Goal: Task Accomplishment & Management: Complete application form

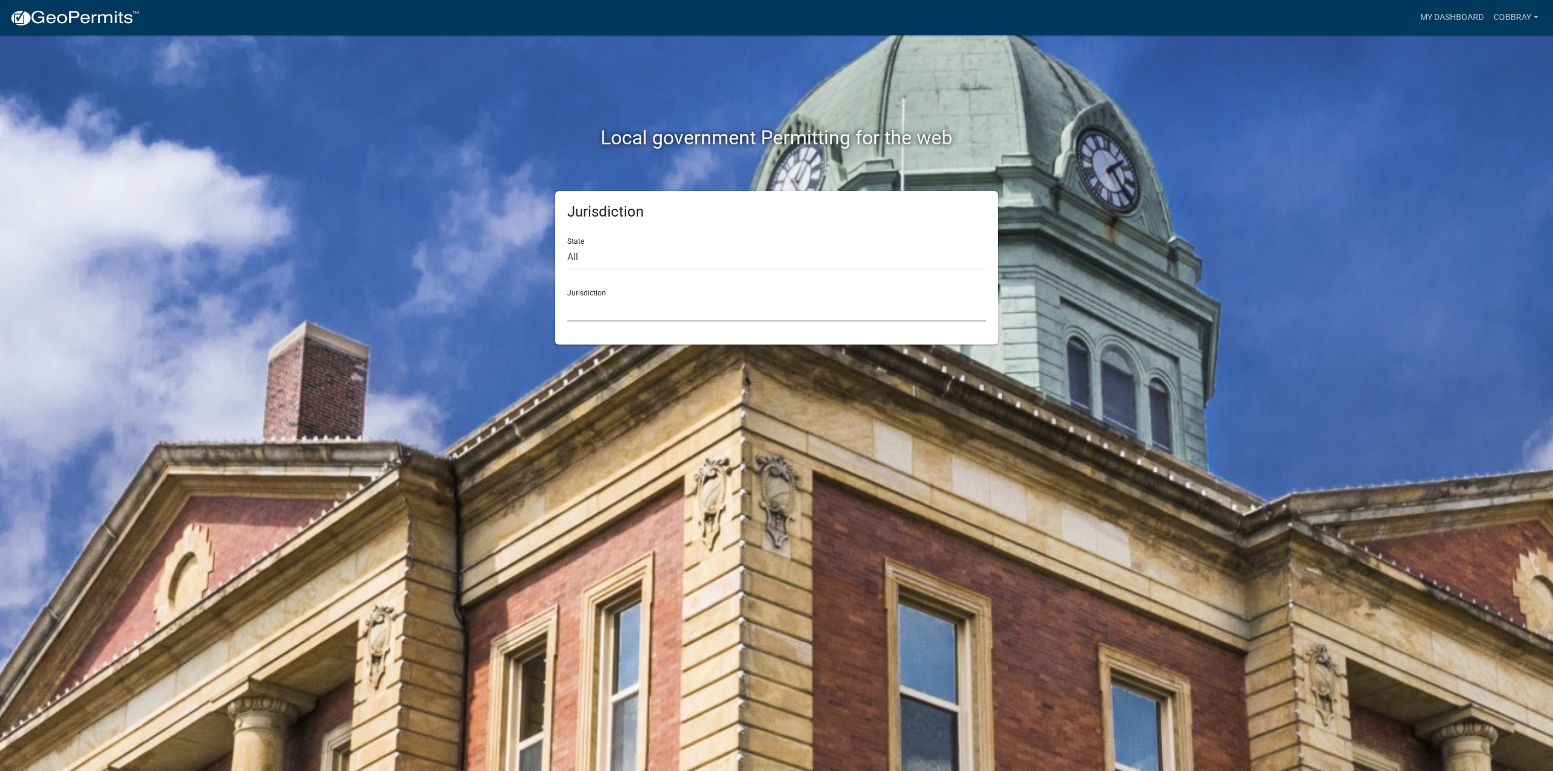
click at [641, 303] on select "[GEOGRAPHIC_DATA], [US_STATE] [GEOGRAPHIC_DATA], [US_STATE][PERSON_NAME][GEOGRA…" at bounding box center [776, 309] width 419 height 25
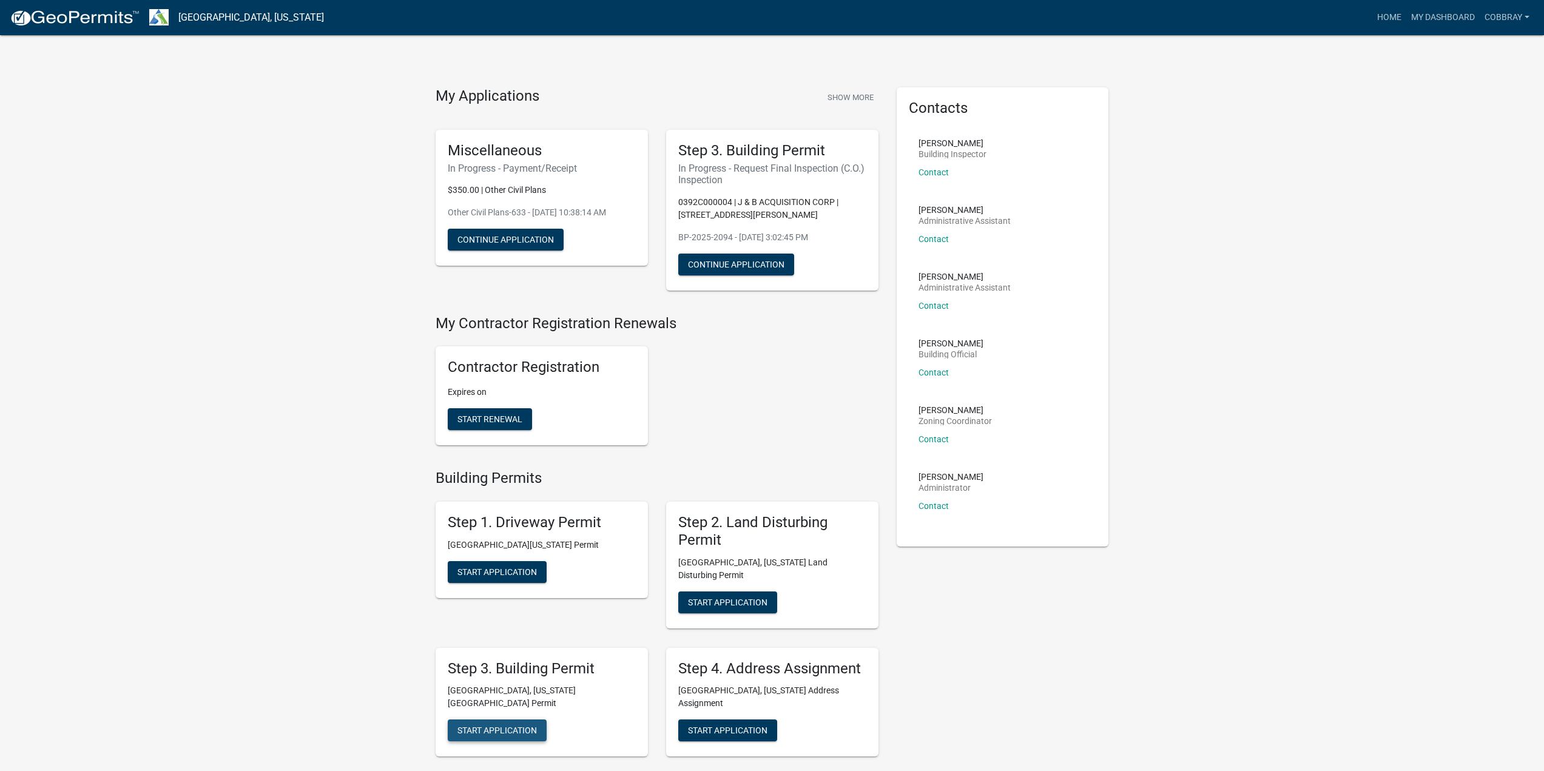
click at [501, 726] on span "Start Application" at bounding box center [497, 731] width 79 height 10
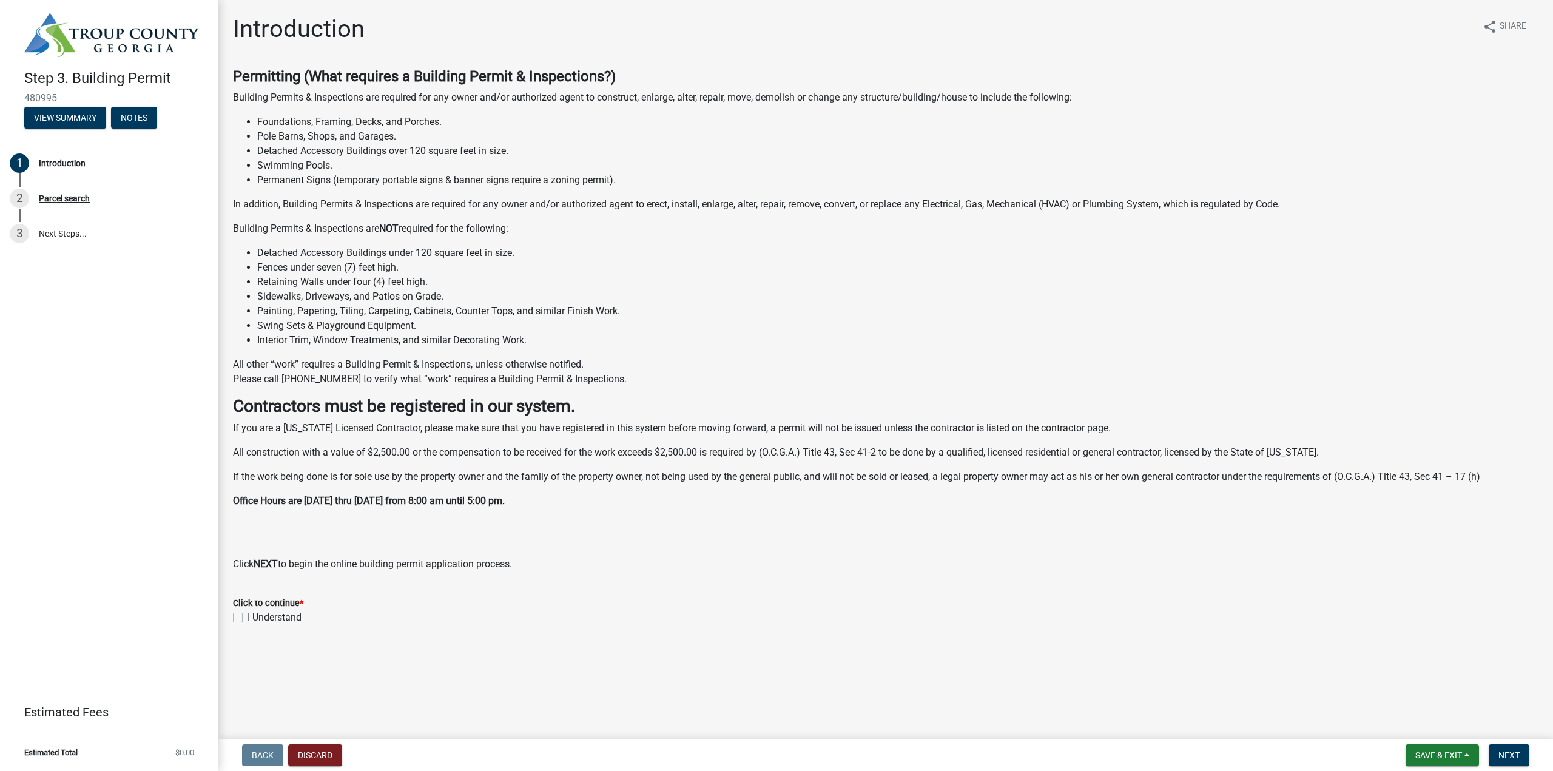
click at [260, 617] on label "I Understand" at bounding box center [275, 617] width 54 height 15
click at [255, 617] on input "I Understand" at bounding box center [252, 614] width 8 height 8
checkbox input "true"
click at [1515, 756] on span "Next" at bounding box center [1509, 756] width 21 height 10
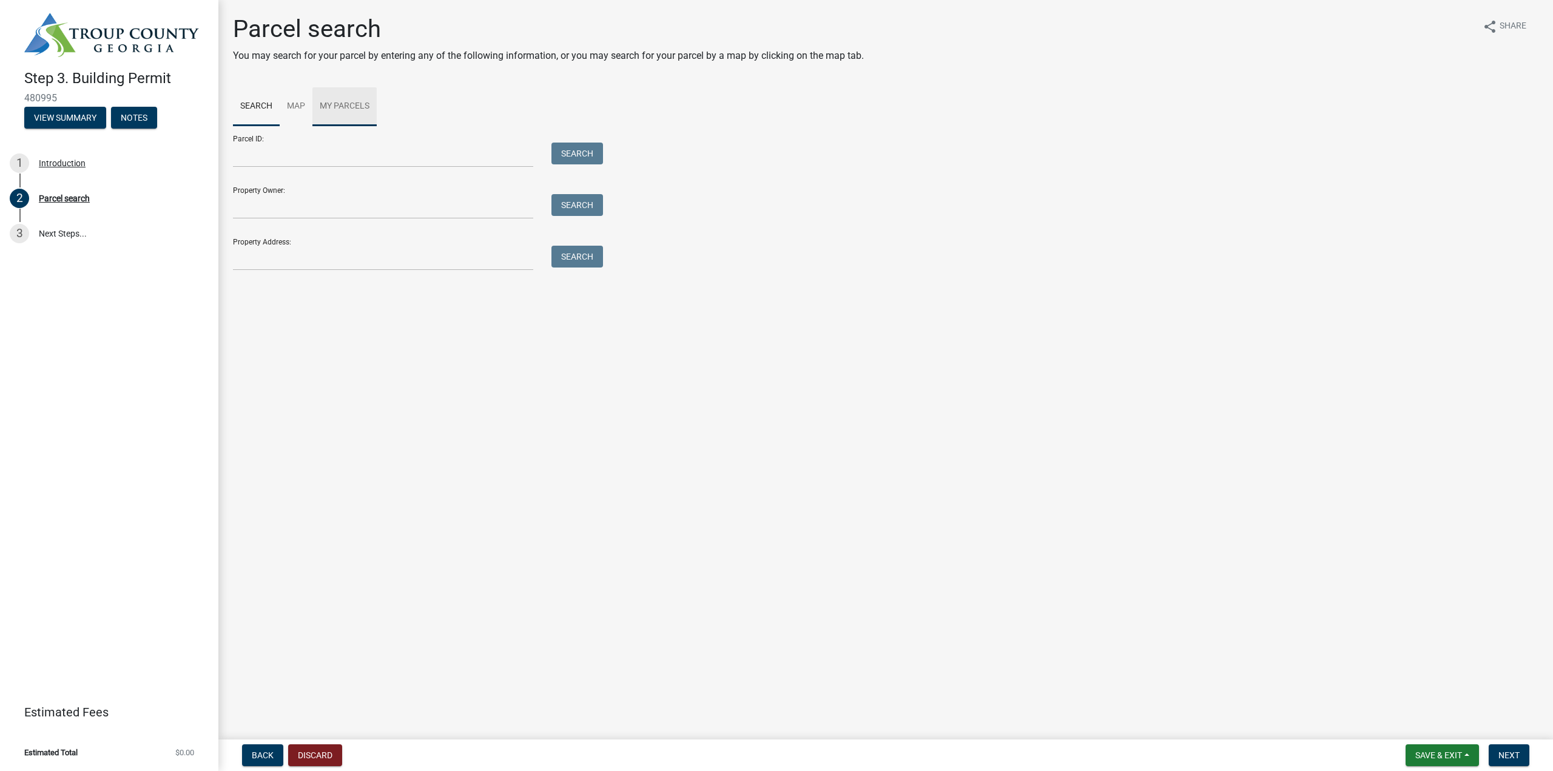
click at [328, 108] on link "My Parcels" at bounding box center [344, 106] width 64 height 39
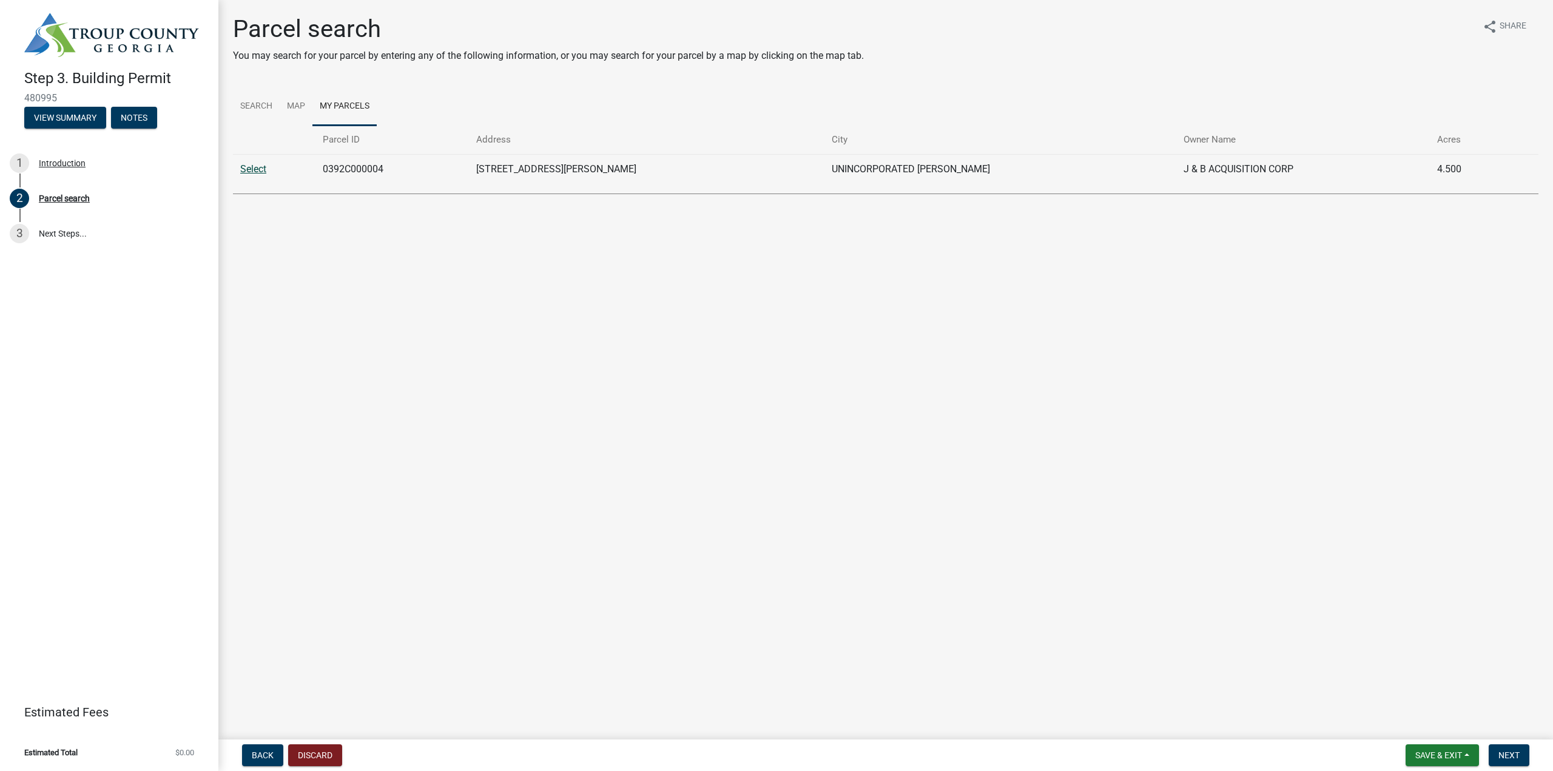
click at [263, 170] on link "Select" at bounding box center [253, 169] width 26 height 12
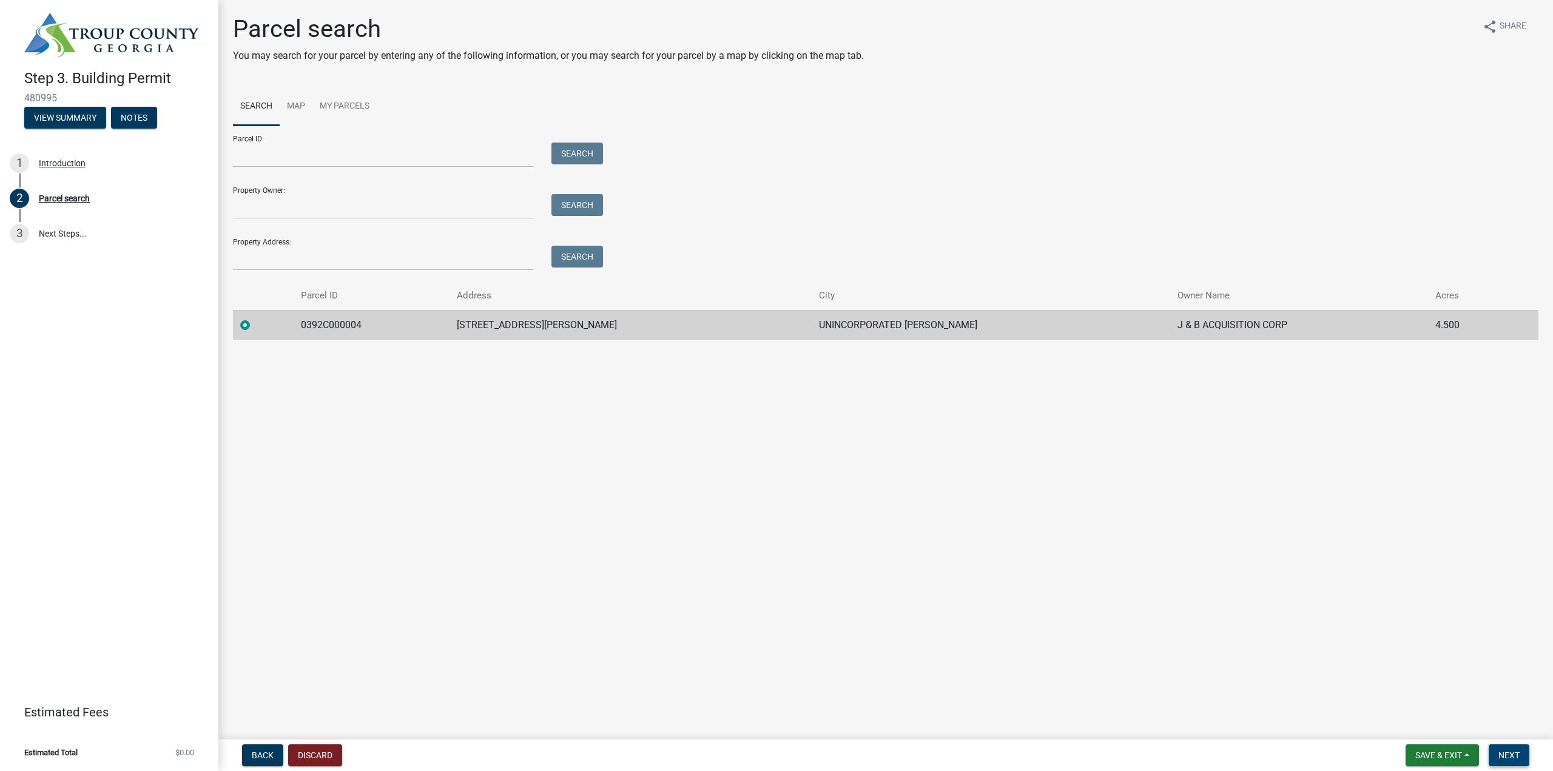
click at [1510, 759] on span "Next" at bounding box center [1509, 756] width 21 height 10
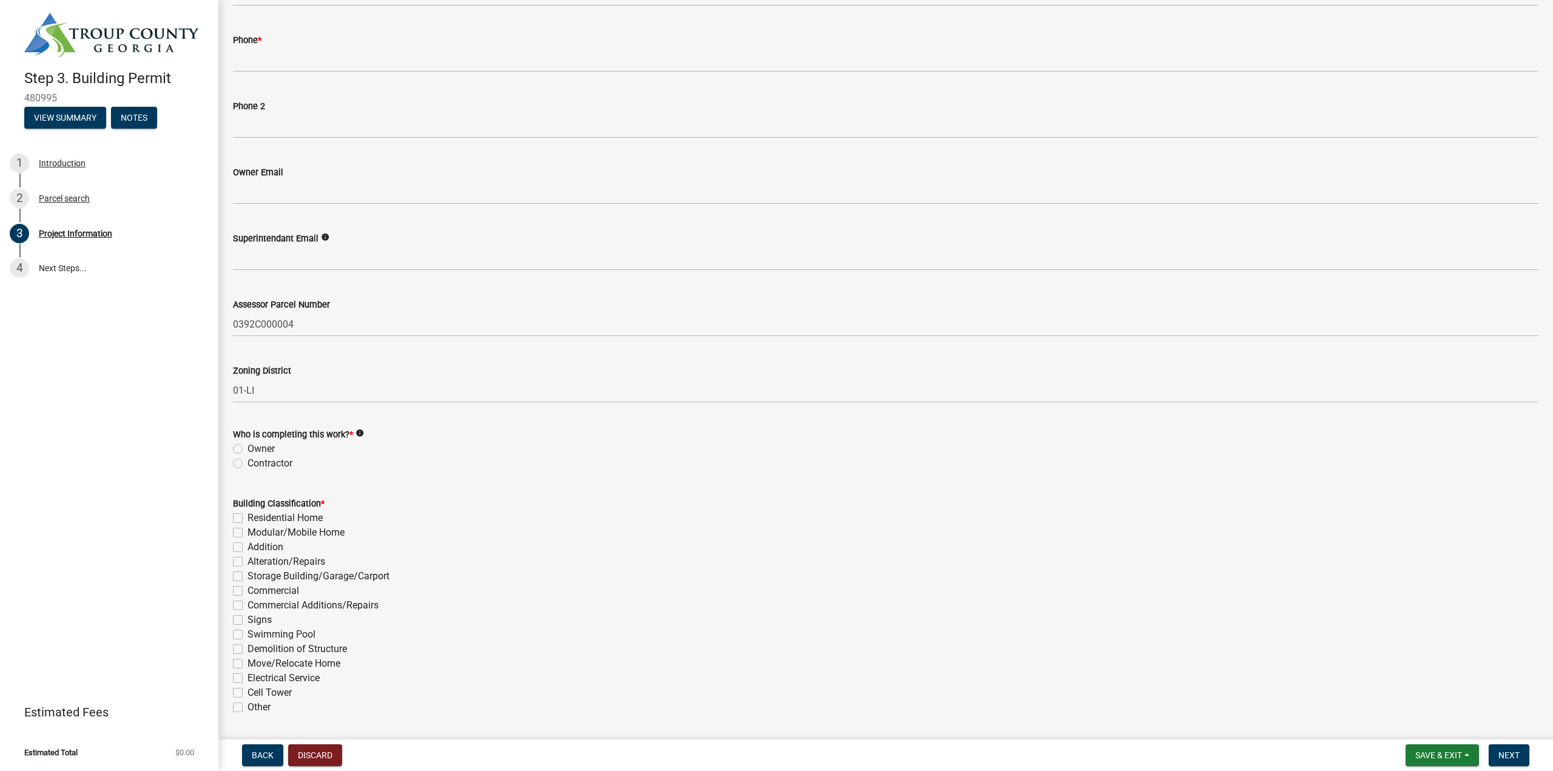
scroll to position [485, 0]
click at [279, 457] on label "Contractor" at bounding box center [270, 458] width 45 height 15
click at [255, 457] on input "Contractor" at bounding box center [252, 455] width 8 height 8
radio input "true"
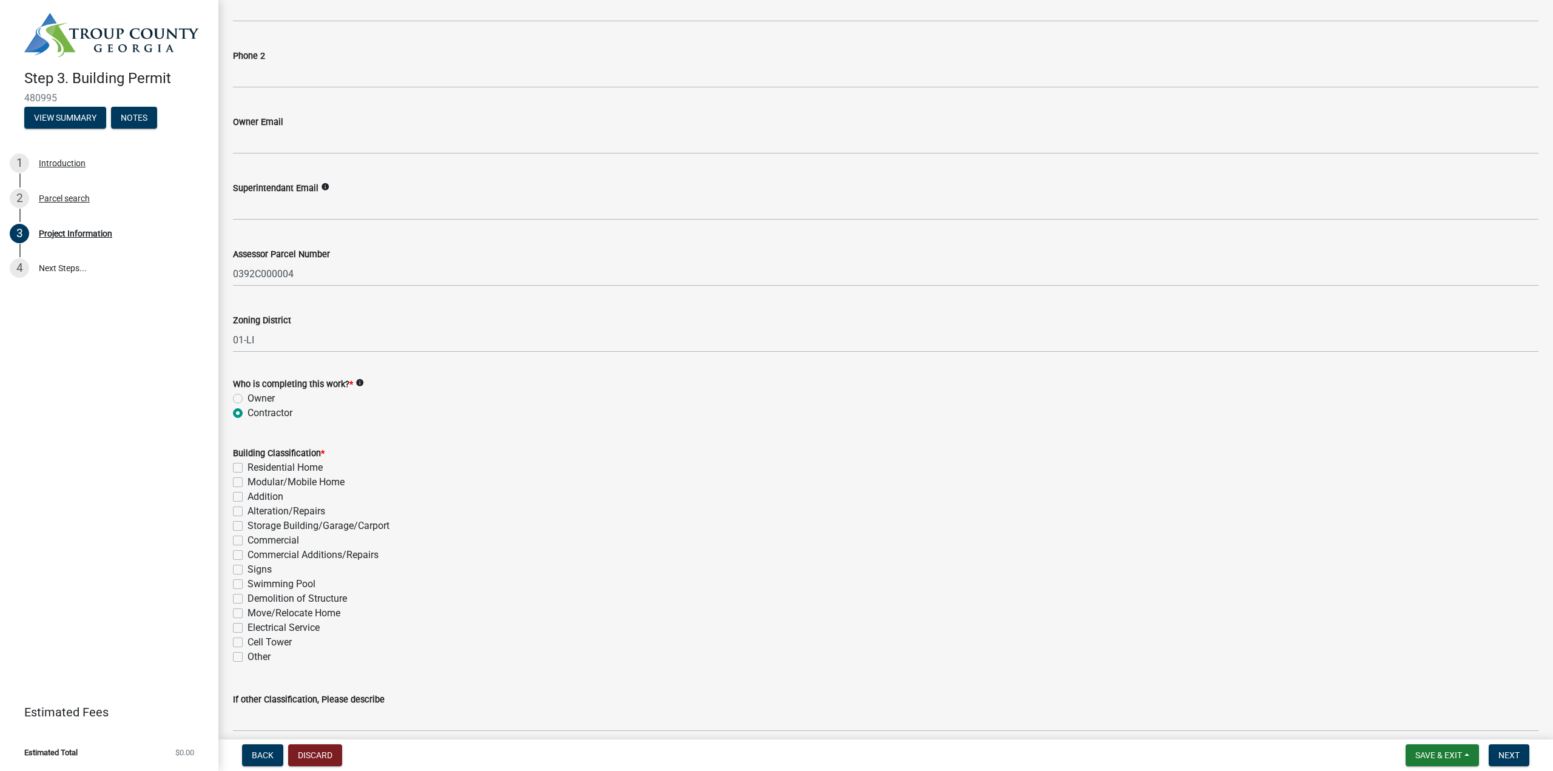
scroll to position [728, 0]
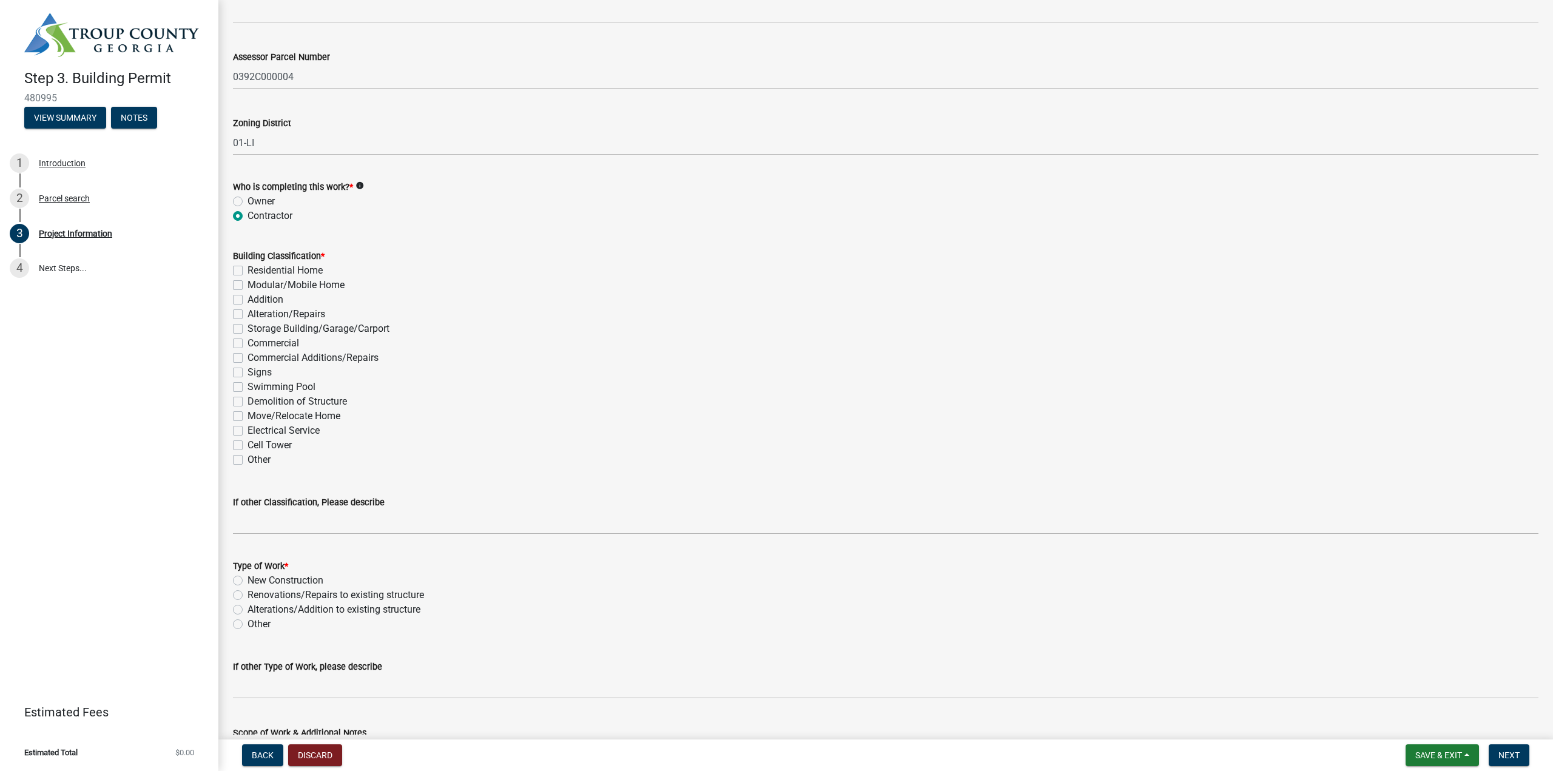
click at [250, 357] on label "Commercial Additions/Repairs" at bounding box center [313, 358] width 131 height 15
click at [250, 357] on input "Commercial Additions/Repairs" at bounding box center [252, 355] width 8 height 8
checkbox input "true"
checkbox input "false"
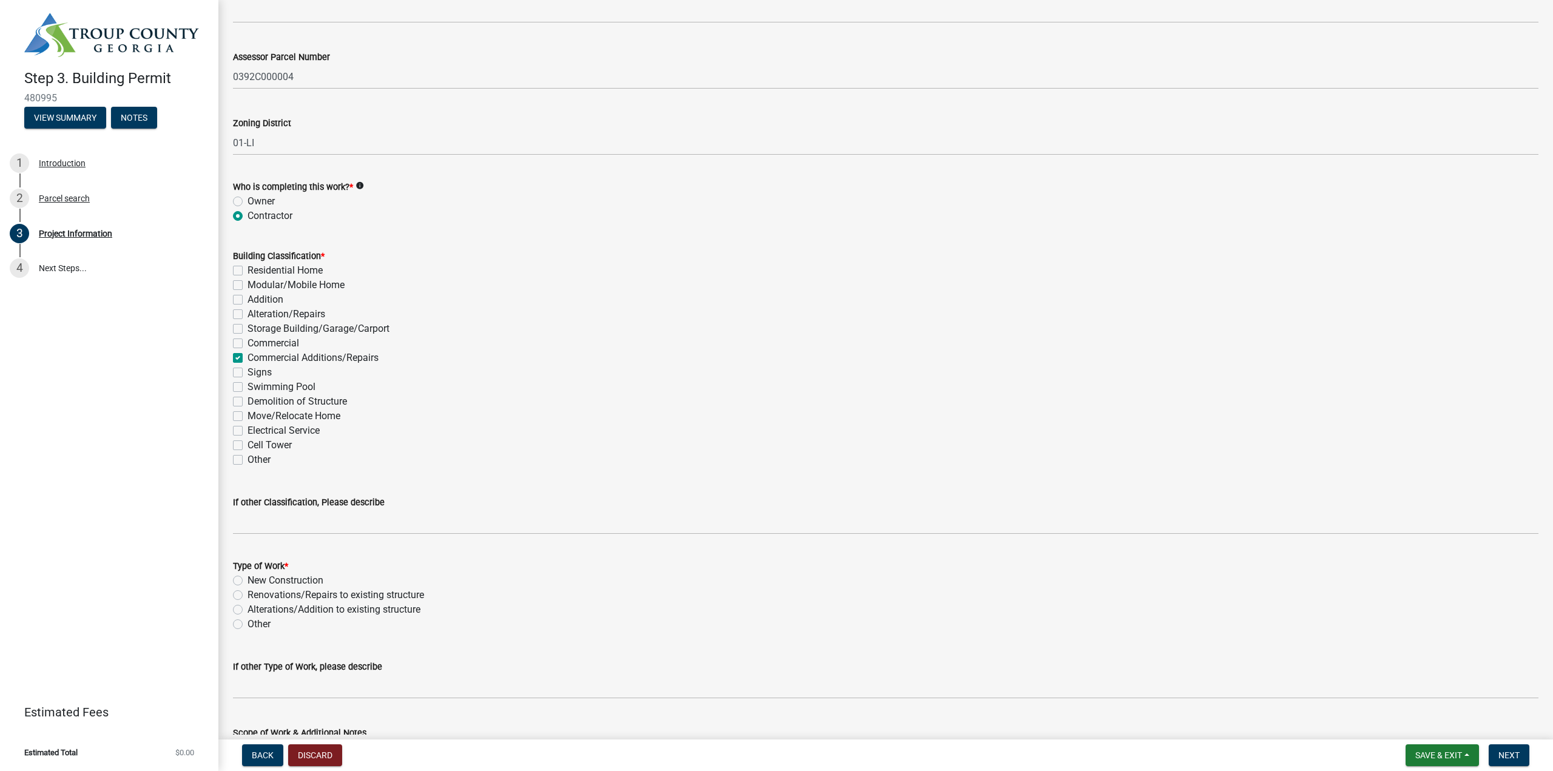
checkbox input "false"
checkbox input "true"
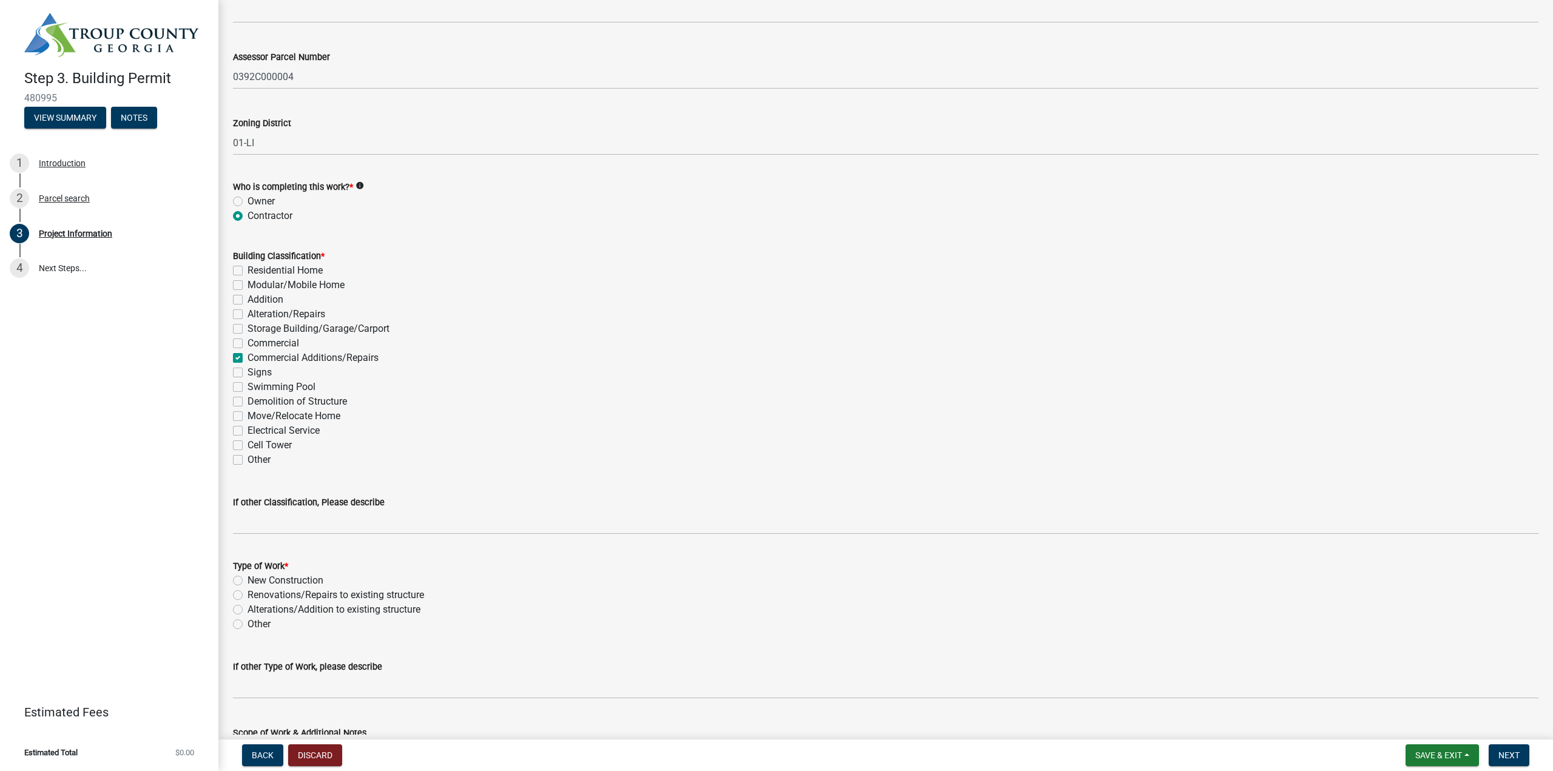
checkbox input "false"
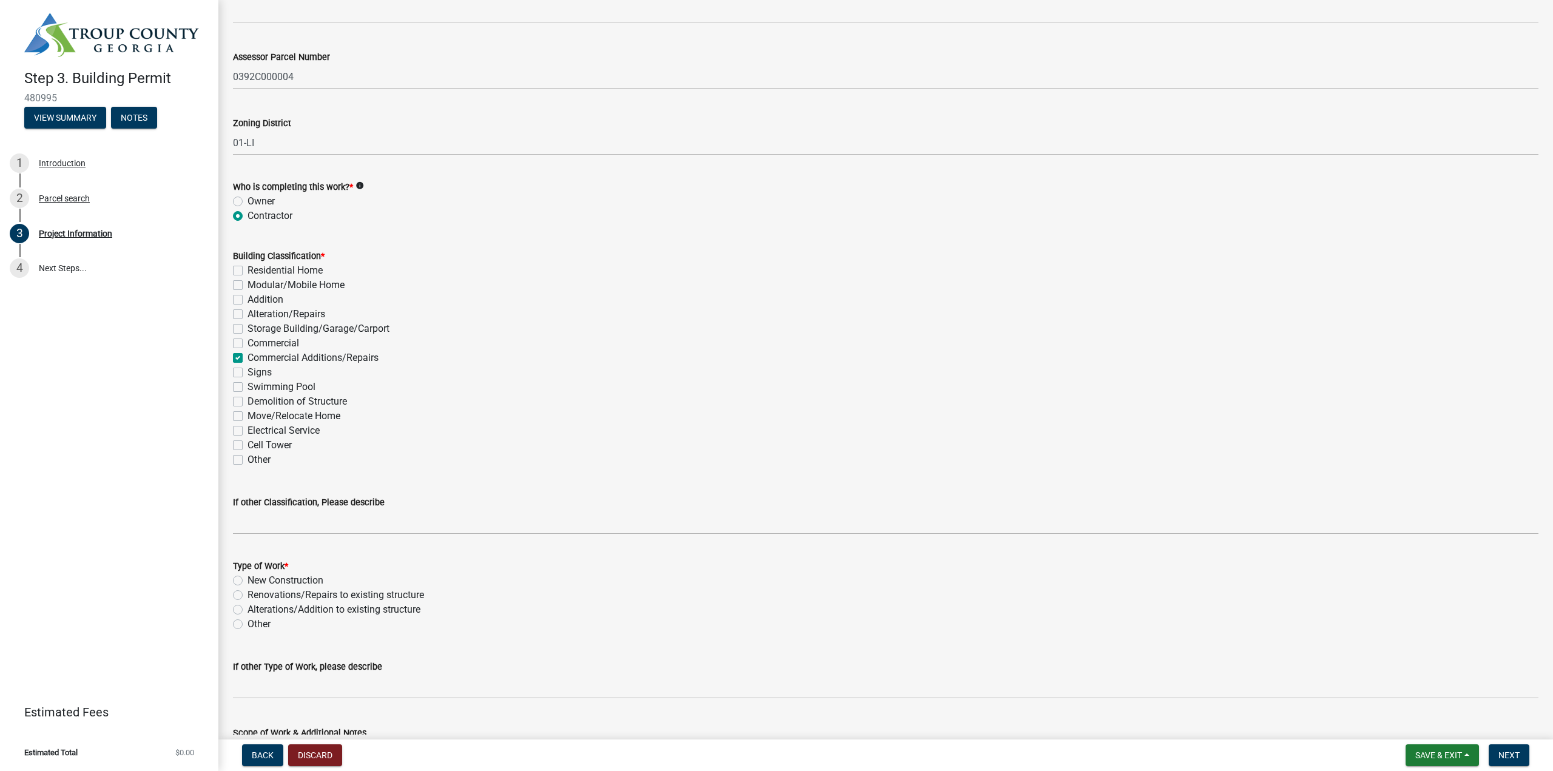
checkbox input "false"
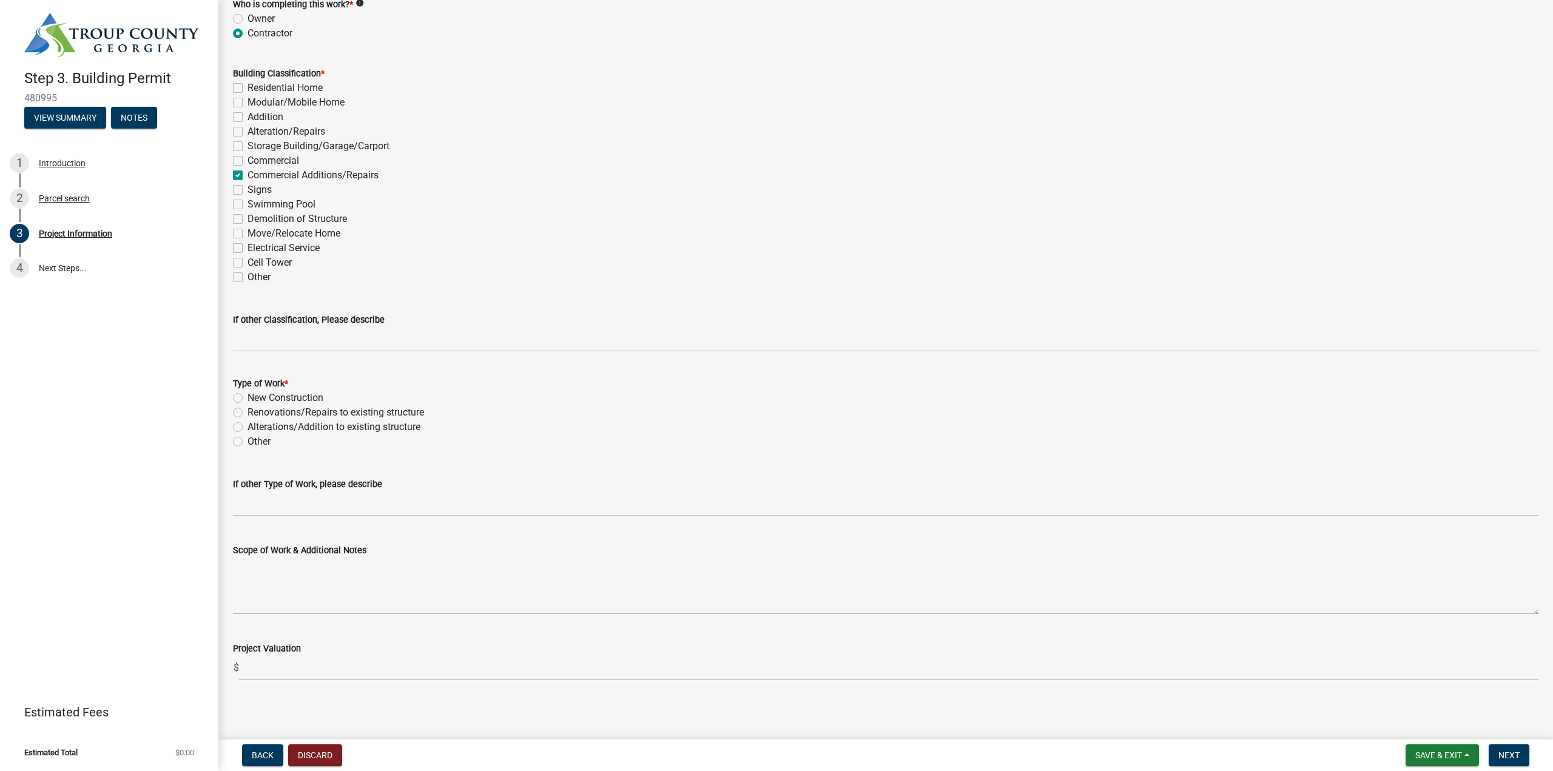
scroll to position [915, 0]
click at [275, 395] on label "New Construction" at bounding box center [286, 394] width 76 height 15
click at [255, 394] on input "New Construction" at bounding box center [252, 391] width 8 height 8
radio input "true"
click at [277, 160] on label "Commercial" at bounding box center [274, 156] width 52 height 15
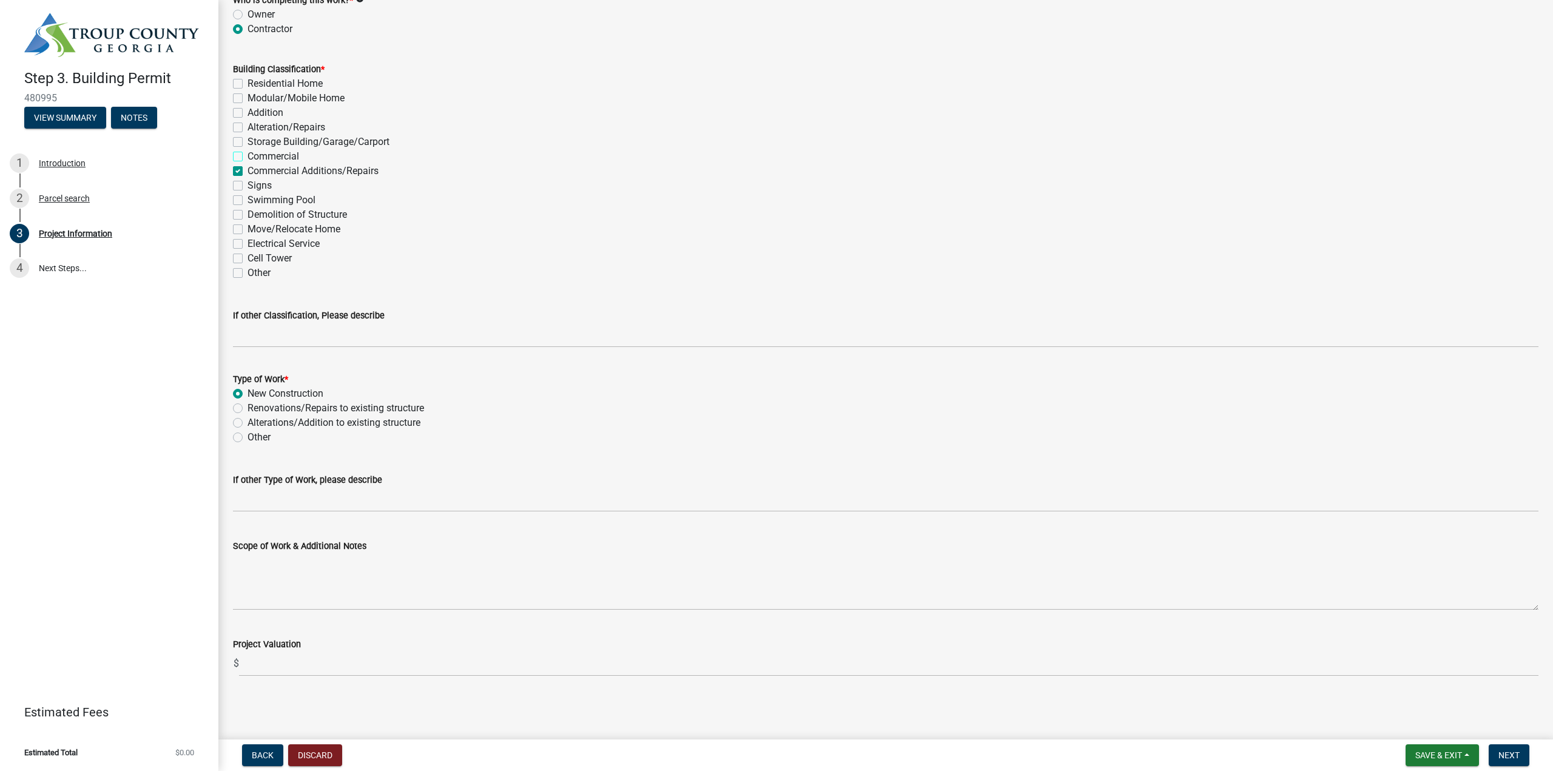
click at [255, 157] on input "Commercial" at bounding box center [252, 153] width 8 height 8
checkbox input "true"
checkbox input "false"
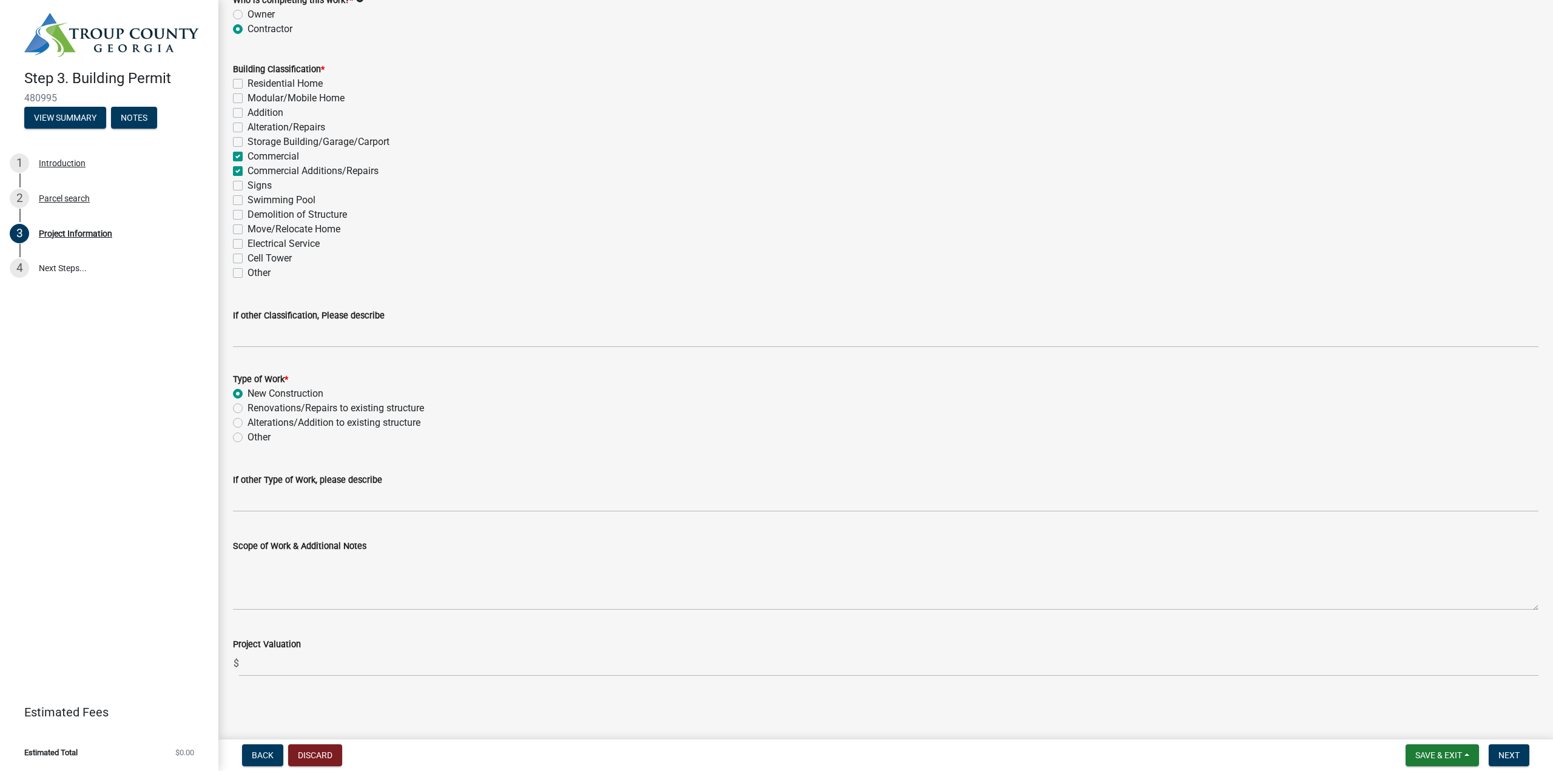
checkbox input "false"
checkbox input "true"
checkbox input "false"
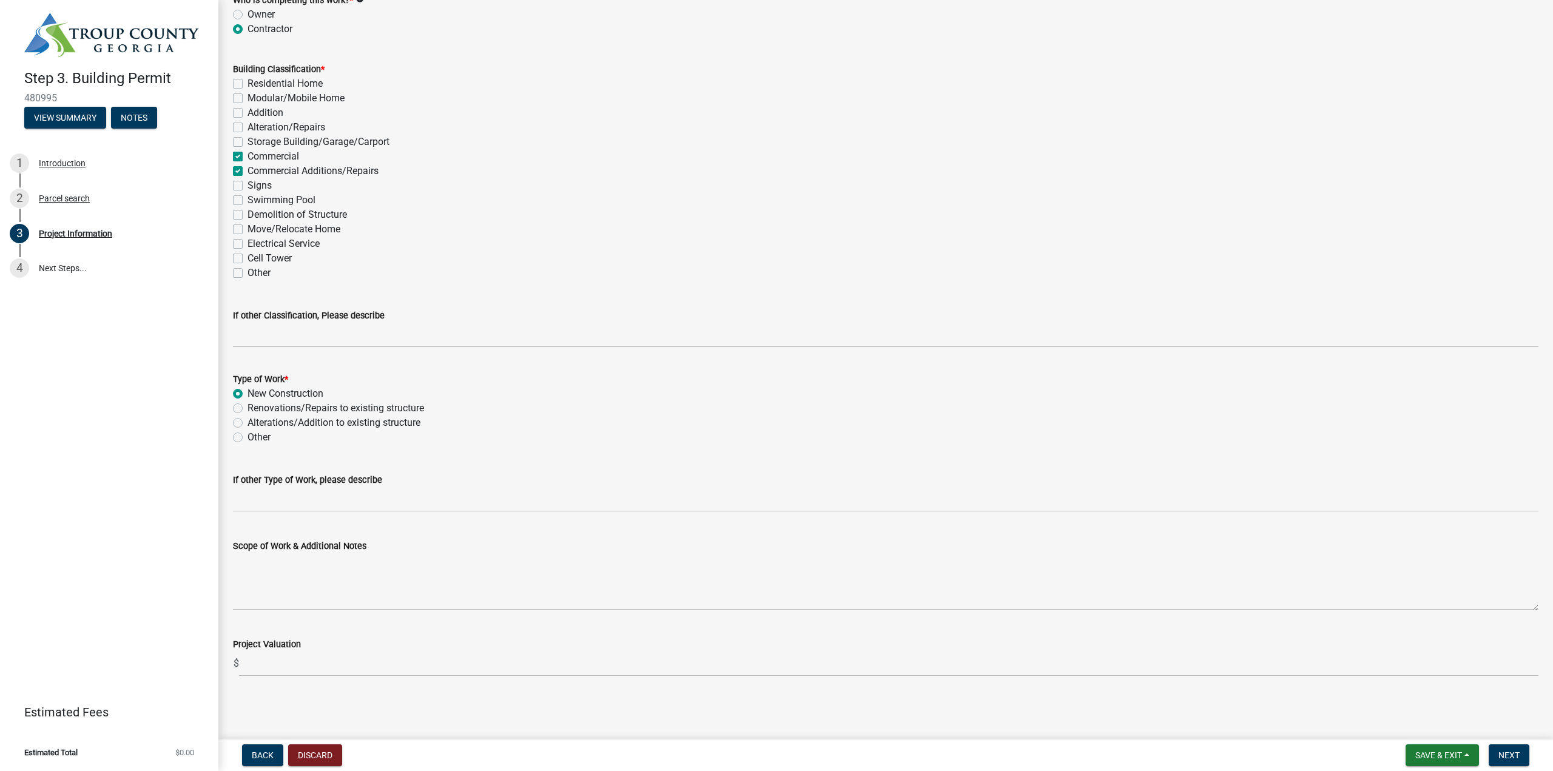
checkbox input "false"
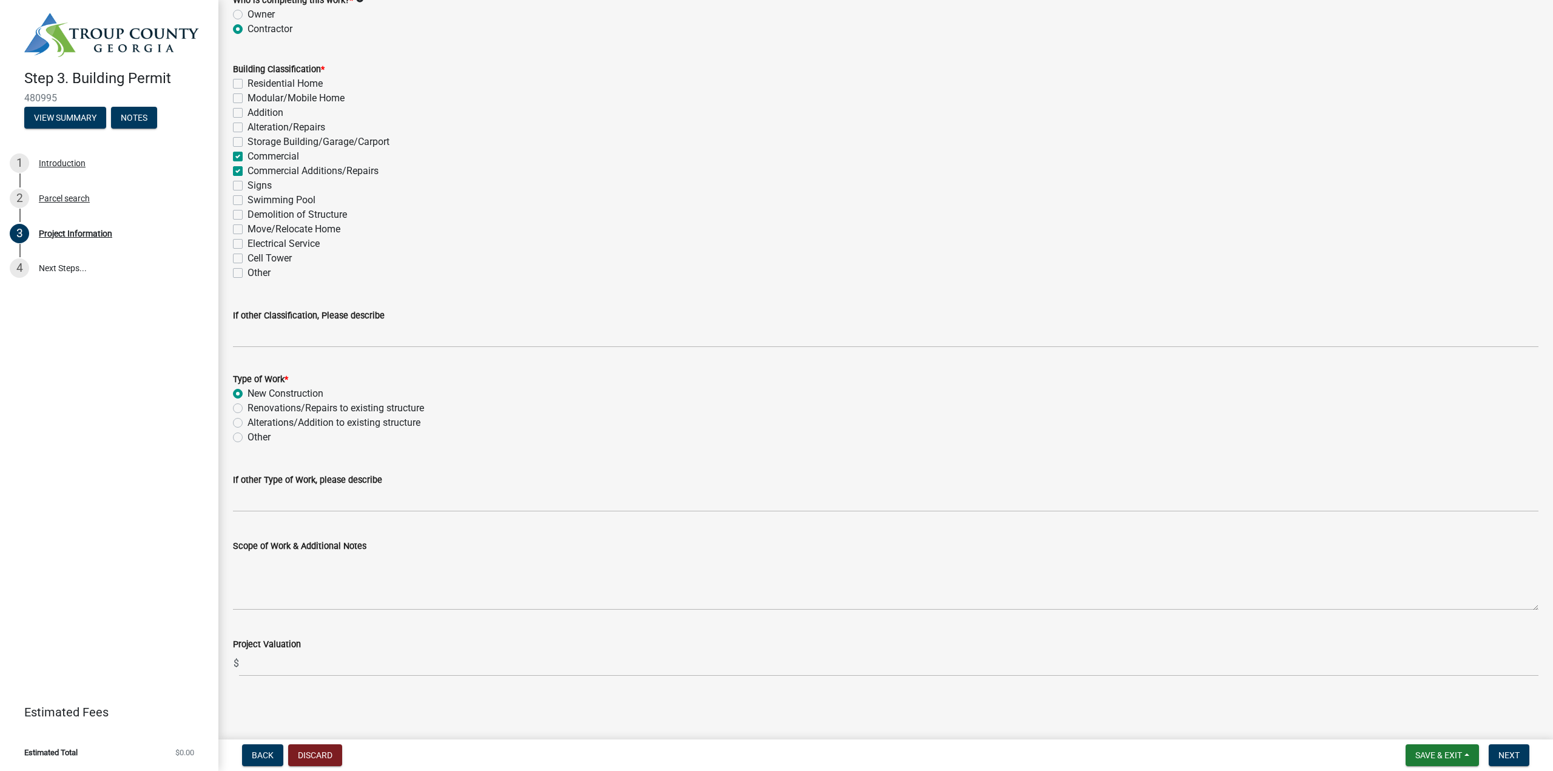
checkbox input "false"
click at [280, 170] on label "Commercial Additions/Repairs" at bounding box center [313, 171] width 131 height 15
click at [255, 170] on input "Commercial Additions/Repairs" at bounding box center [252, 168] width 8 height 8
checkbox input "false"
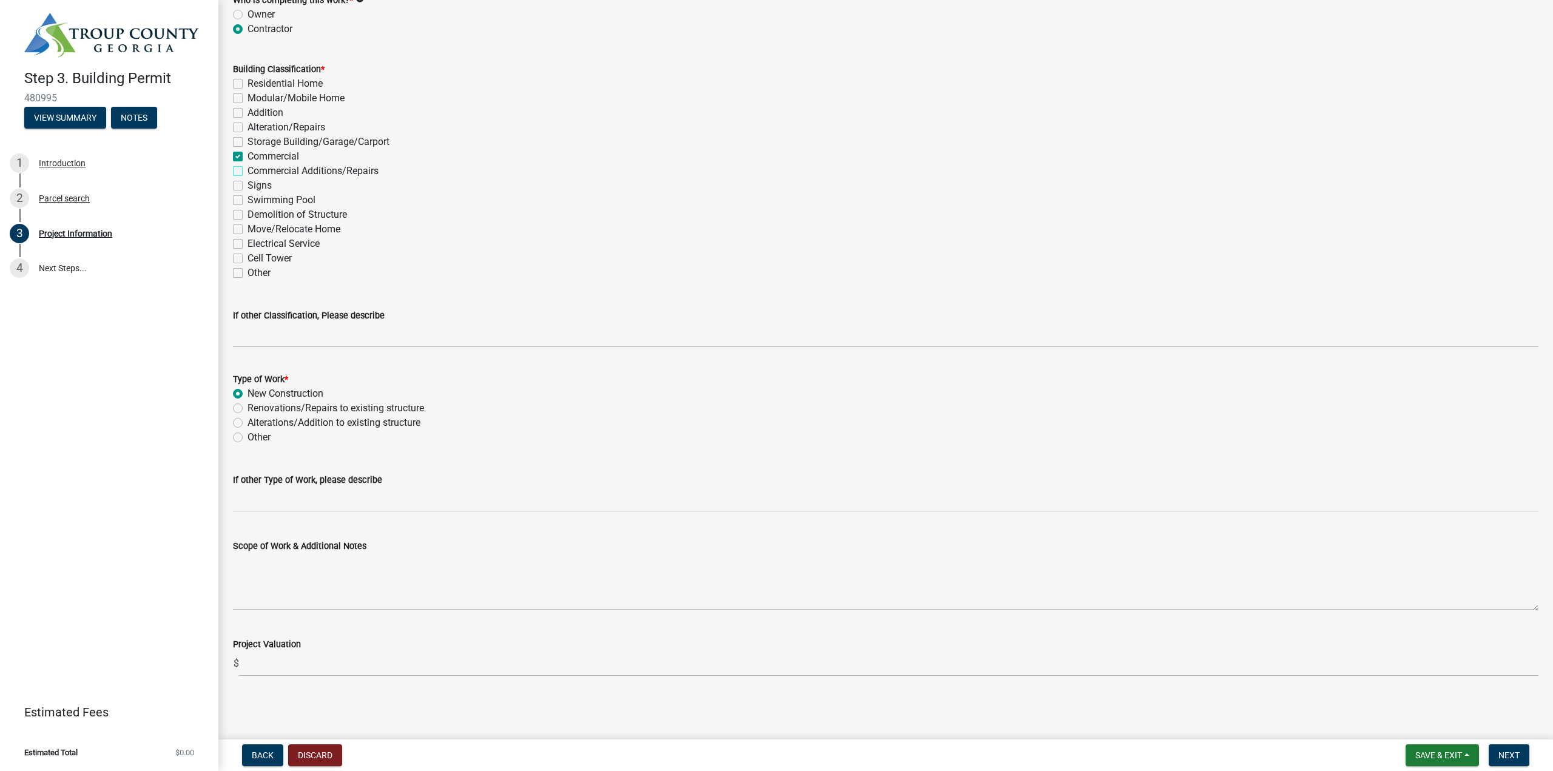
checkbox input "false"
checkbox input "true"
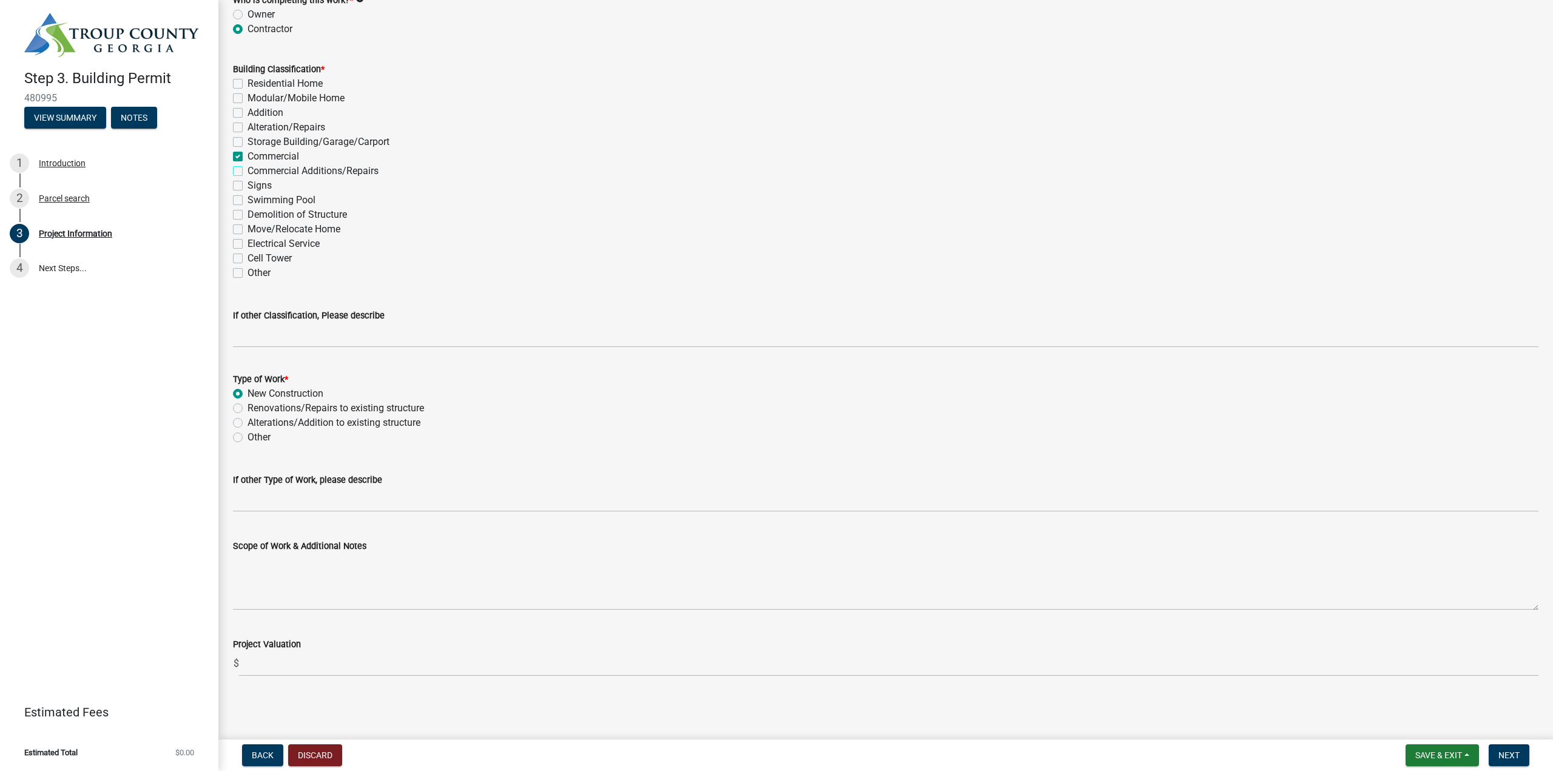
checkbox input "false"
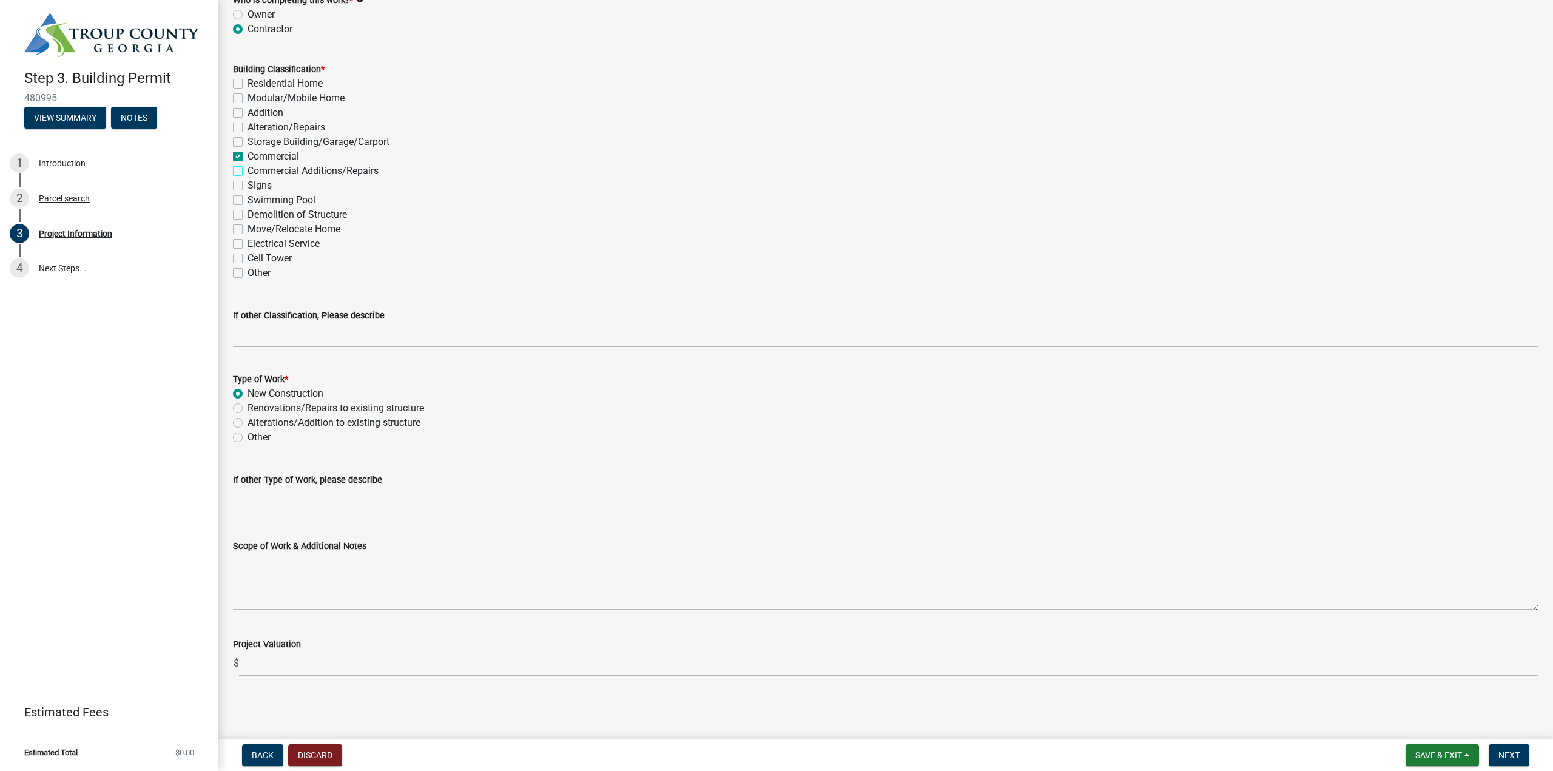
checkbox input "false"
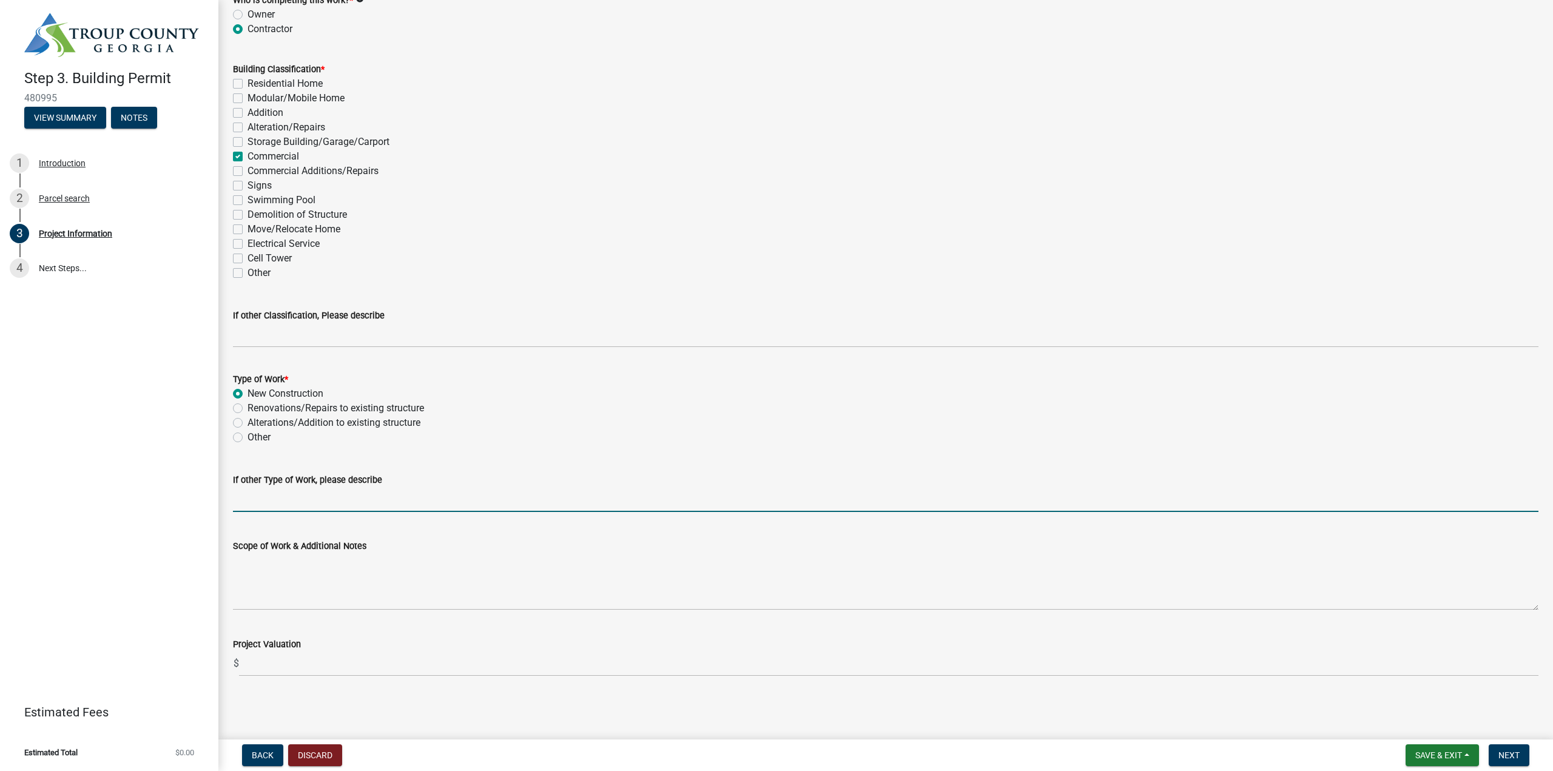
click at [421, 501] on input "If other Type of Work, please describe" at bounding box center [886, 499] width 1306 height 25
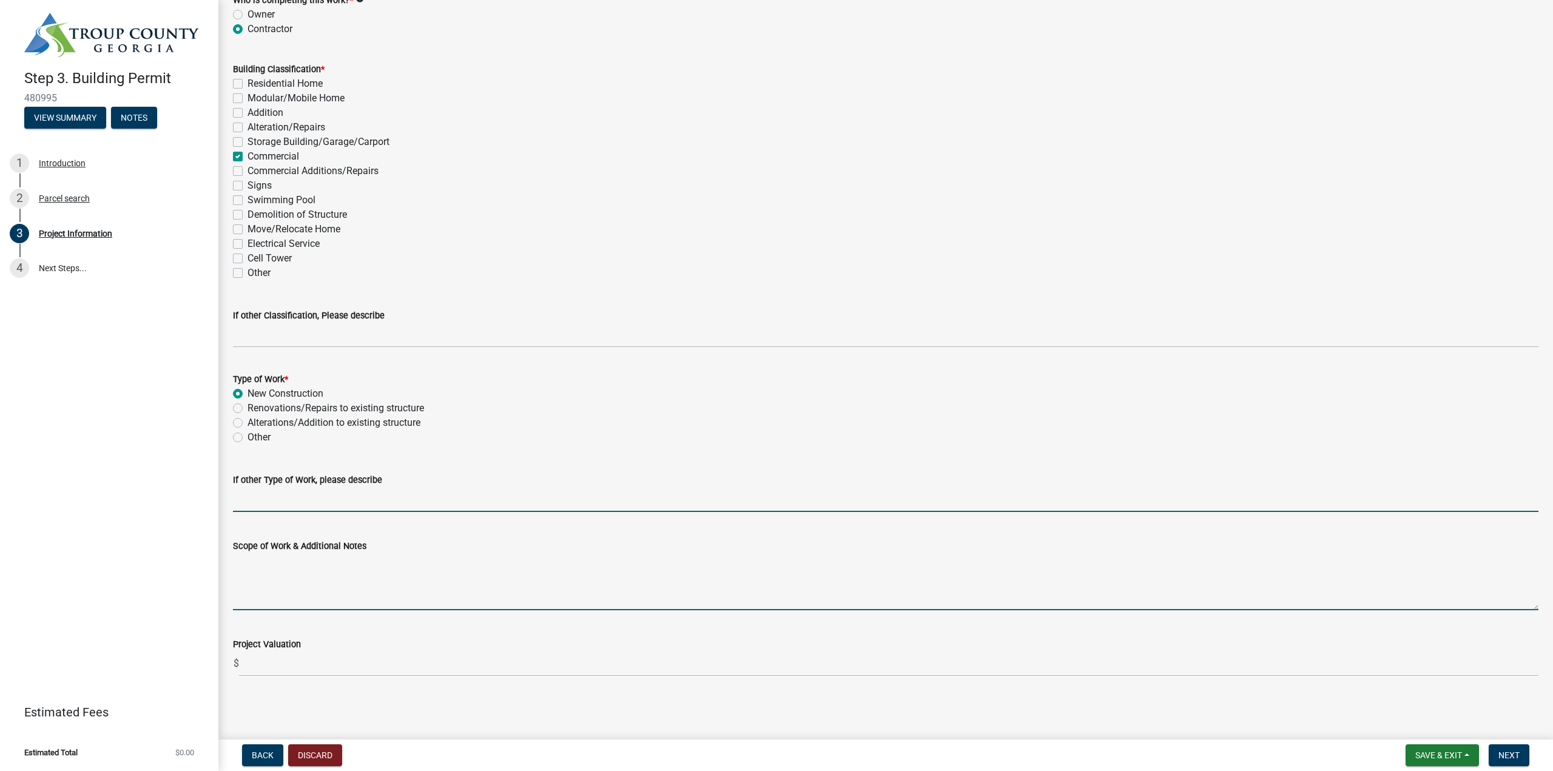
click at [405, 591] on textarea "Scope of Work & Additional Notes" at bounding box center [886, 581] width 1306 height 57
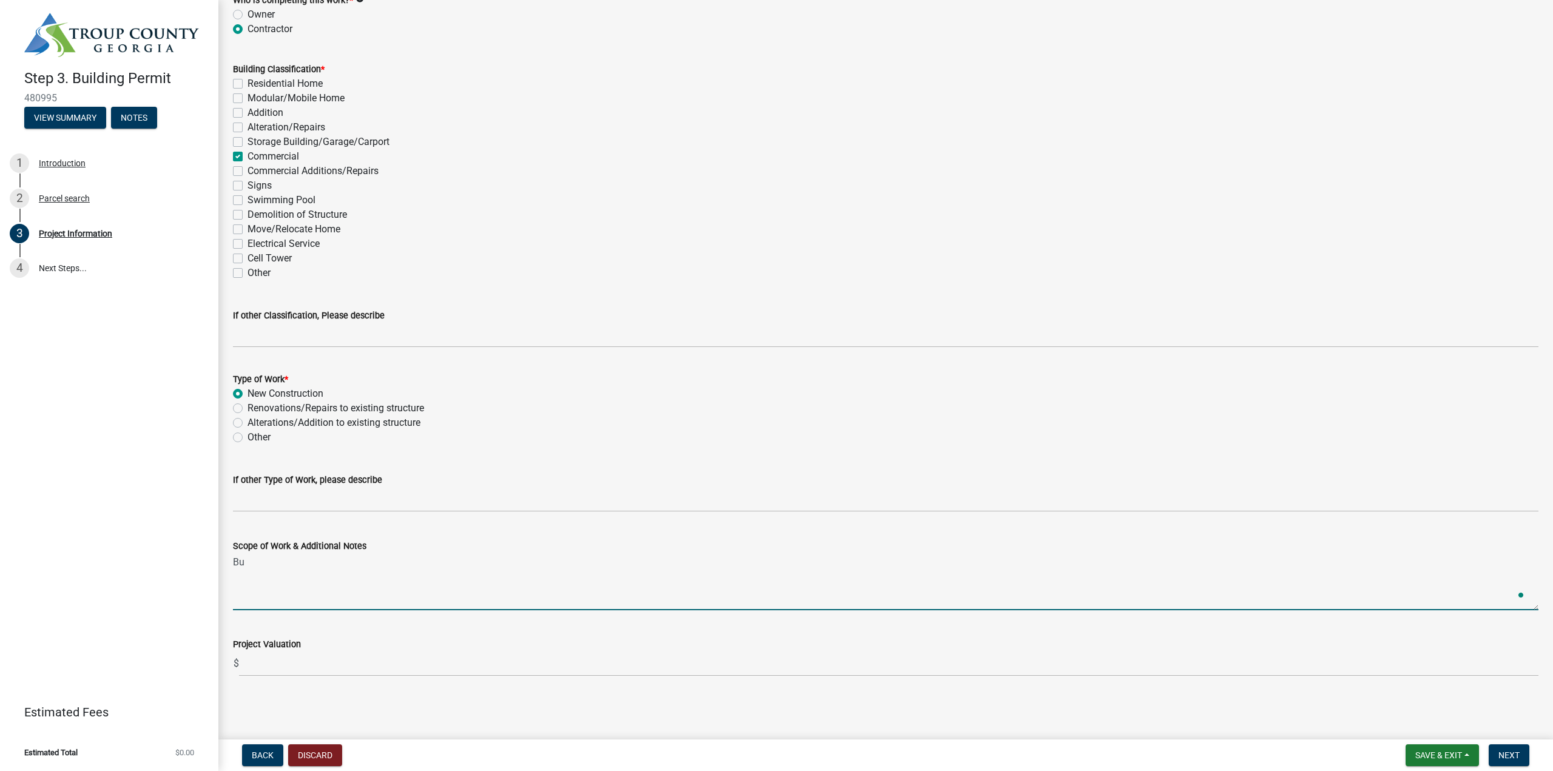
type textarea "B"
type textarea "T Shed No. 1 - 125x30 PEMB with 6 column foundations."
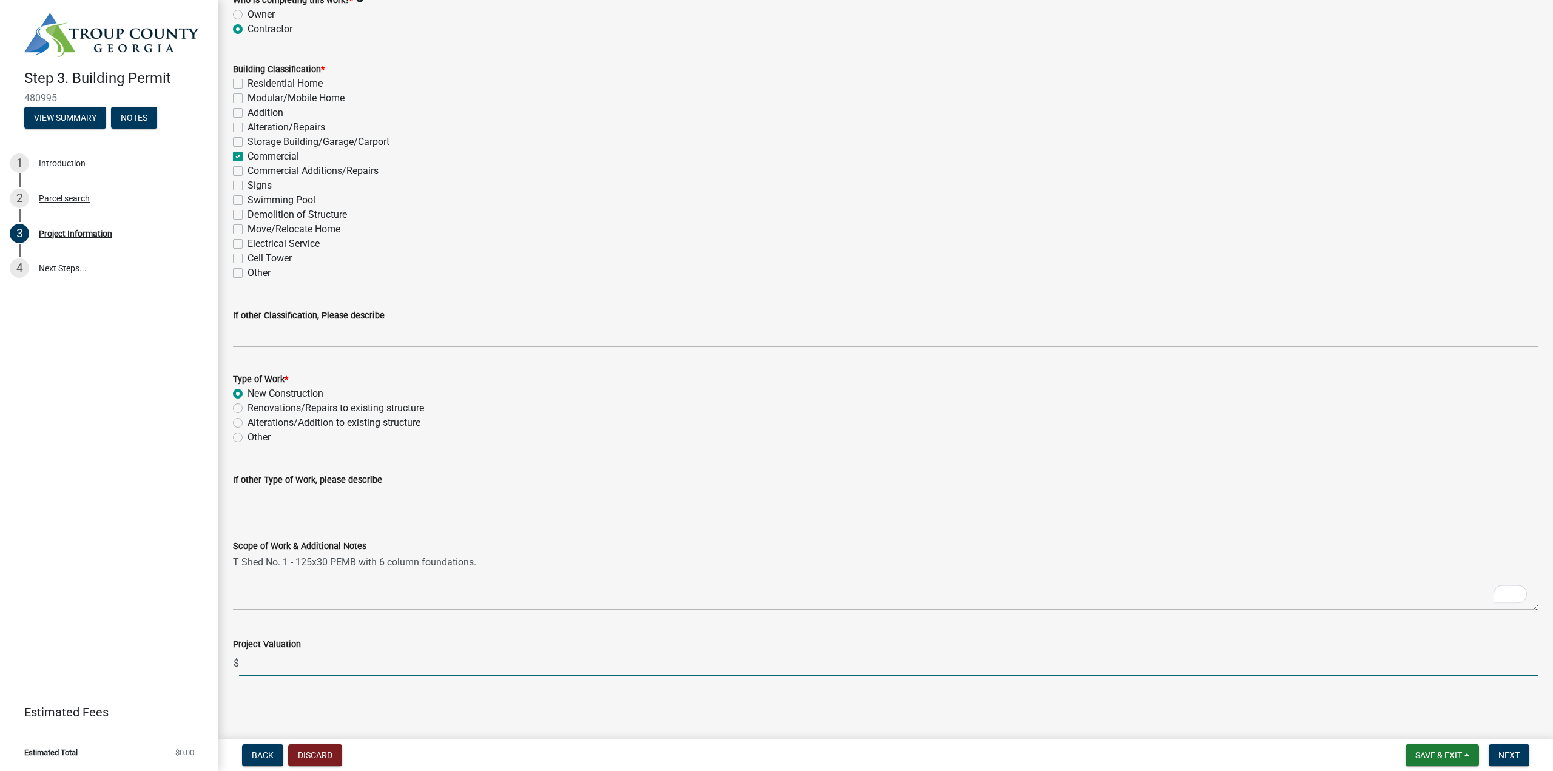
click at [334, 661] on input "text" at bounding box center [889, 664] width 1300 height 25
type input "67281"
click at [1506, 753] on span "Next" at bounding box center [1509, 756] width 21 height 10
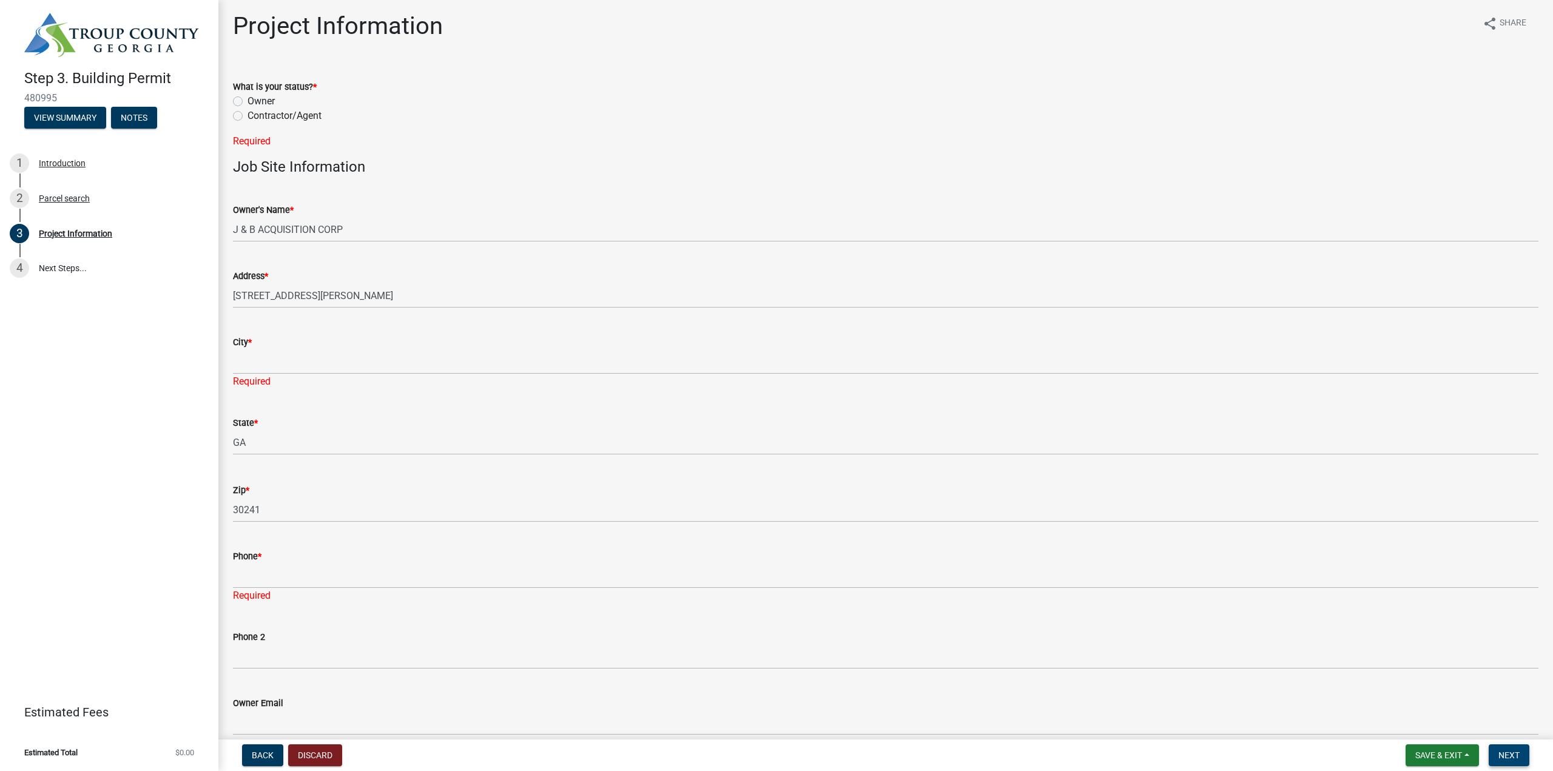
scroll to position [0, 0]
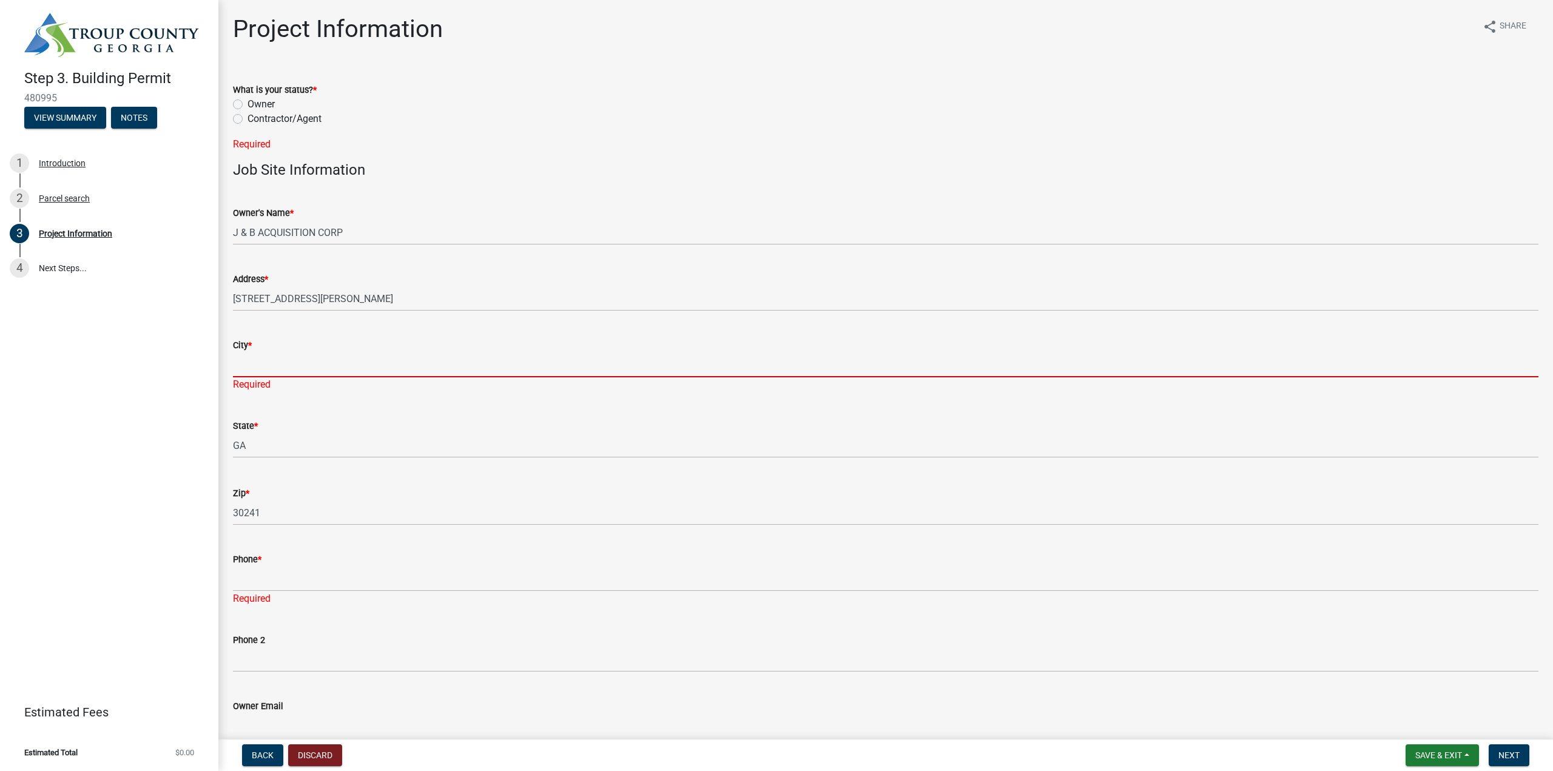
click at [309, 365] on input "City *" at bounding box center [886, 365] width 1306 height 25
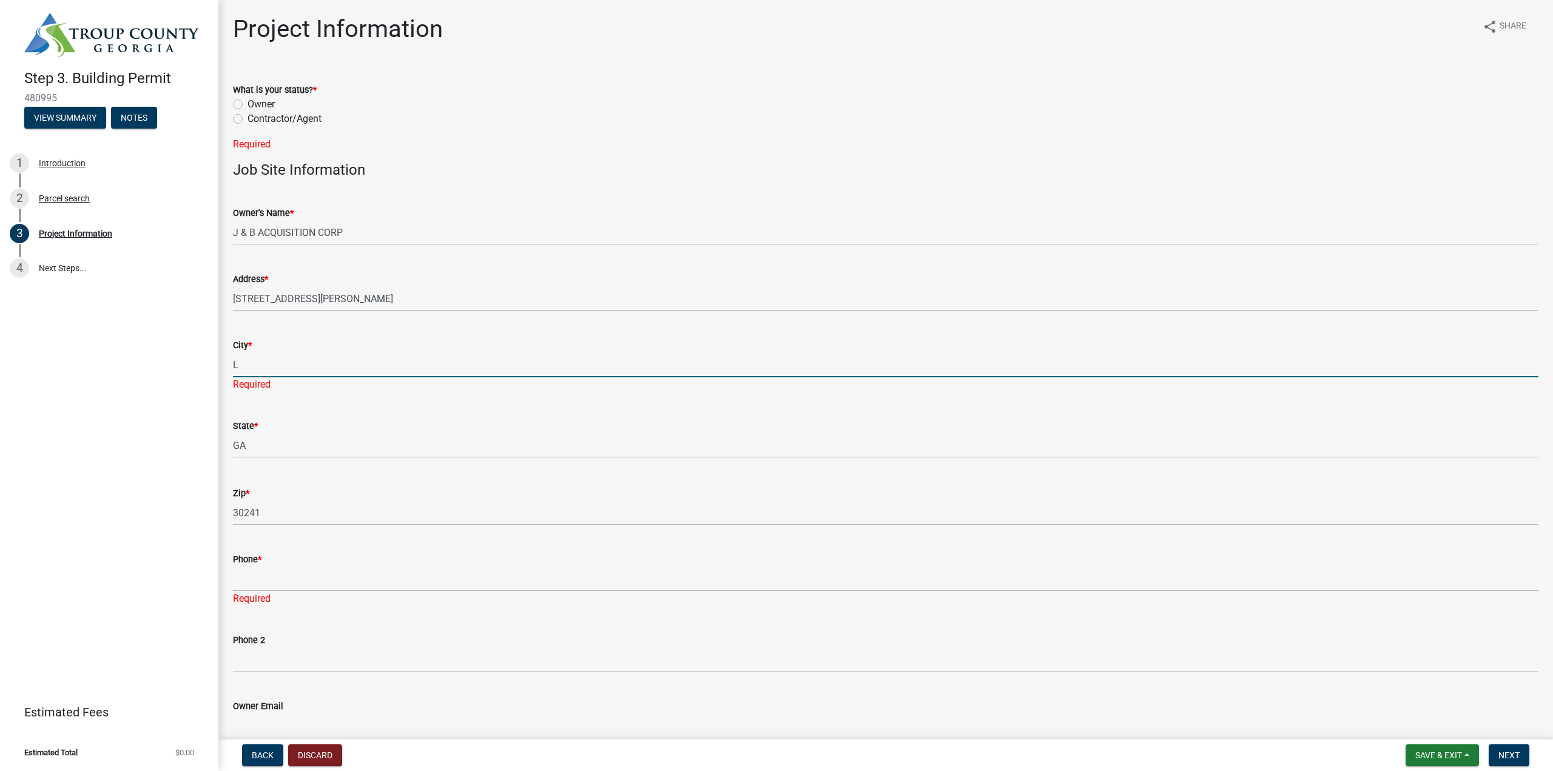
type input "LaGrange"
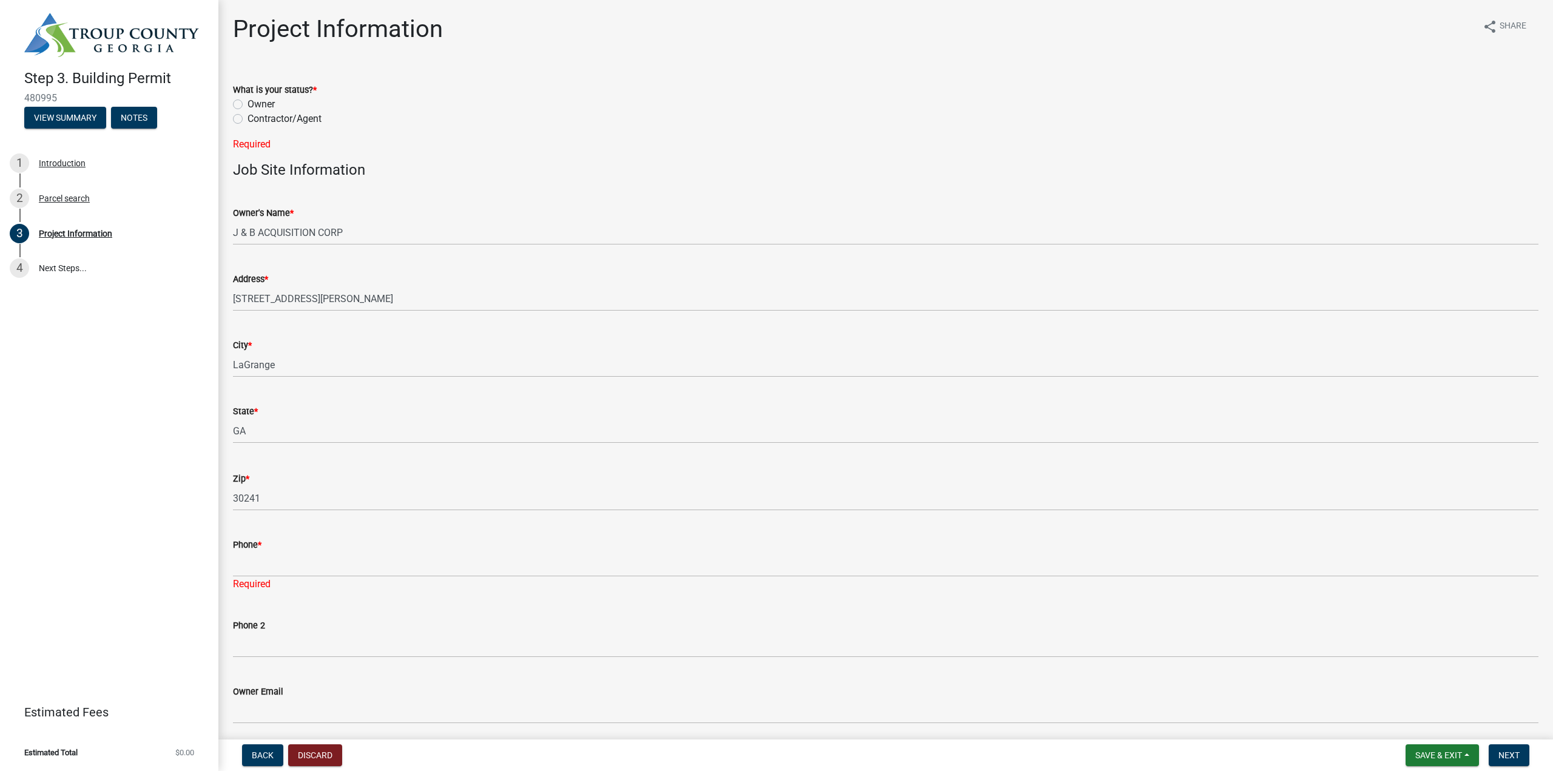
click at [297, 595] on wm-data-entity-input "Phone * Required" at bounding box center [886, 561] width 1306 height 81
click at [257, 120] on label "Contractor/Agent" at bounding box center [285, 119] width 74 height 15
click at [255, 120] on input "Contractor/Agent" at bounding box center [252, 116] width 8 height 8
radio input "true"
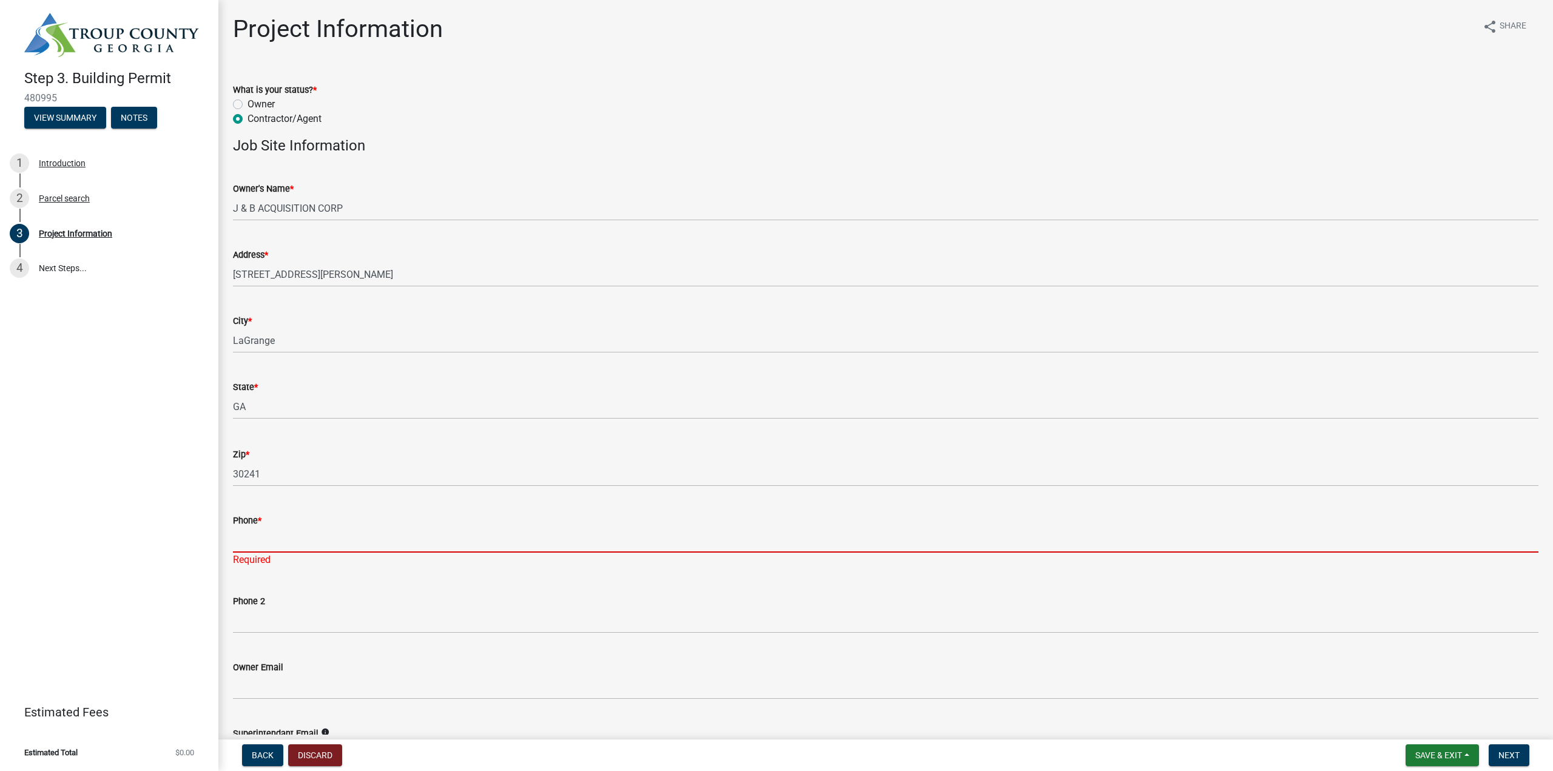
click at [285, 539] on input "Phone *" at bounding box center [886, 540] width 1306 height 25
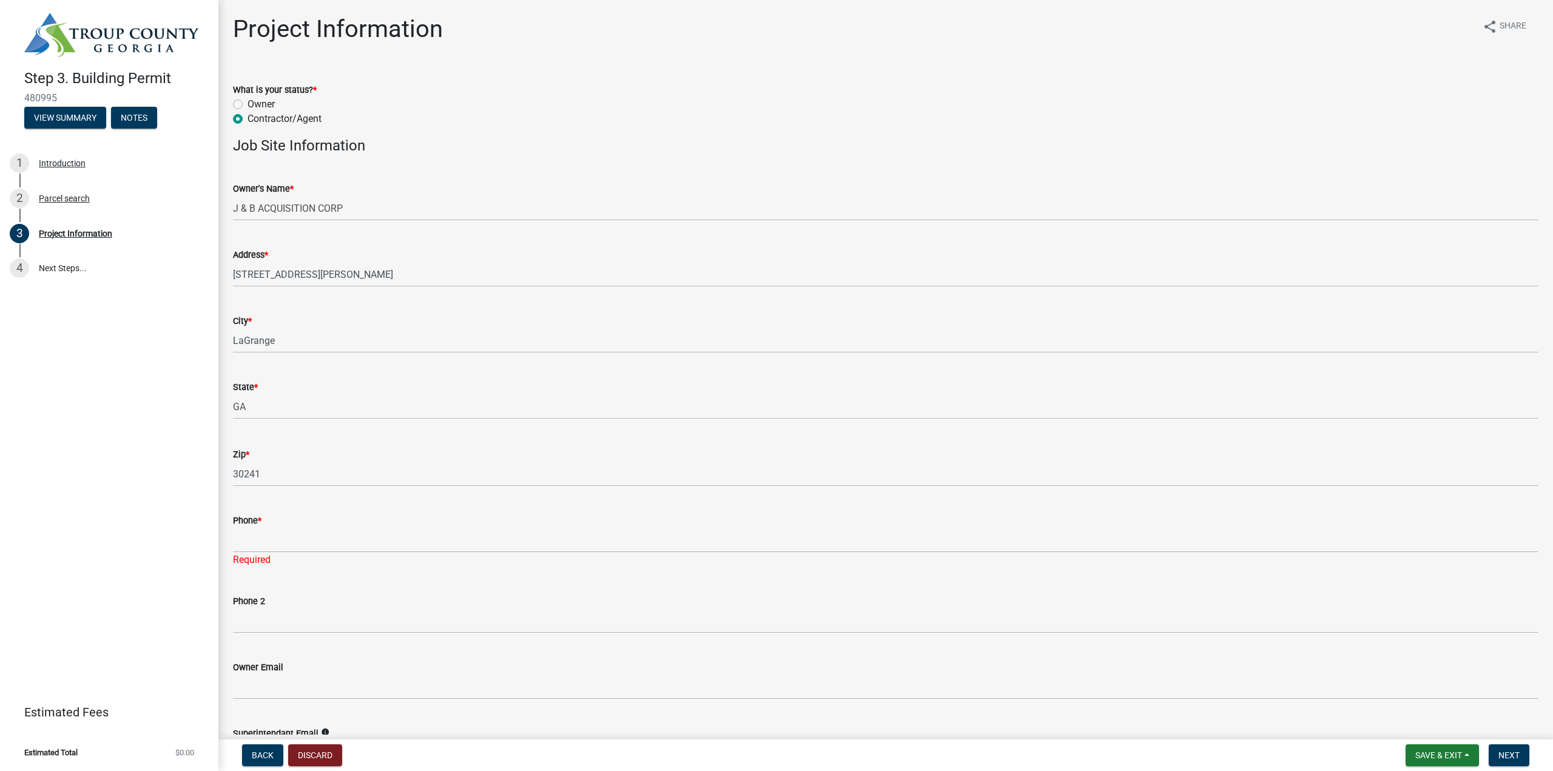
click at [286, 553] on div "Required" at bounding box center [886, 560] width 1306 height 15
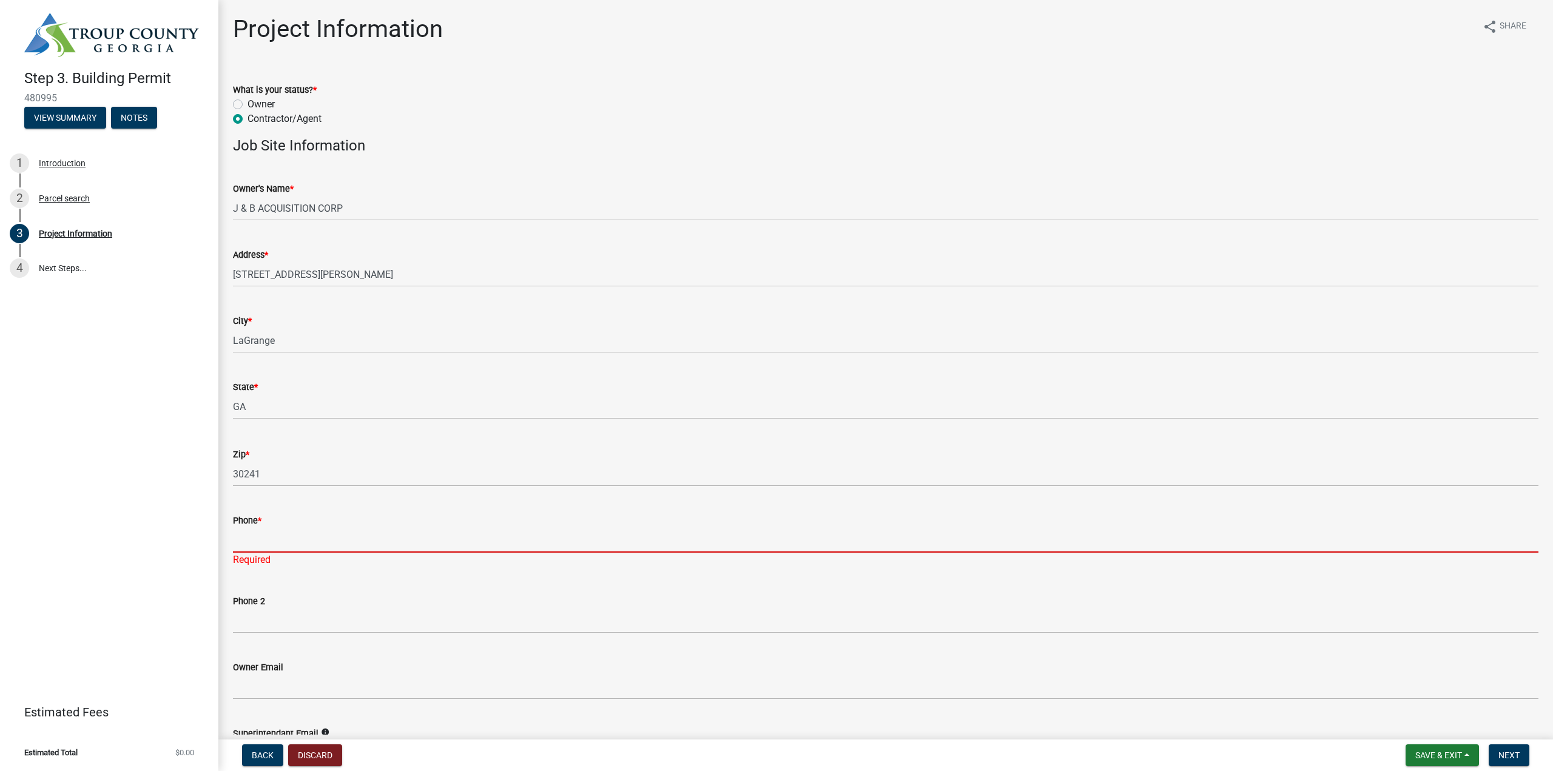
click at [289, 536] on input "Phone *" at bounding box center [886, 540] width 1306 height 25
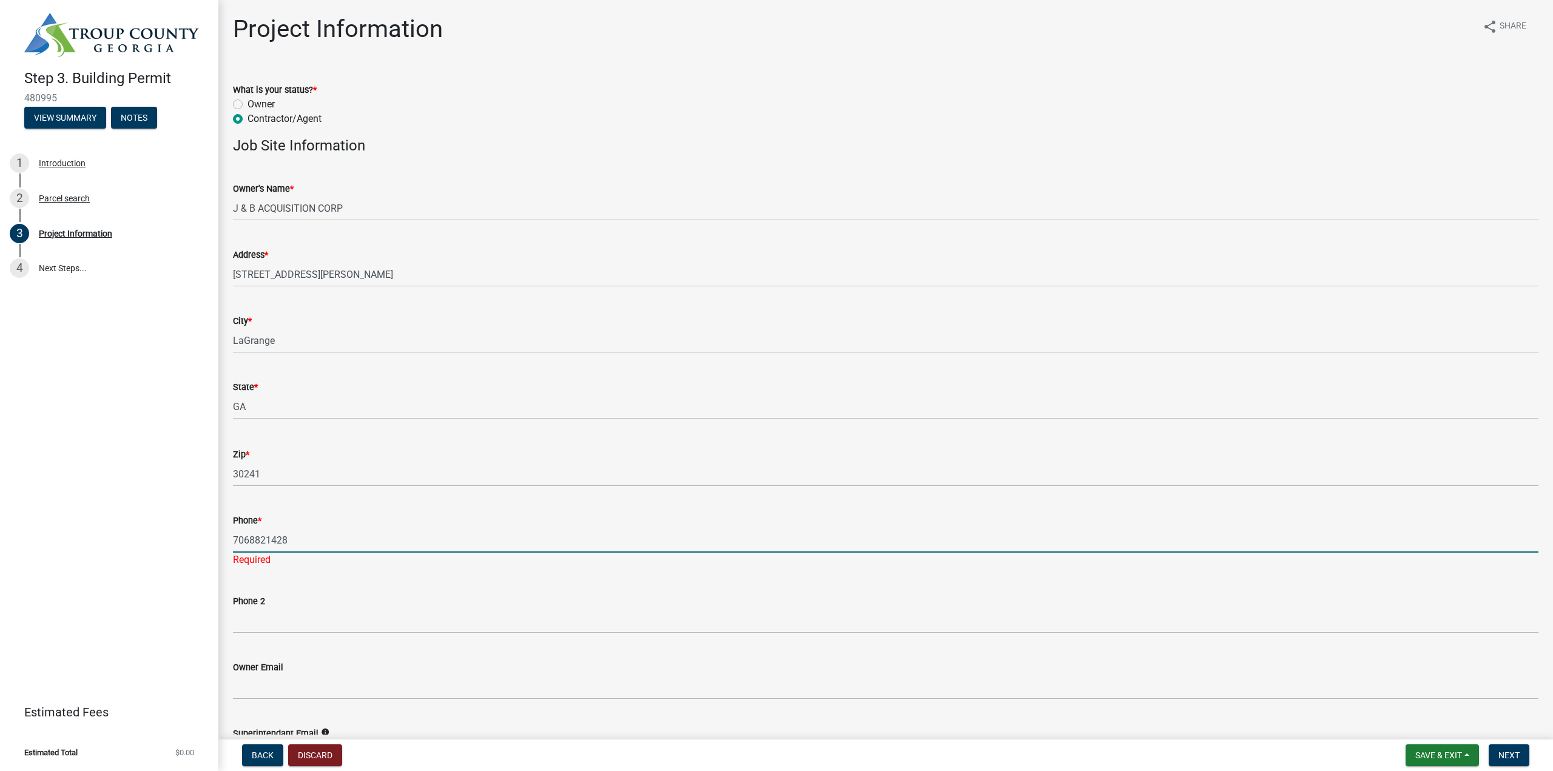
type input "7068821428"
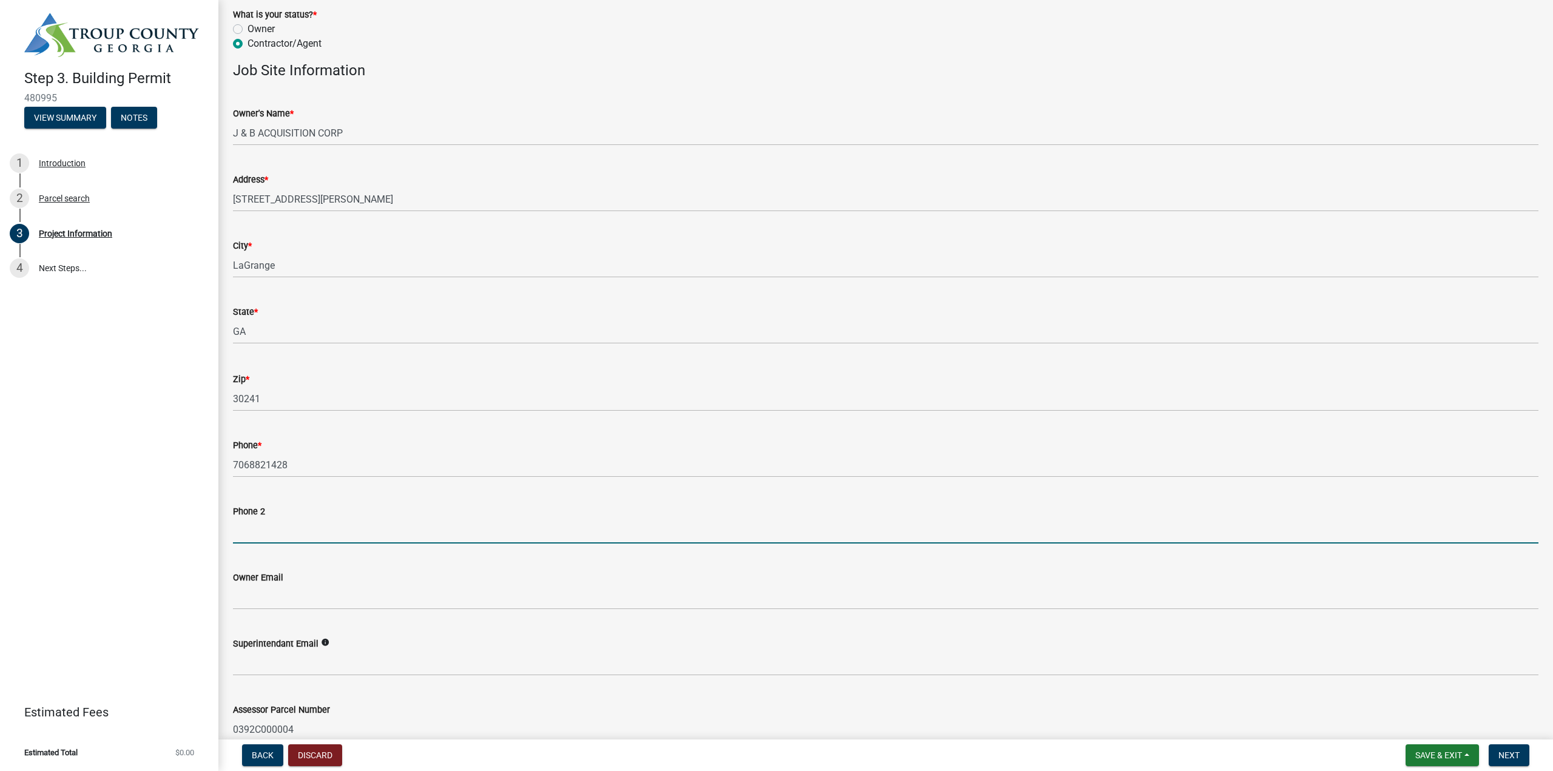
scroll to position [182, 0]
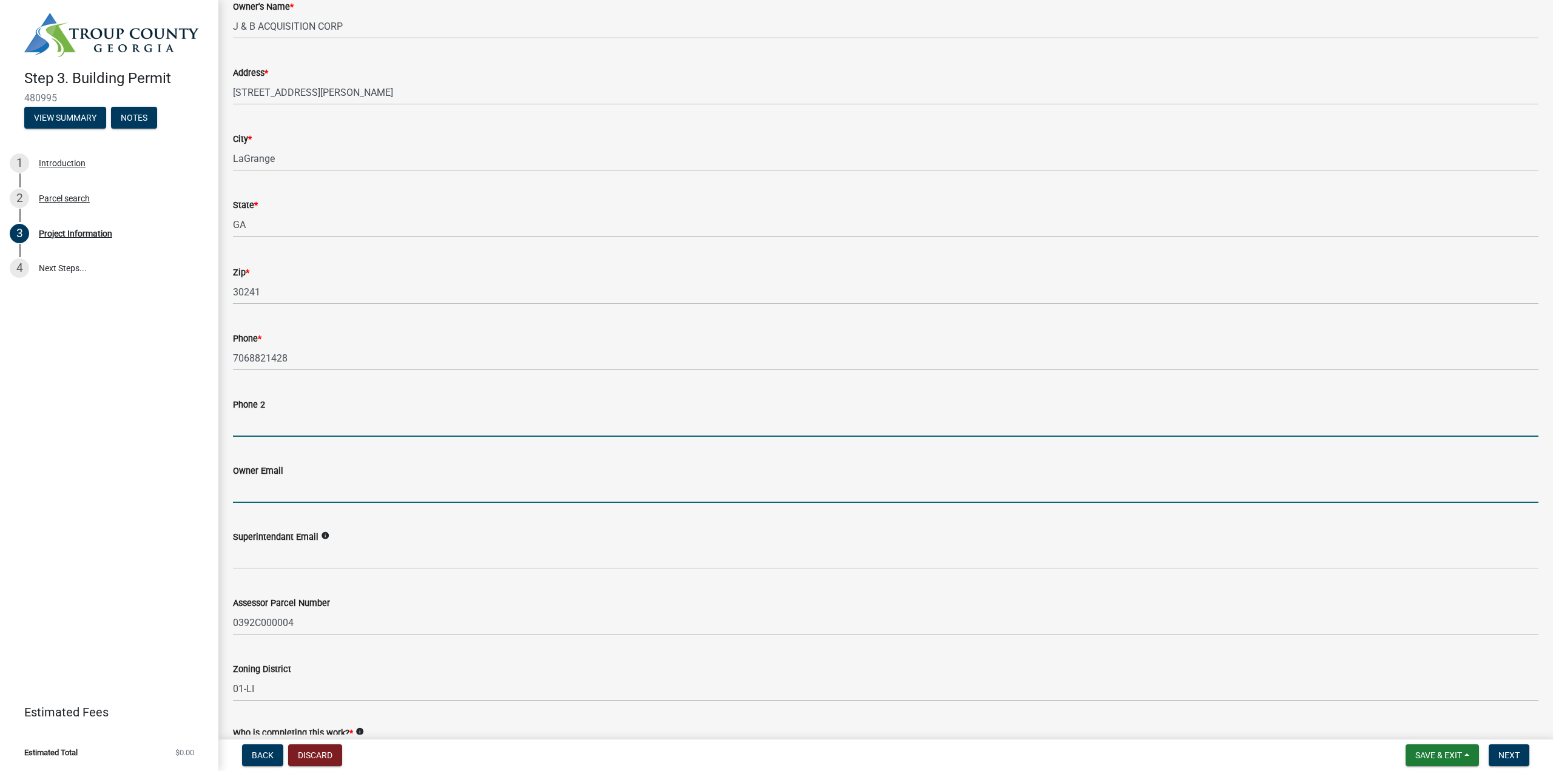
click at [368, 490] on input "Owner Email" at bounding box center [886, 490] width 1306 height 25
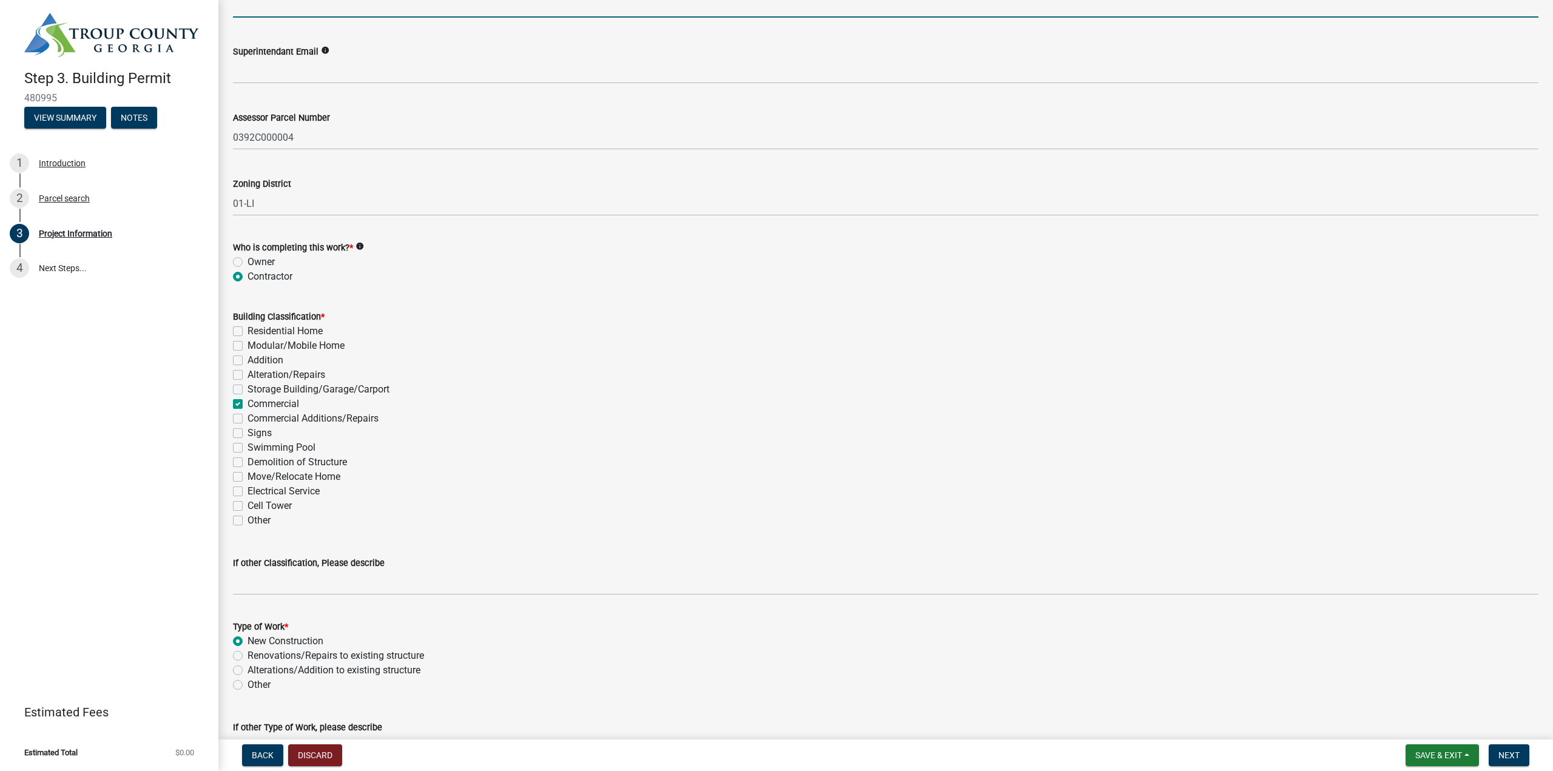
scroll to position [915, 0]
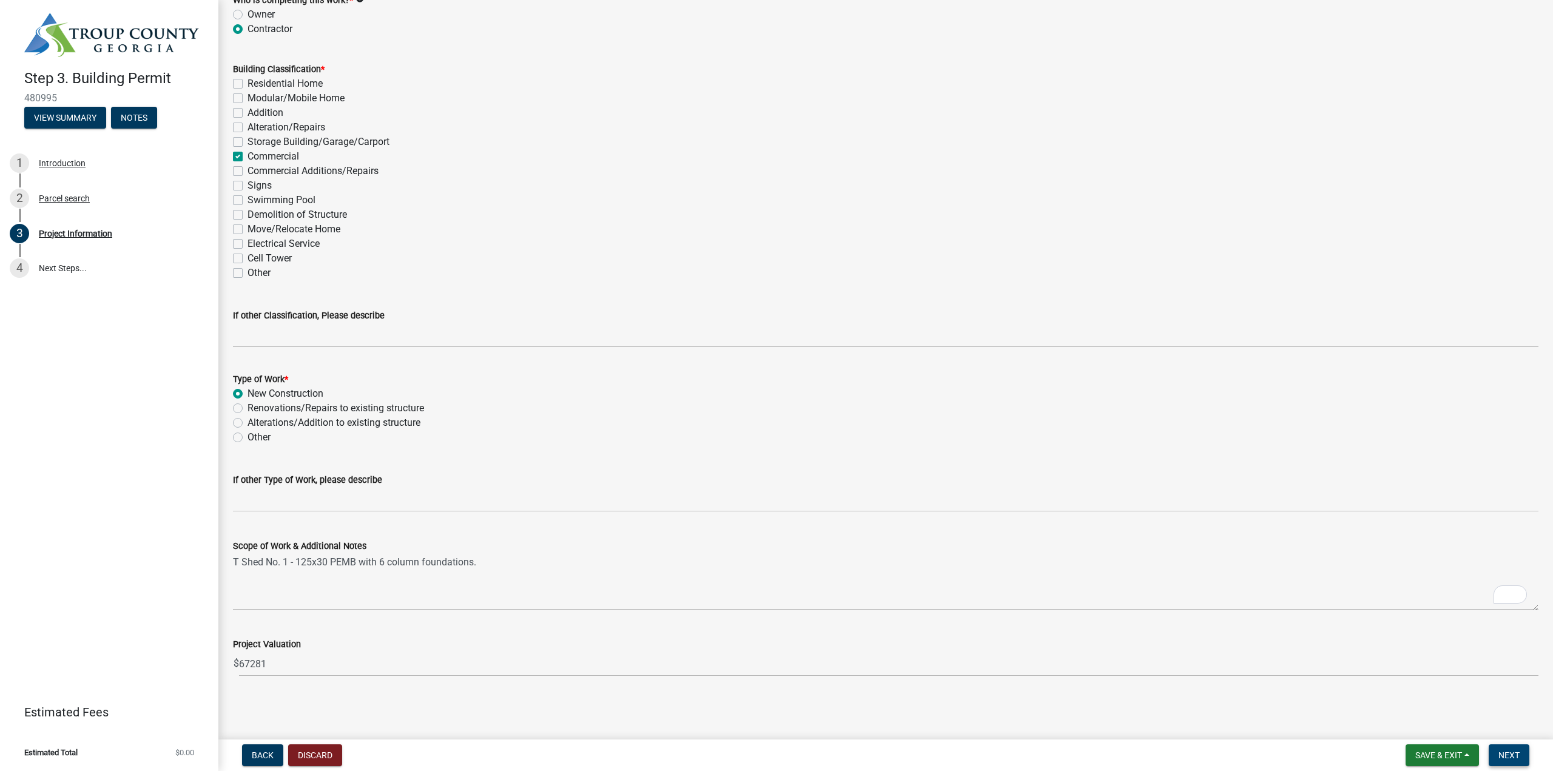
click at [1518, 753] on span "Next" at bounding box center [1509, 756] width 21 height 10
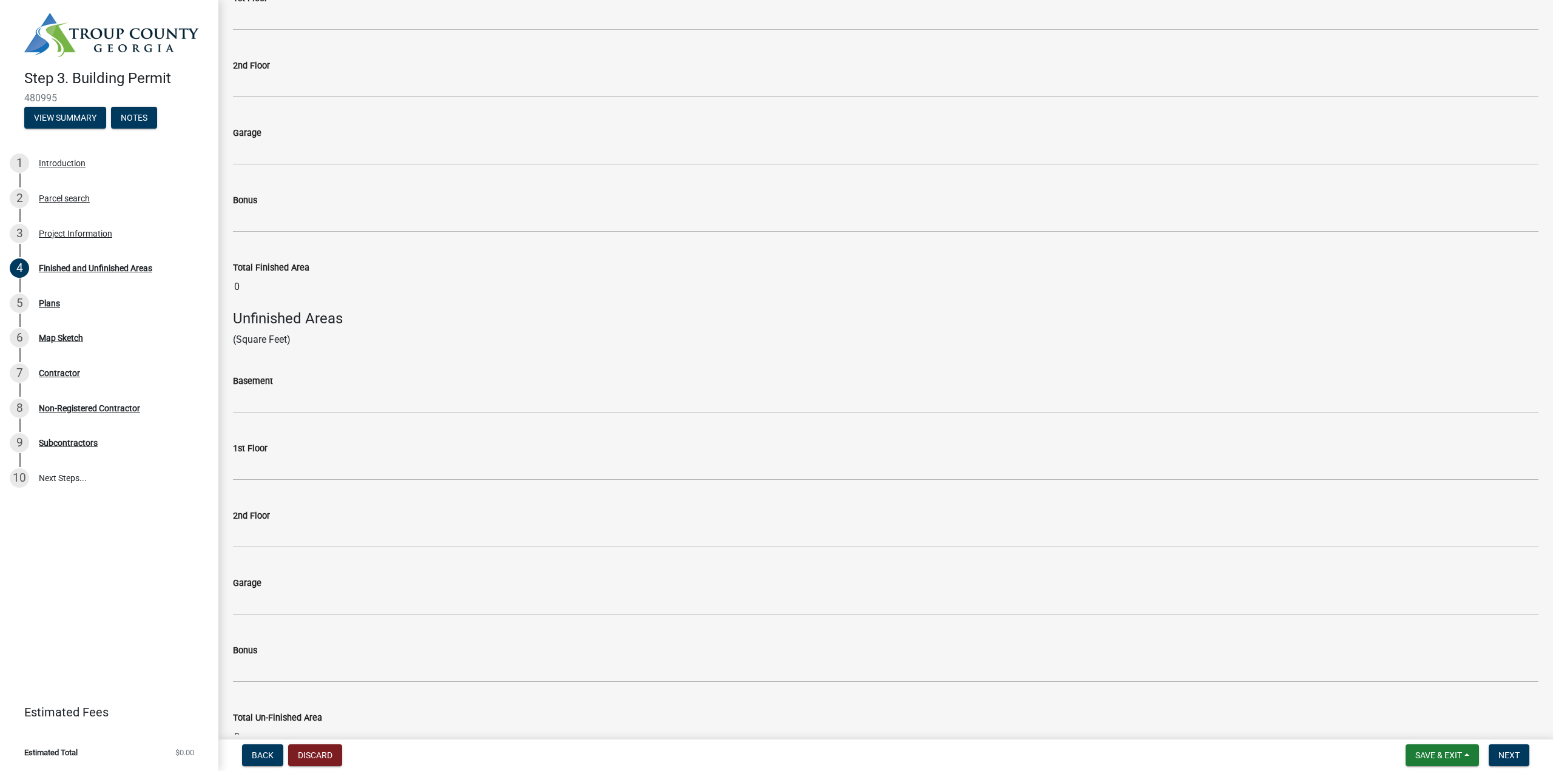
scroll to position [243, 0]
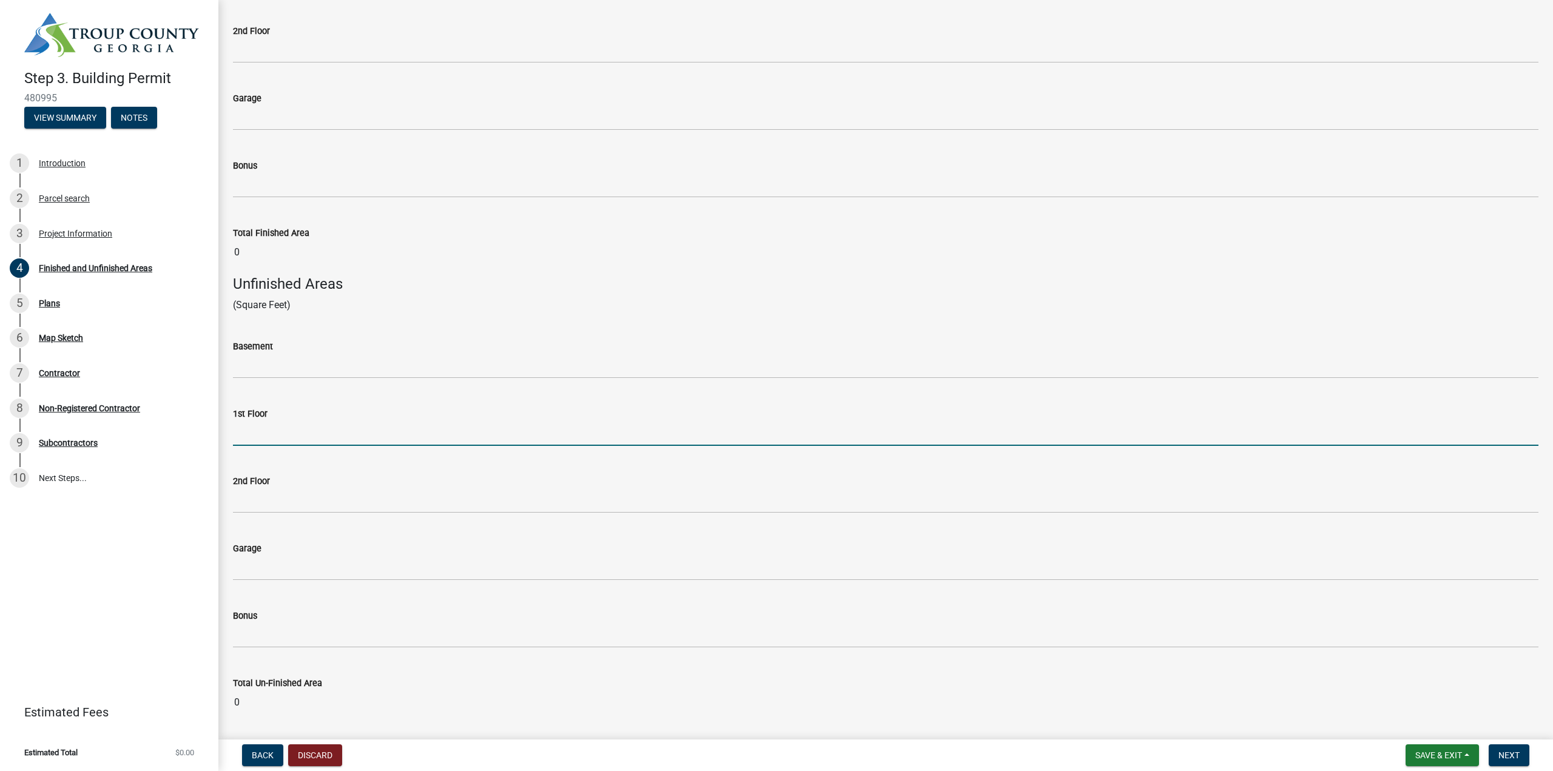
click at [292, 424] on input "text" at bounding box center [886, 433] width 1306 height 25
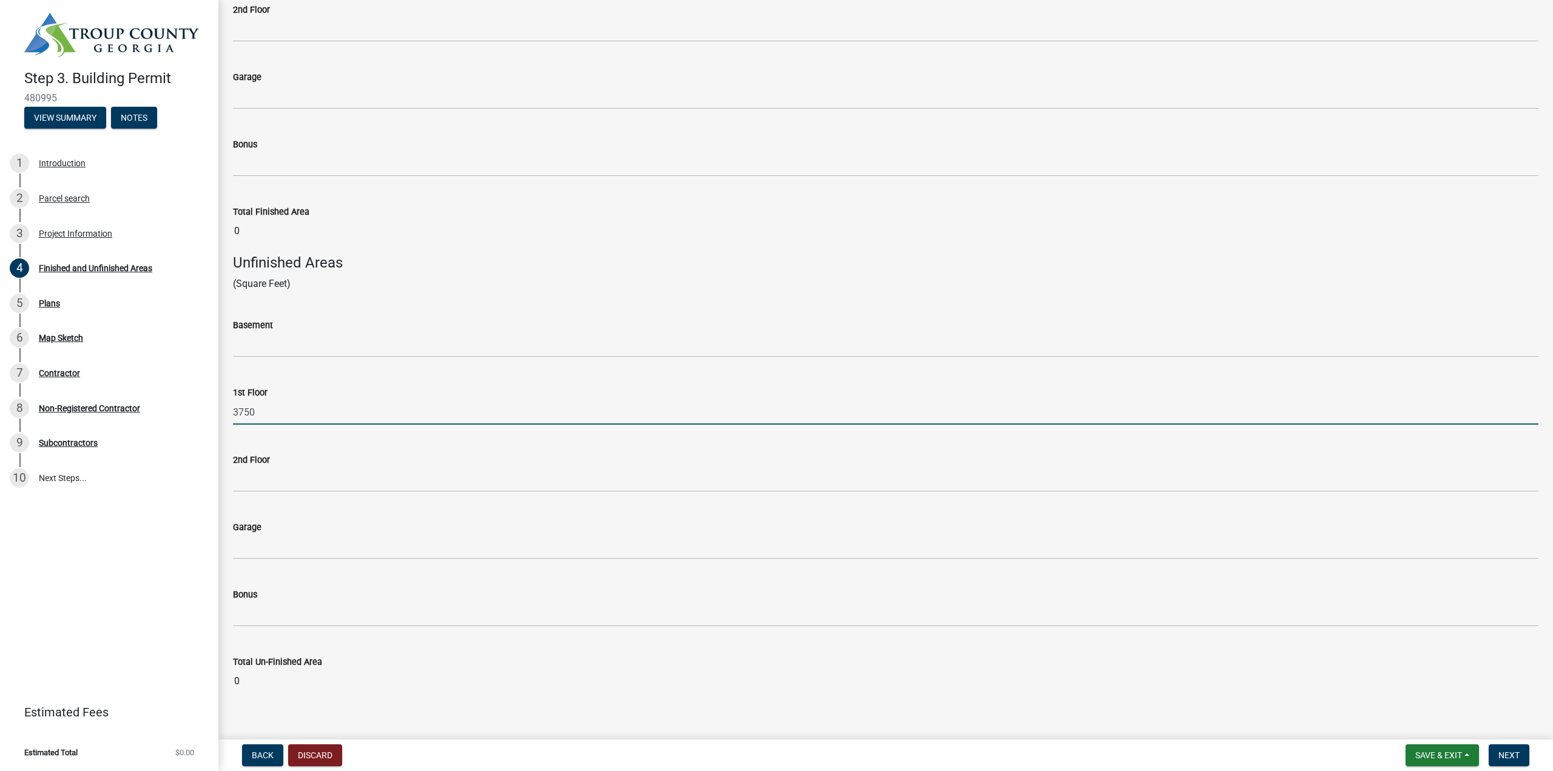
scroll to position [281, 0]
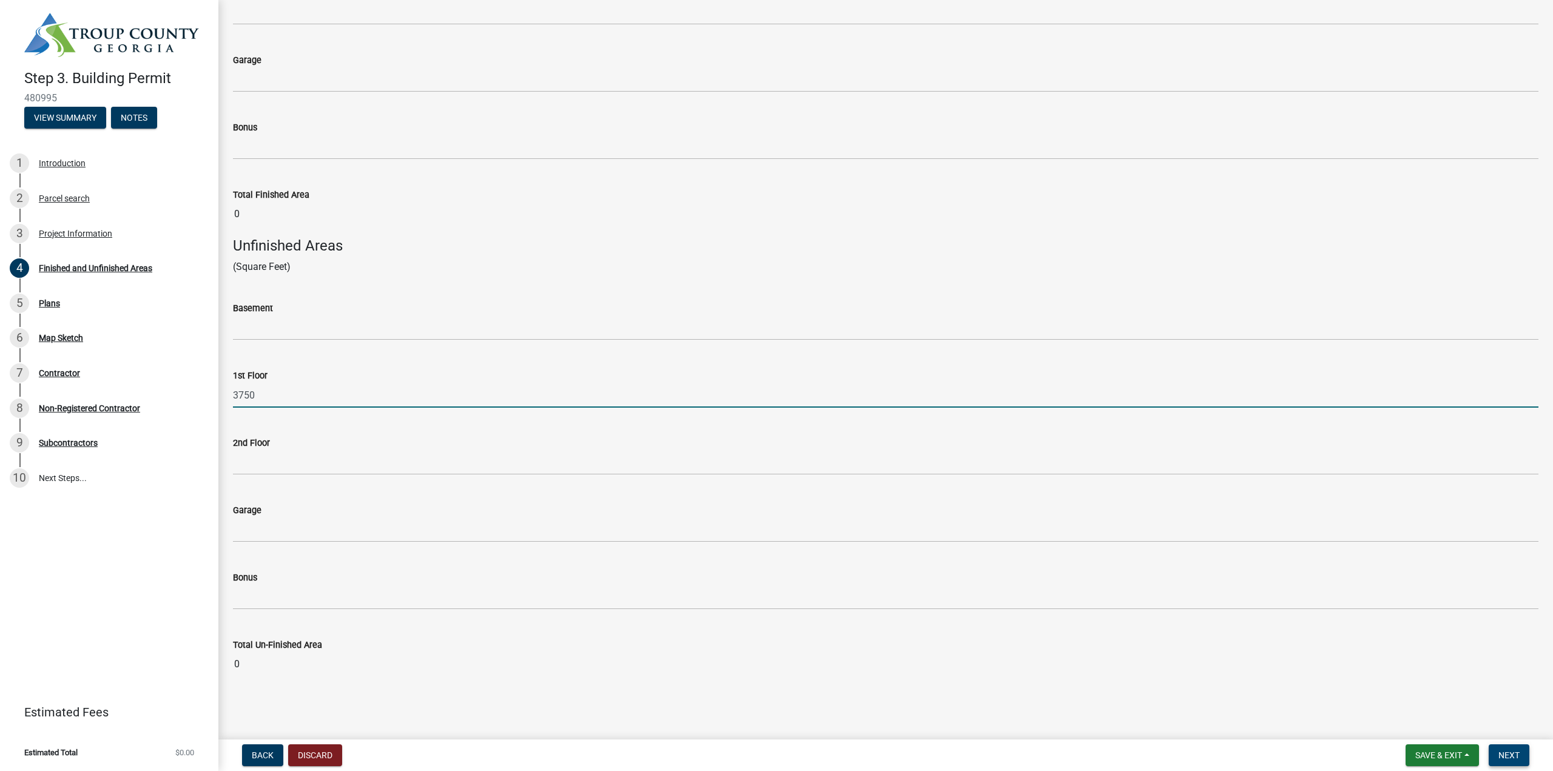
type input "3750"
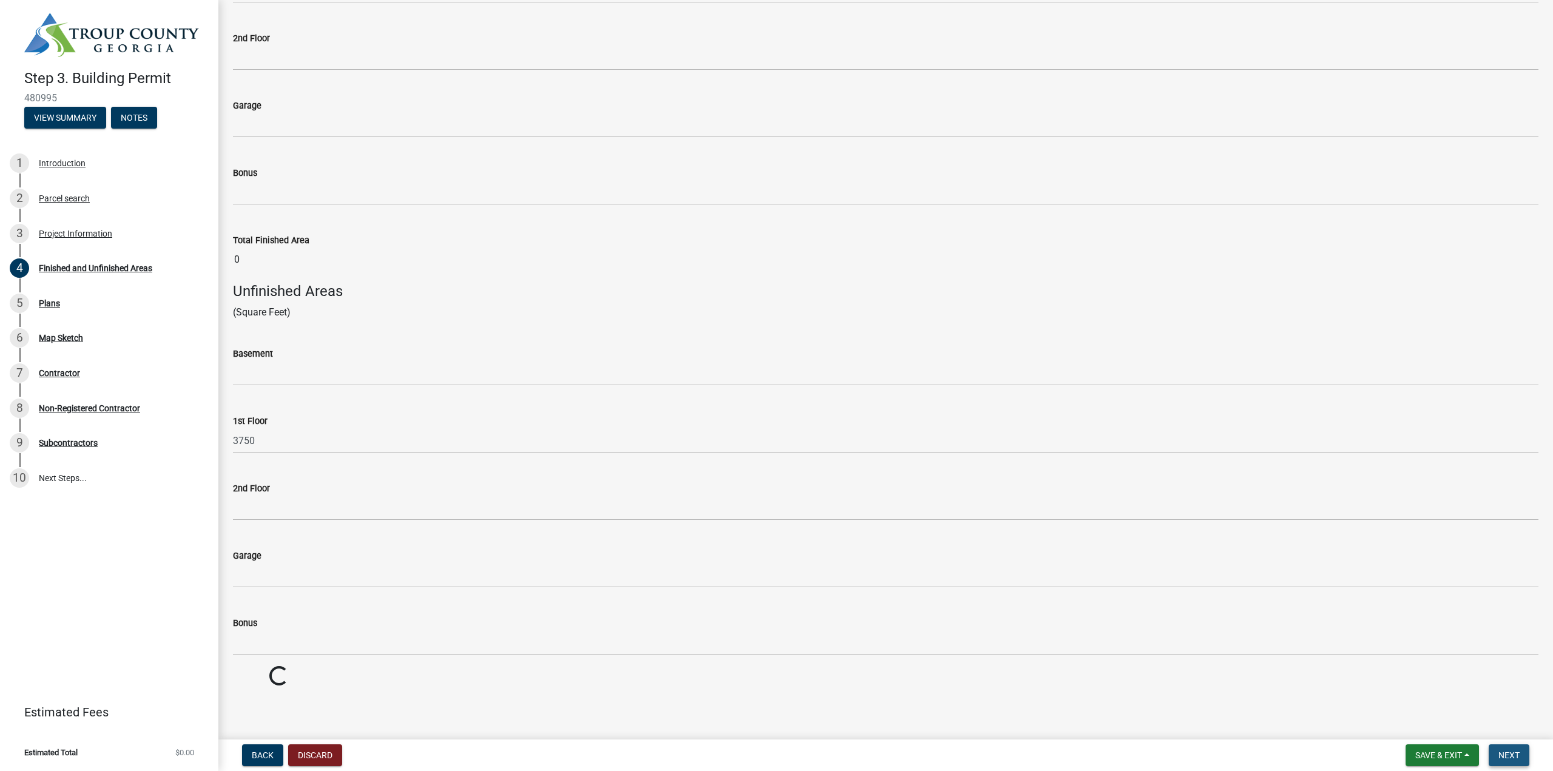
click at [1524, 762] on button "Next" at bounding box center [1509, 756] width 41 height 22
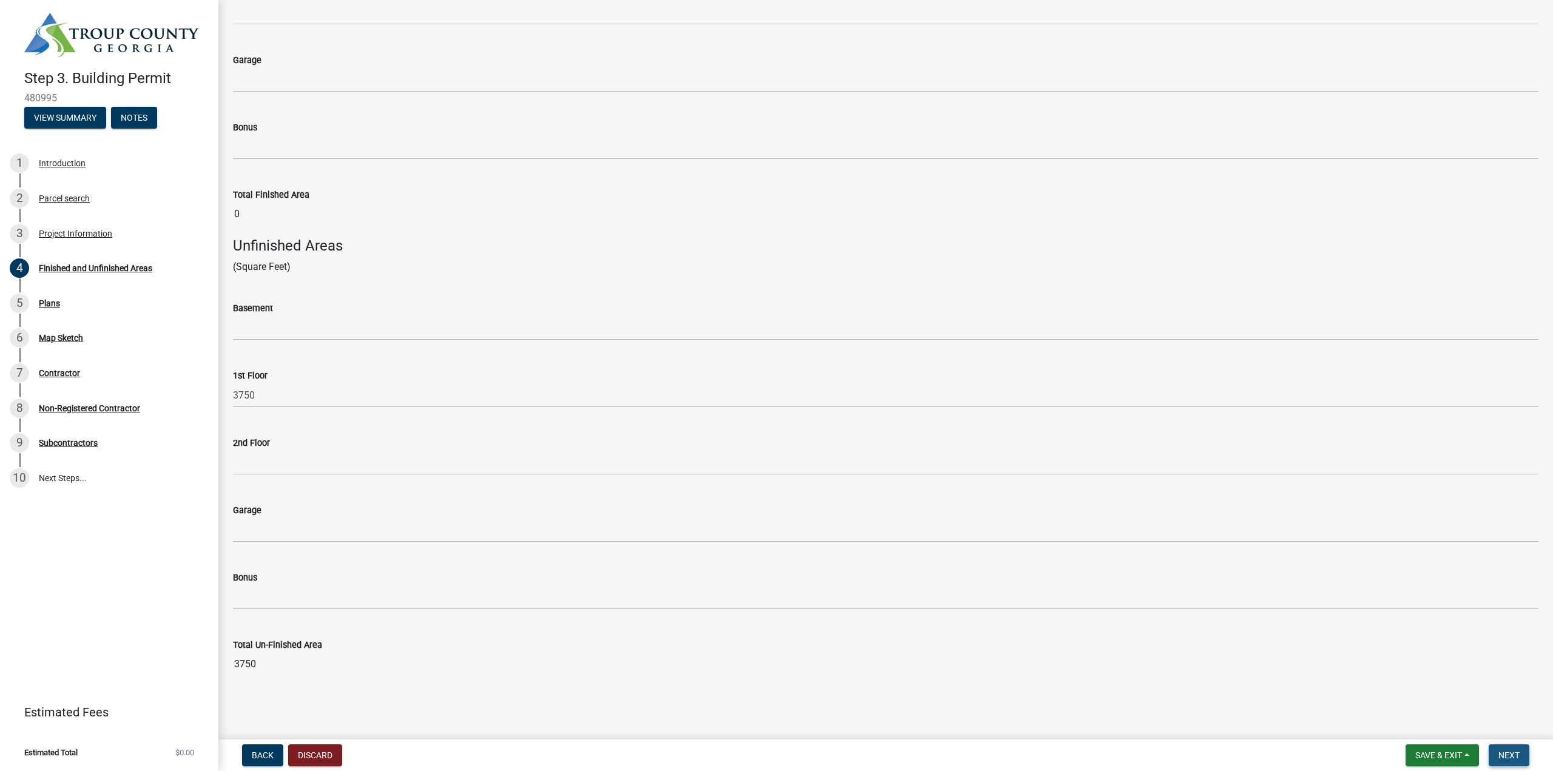
click at [1519, 756] on span "Next" at bounding box center [1509, 756] width 21 height 10
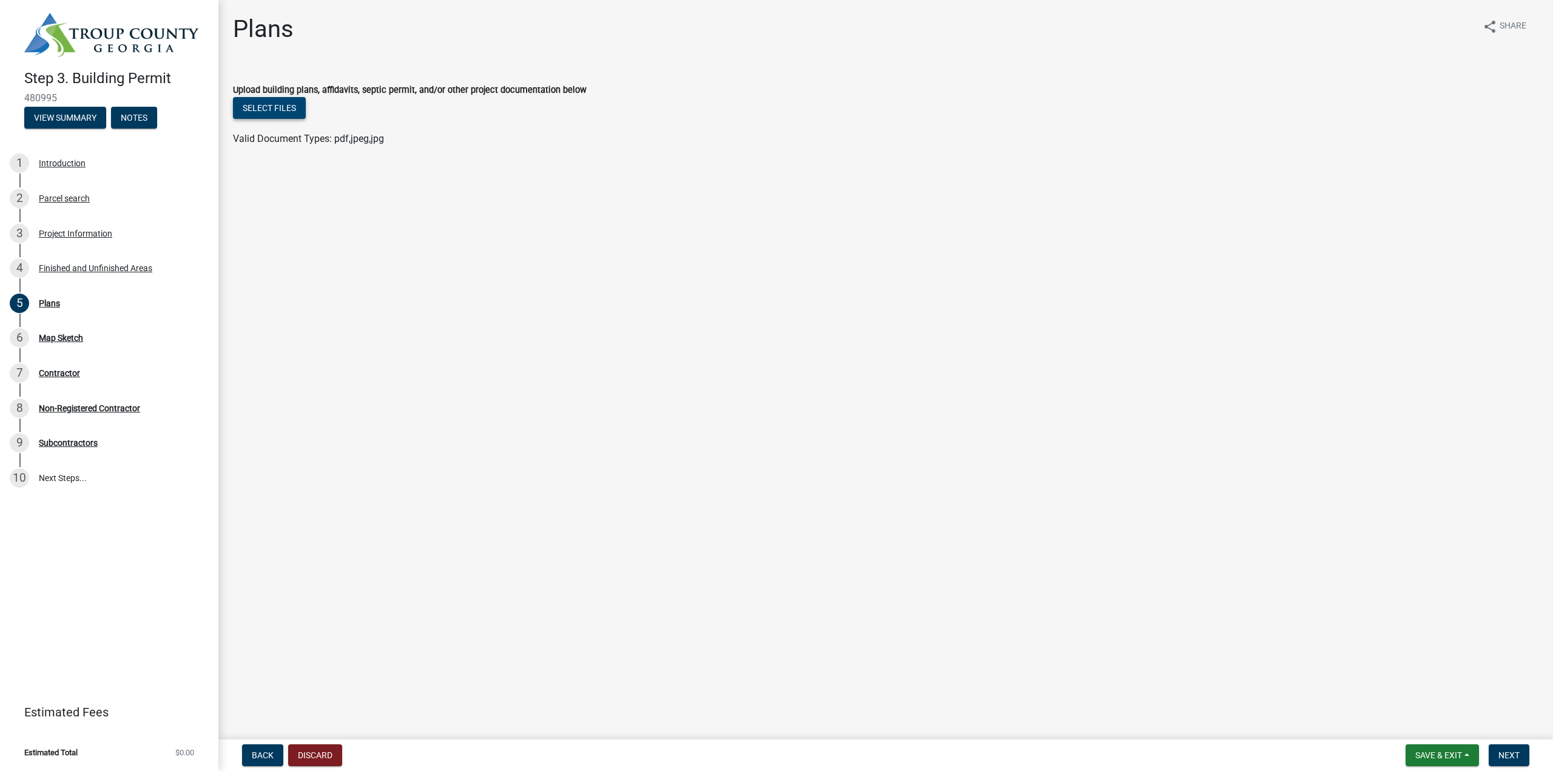
click at [270, 110] on button "Select files" at bounding box center [269, 108] width 73 height 22
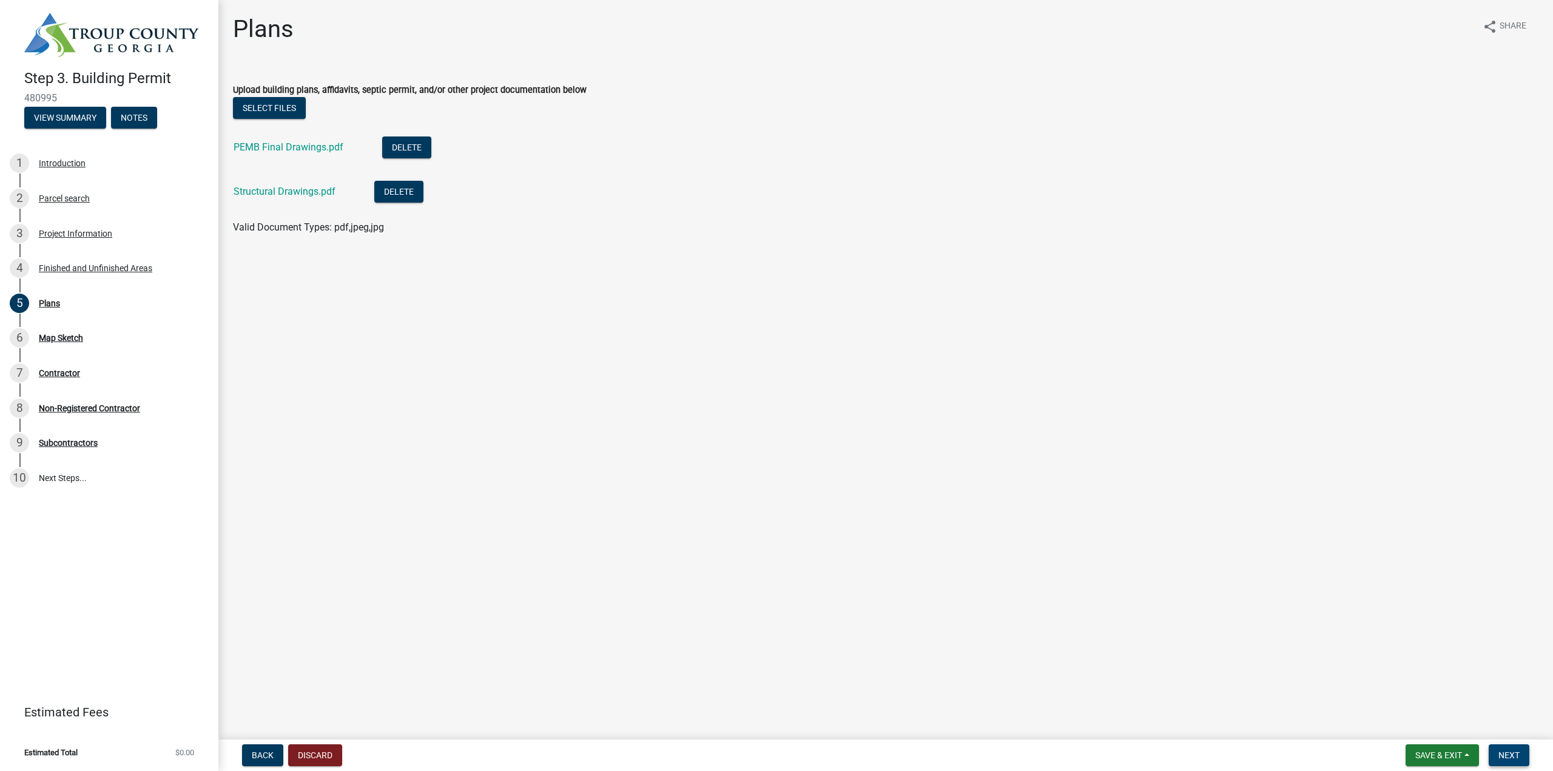
click at [1510, 758] on span "Next" at bounding box center [1509, 756] width 21 height 10
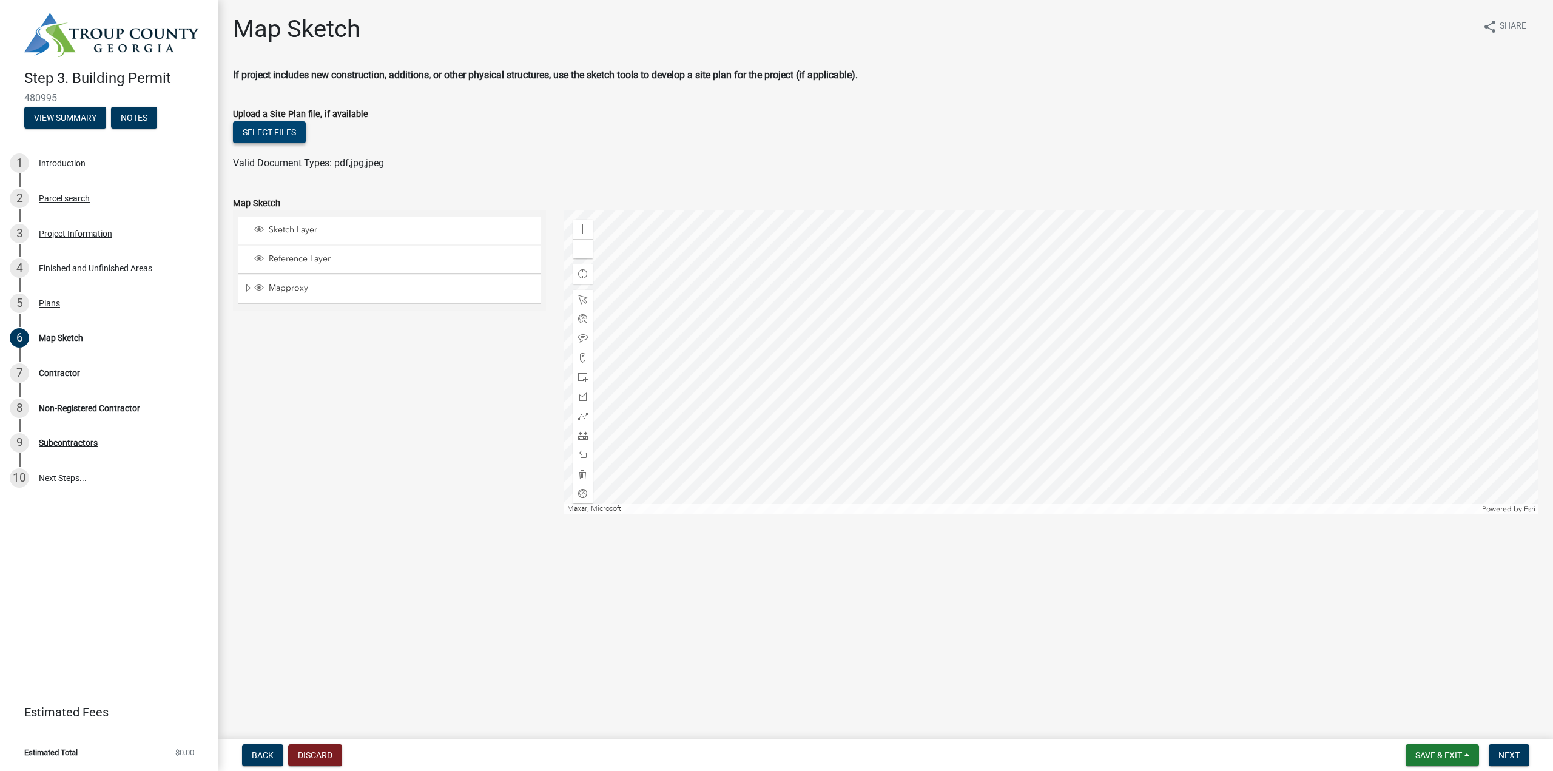
click at [279, 132] on button "Select files" at bounding box center [269, 132] width 73 height 22
click at [1510, 752] on span "Next" at bounding box center [1509, 756] width 21 height 10
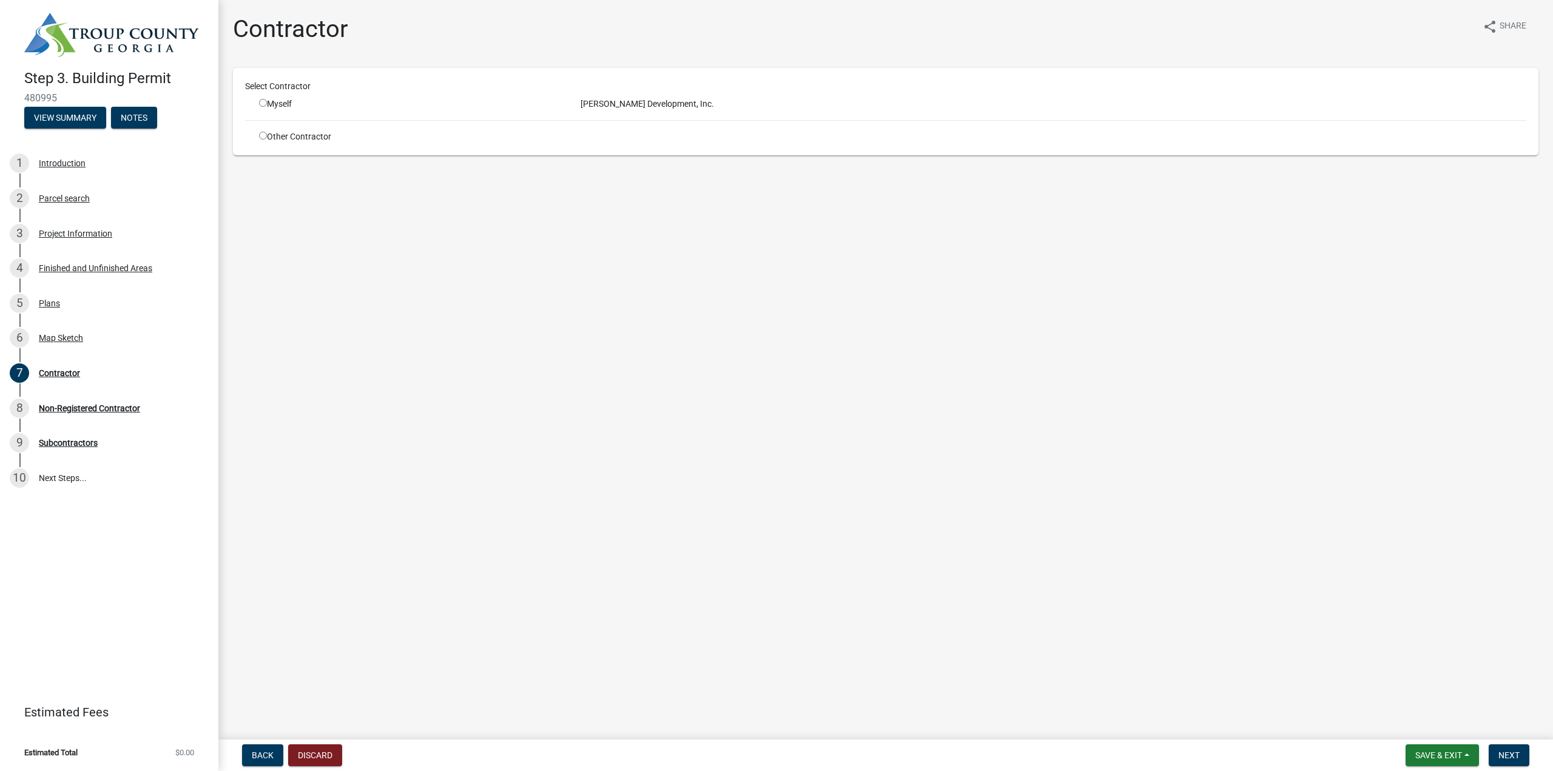
click at [269, 110] on div "Myself" at bounding box center [410, 104] width 303 height 13
click at [269, 104] on div "Myself" at bounding box center [410, 104] width 303 height 13
click at [257, 103] on div "Myself" at bounding box center [411, 104] width 322 height 13
click at [265, 104] on input "radio" at bounding box center [263, 103] width 8 height 8
radio input "true"
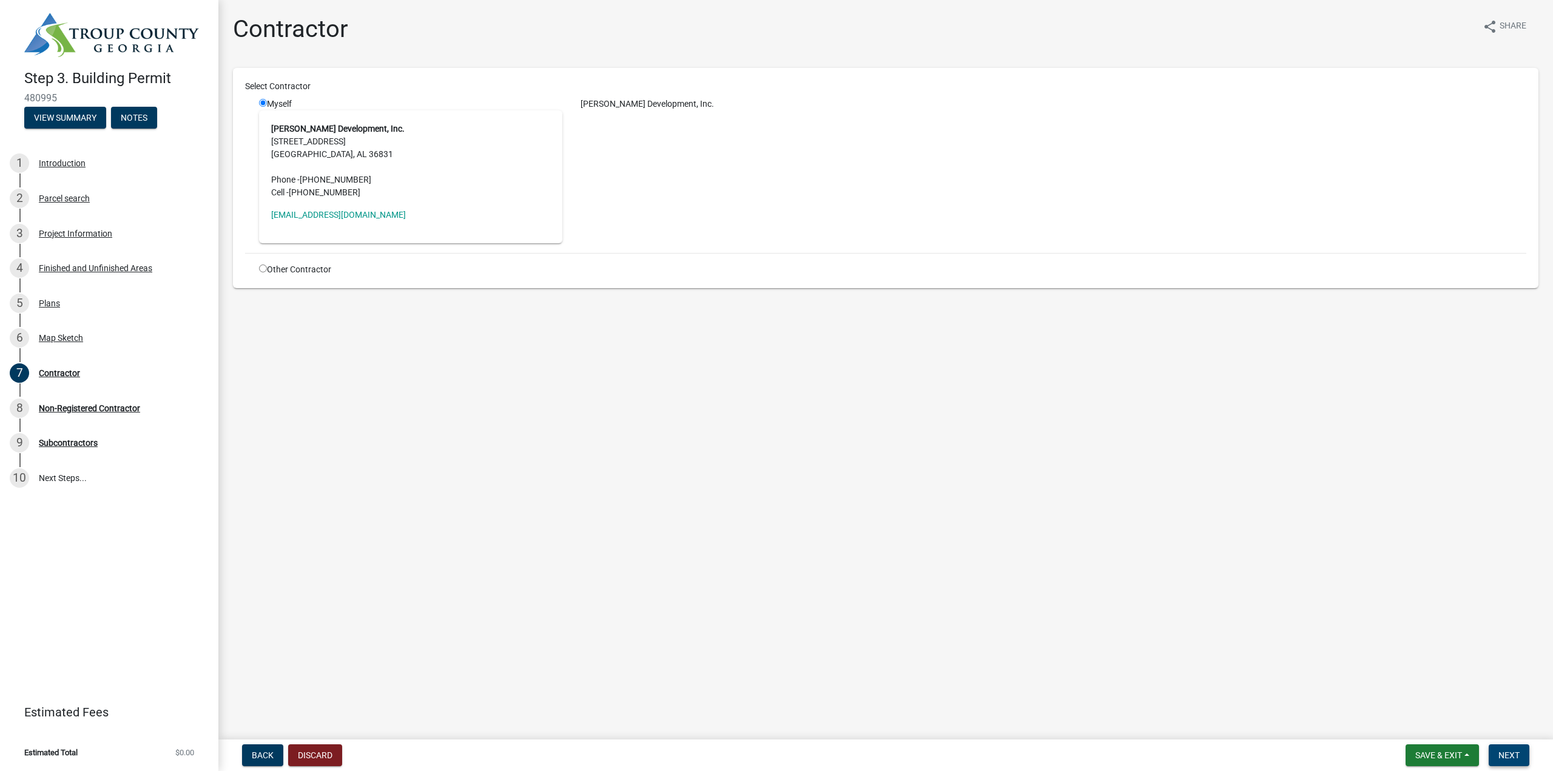
click at [1521, 756] on button "Next" at bounding box center [1509, 756] width 41 height 22
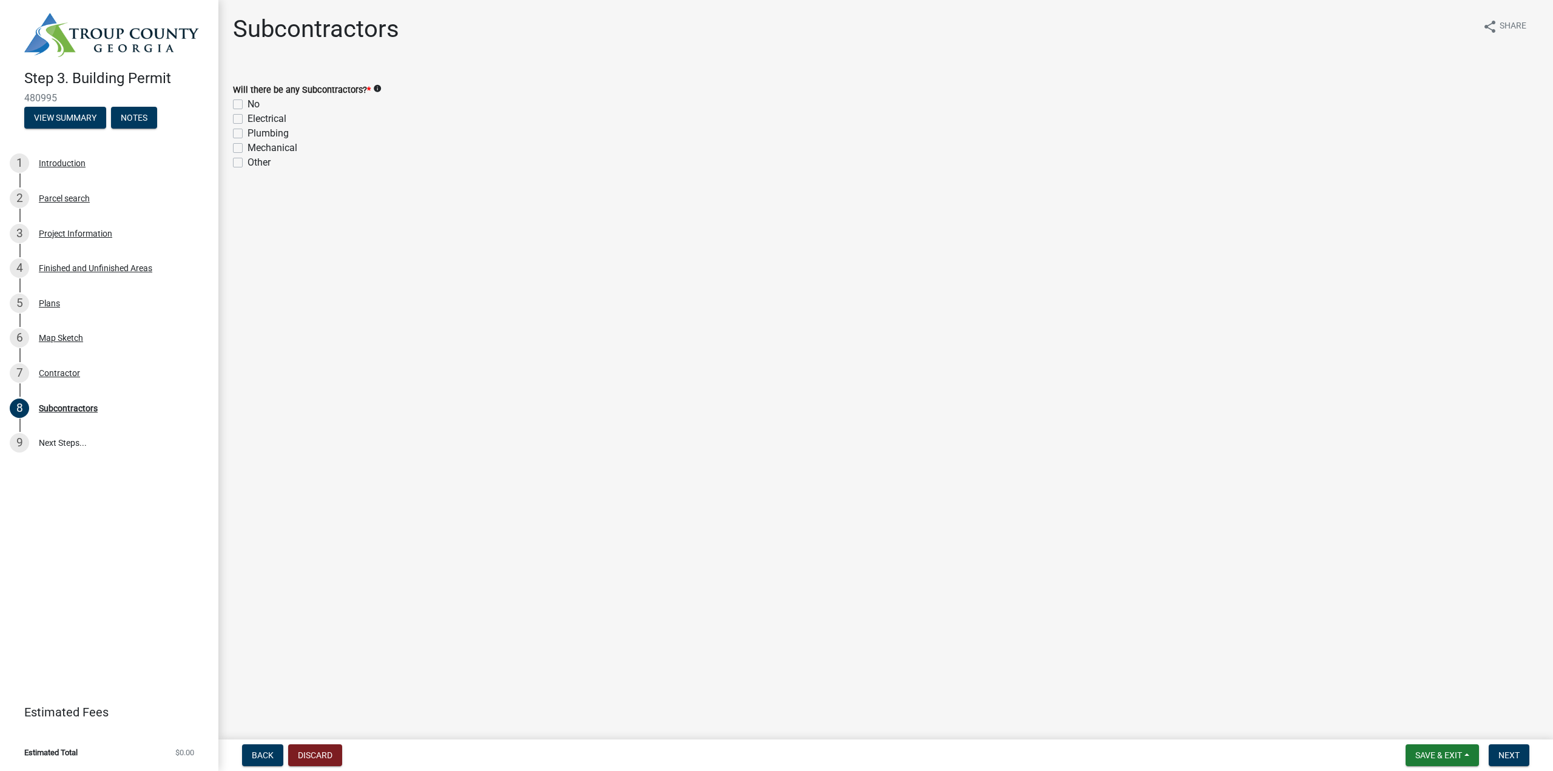
click at [248, 105] on label "No" at bounding box center [254, 104] width 12 height 15
click at [248, 105] on input "No" at bounding box center [252, 101] width 8 height 8
checkbox input "true"
checkbox input "false"
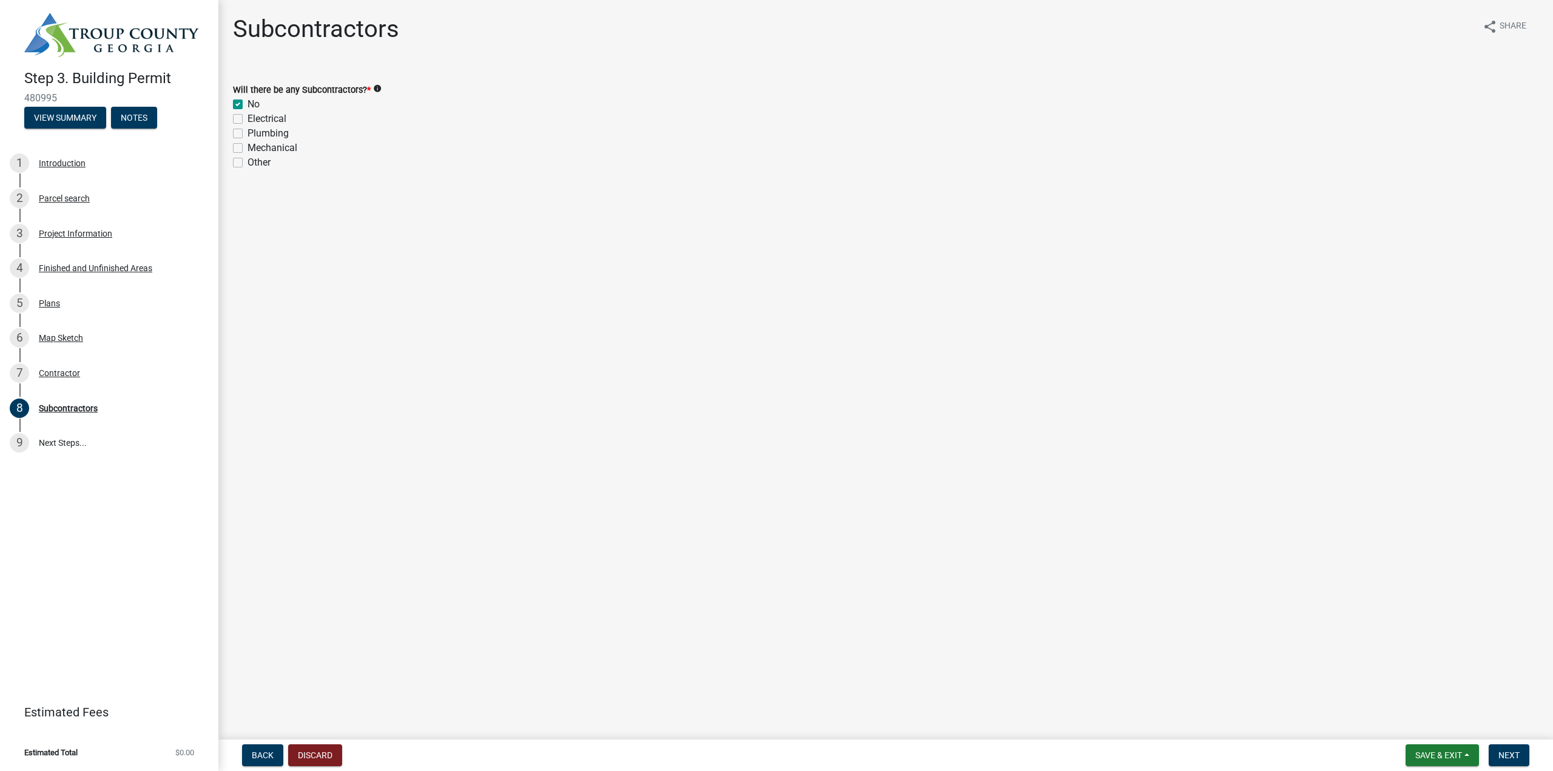
checkbox input "false"
click at [1510, 758] on span "Next" at bounding box center [1509, 756] width 21 height 10
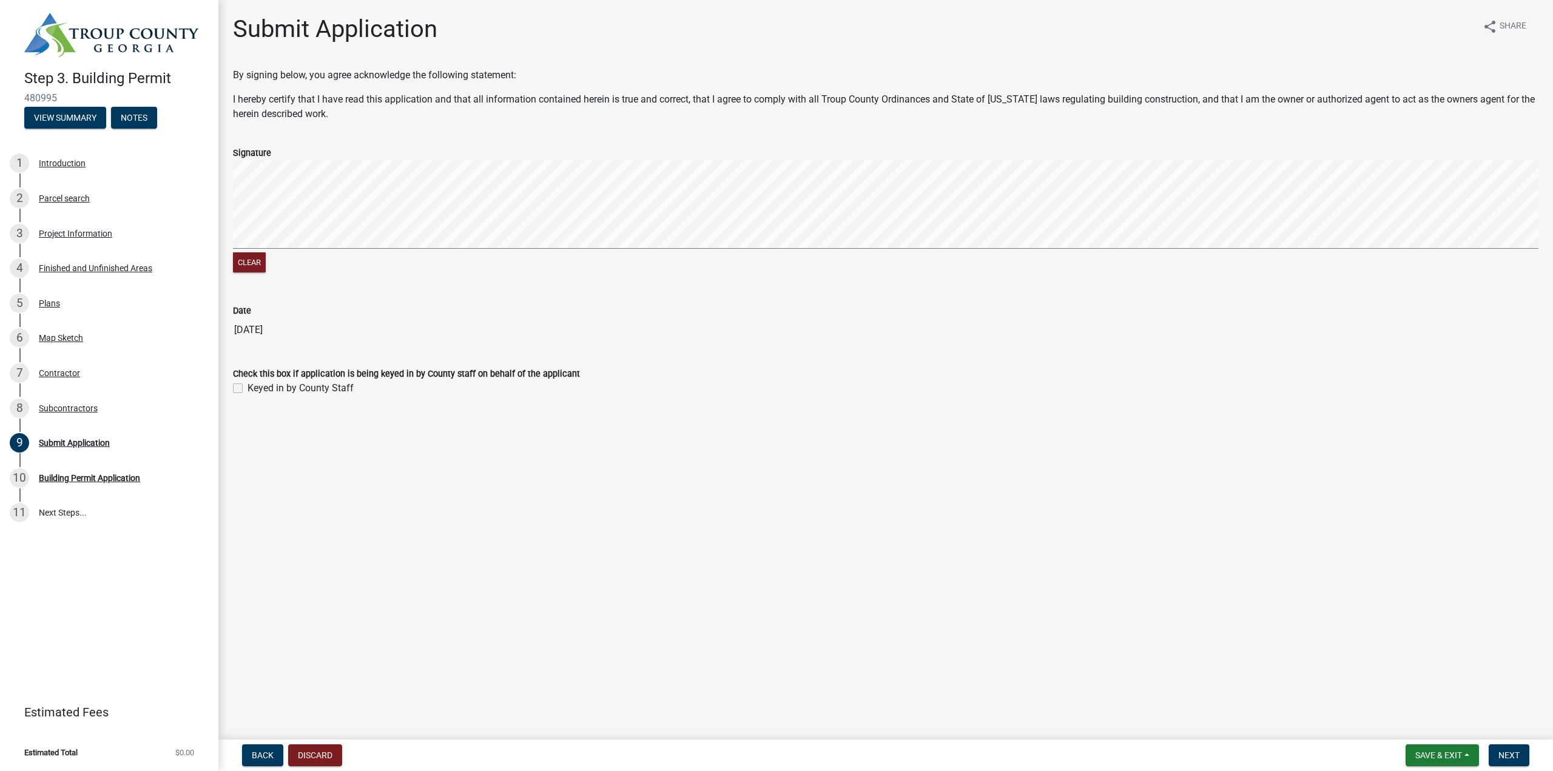
click at [253, 387] on label "Keyed in by County Staff" at bounding box center [301, 388] width 106 height 15
click at [253, 387] on input "Keyed in by County Staff" at bounding box center [252, 385] width 8 height 8
click at [258, 387] on label "Keyed in by County Staff" at bounding box center [301, 388] width 106 height 15
click at [255, 387] on input "Keyed in by County Staff" at bounding box center [252, 385] width 8 height 8
checkbox input "false"
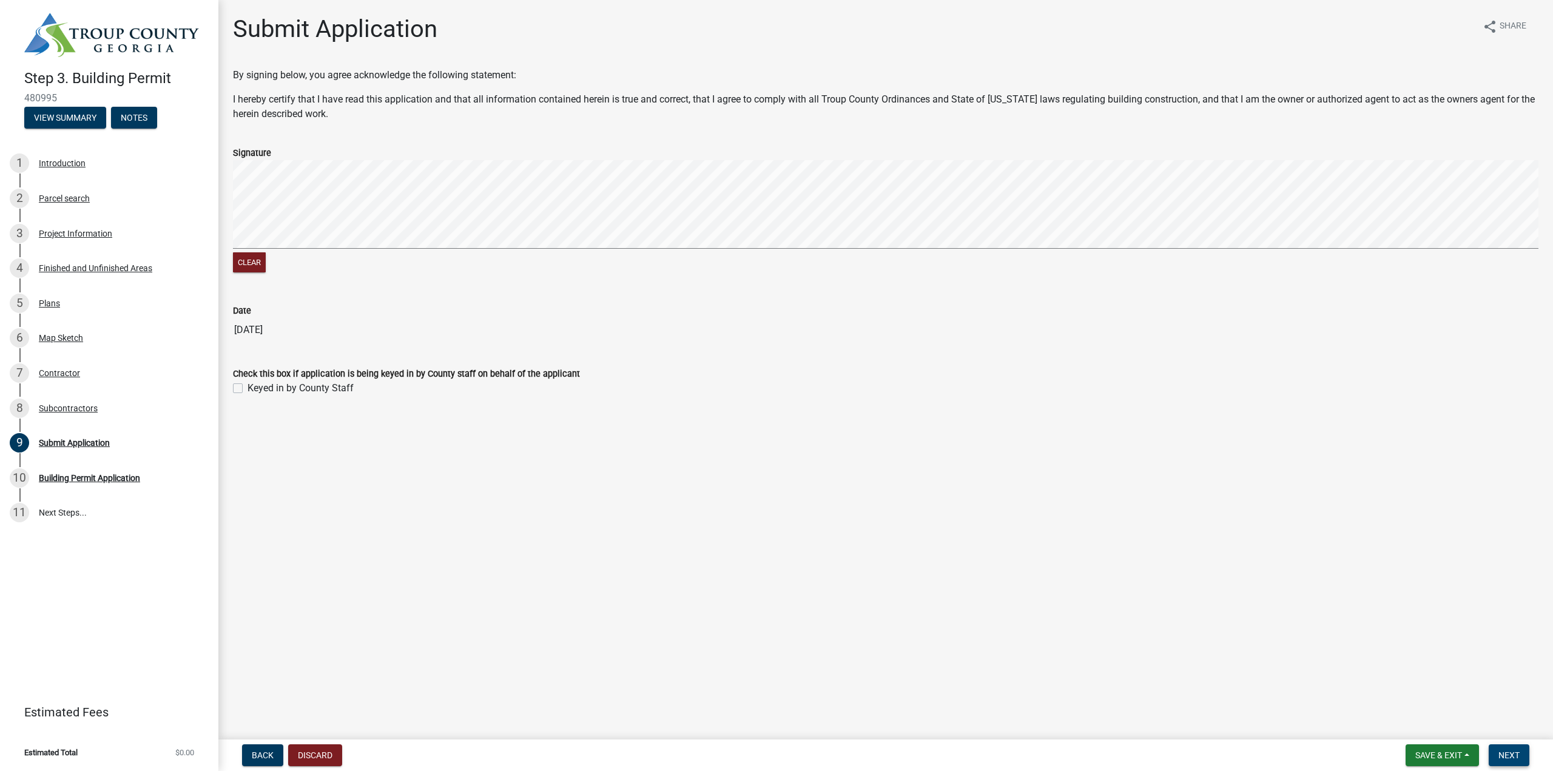
click at [1510, 760] on span "Next" at bounding box center [1509, 756] width 21 height 10
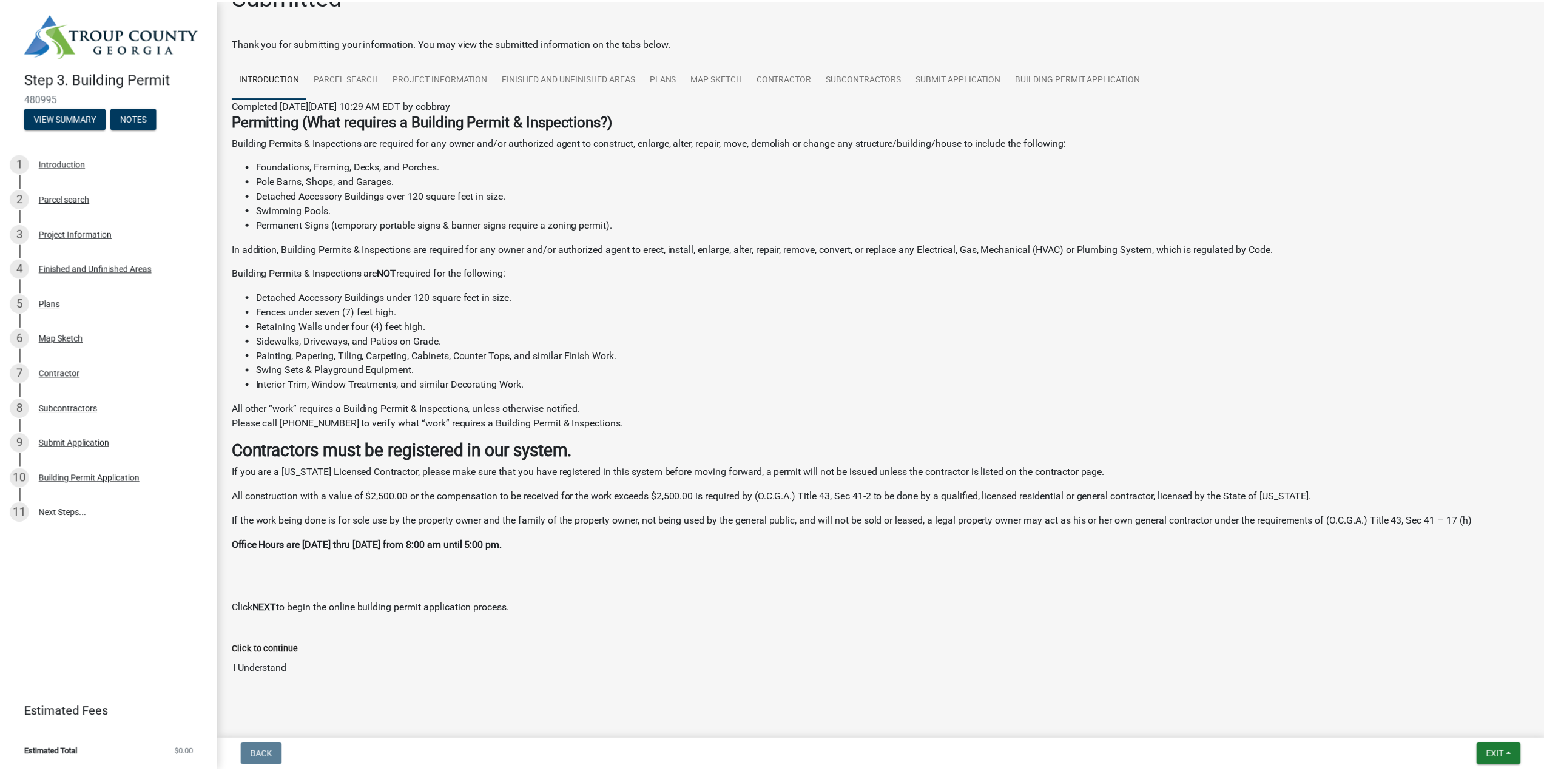
scroll to position [51, 0]
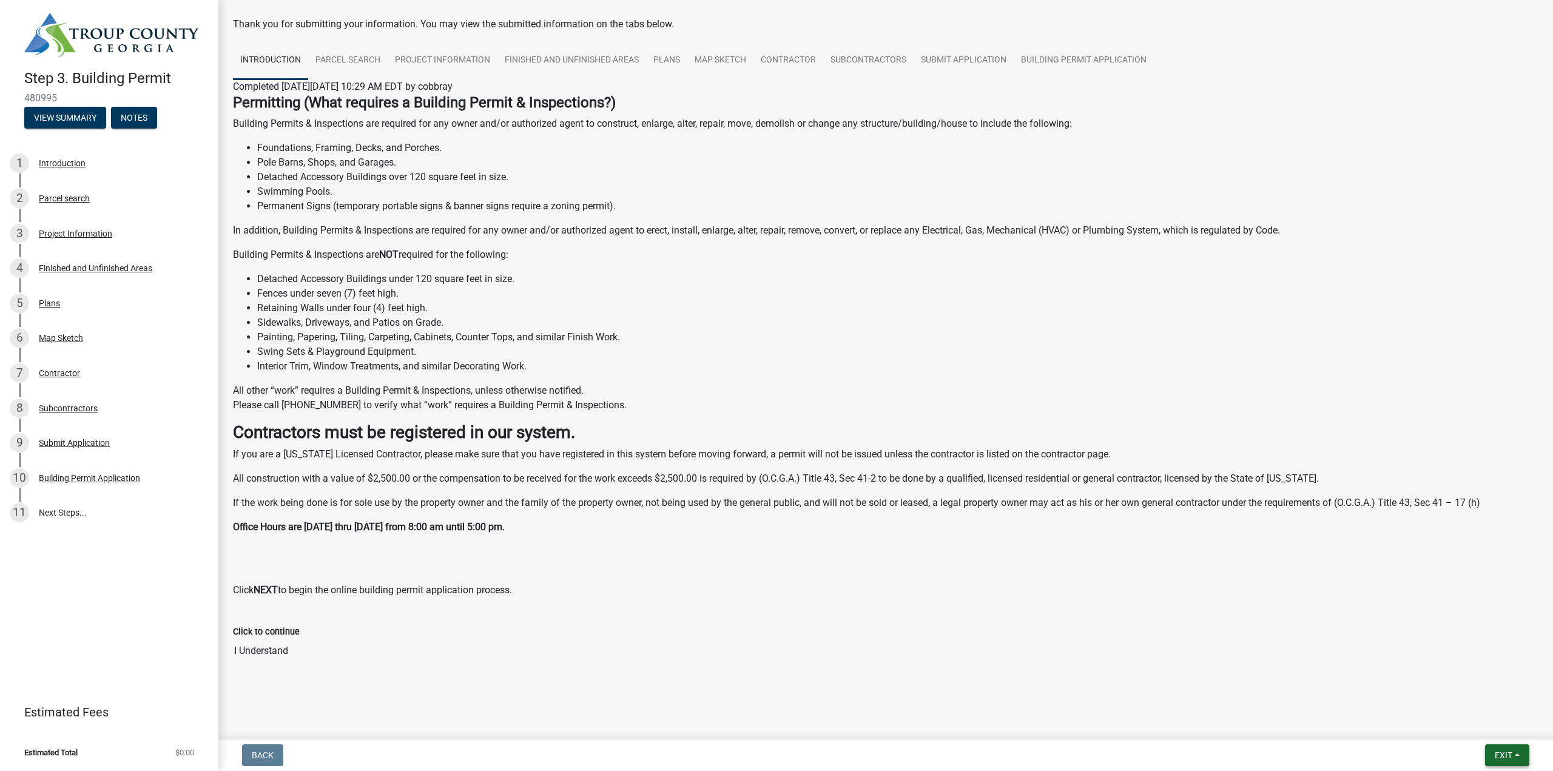
click at [1512, 756] on span "Exit" at bounding box center [1504, 756] width 18 height 10
click at [1497, 719] on button "Save & Exit" at bounding box center [1481, 723] width 97 height 29
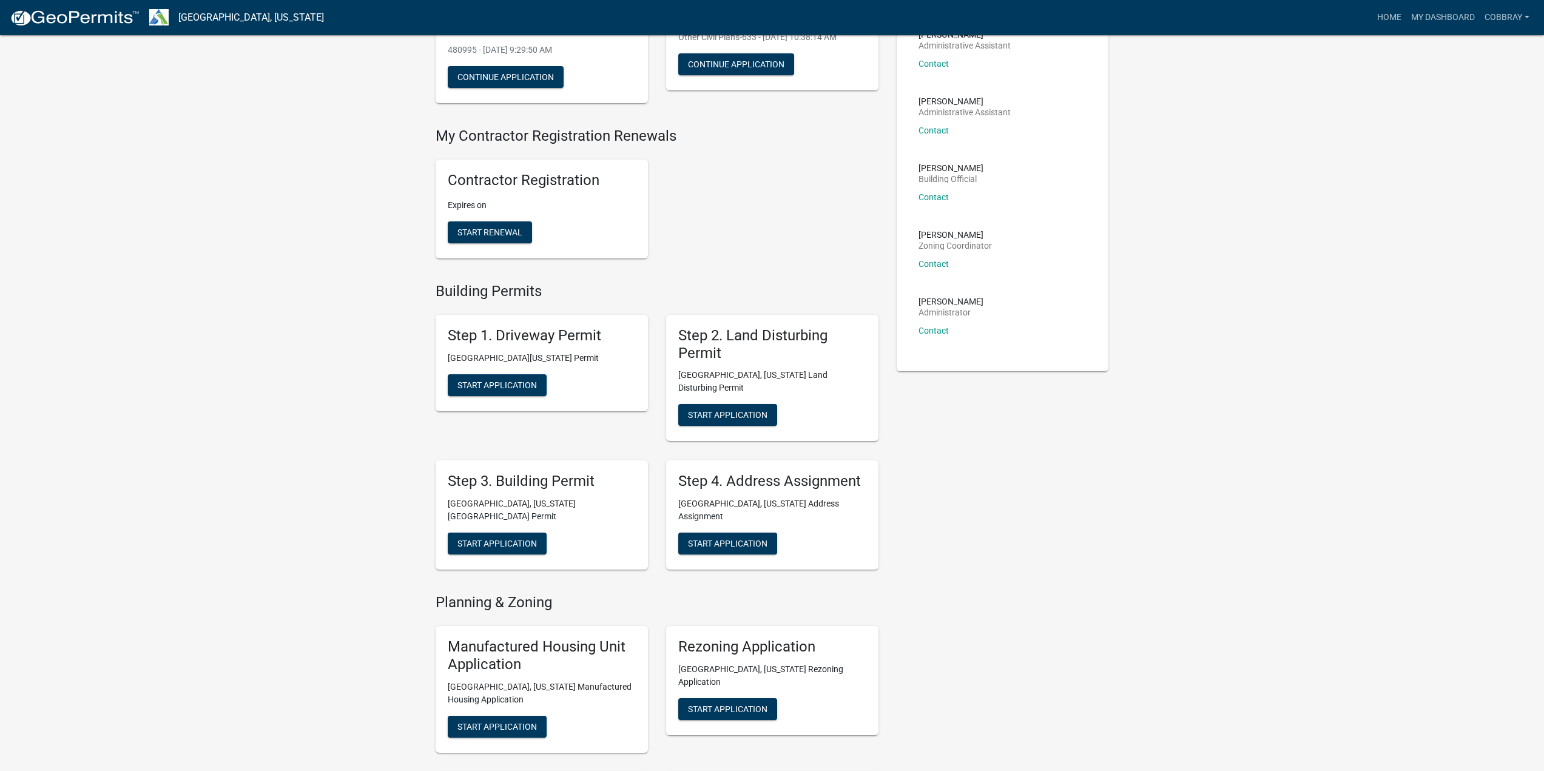
scroll to position [182, 0]
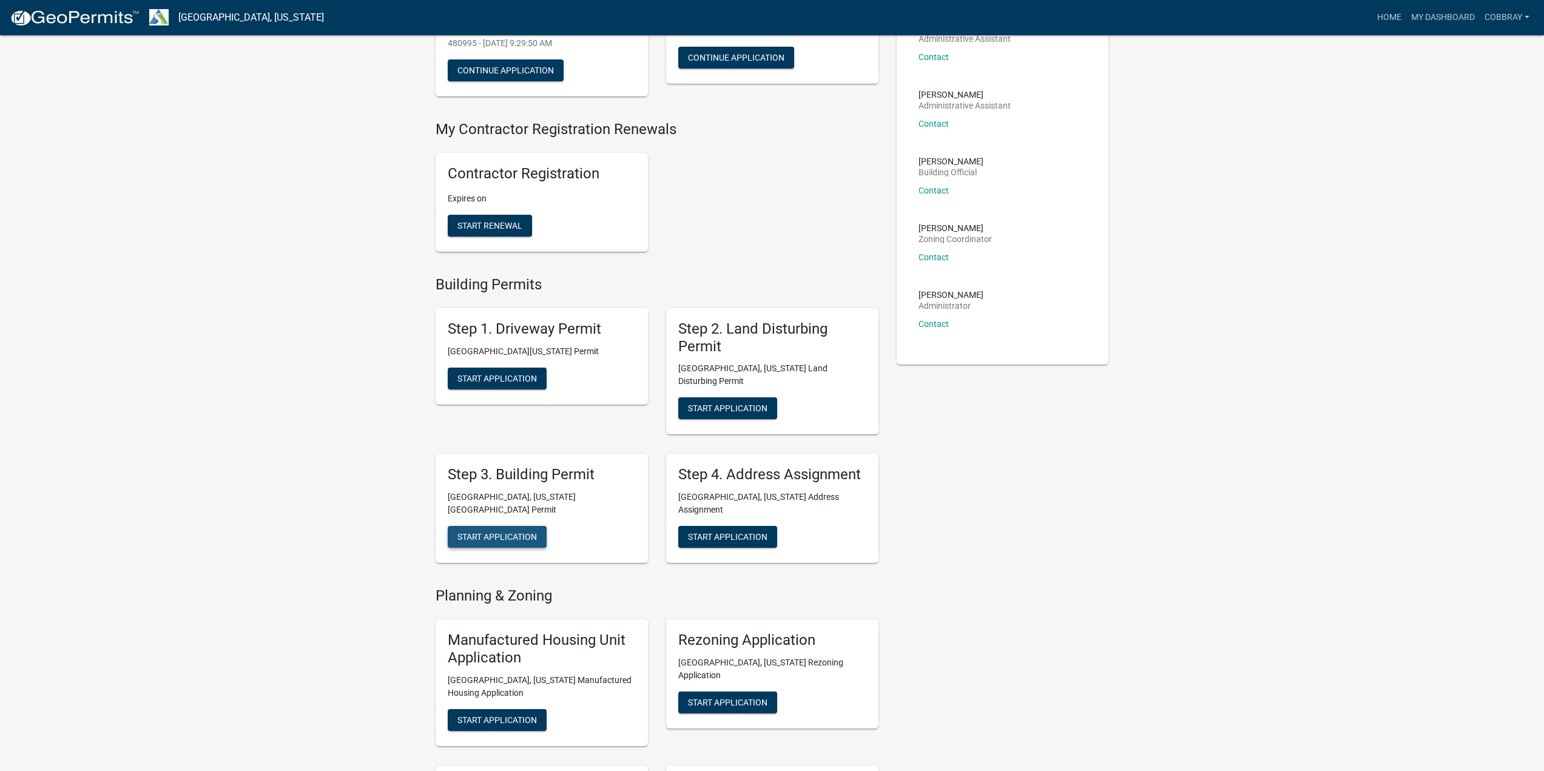
click at [512, 532] on span "Start Application" at bounding box center [497, 537] width 79 height 10
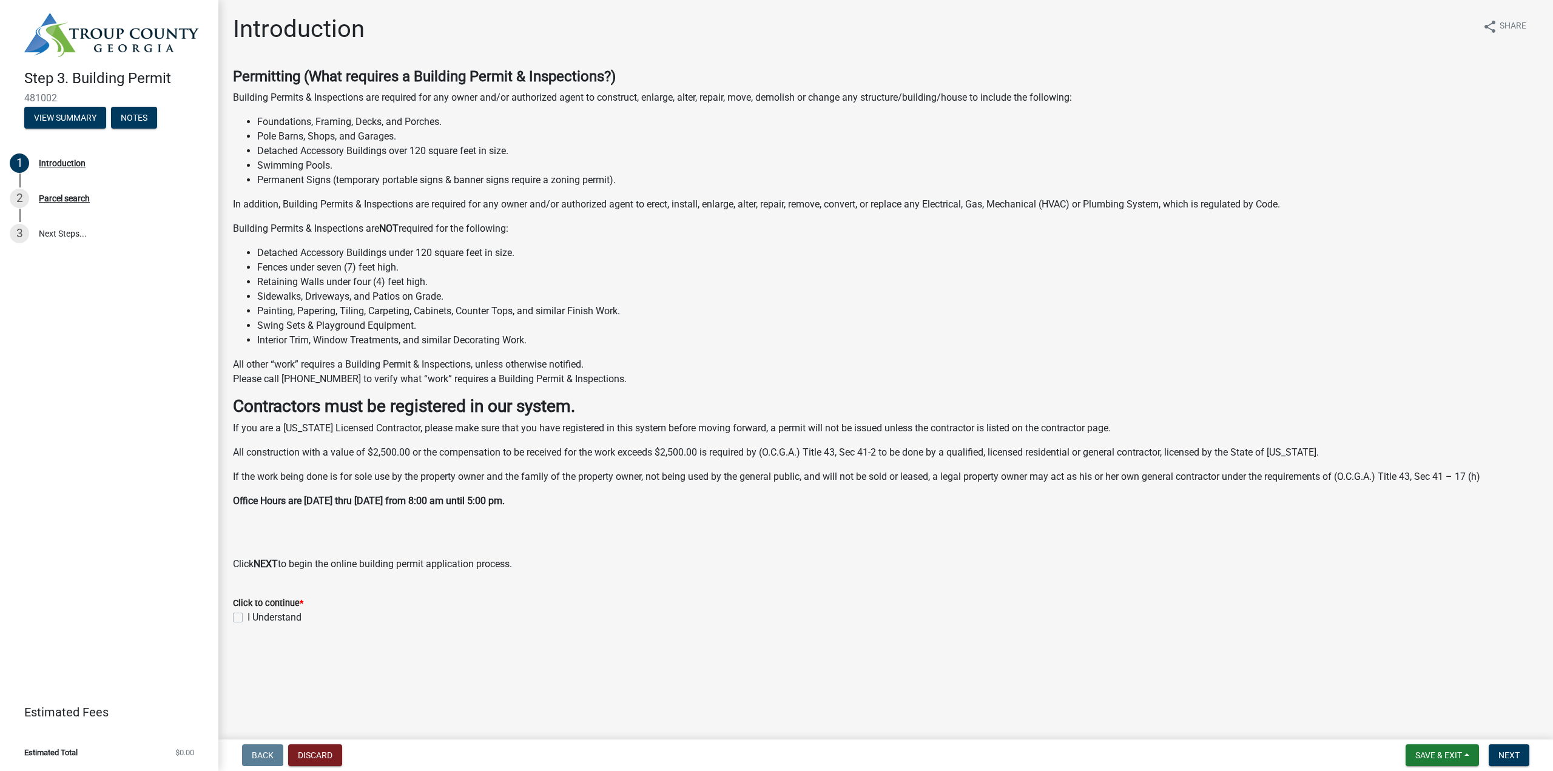
click at [268, 618] on label "I Understand" at bounding box center [275, 617] width 54 height 15
click at [255, 618] on input "I Understand" at bounding box center [252, 614] width 8 height 8
checkbox input "true"
click at [1520, 757] on span "Next" at bounding box center [1509, 756] width 21 height 10
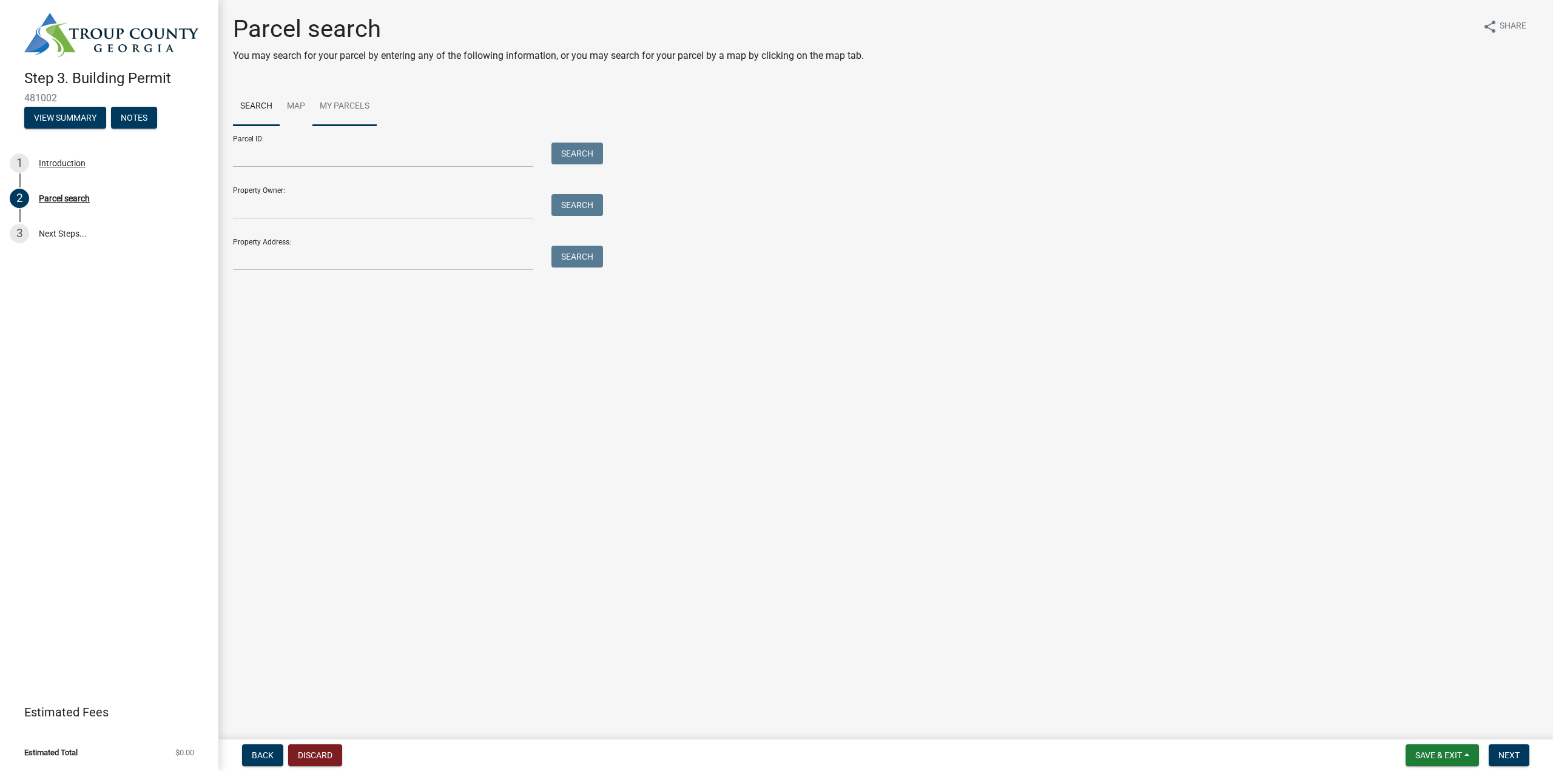
click at [350, 108] on link "My Parcels" at bounding box center [344, 106] width 64 height 39
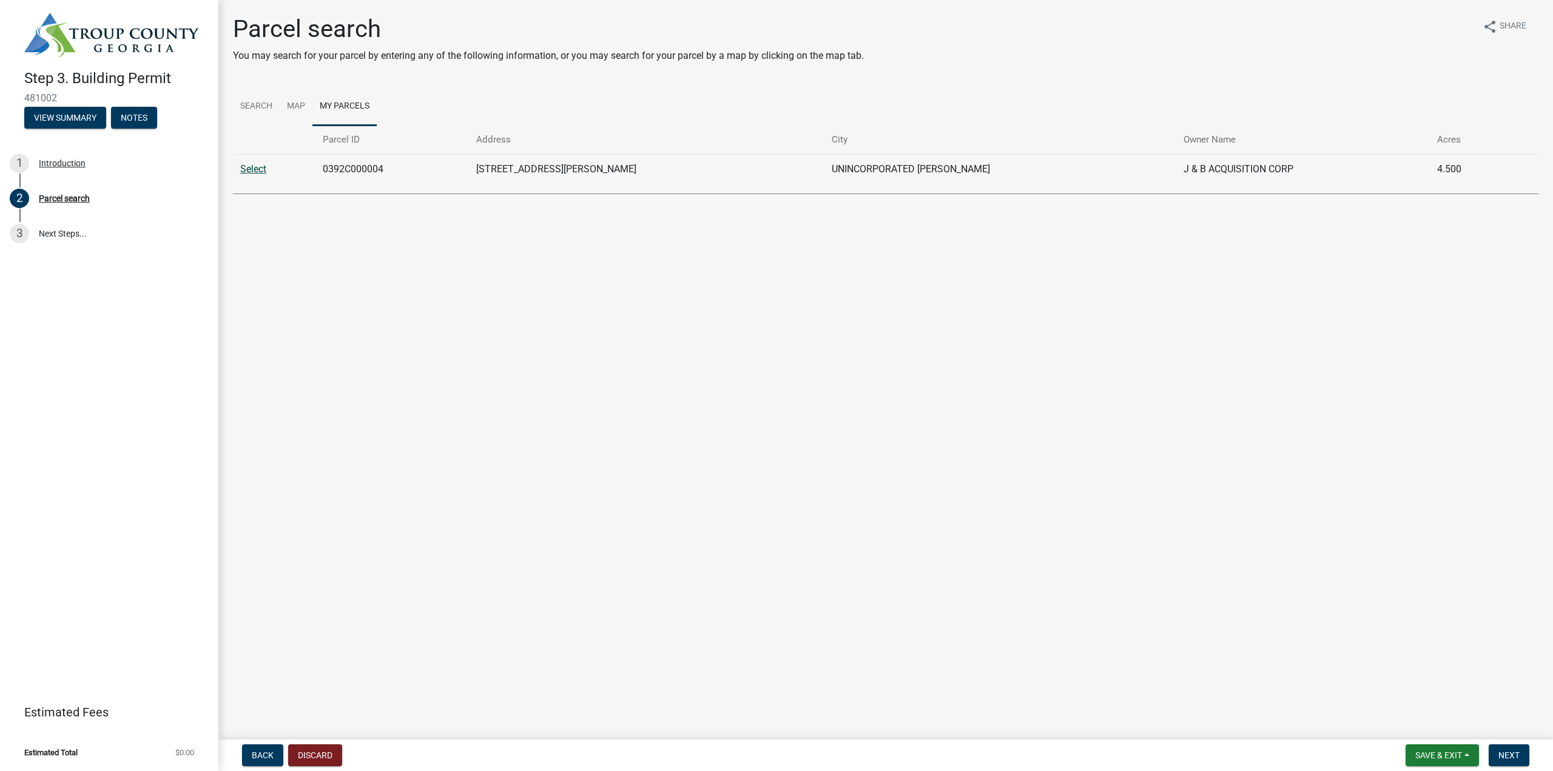
click at [253, 173] on link "Select" at bounding box center [253, 169] width 26 height 12
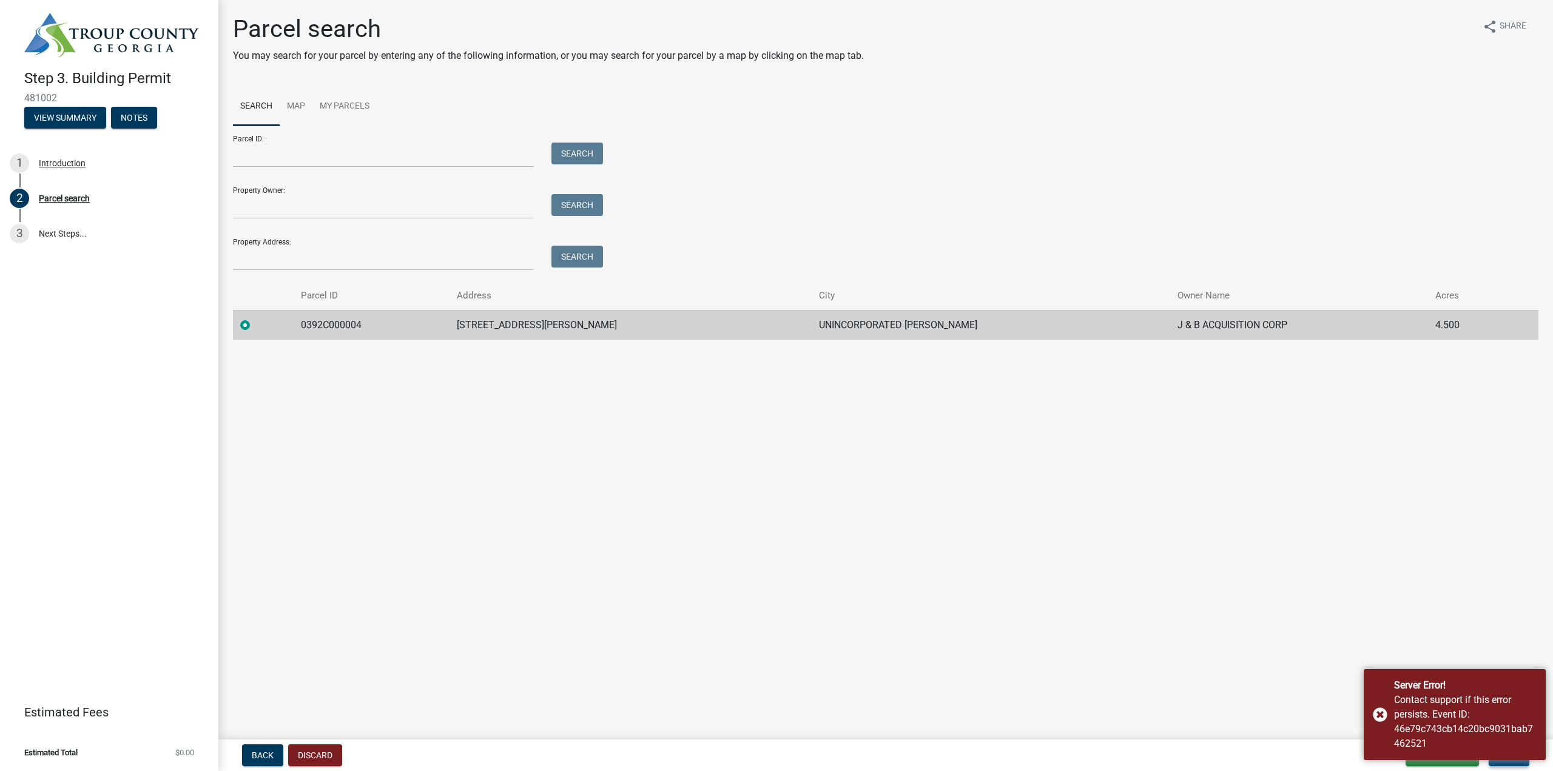
click at [1517, 754] on div "Server Error! Contact support if this error persists. Event ID: 46e79c743cb14c2…" at bounding box center [1455, 714] width 182 height 91
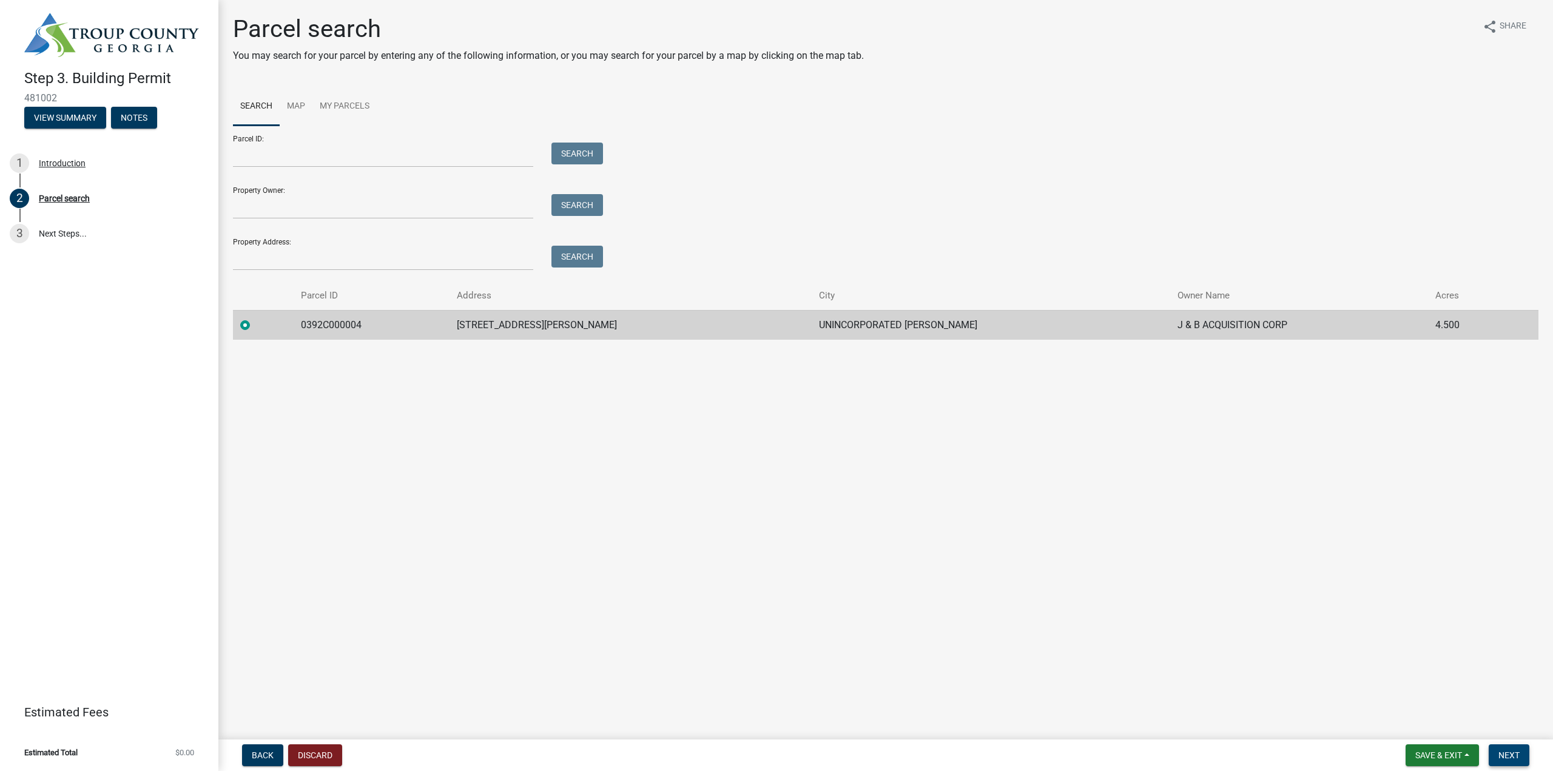
click at [1507, 755] on span "Next" at bounding box center [1509, 756] width 21 height 10
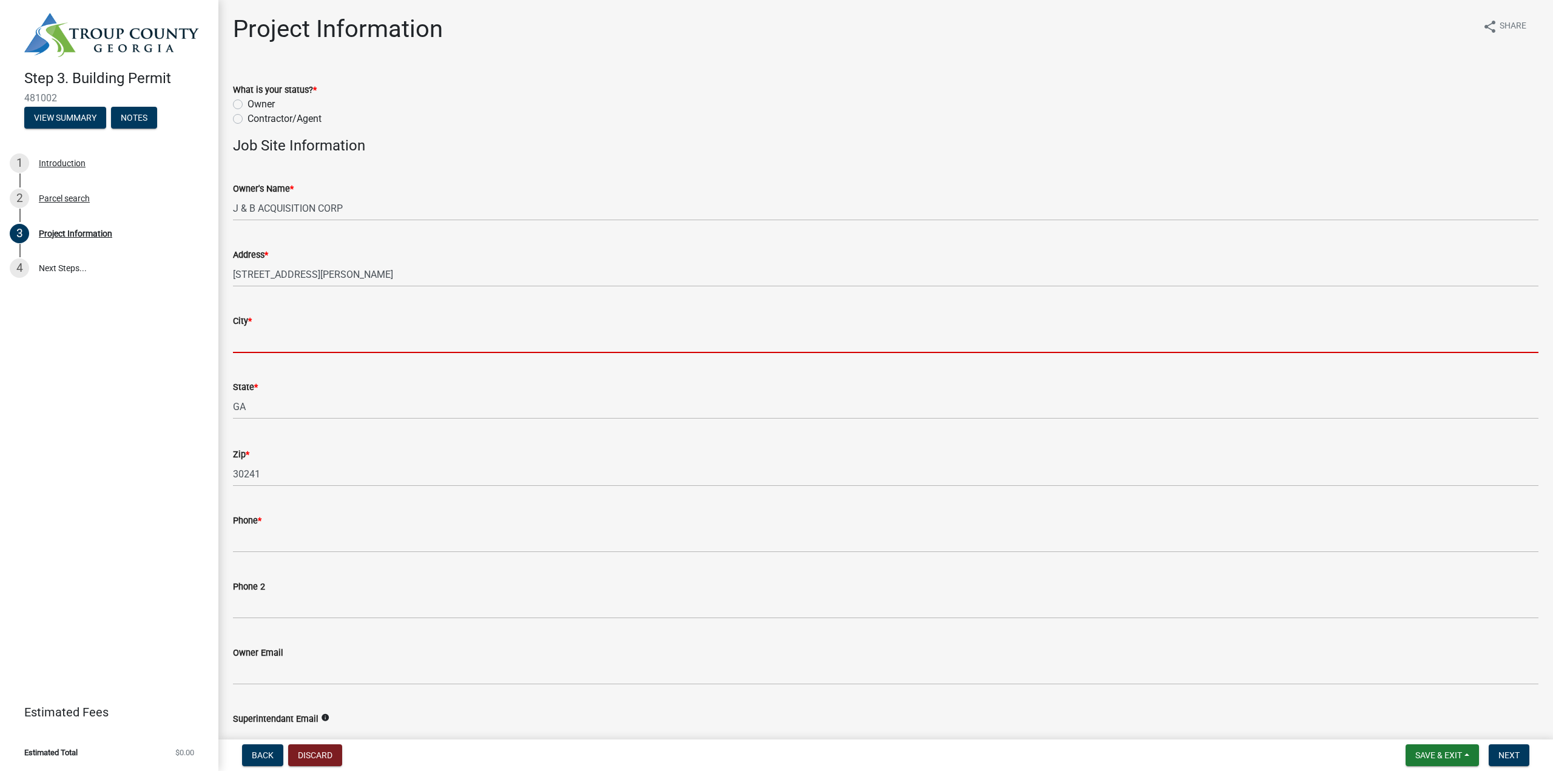
click at [299, 339] on input "City *" at bounding box center [886, 340] width 1306 height 25
type input ":"
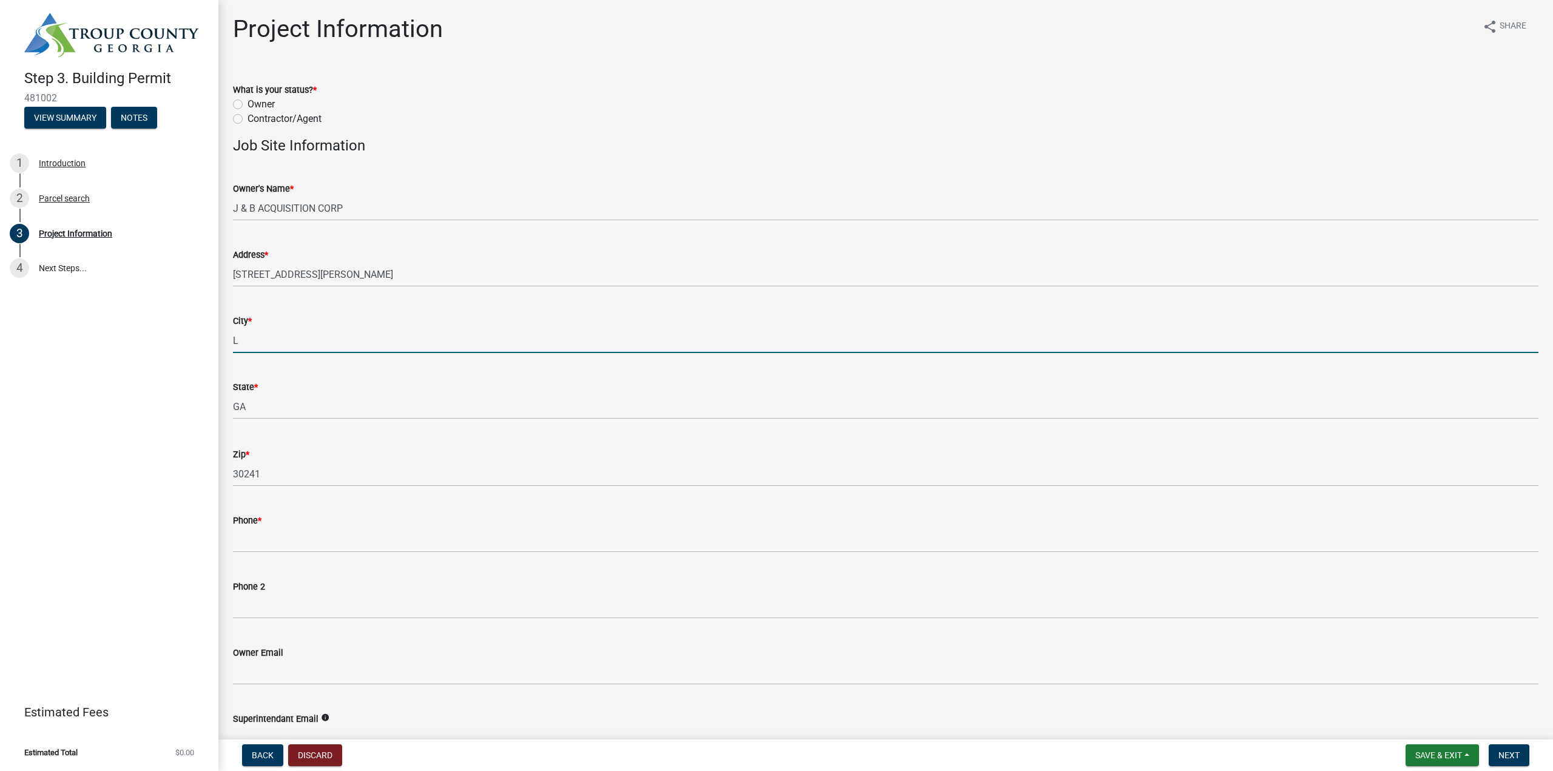
type input "LaGrange"
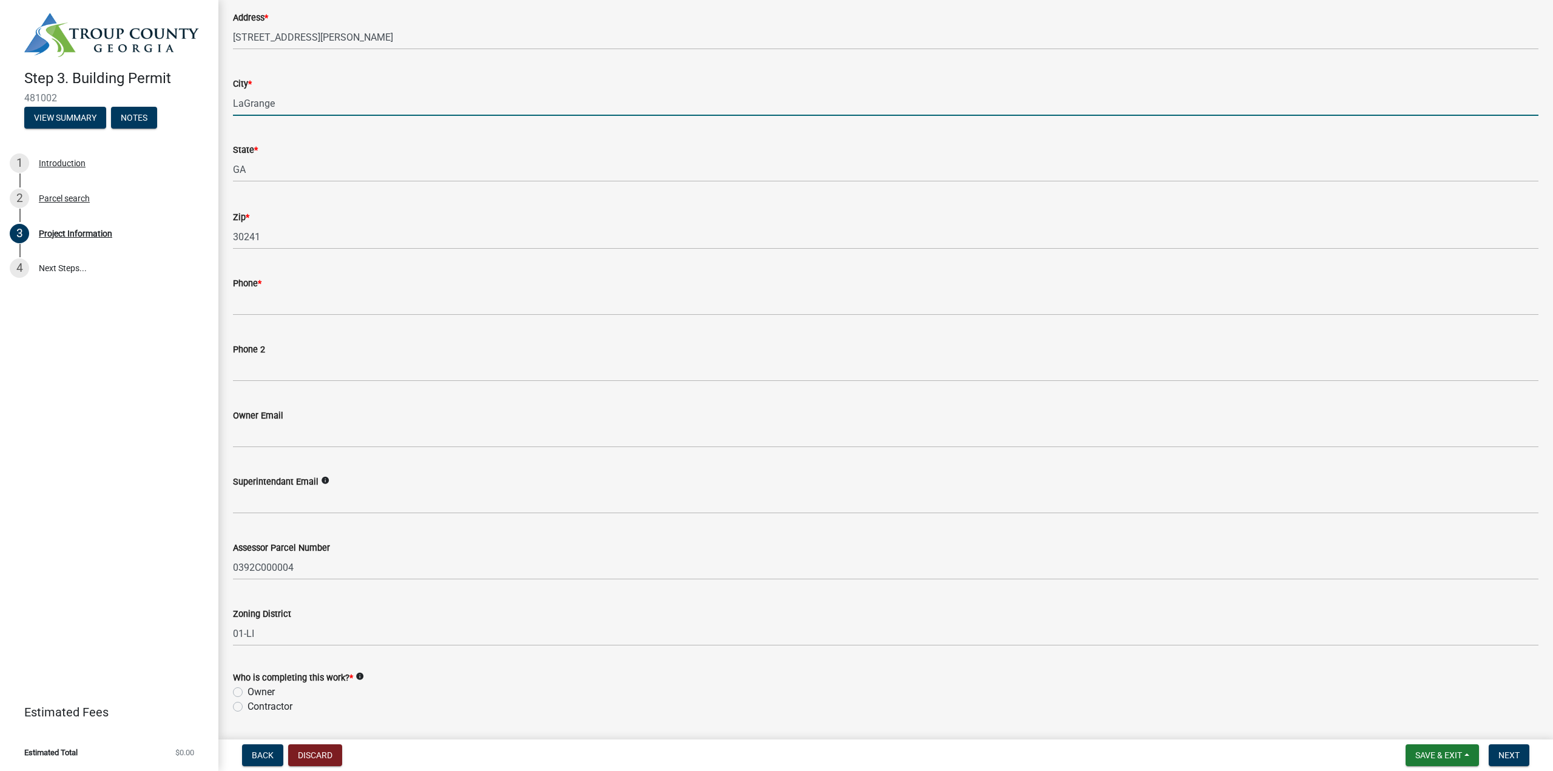
scroll to position [243, 0]
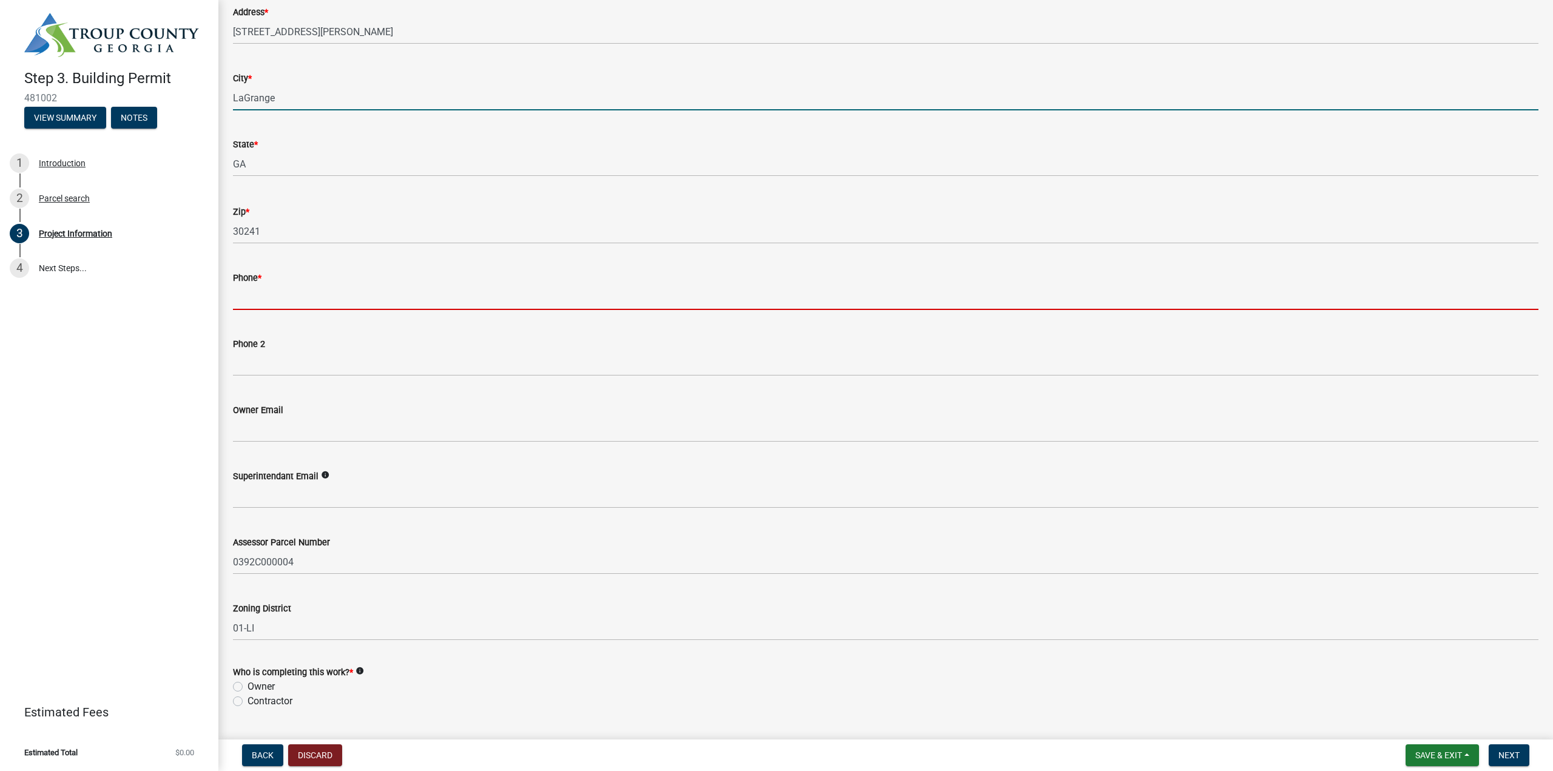
click at [291, 293] on input "Phone *" at bounding box center [886, 297] width 1306 height 25
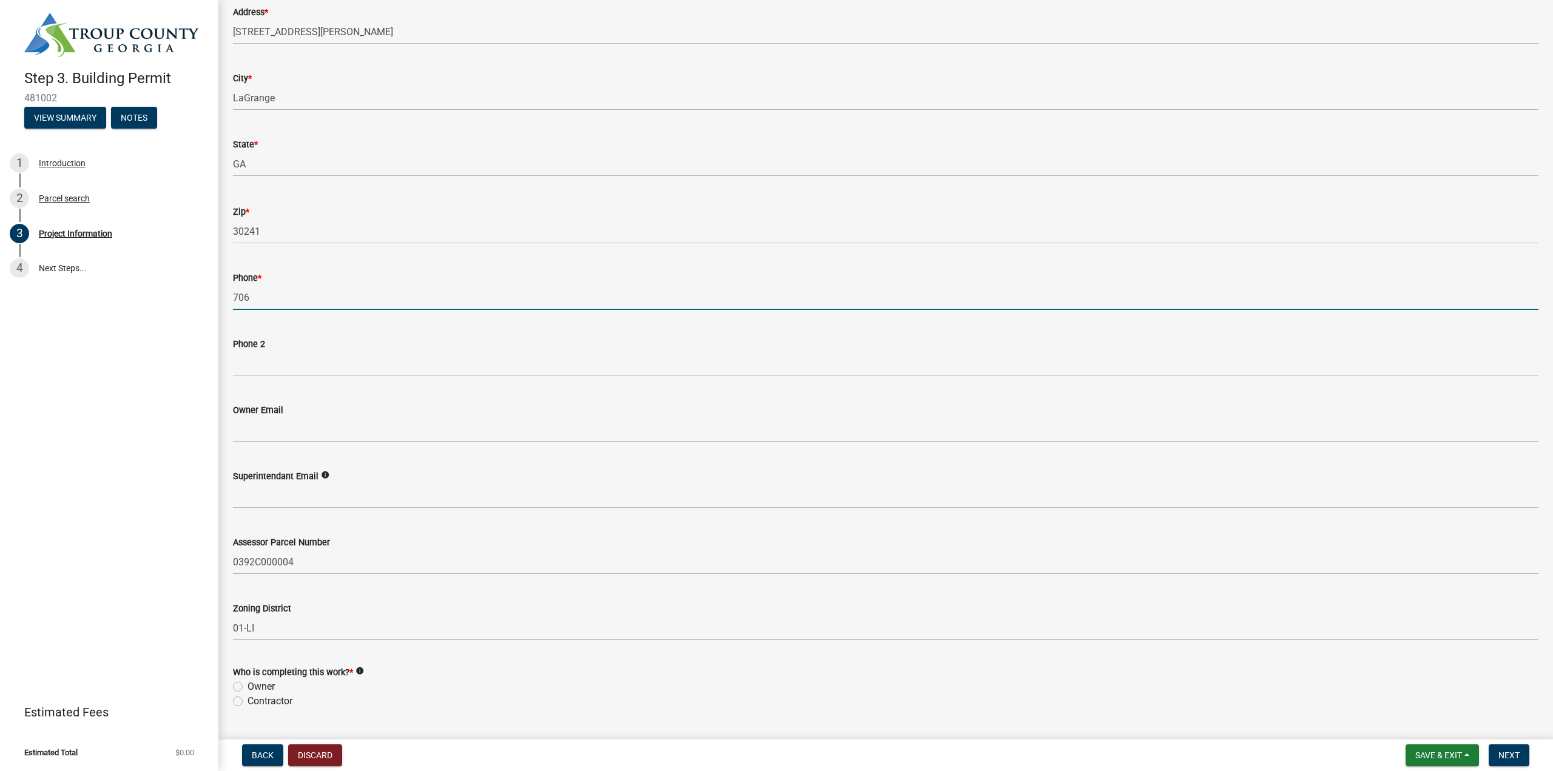
type input "7068821428"
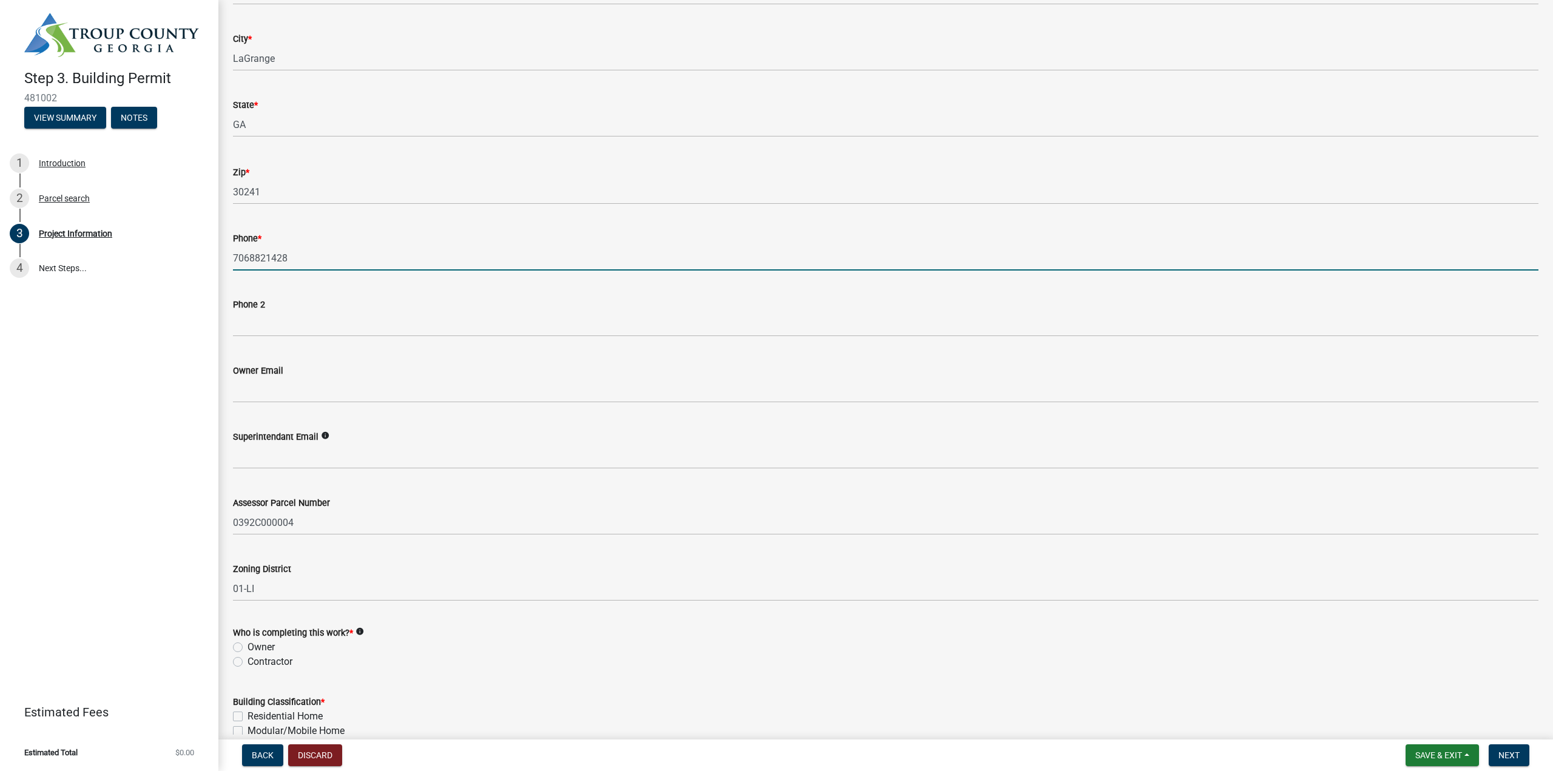
scroll to position [485, 0]
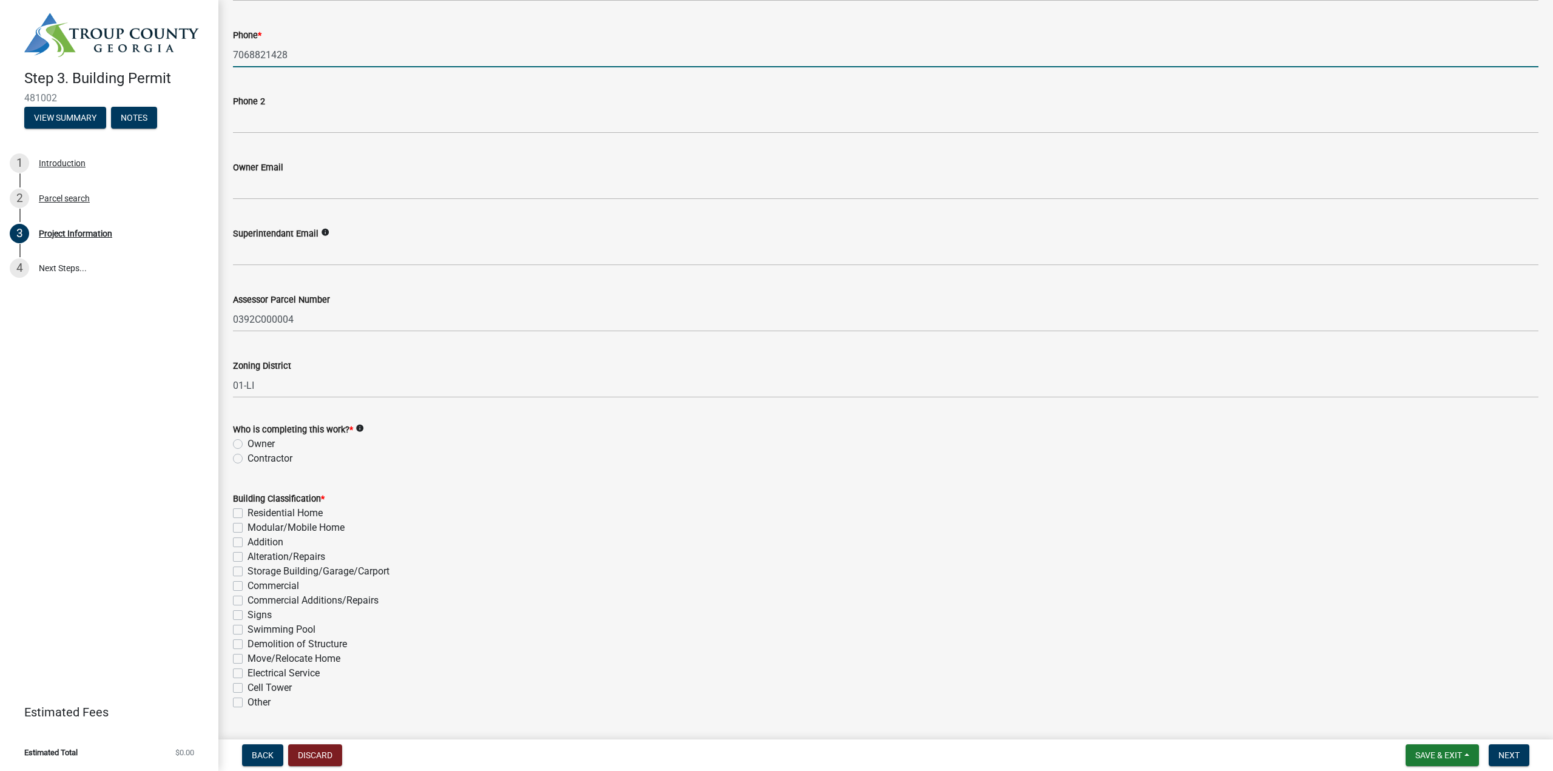
click at [279, 458] on label "Contractor" at bounding box center [270, 458] width 45 height 15
click at [255, 458] on input "Contractor" at bounding box center [252, 455] width 8 height 8
radio input "true"
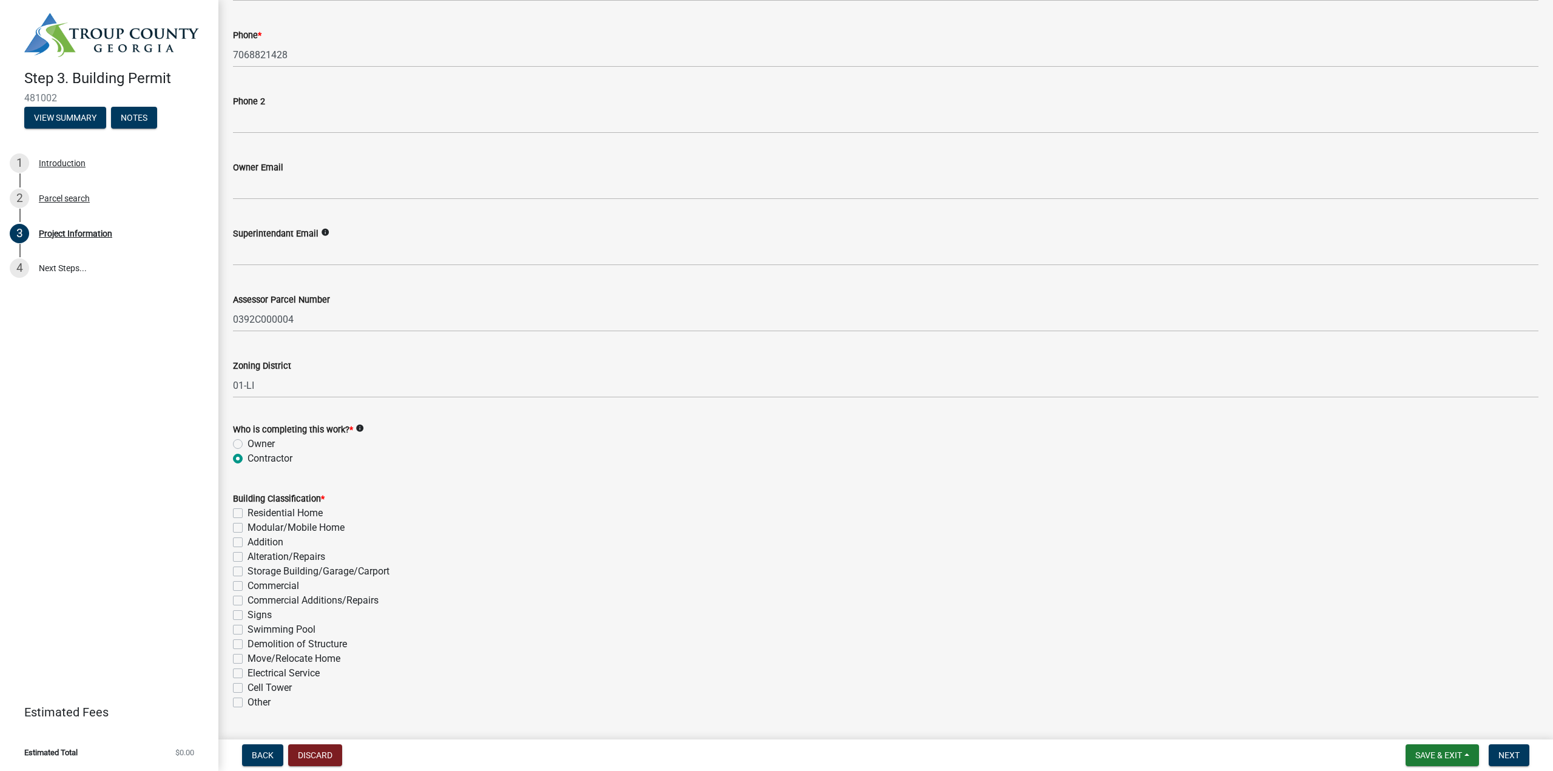
click at [248, 587] on label "Commercial" at bounding box center [274, 586] width 52 height 15
click at [248, 587] on input "Commercial" at bounding box center [252, 583] width 8 height 8
checkbox input "true"
checkbox input "false"
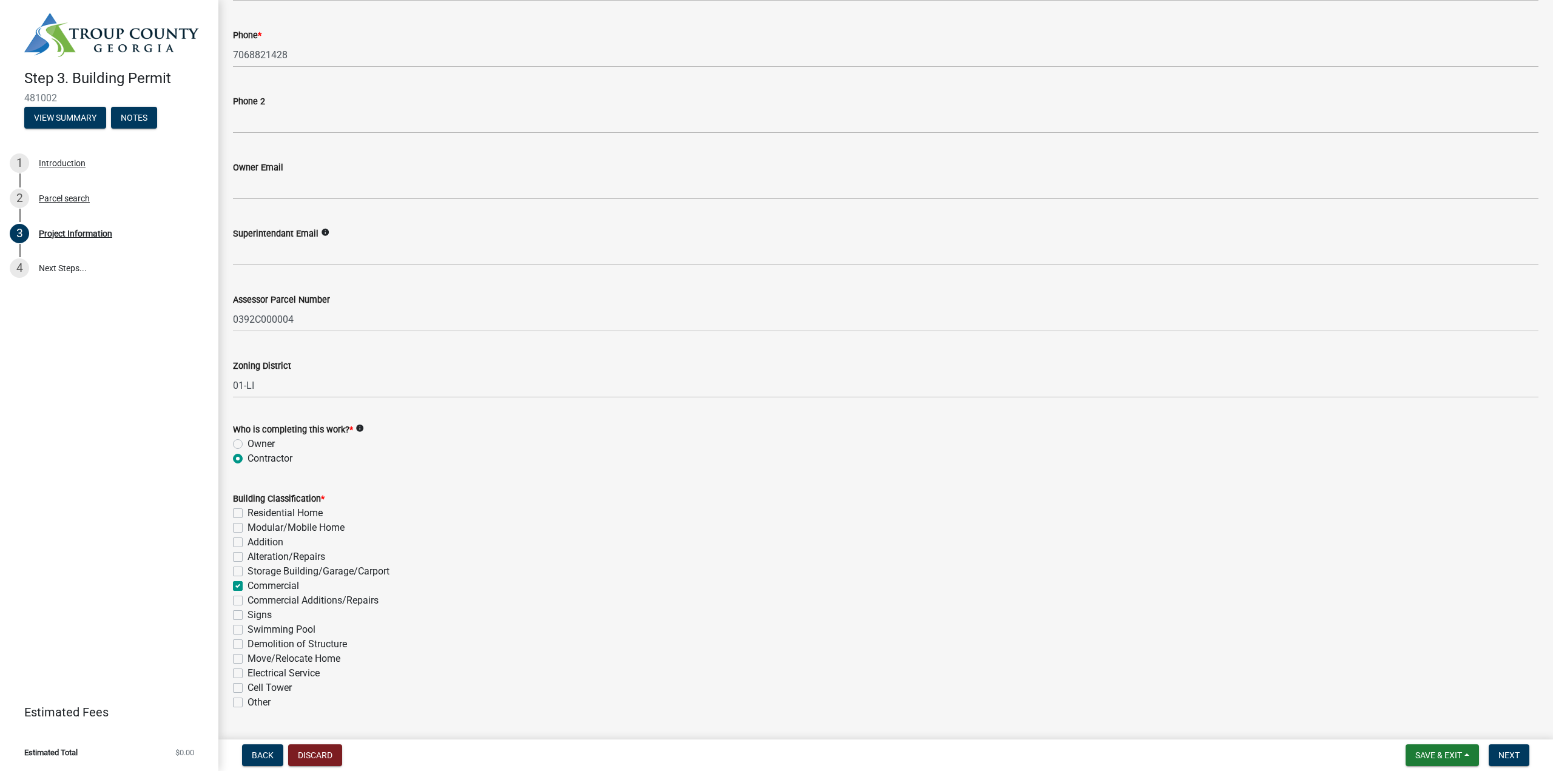
checkbox input "false"
checkbox input "true"
checkbox input "false"
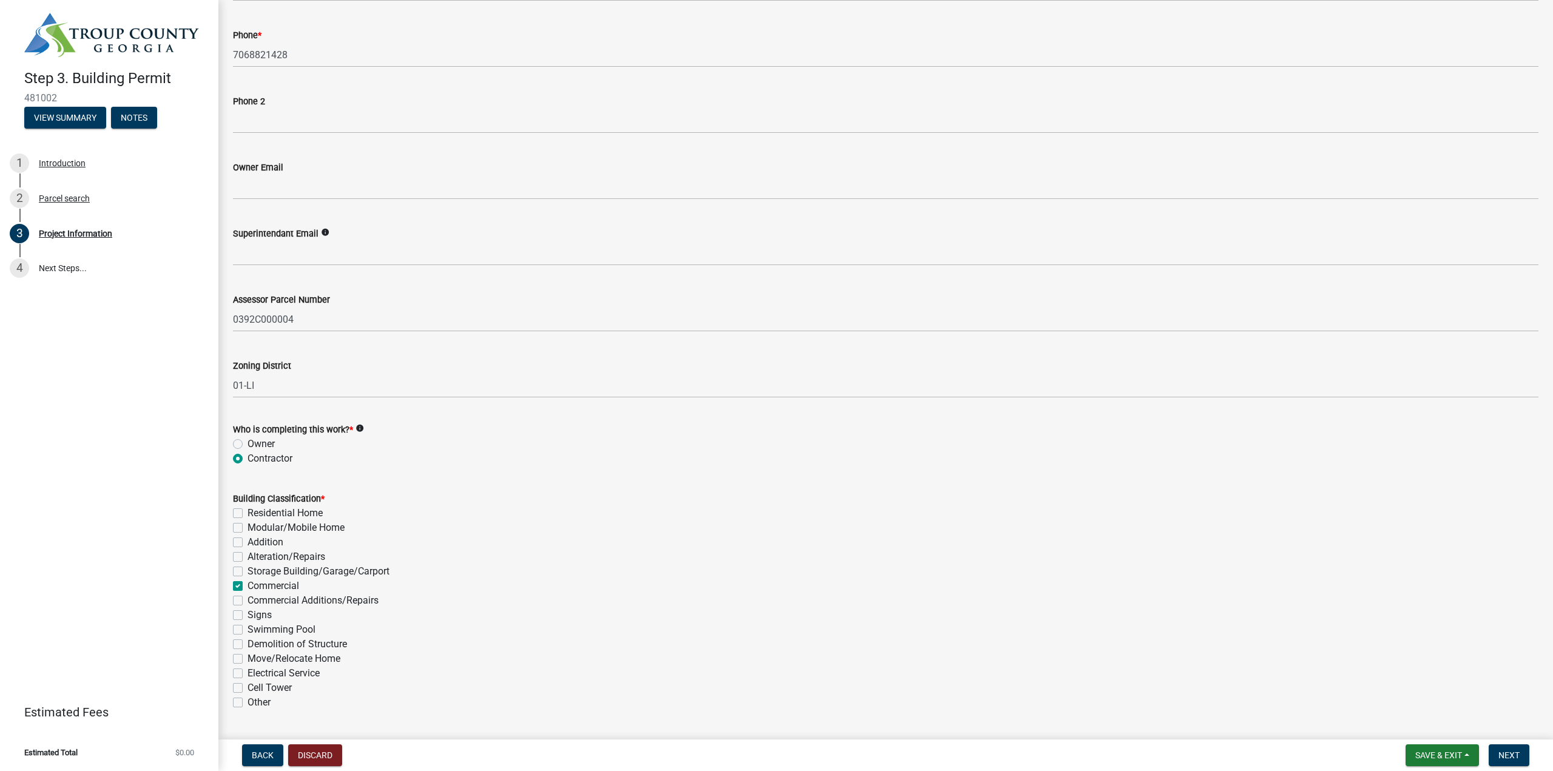
checkbox input "false"
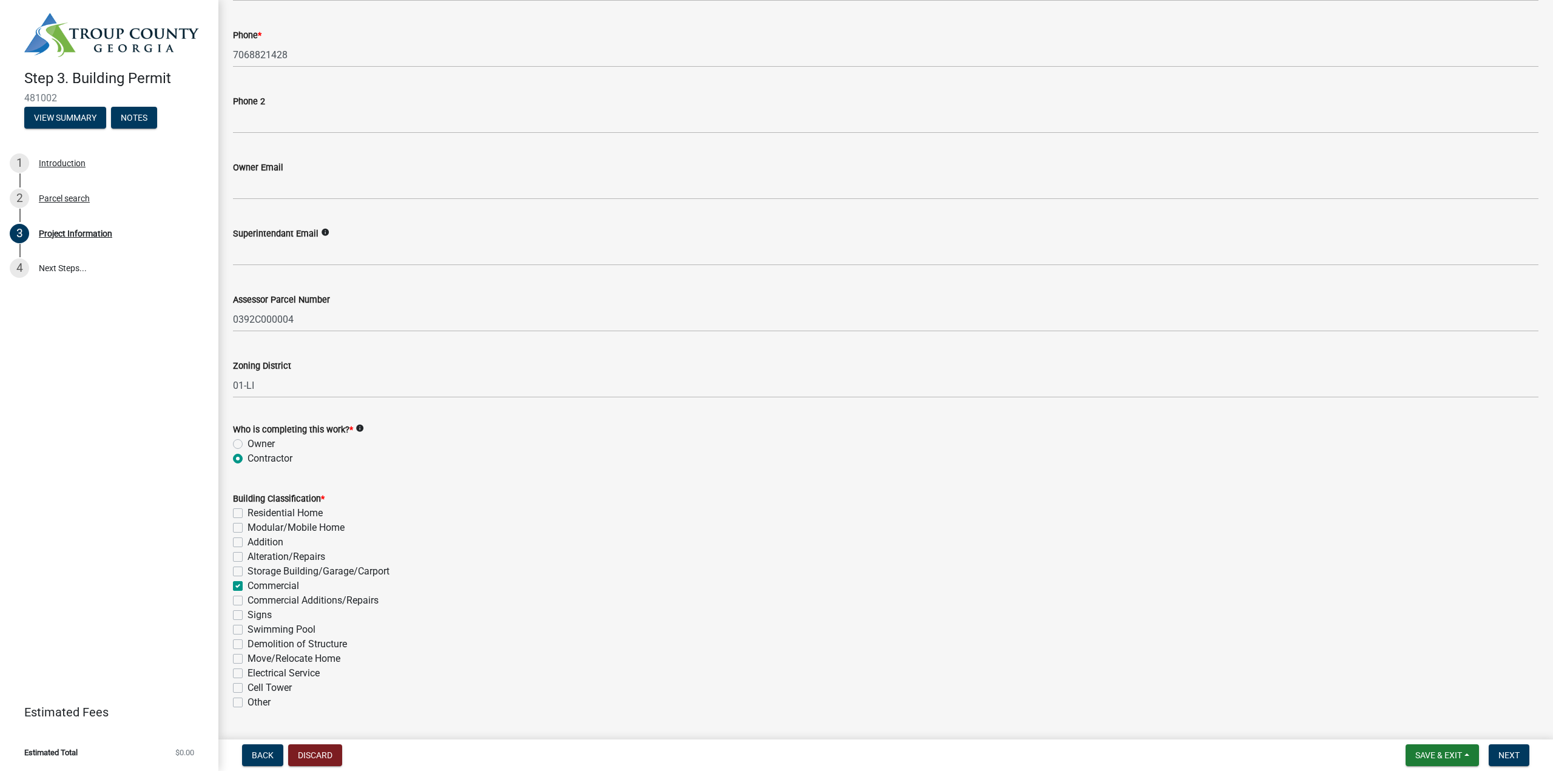
checkbox input "false"
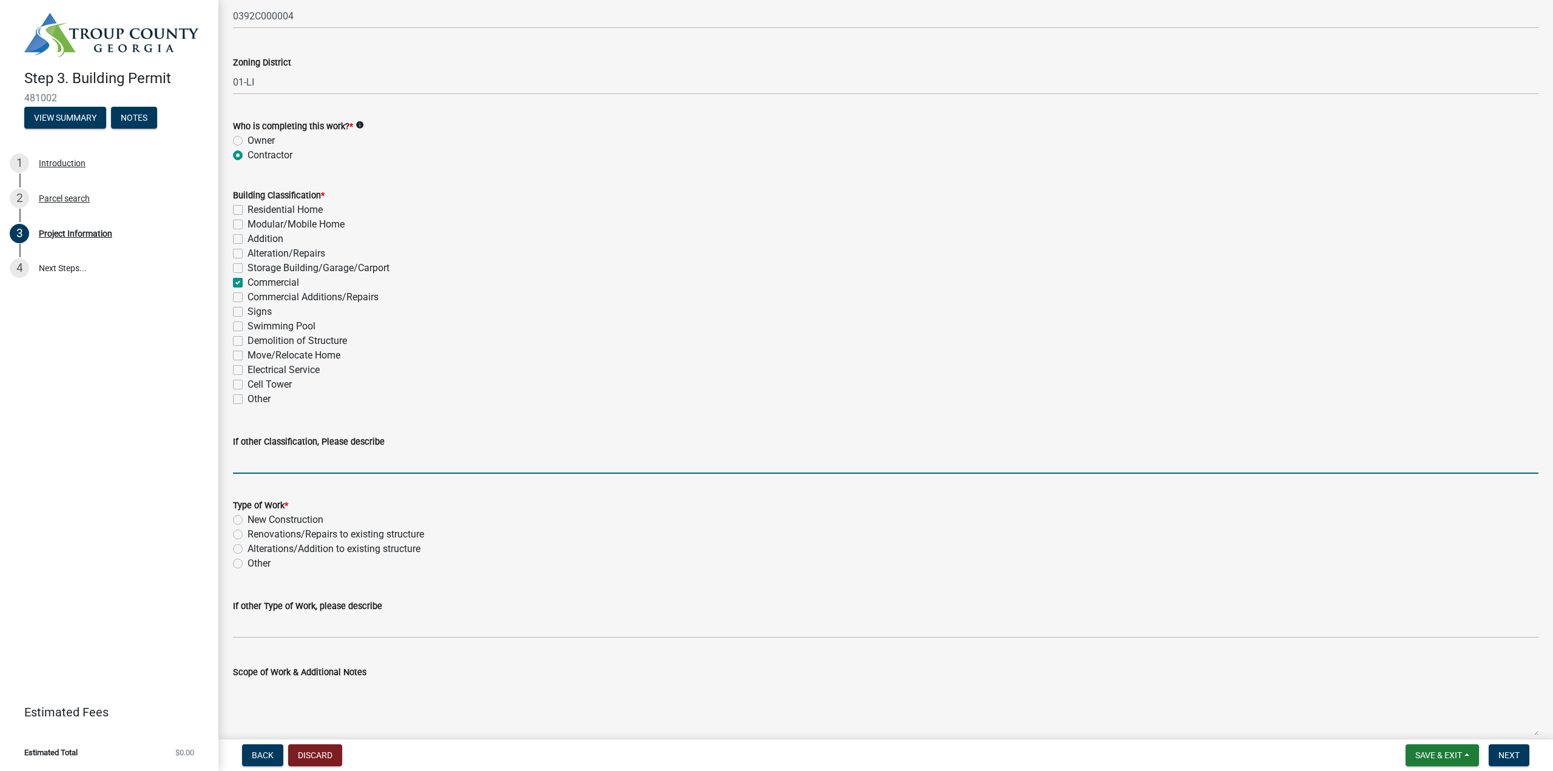
click at [244, 464] on input "If other Classification, Please describe" at bounding box center [886, 461] width 1306 height 25
click at [243, 518] on div "New Construction" at bounding box center [886, 520] width 1306 height 15
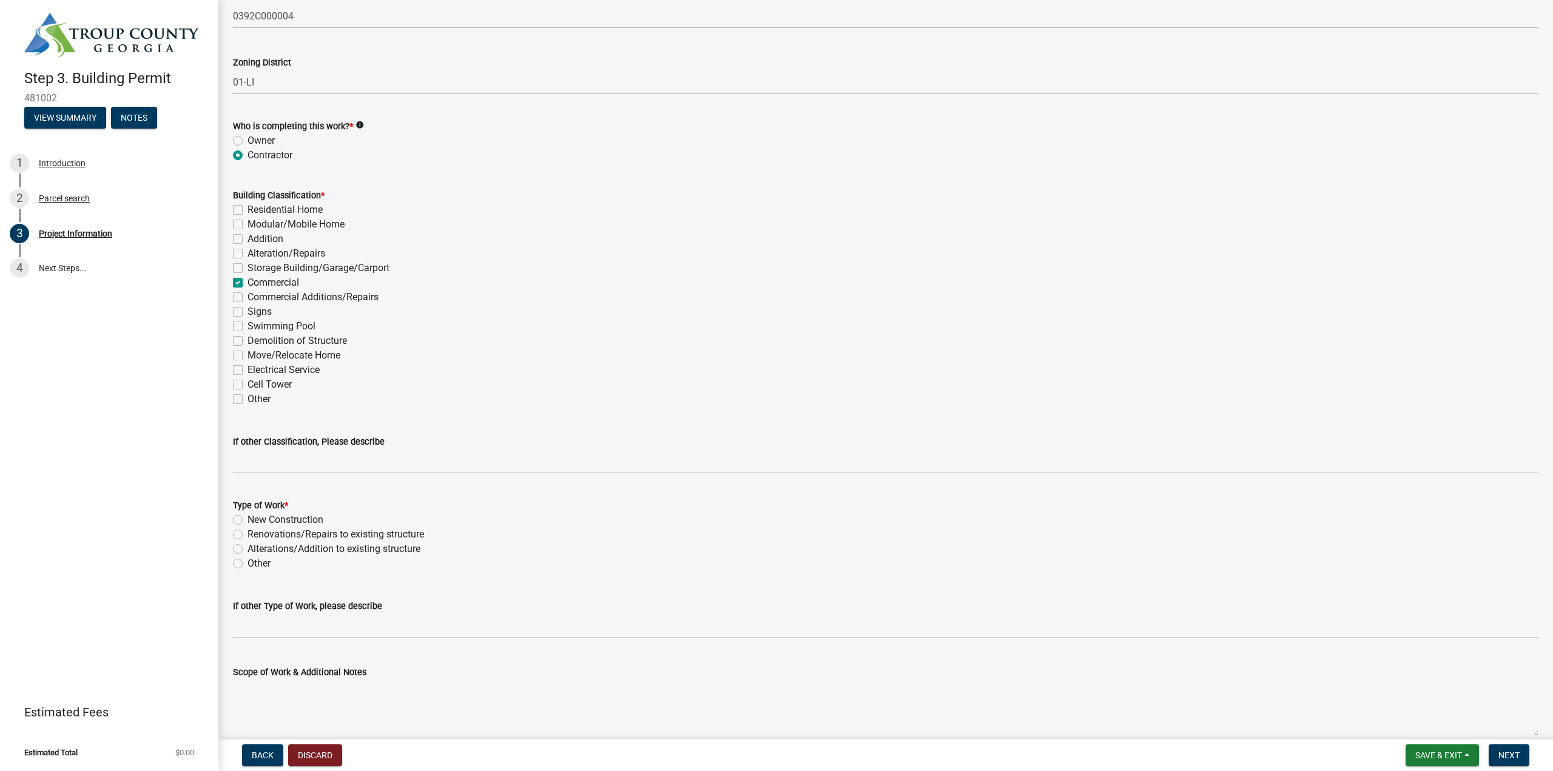
click at [248, 518] on label "New Construction" at bounding box center [286, 520] width 76 height 15
click at [248, 518] on input "New Construction" at bounding box center [252, 517] width 8 height 8
radio input "true"
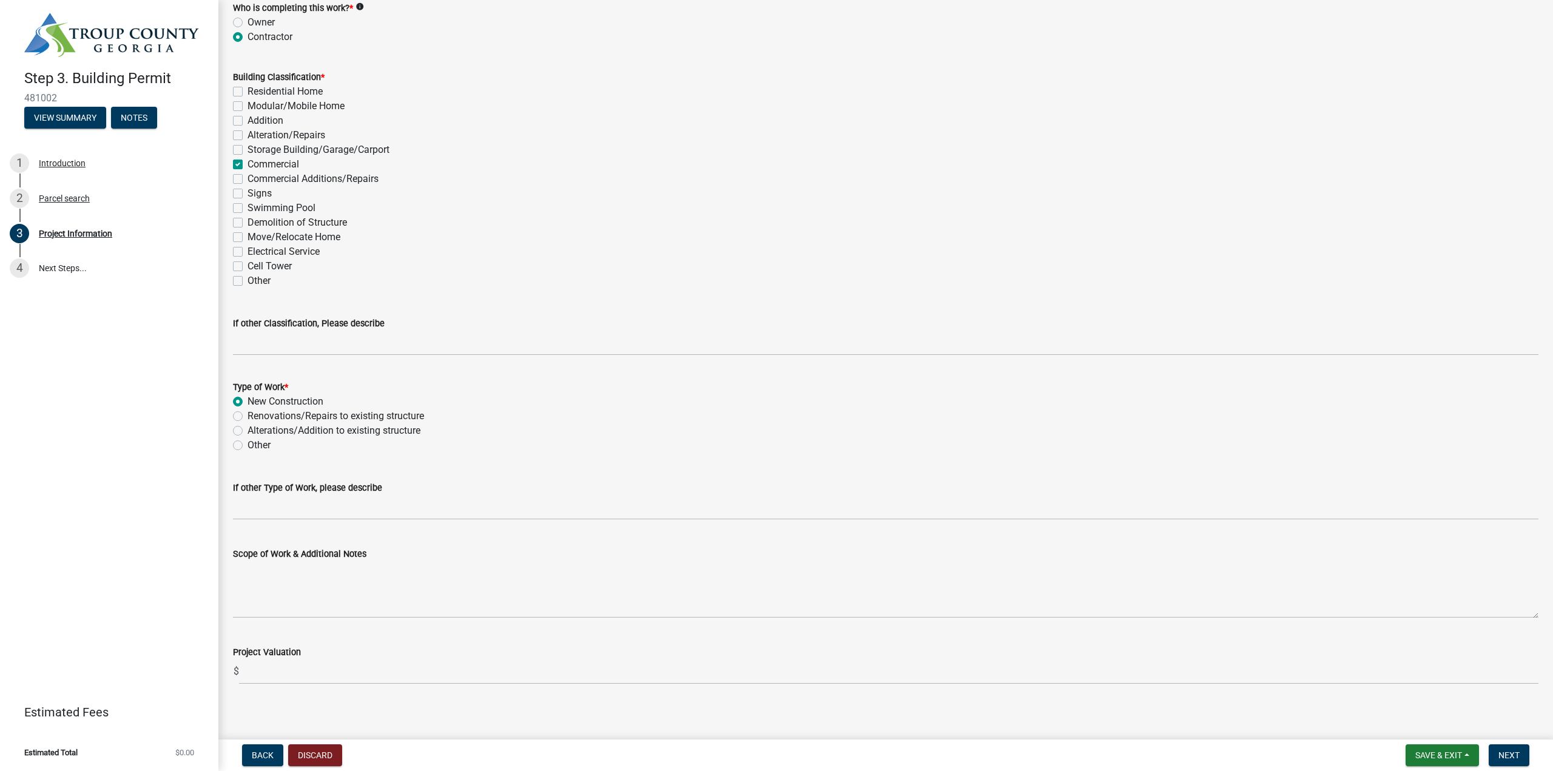
scroll to position [915, 0]
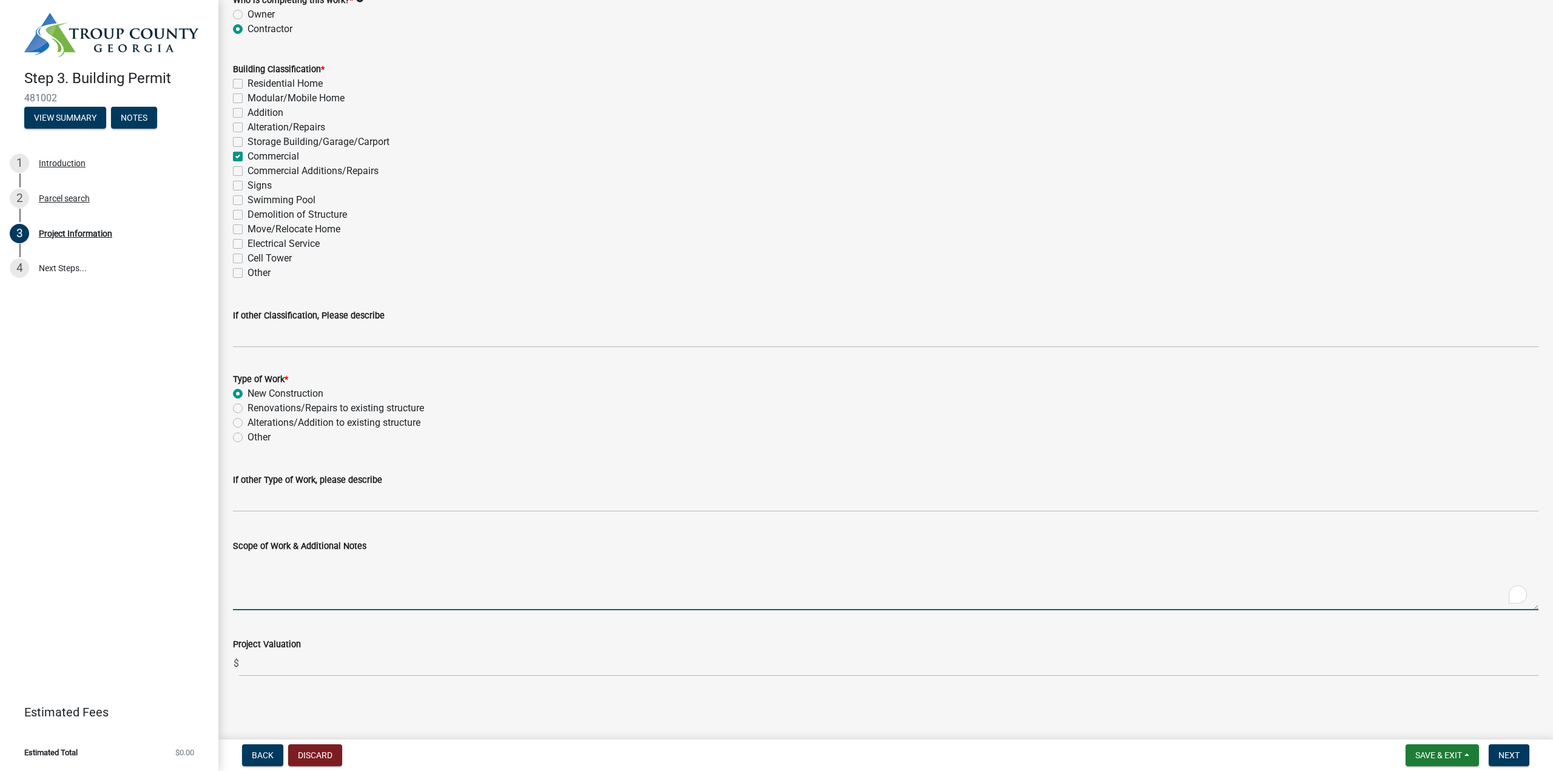
click at [287, 582] on textarea "Scope of Work & Additional Notes" at bounding box center [886, 581] width 1306 height 57
type textarea "T-Shed No. 2 - Open air PEMB structure with 6 columns/foundations."
click at [334, 660] on input "text" at bounding box center [889, 664] width 1300 height 25
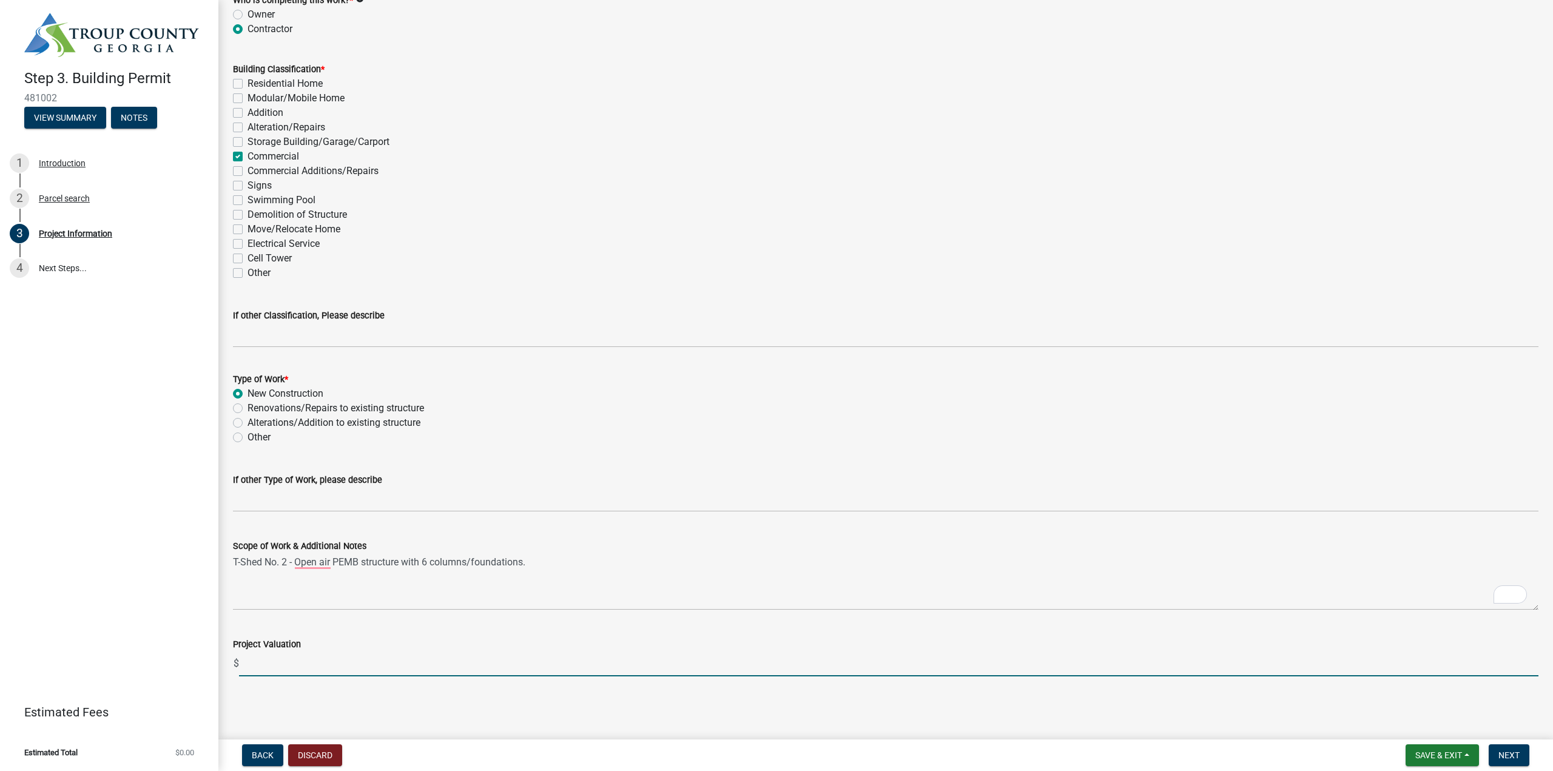
type input "67281"
click at [1510, 754] on span "Next" at bounding box center [1509, 756] width 21 height 10
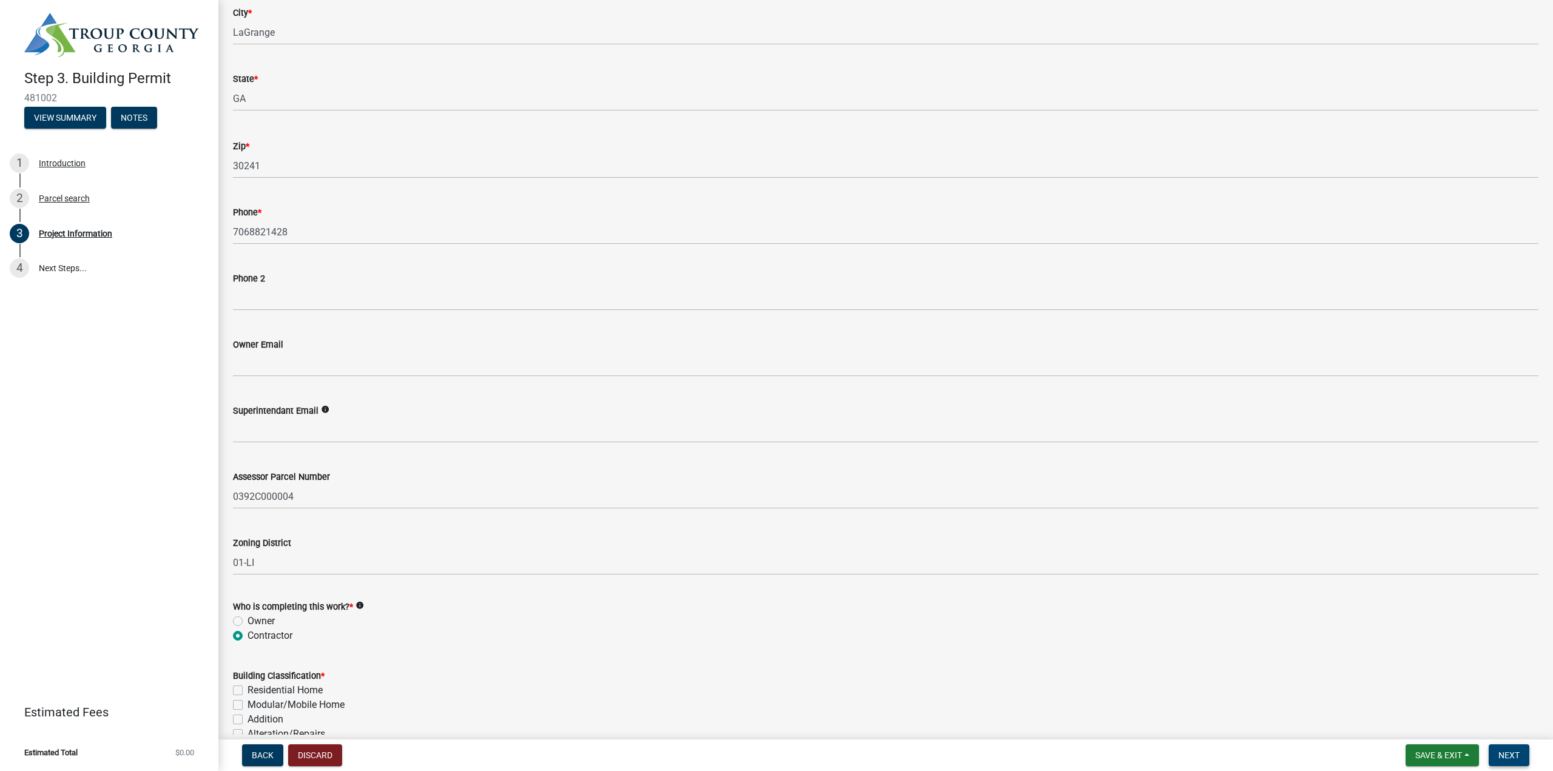
scroll to position [90, 0]
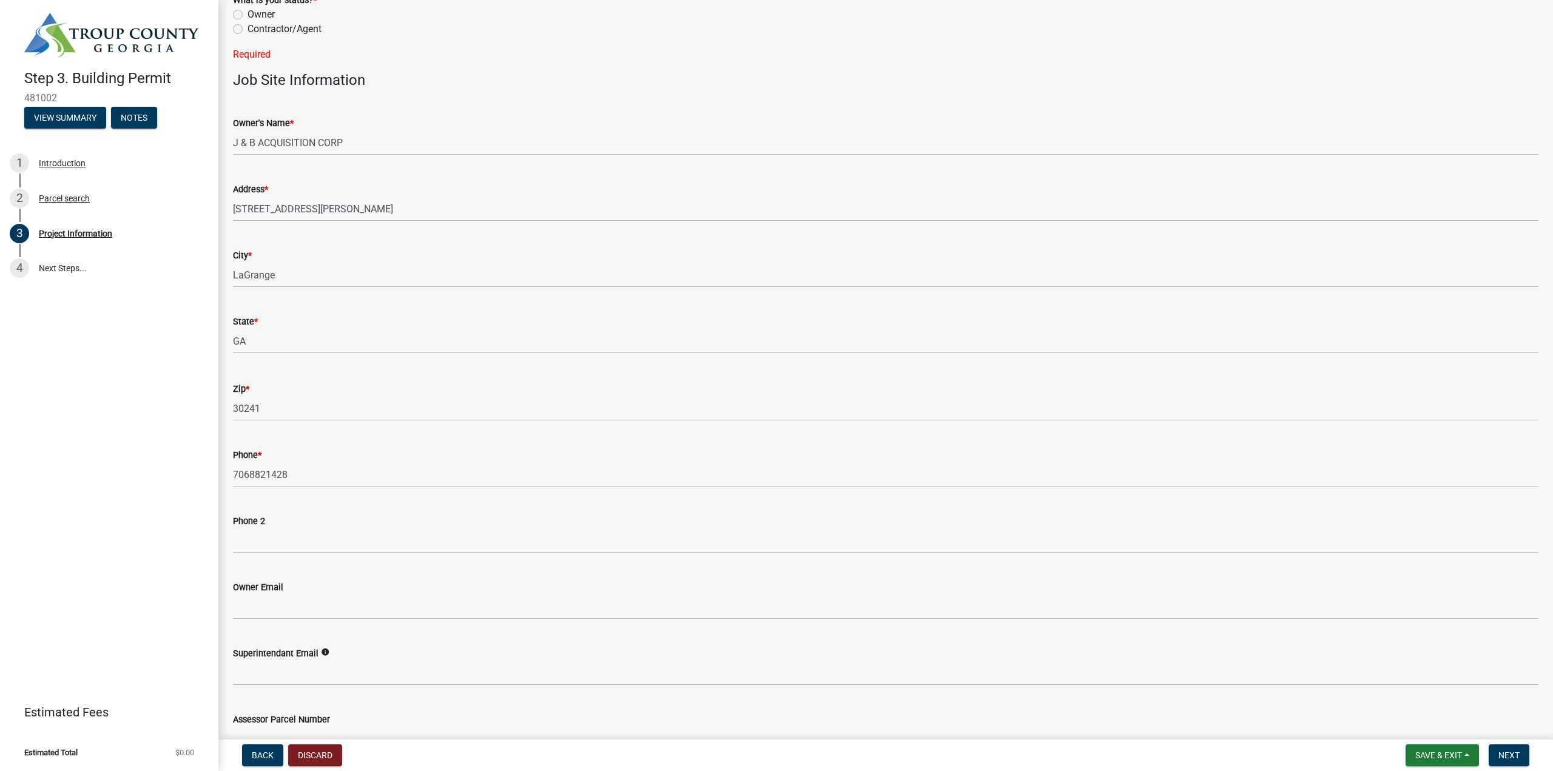
click at [423, 422] on wm-data-entity-input "Zip * 30241" at bounding box center [886, 398] width 1306 height 66
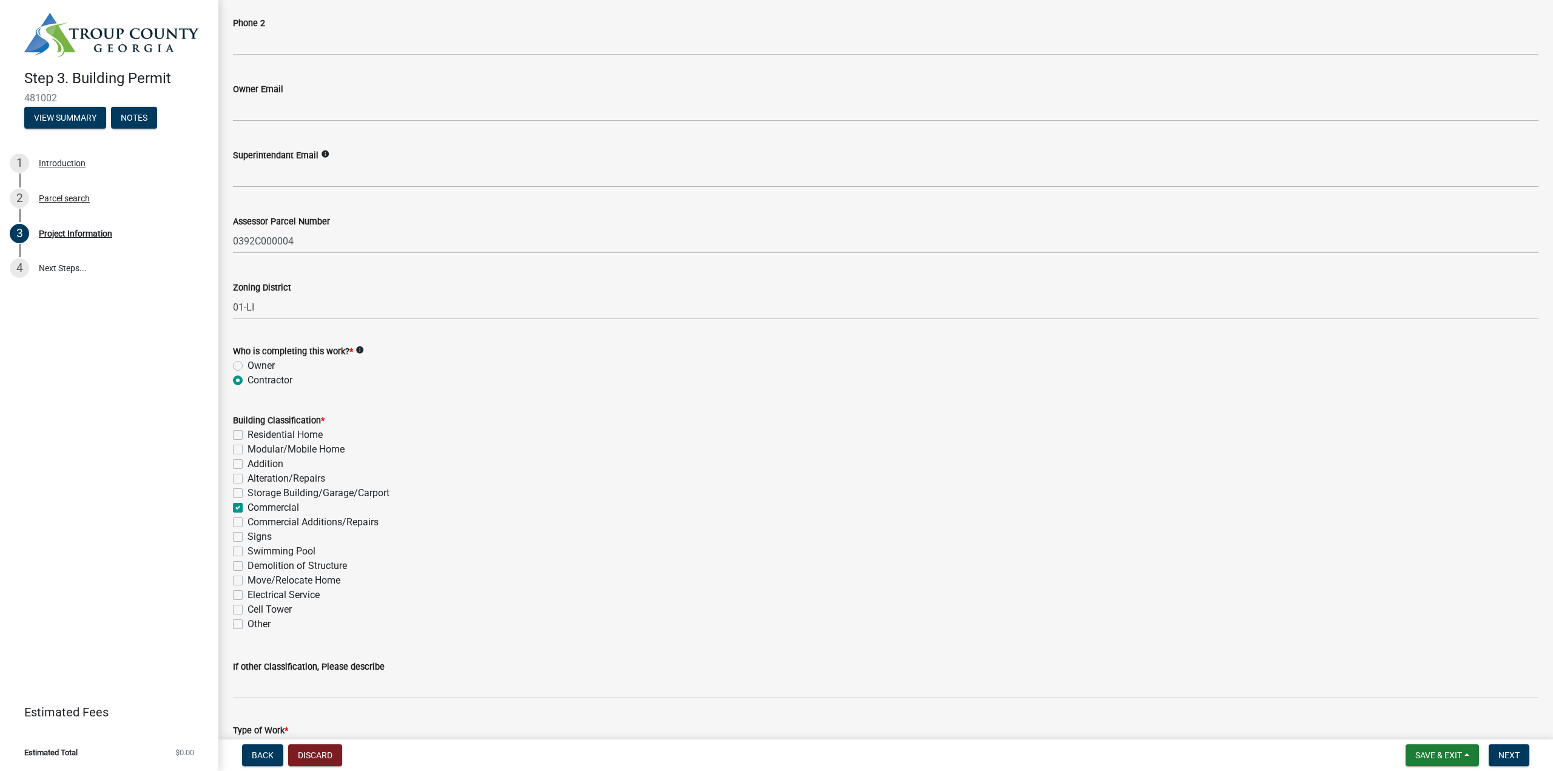
scroll to position [0, 0]
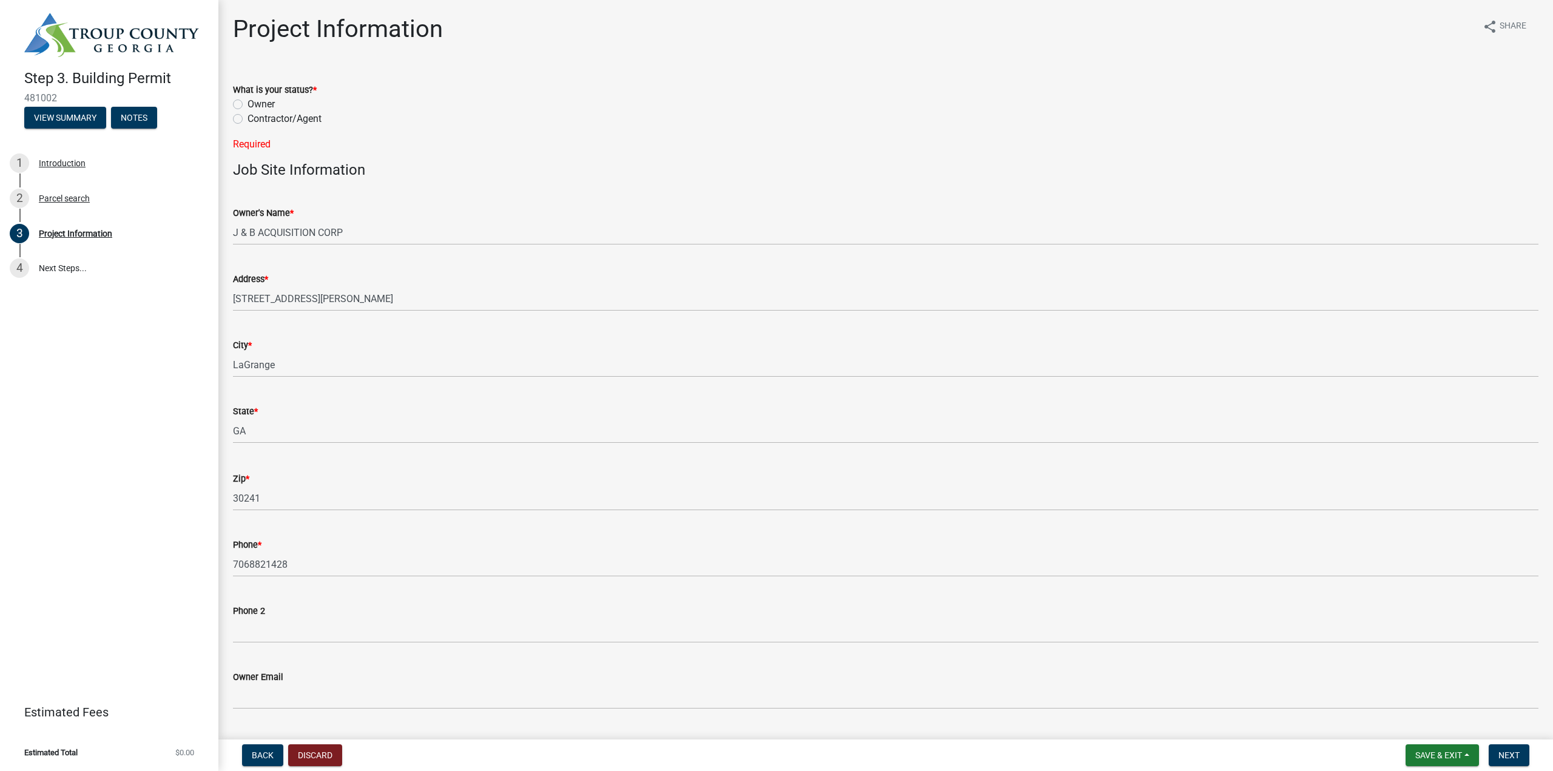
click at [265, 117] on label "Contractor/Agent" at bounding box center [285, 119] width 74 height 15
click at [255, 117] on input "Contractor/Agent" at bounding box center [252, 116] width 8 height 8
radio input "true"
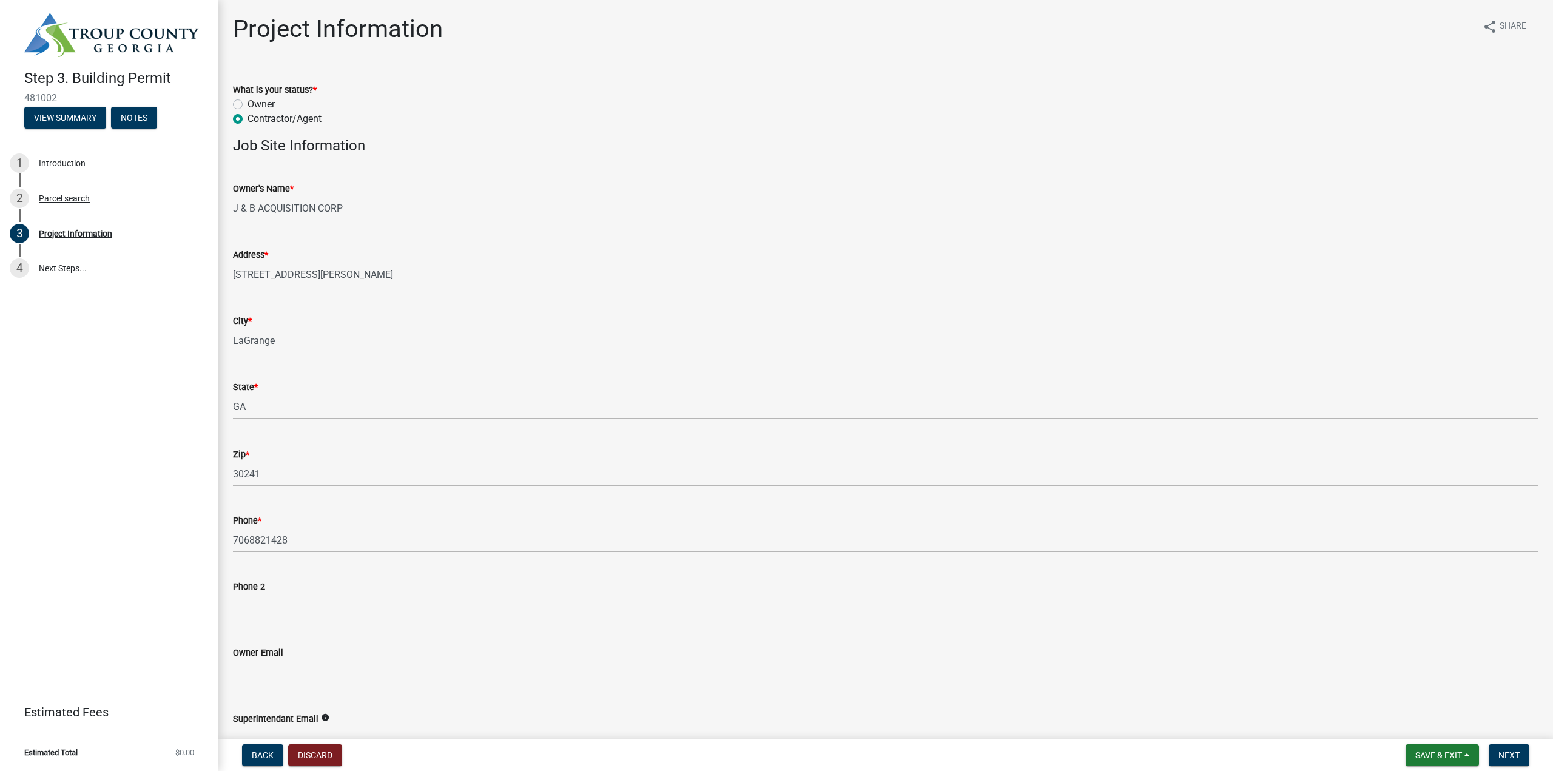
scroll to position [607, 0]
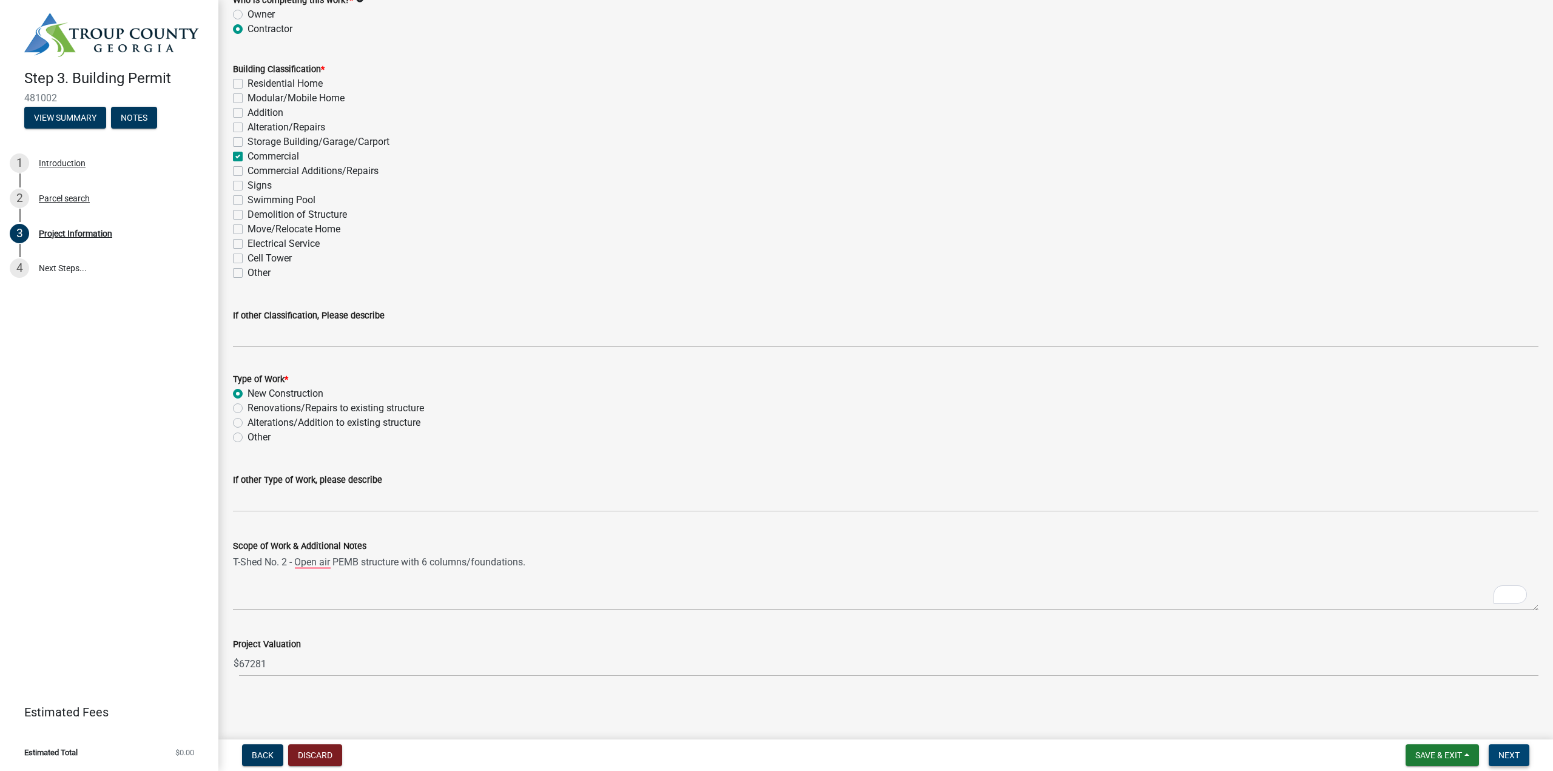
click at [1514, 753] on span "Next" at bounding box center [1509, 756] width 21 height 10
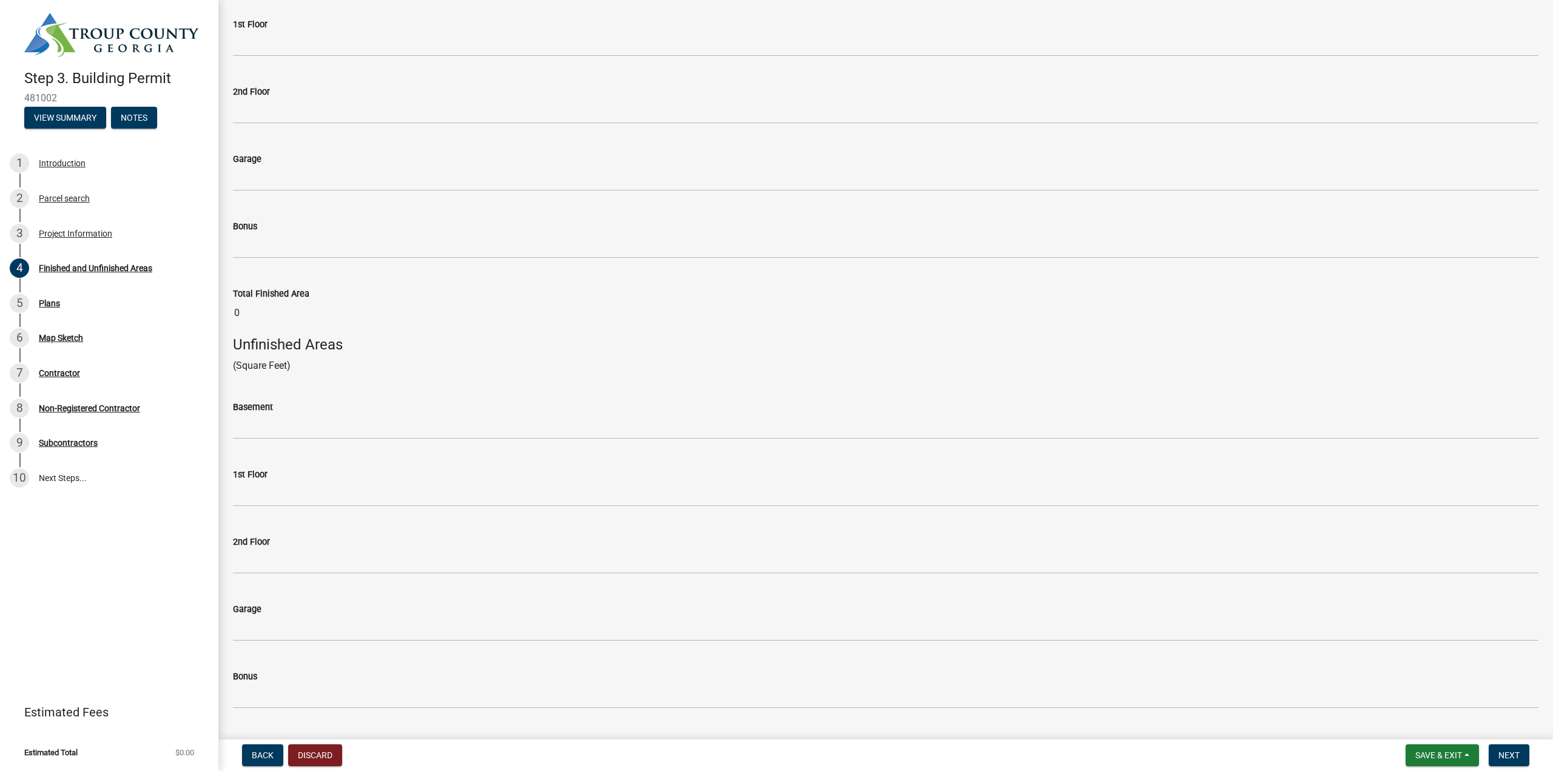
click at [295, 512] on wm-data-entity-input "1st Floor" at bounding box center [886, 483] width 1306 height 67
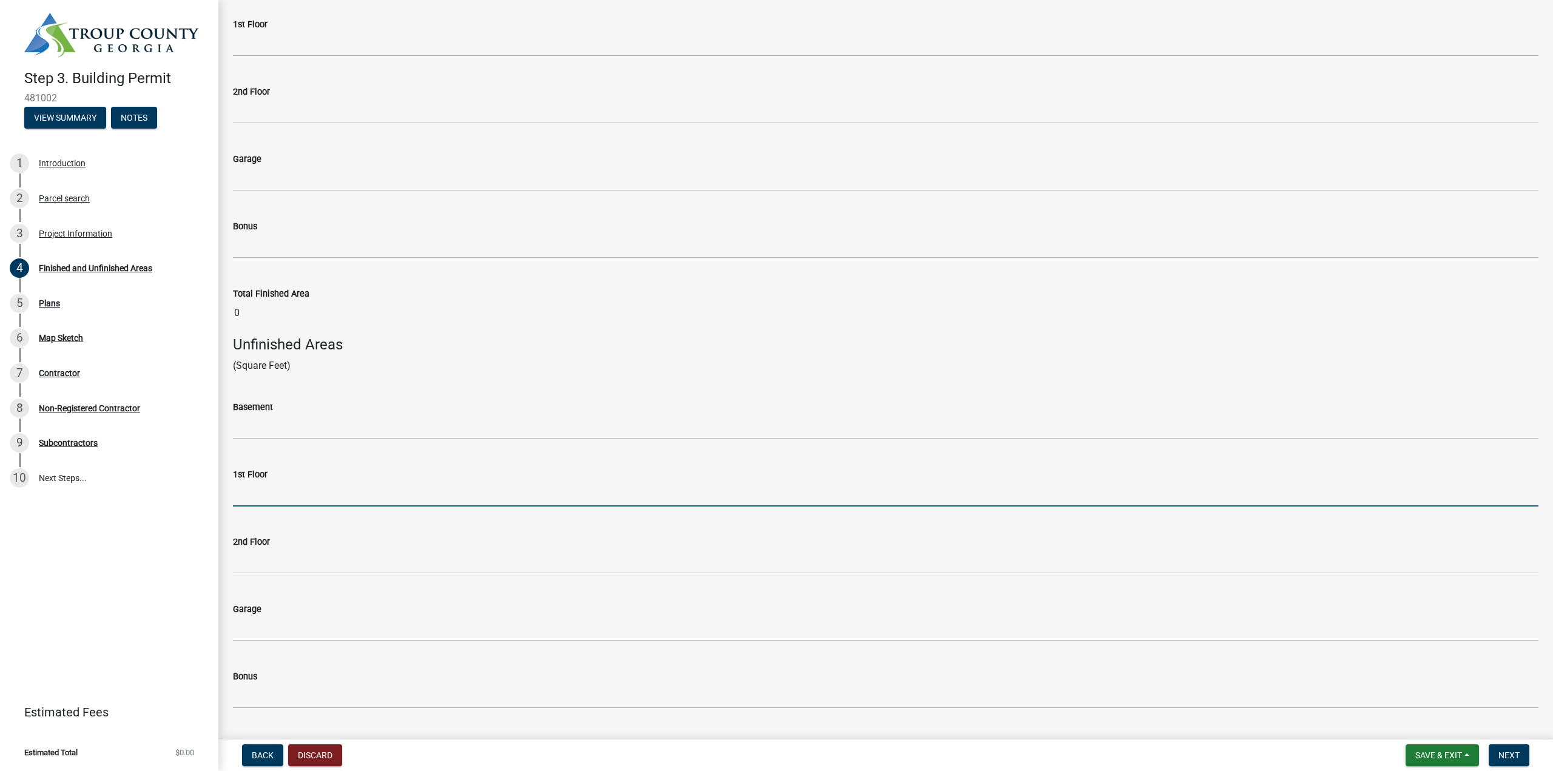
click at [296, 502] on input "text" at bounding box center [886, 494] width 1306 height 25
type input "3750"
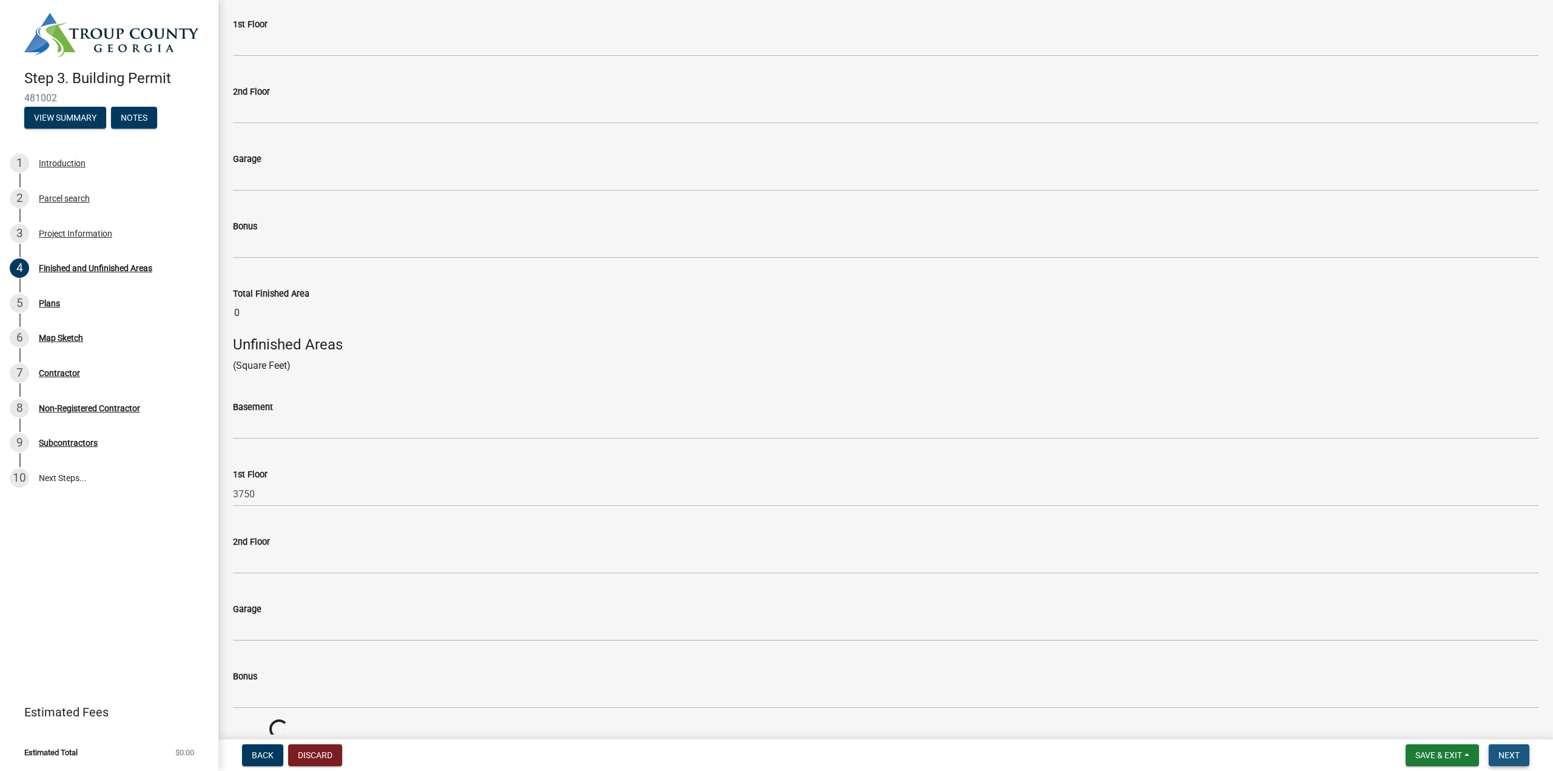
click at [1506, 751] on span "Next" at bounding box center [1509, 756] width 21 height 10
click at [1504, 749] on button "Next" at bounding box center [1509, 756] width 41 height 22
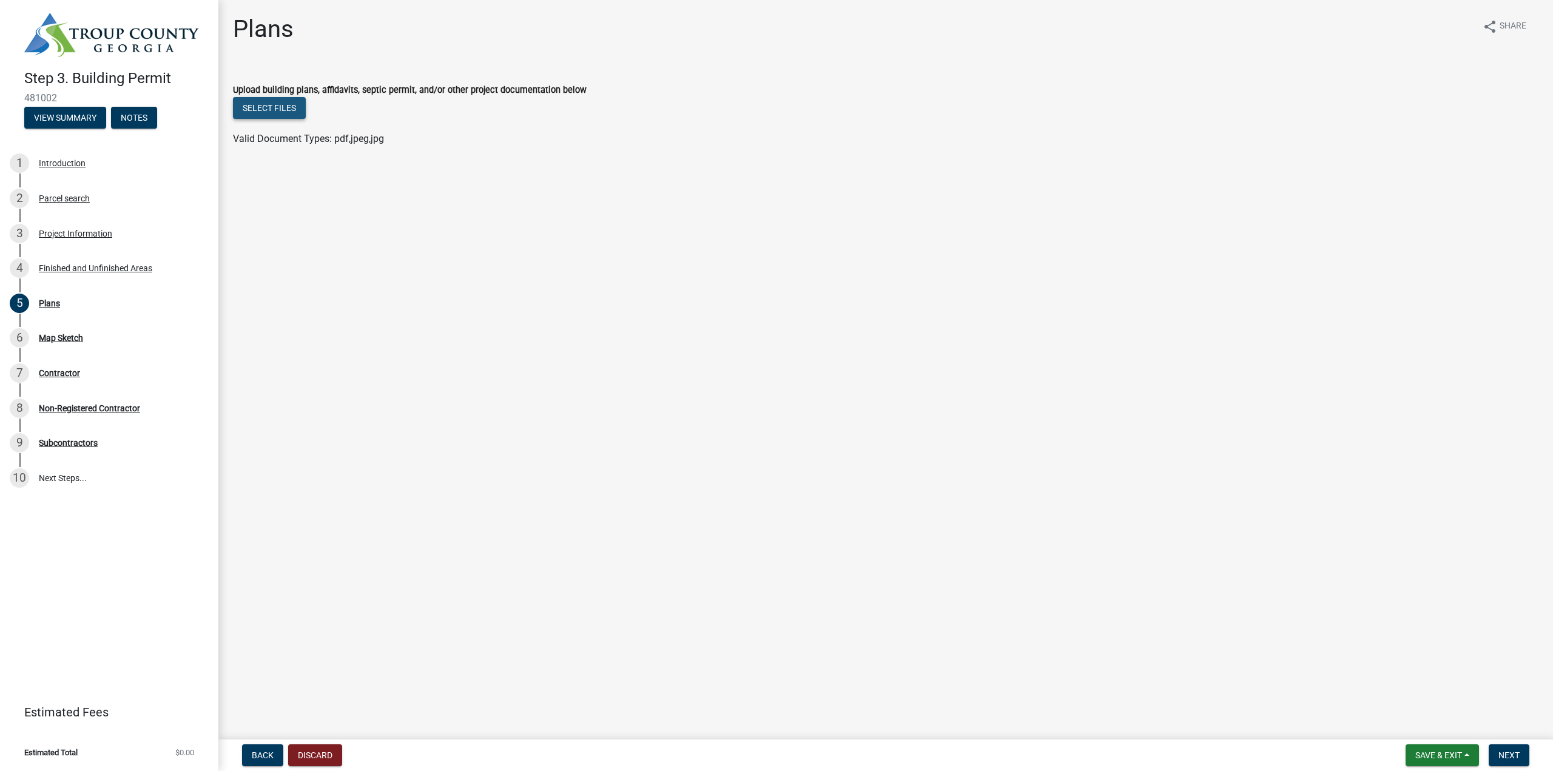
click at [253, 110] on button "Select files" at bounding box center [269, 108] width 73 height 22
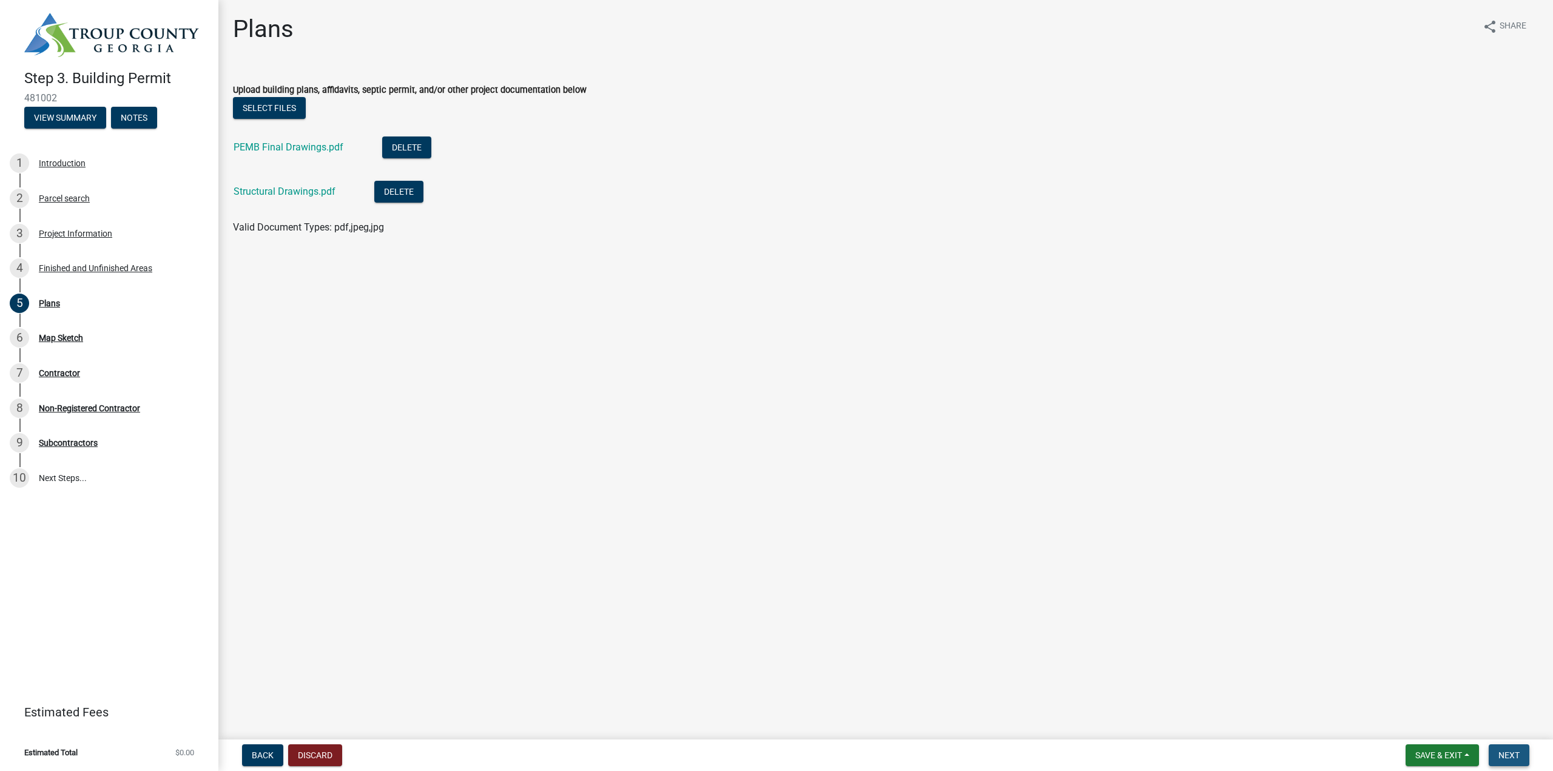
click at [1505, 760] on span "Next" at bounding box center [1509, 756] width 21 height 10
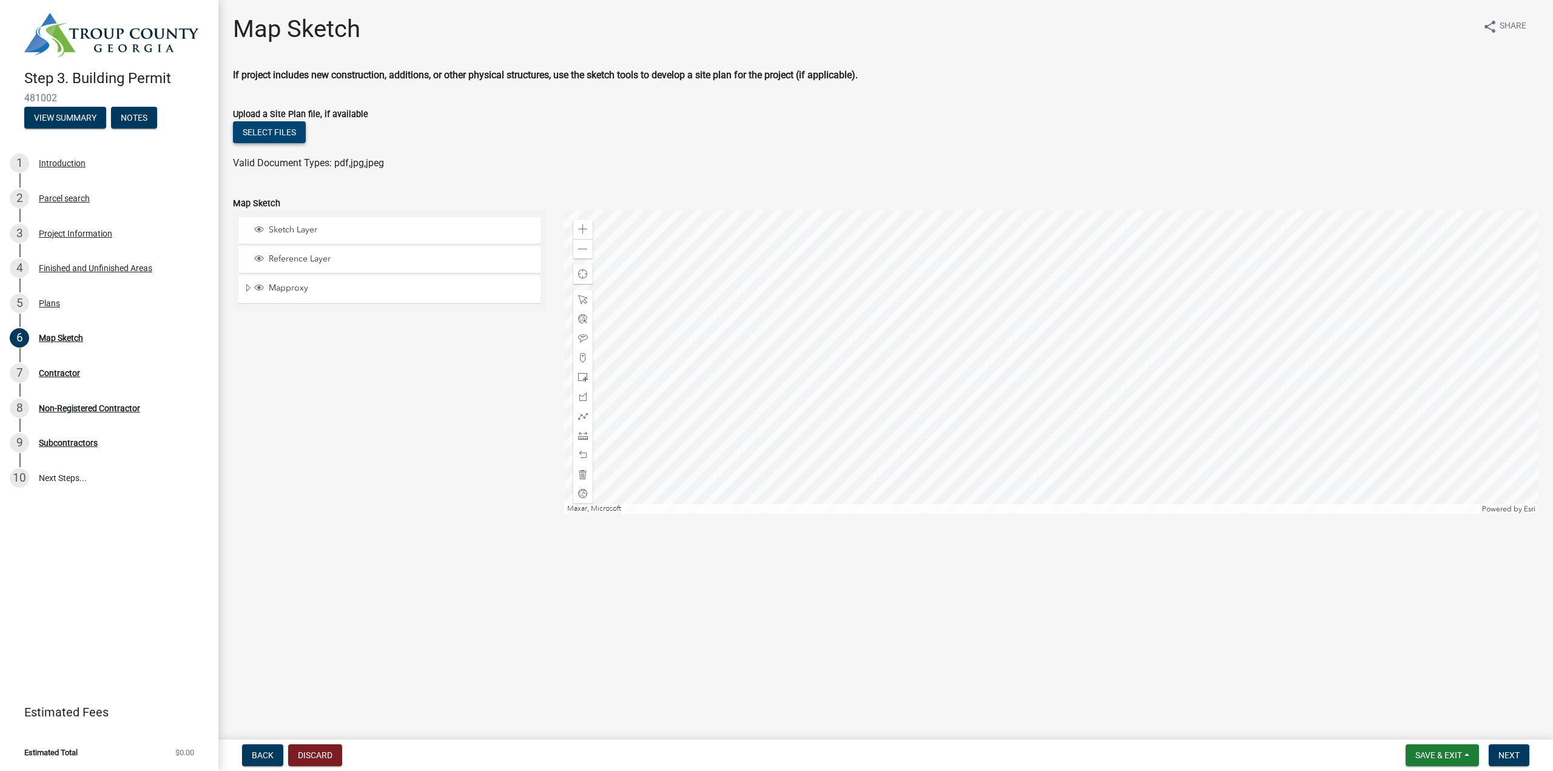
click at [277, 134] on button "Select files" at bounding box center [269, 132] width 73 height 22
click at [1511, 755] on span "Next" at bounding box center [1509, 756] width 21 height 10
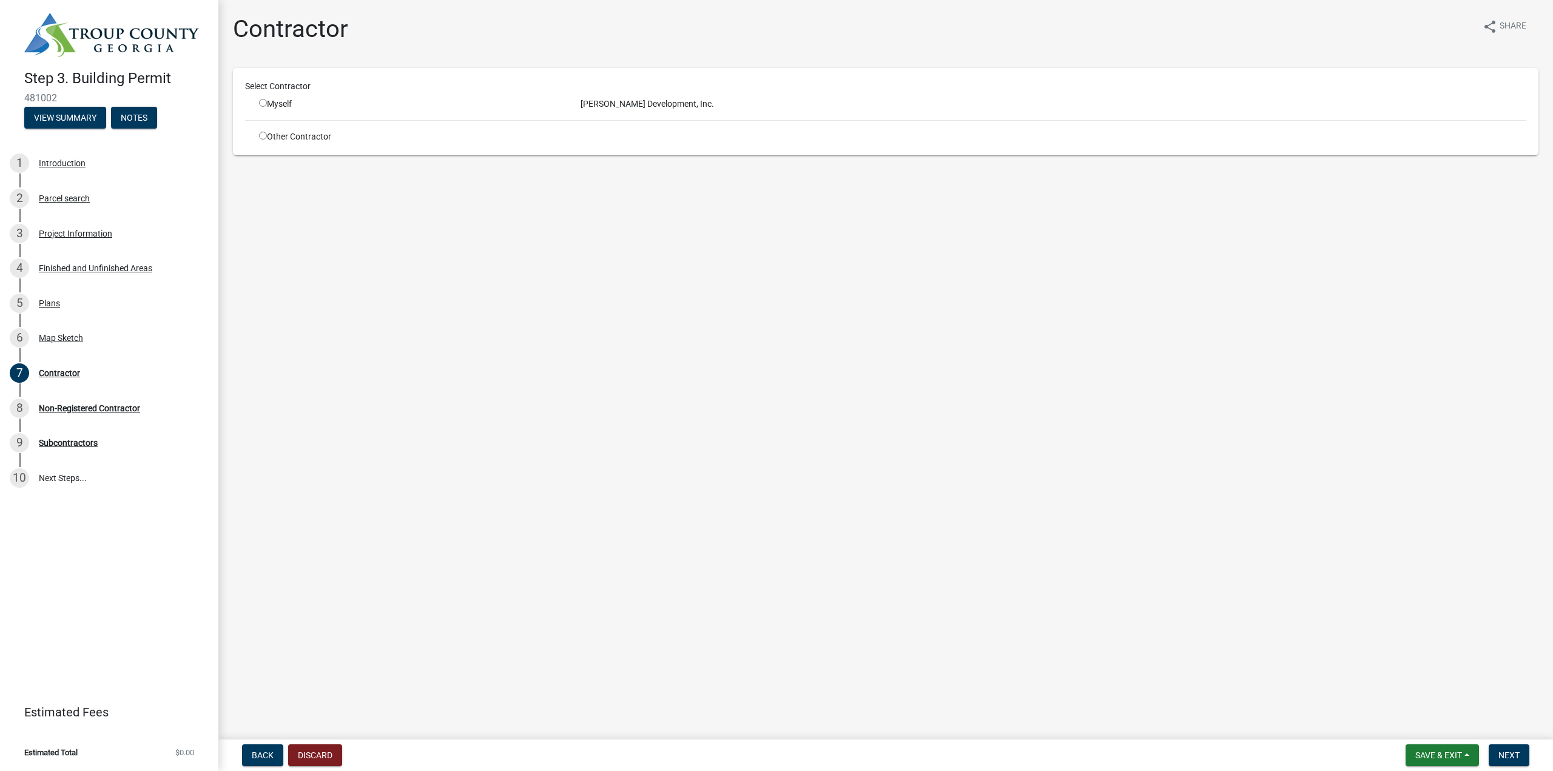
click at [273, 104] on div "Myself" at bounding box center [410, 104] width 303 height 13
click at [265, 103] on input "radio" at bounding box center [263, 103] width 8 height 8
radio input "true"
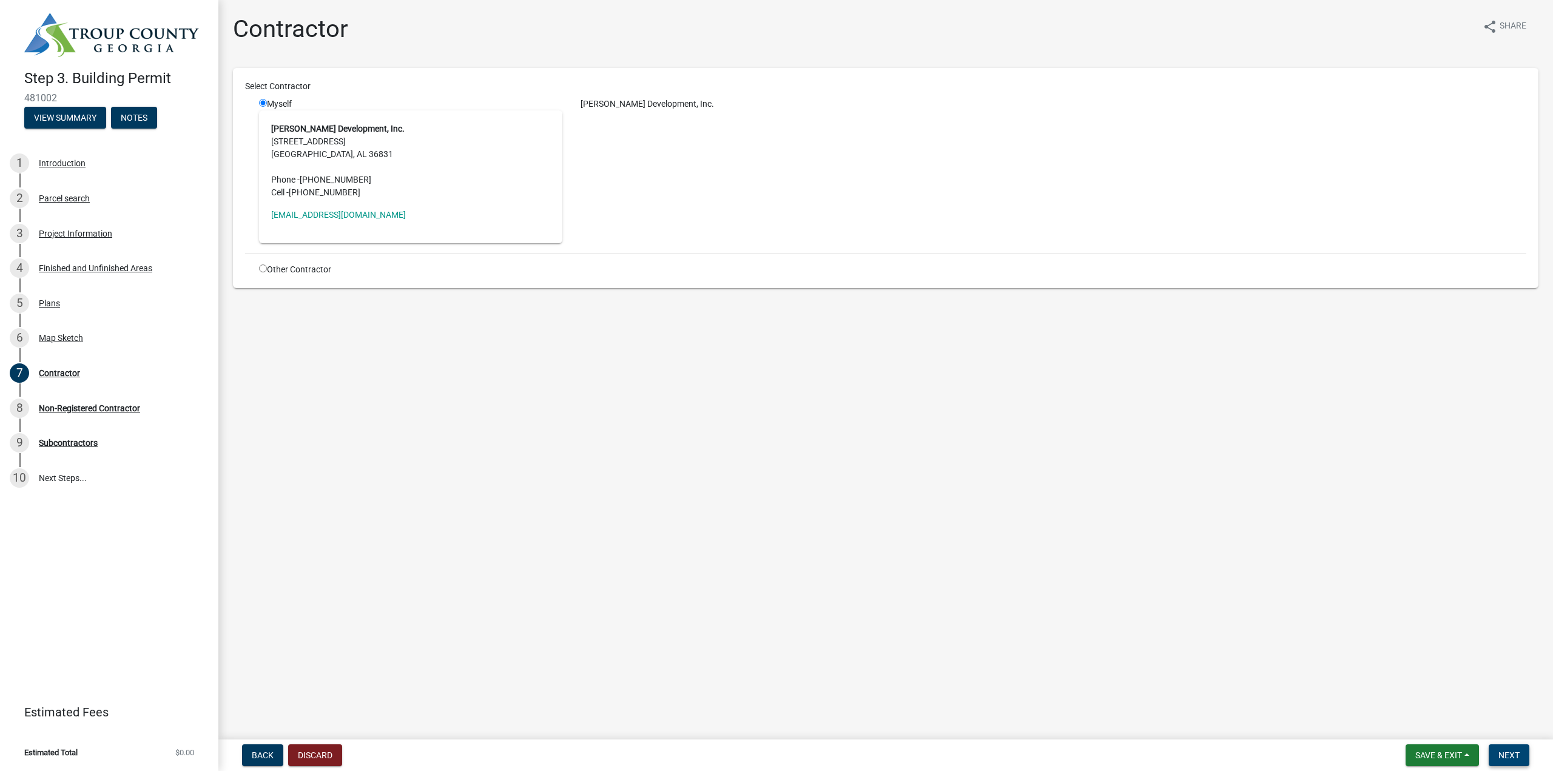
click at [1509, 754] on span "Next" at bounding box center [1509, 756] width 21 height 10
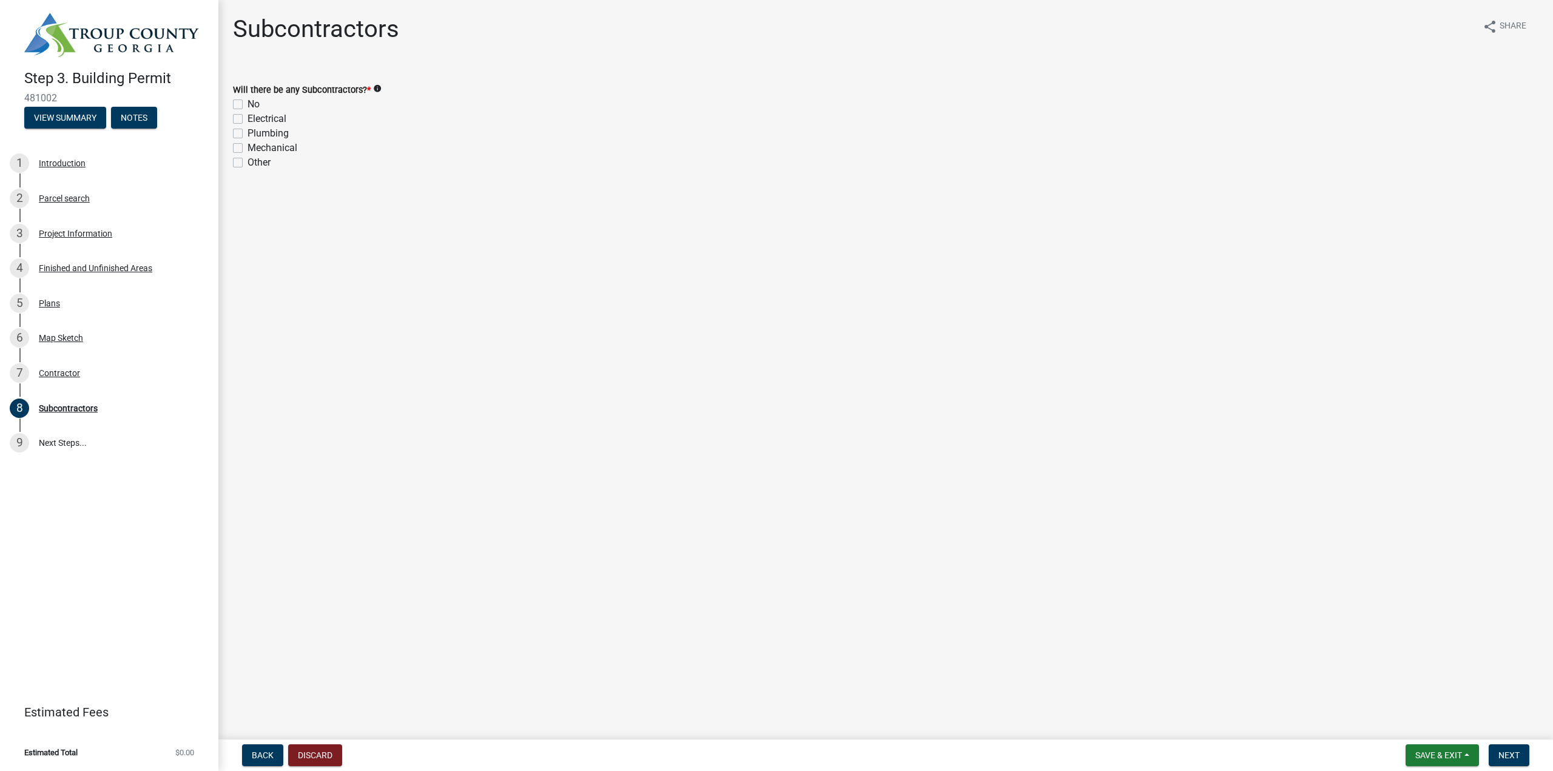
click at [248, 103] on label "No" at bounding box center [254, 104] width 12 height 15
click at [248, 103] on input "No" at bounding box center [252, 101] width 8 height 8
checkbox input "true"
checkbox input "false"
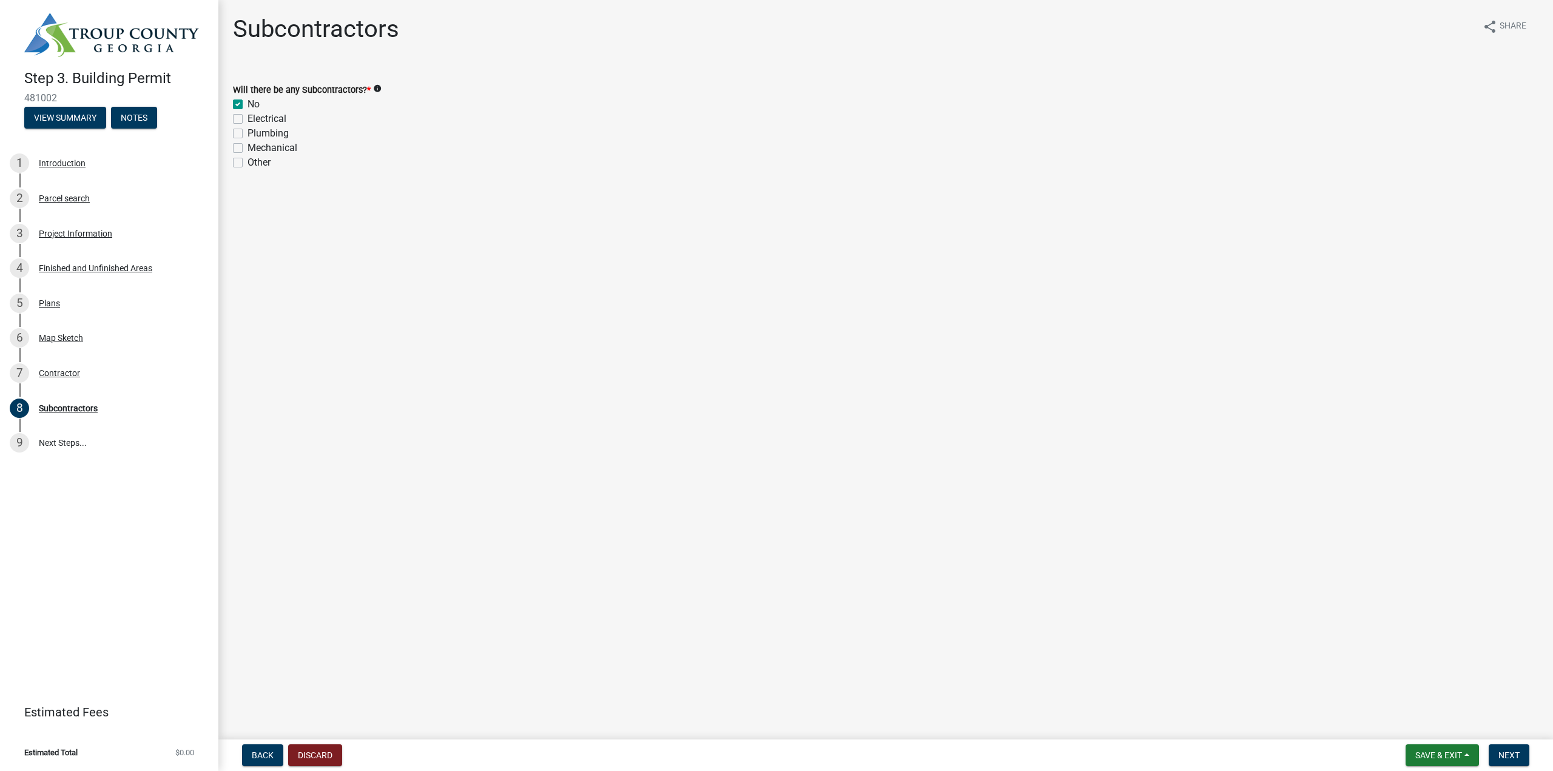
checkbox input "false"
click at [1509, 751] on span "Next" at bounding box center [1509, 756] width 21 height 10
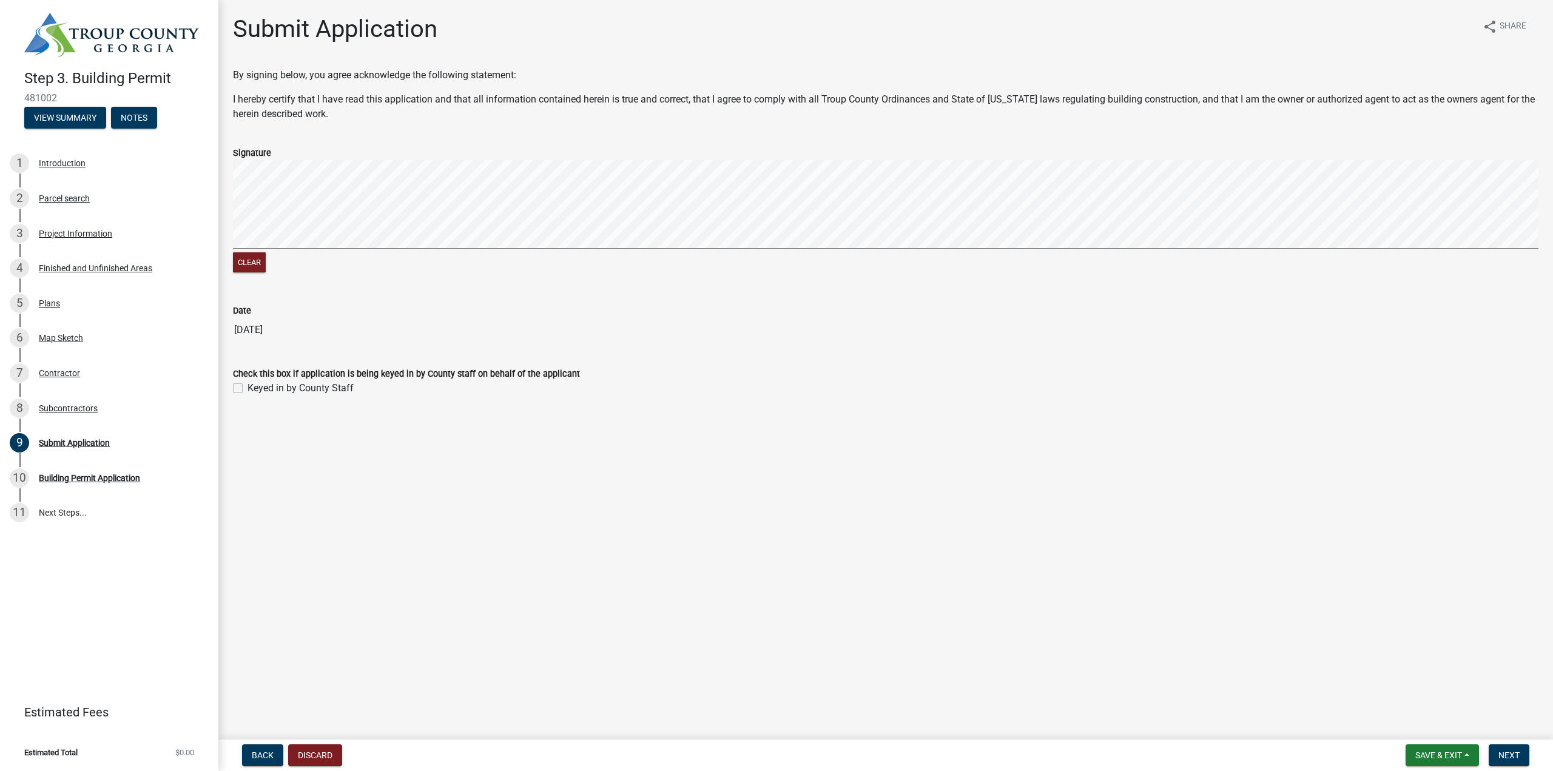
click at [740, 251] on signature-pad at bounding box center [886, 206] width 1306 height 92
click at [1524, 762] on button "Next" at bounding box center [1509, 756] width 41 height 22
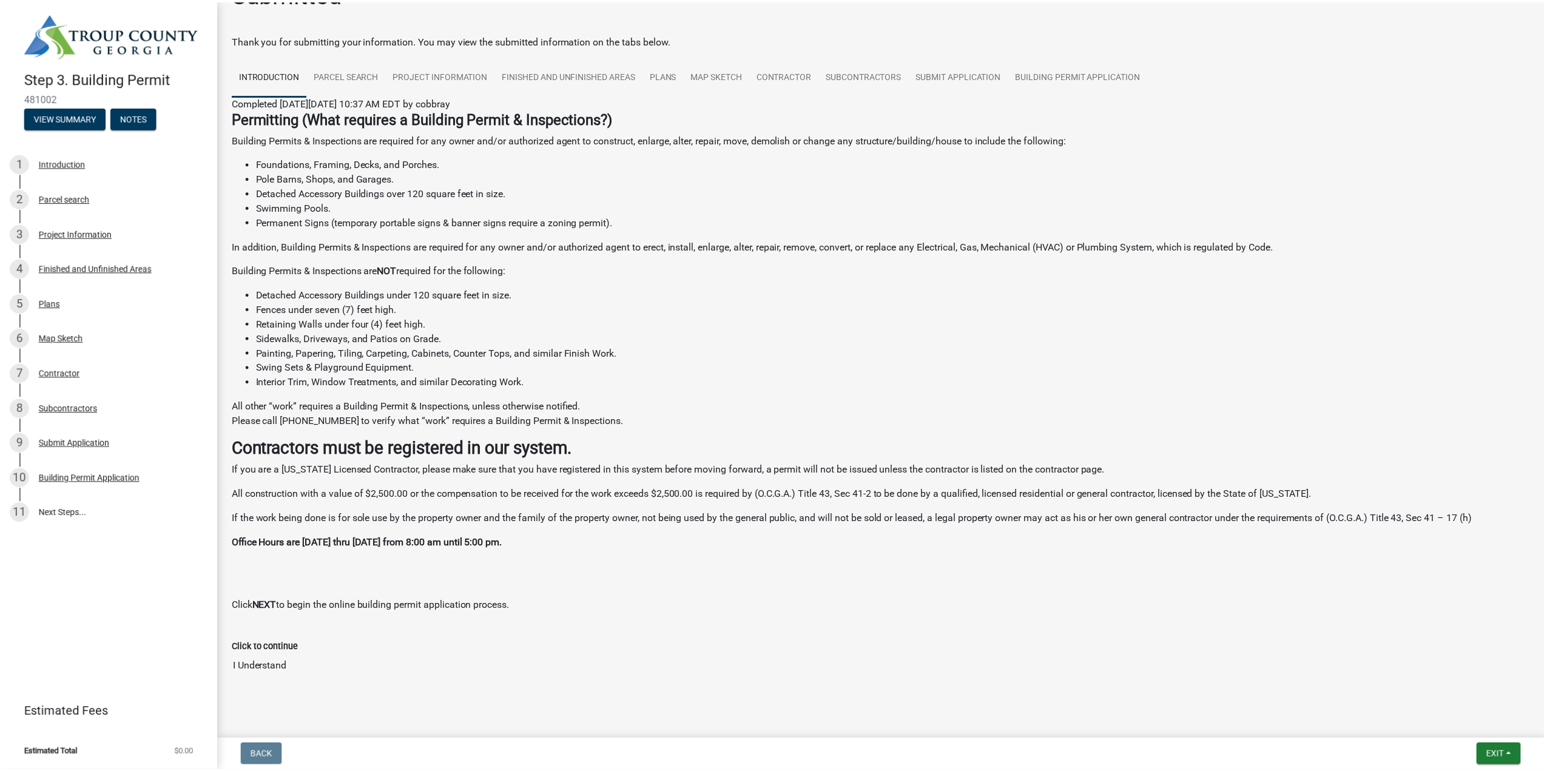
scroll to position [51, 0]
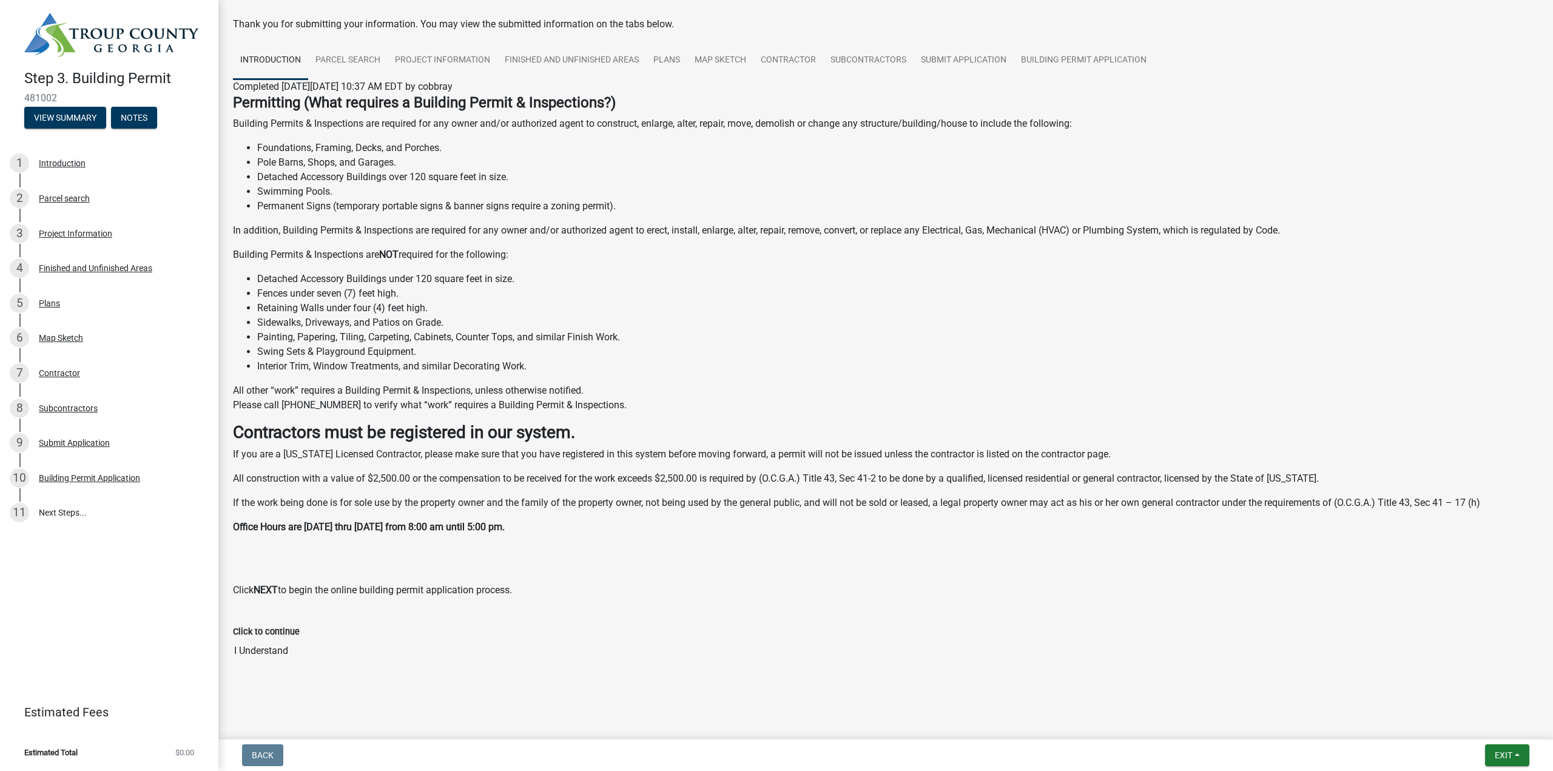
click at [247, 637] on label "Click to continue" at bounding box center [266, 632] width 67 height 8
click at [247, 639] on input "I Understand" at bounding box center [886, 651] width 1306 height 24
click at [262, 657] on input "I Understand" at bounding box center [886, 651] width 1306 height 24
click at [1399, 649] on input "I Understand" at bounding box center [886, 651] width 1306 height 24
drag, startPoint x: 251, startPoint y: 646, endPoint x: 251, endPoint y: 639, distance: 6.7
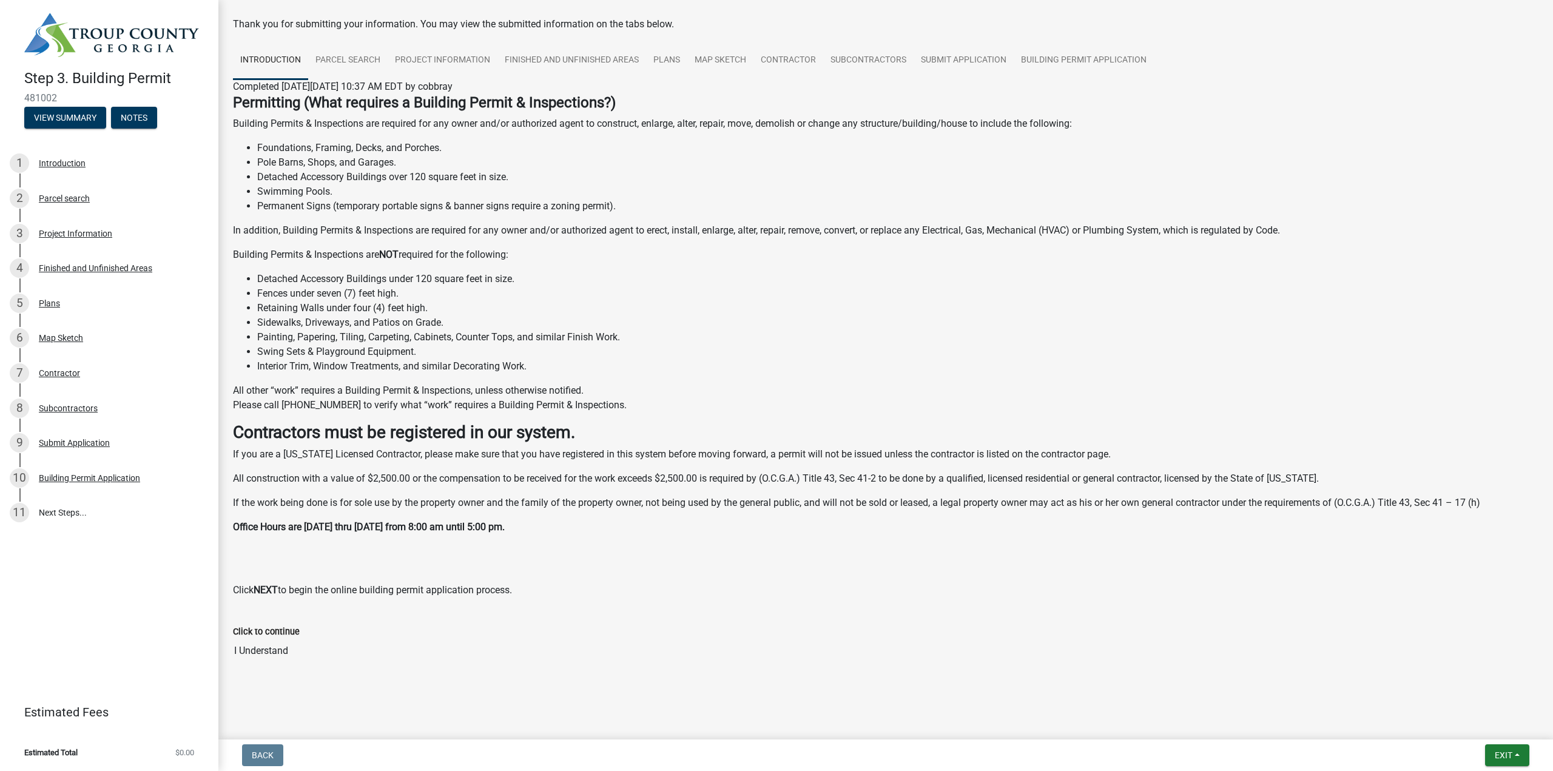
click at [251, 641] on input "I Understand" at bounding box center [886, 651] width 1306 height 24
click at [253, 628] on label "Click to continue" at bounding box center [266, 632] width 67 height 8
click at [253, 639] on input "I Understand" at bounding box center [886, 651] width 1306 height 24
click at [273, 661] on input "I Understand" at bounding box center [886, 651] width 1306 height 24
click at [350, 659] on input "I Understand" at bounding box center [886, 651] width 1306 height 24
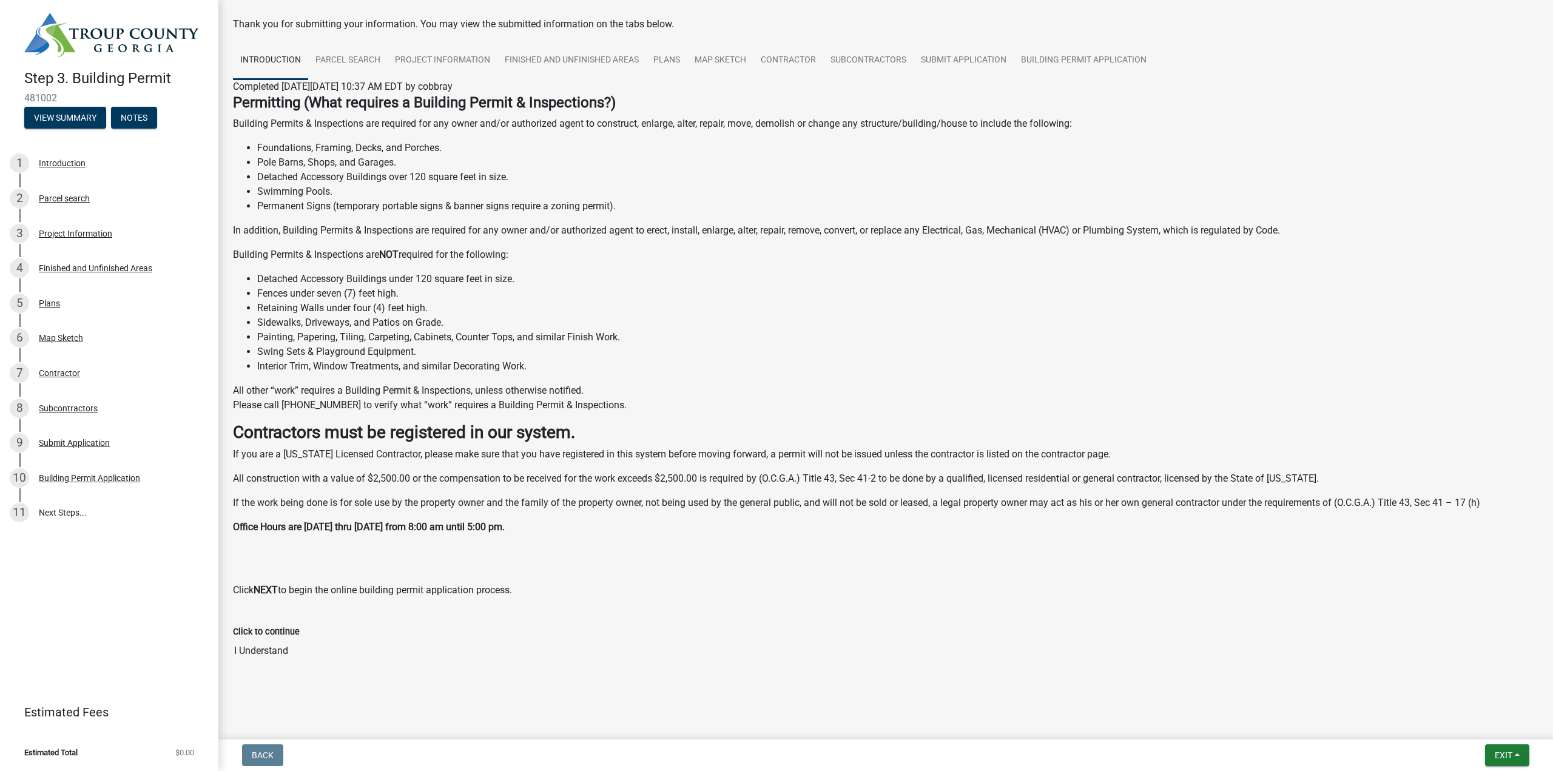
click at [267, 657] on input "I Understand" at bounding box center [886, 651] width 1306 height 24
click at [403, 654] on input "I Understand" at bounding box center [886, 651] width 1306 height 24
click at [1516, 755] on button "Exit" at bounding box center [1507, 756] width 44 height 22
click at [1498, 759] on span "Exit" at bounding box center [1504, 756] width 18 height 10
click at [1510, 751] on span "Exit" at bounding box center [1504, 756] width 18 height 10
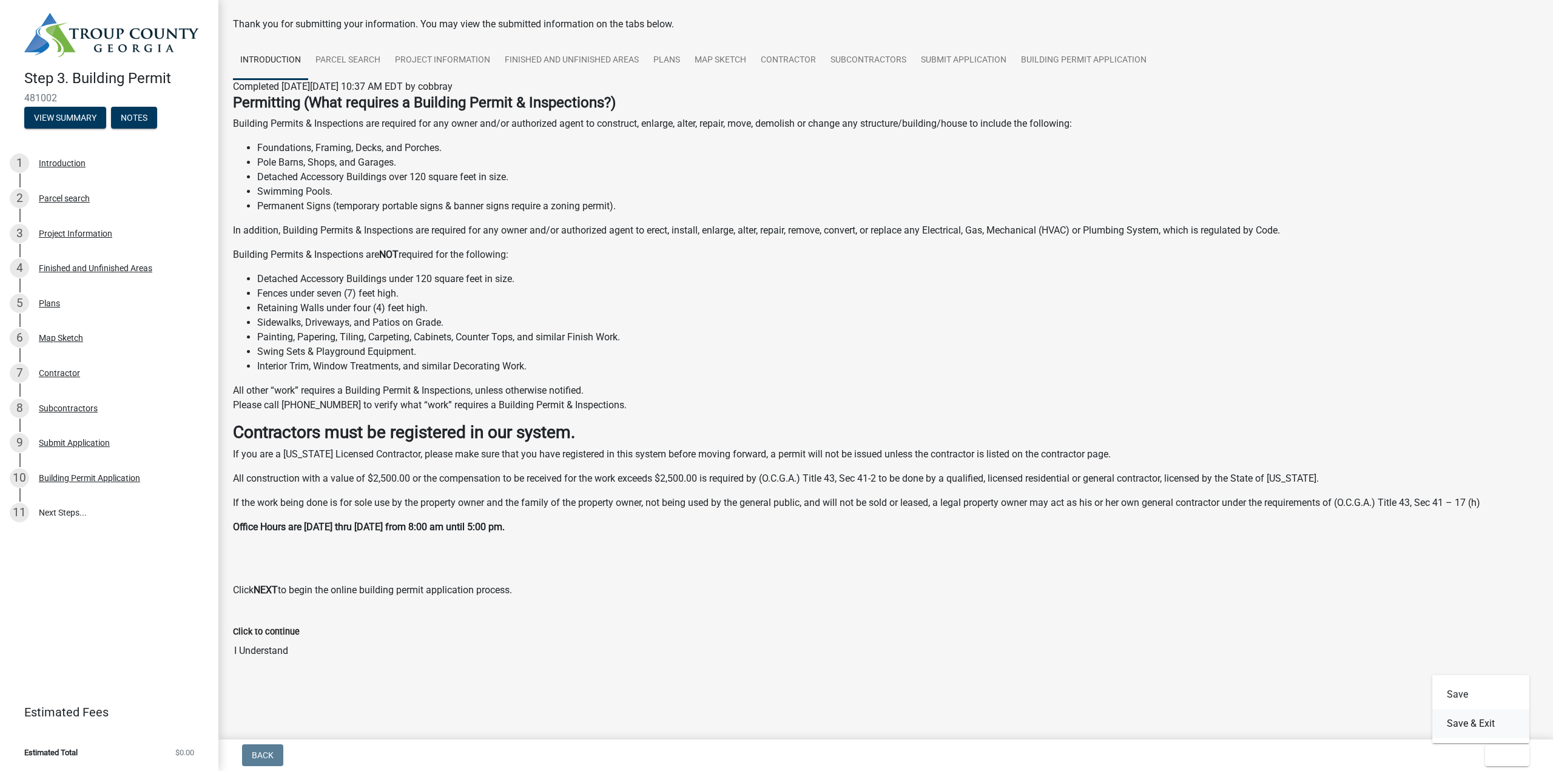
click at [1490, 724] on button "Save & Exit" at bounding box center [1481, 723] width 97 height 29
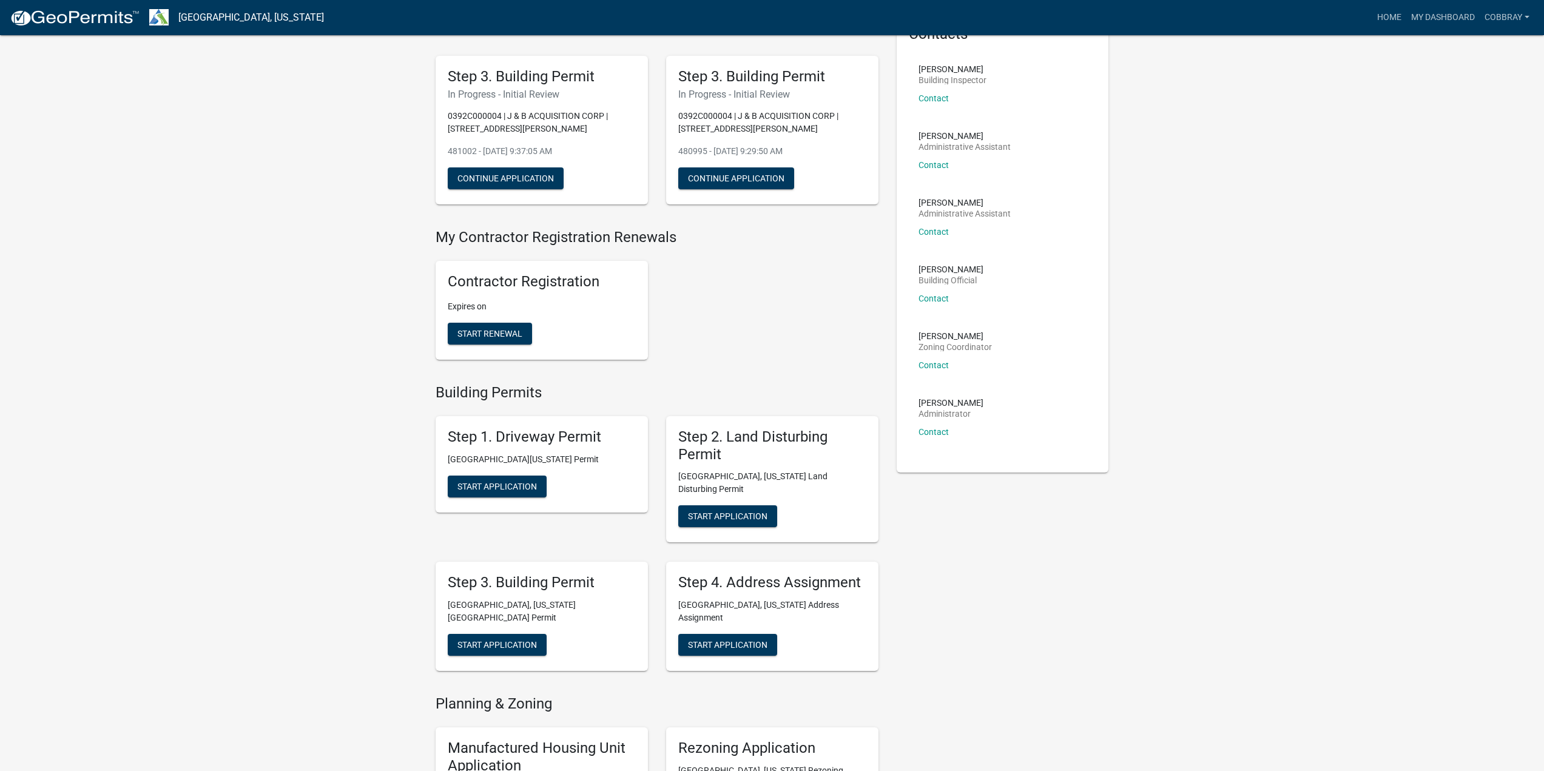
scroll to position [303, 0]
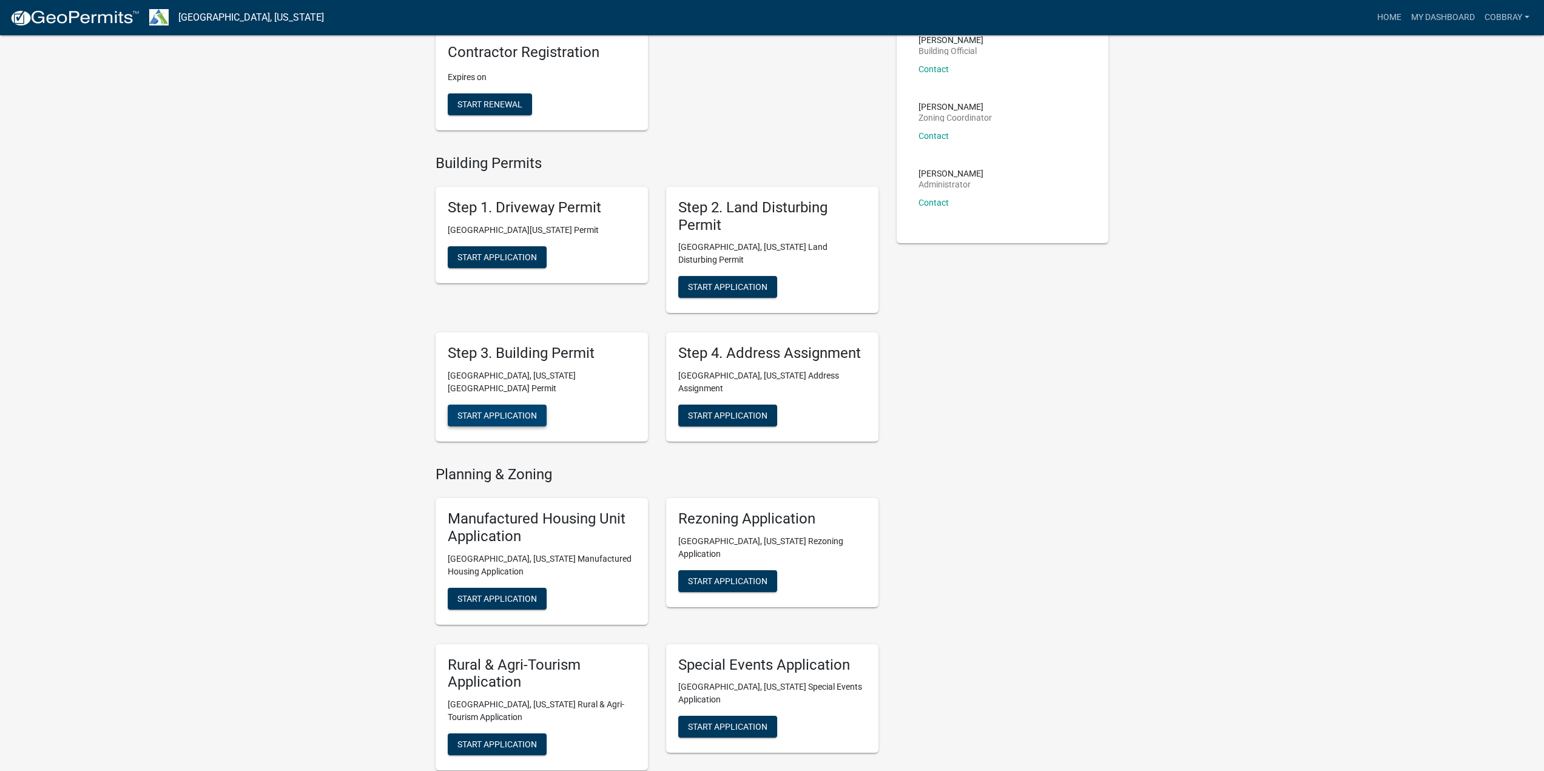
click at [471, 411] on span "Start Application" at bounding box center [497, 416] width 79 height 10
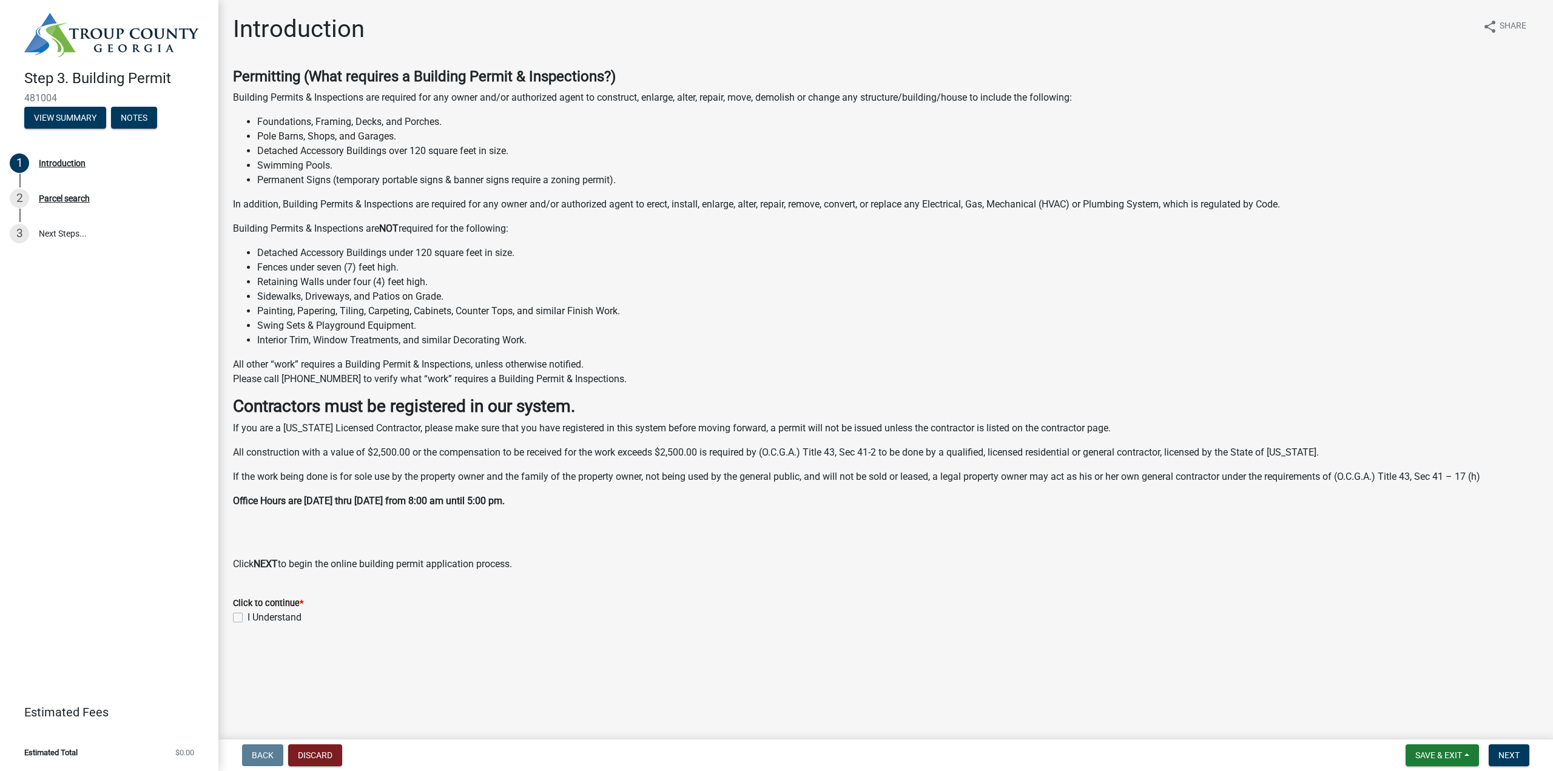
drag, startPoint x: 281, startPoint y: 616, endPoint x: 314, endPoint y: 615, distance: 33.4
click at [282, 616] on label "I Understand" at bounding box center [275, 617] width 54 height 15
click at [255, 616] on input "I Understand" at bounding box center [252, 614] width 8 height 8
checkbox input "true"
click at [1501, 756] on span "Next" at bounding box center [1509, 756] width 21 height 10
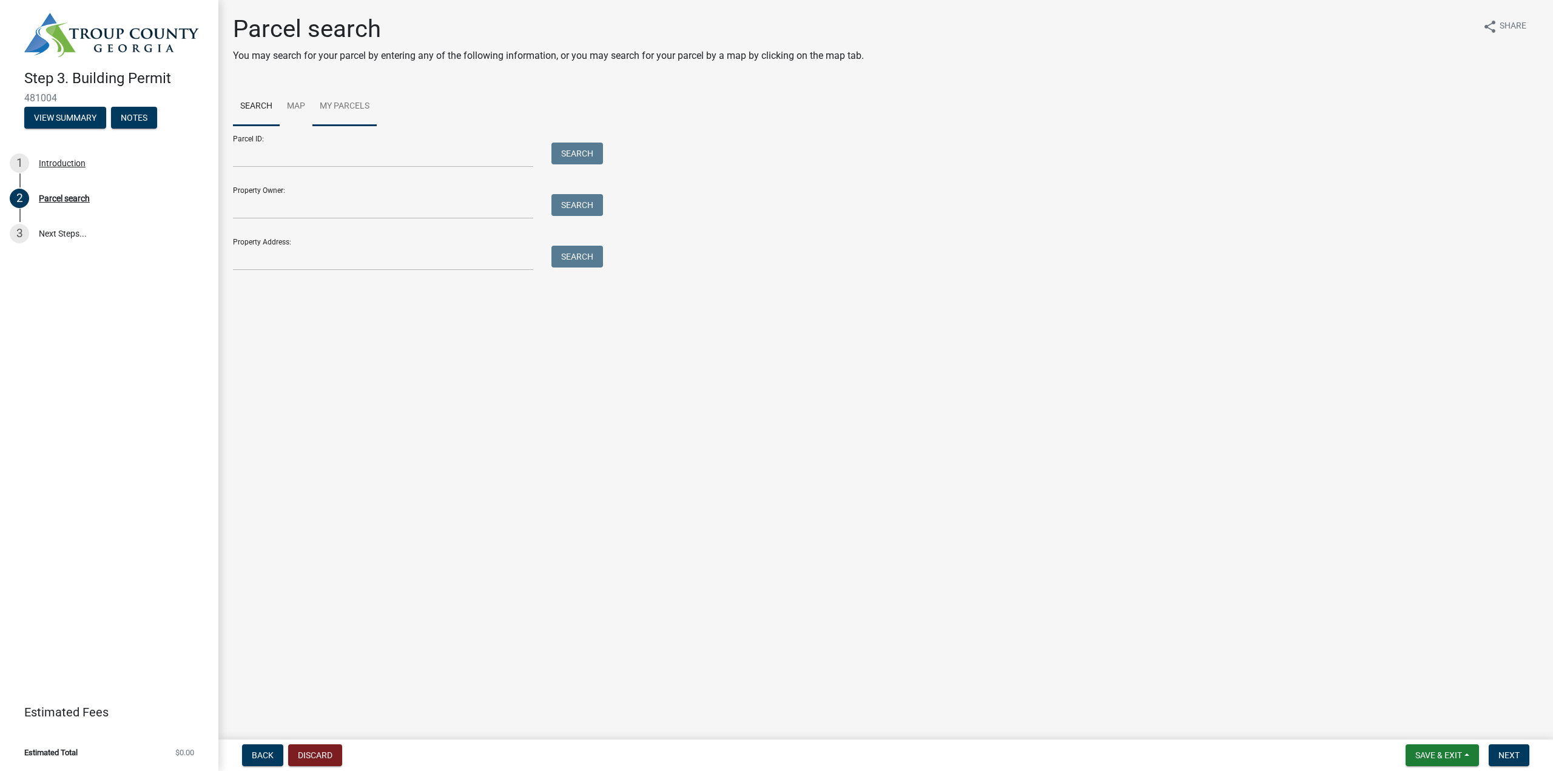
click at [347, 104] on link "My Parcels" at bounding box center [344, 106] width 64 height 39
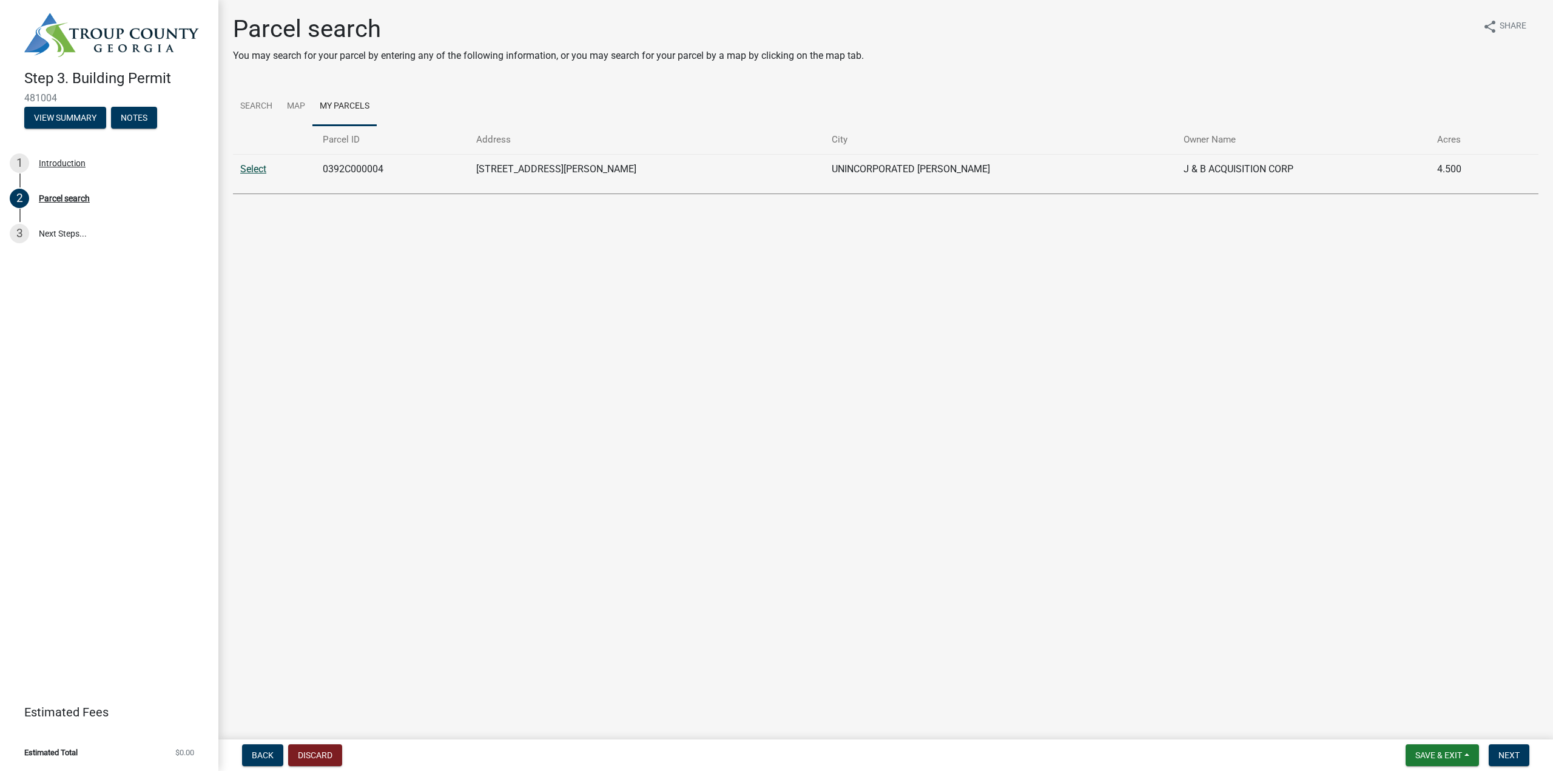
click at [249, 169] on link "Select" at bounding box center [253, 169] width 26 height 12
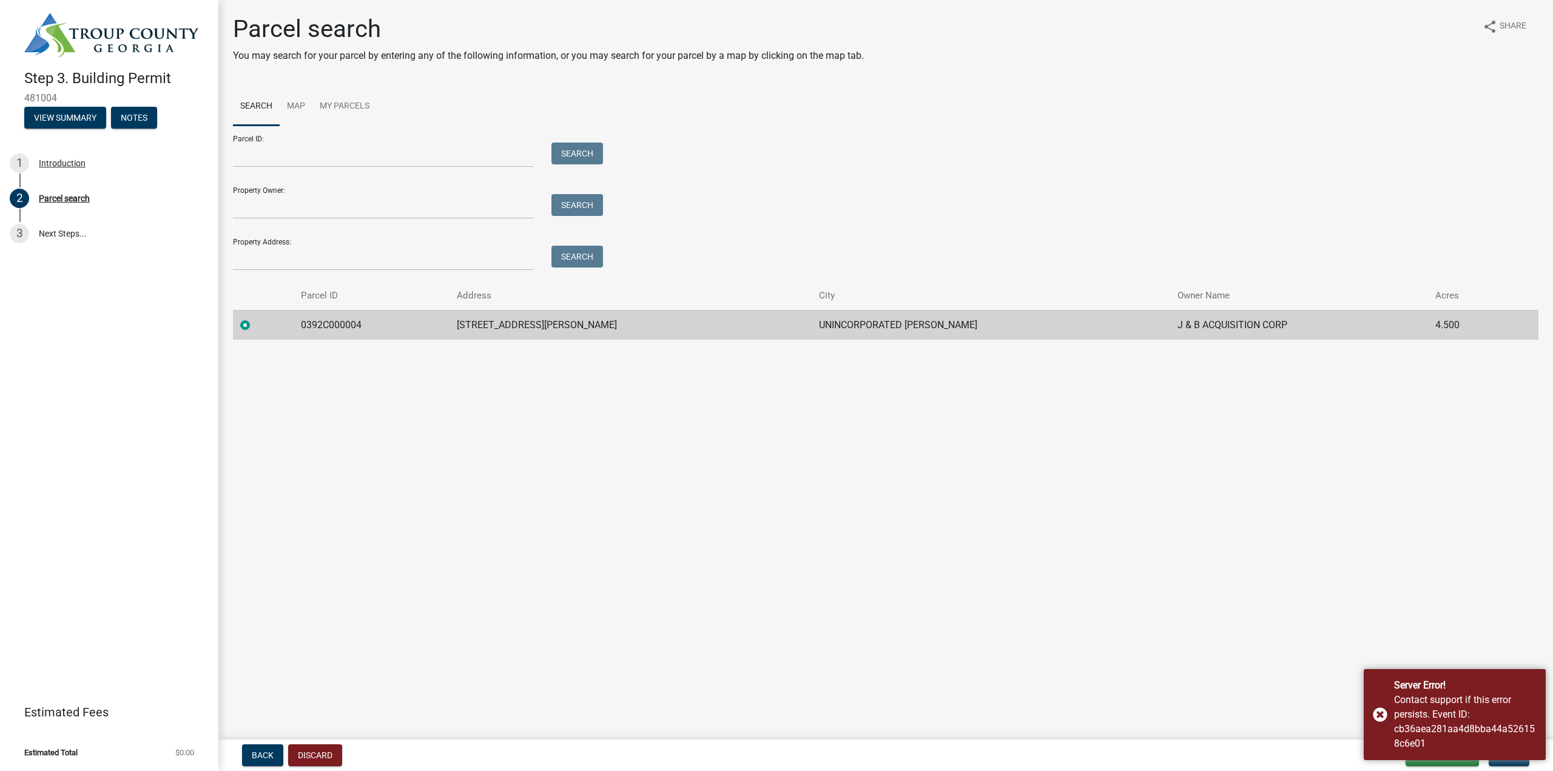
click at [1242, 550] on main "Parcel search You may search for your parcel by entering any of the following i…" at bounding box center [885, 367] width 1335 height 735
click at [1376, 720] on div "Server Error! Contact support if this error persists. Event ID: cb36aea281aa4d8…" at bounding box center [1455, 714] width 182 height 91
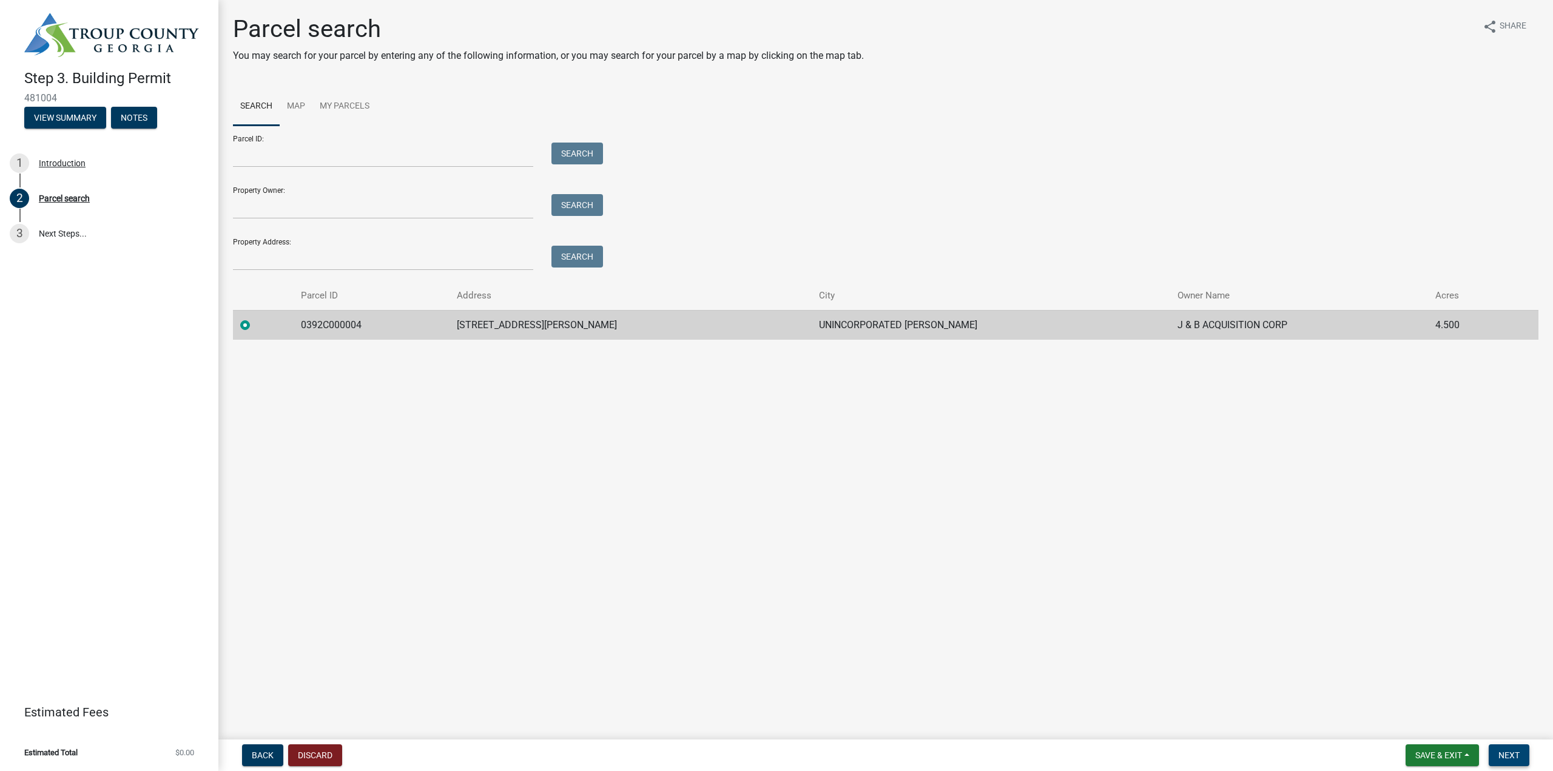
click at [1508, 759] on span "Next" at bounding box center [1509, 756] width 21 height 10
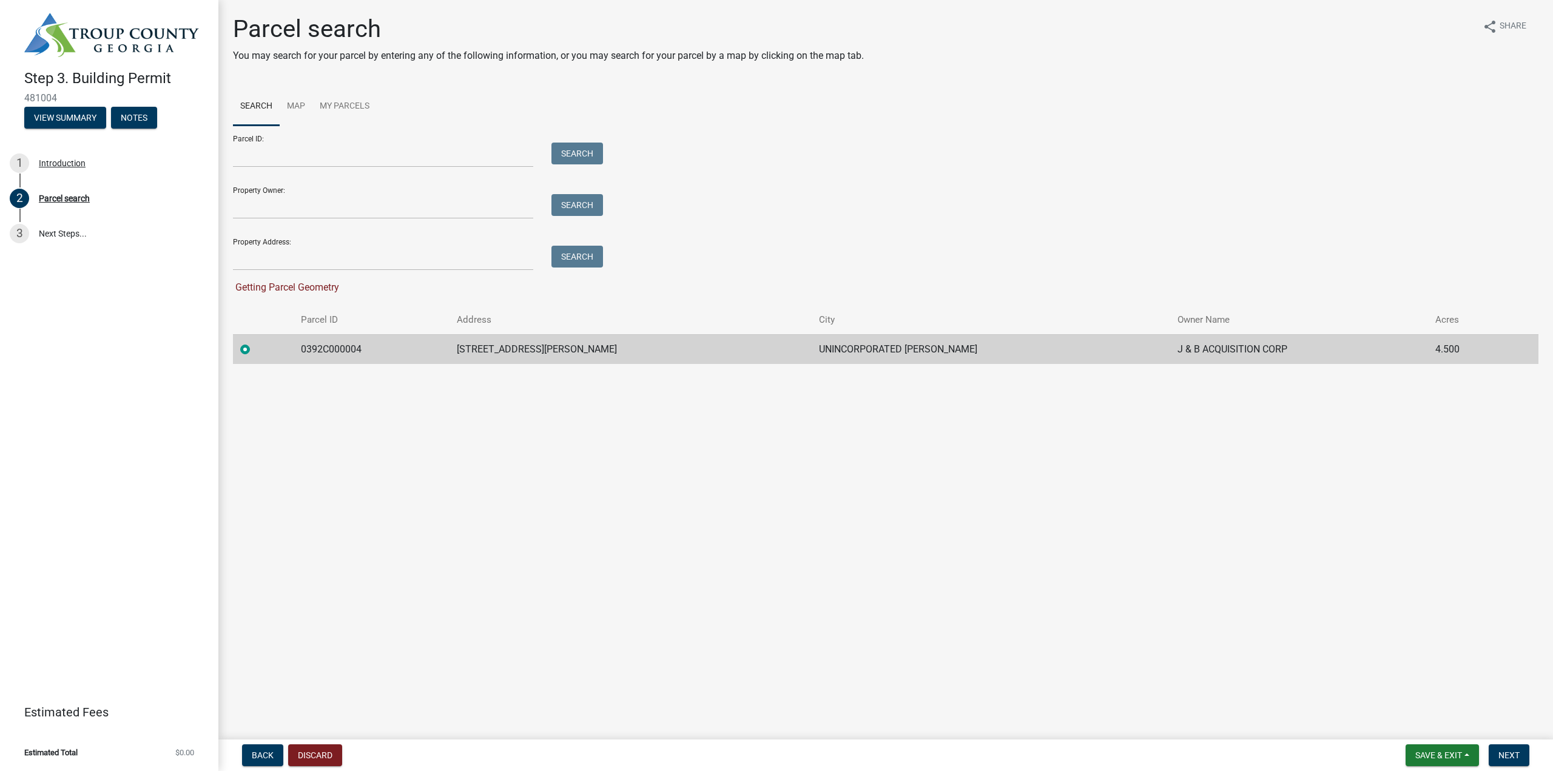
click at [1024, 367] on div "Parcel search You may search for your parcel by entering any of the following i…" at bounding box center [886, 195] width 1324 height 360
click at [1515, 751] on span "Next" at bounding box center [1509, 756] width 21 height 10
click at [386, 146] on input "Parcel ID:" at bounding box center [383, 155] width 300 height 25
click at [340, 359] on td "0392C000004" at bounding box center [372, 349] width 156 height 30
click at [343, 349] on td "0392C000004" at bounding box center [372, 349] width 156 height 30
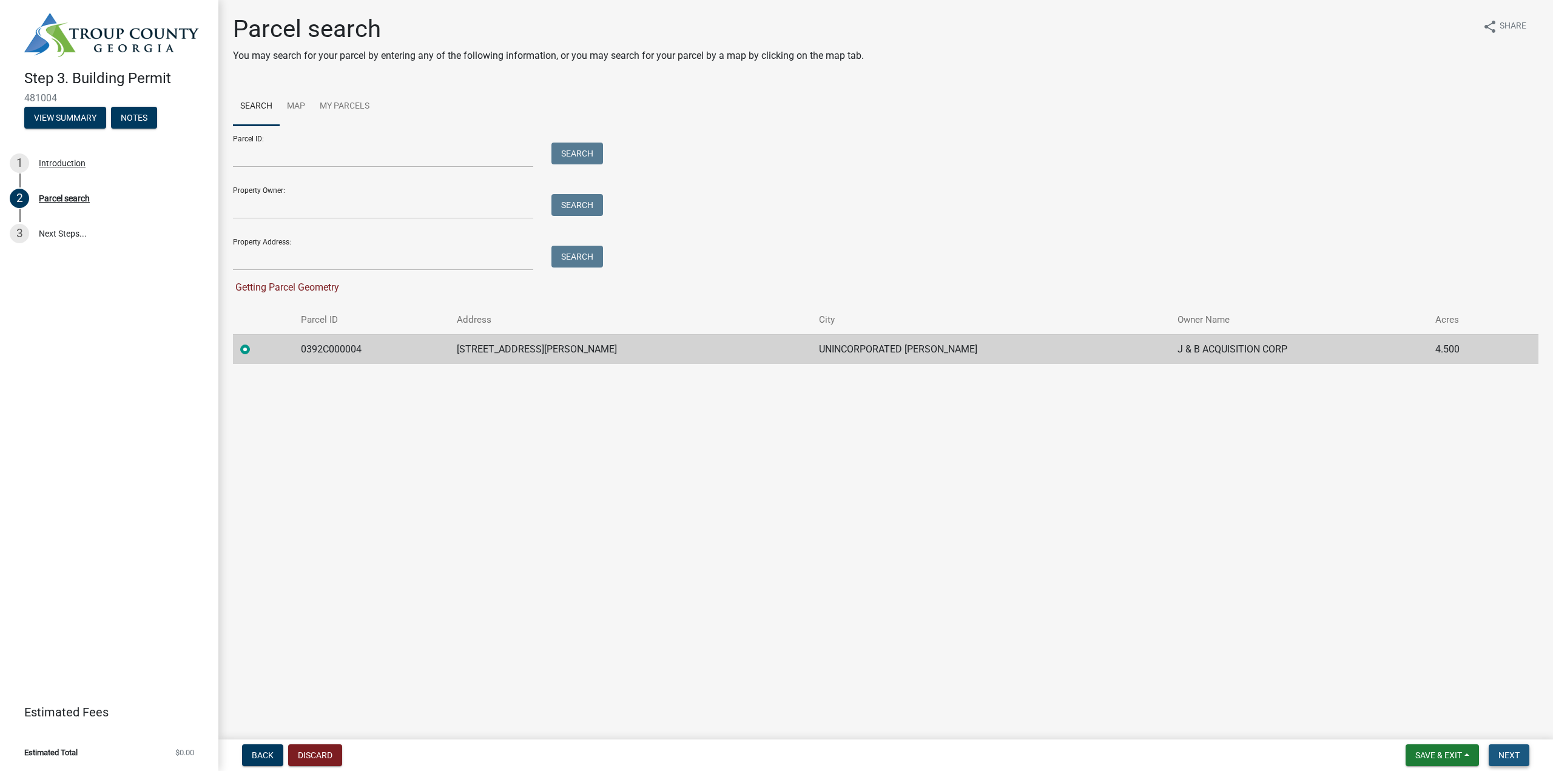
click at [1507, 760] on span "Next" at bounding box center [1509, 756] width 21 height 10
click at [1523, 755] on button "Next" at bounding box center [1509, 756] width 41 height 22
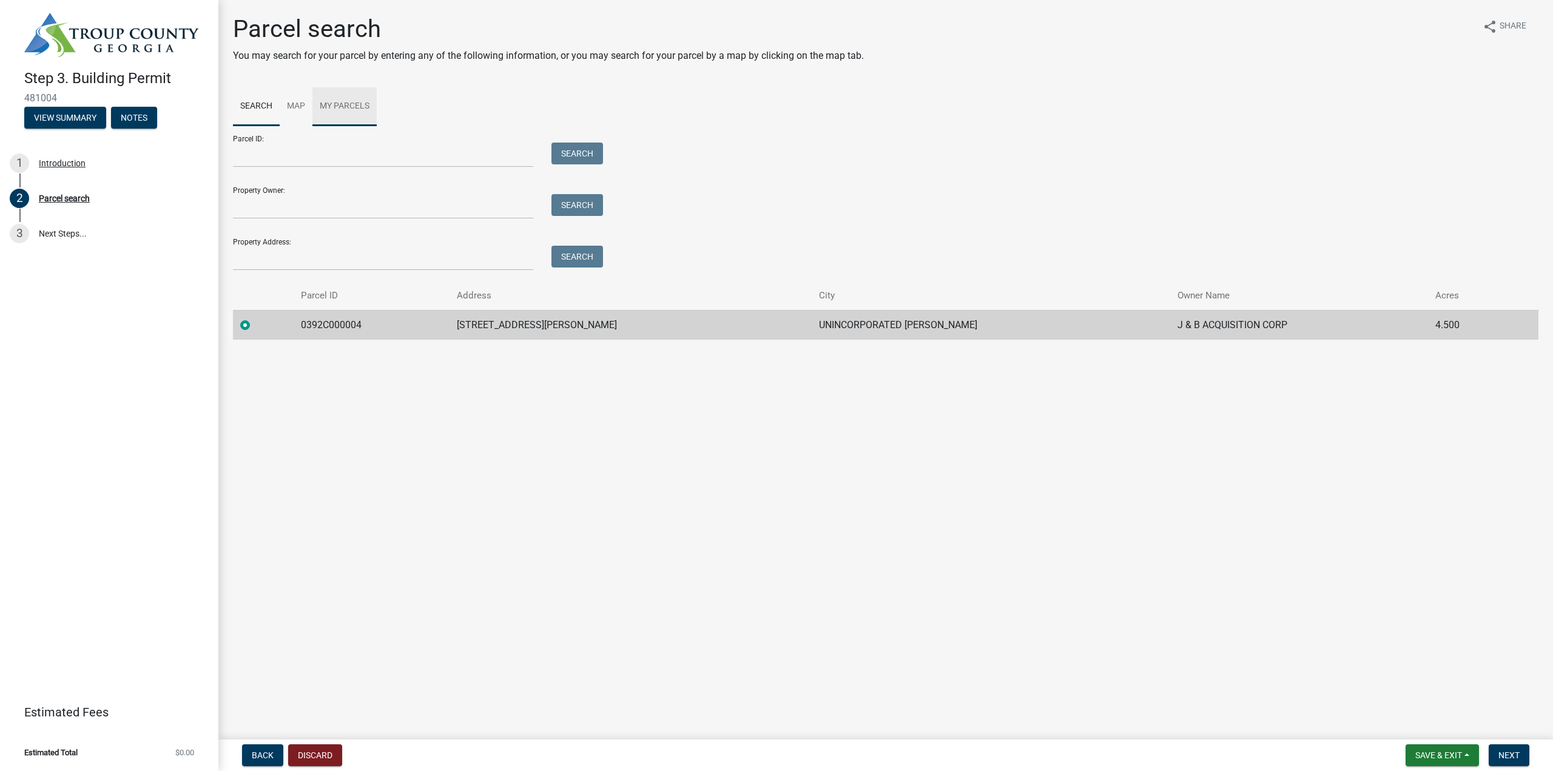
click at [353, 104] on link "My Parcels" at bounding box center [344, 106] width 64 height 39
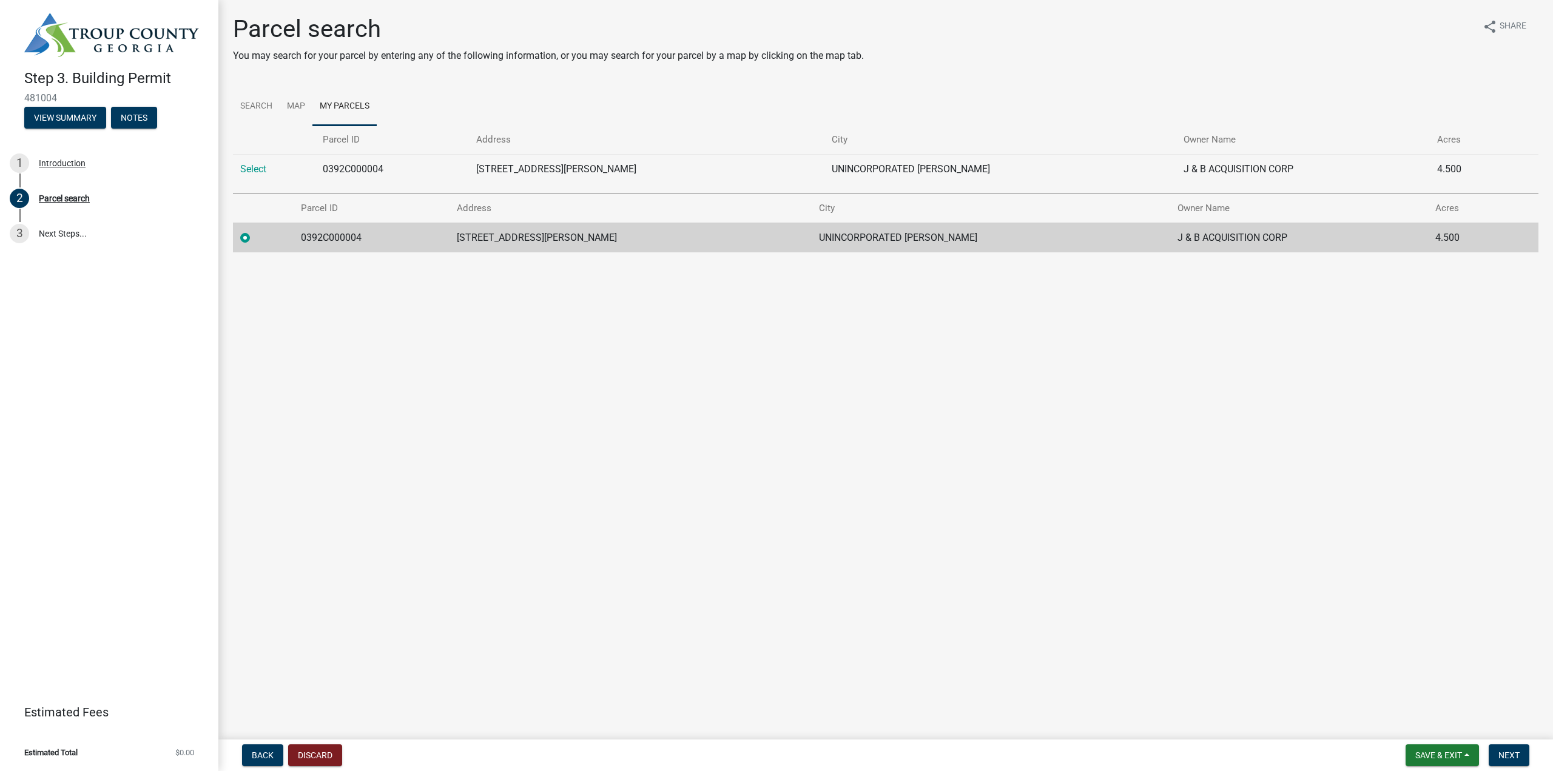
click at [942, 251] on td "UNINCORPORATED [PERSON_NAME]" at bounding box center [991, 238] width 359 height 30
click at [1517, 758] on span "Next" at bounding box center [1509, 756] width 21 height 10
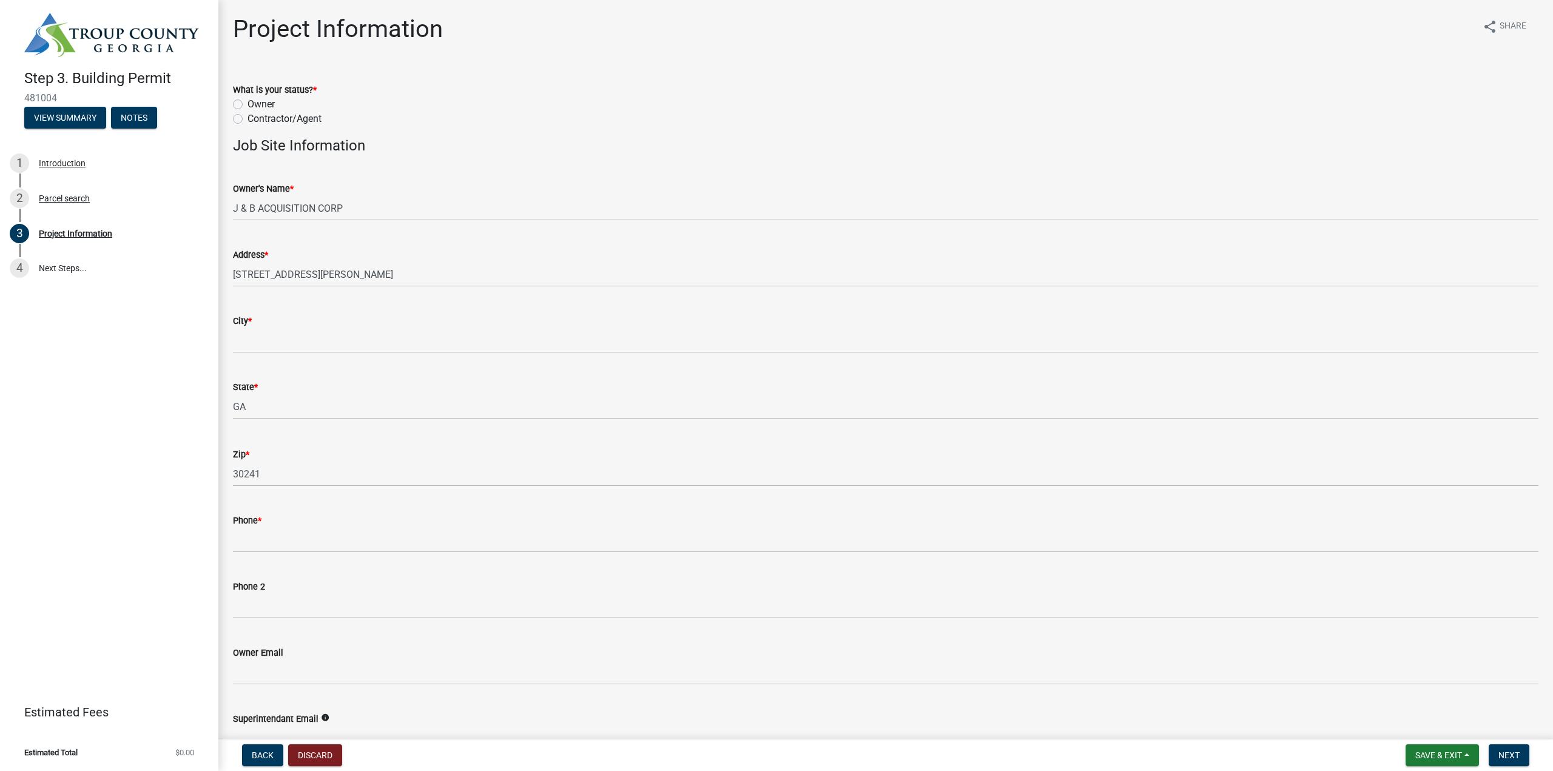
click at [283, 117] on label "Contractor/Agent" at bounding box center [285, 119] width 74 height 15
click at [255, 117] on input "Contractor/Agent" at bounding box center [252, 116] width 8 height 8
radio input "true"
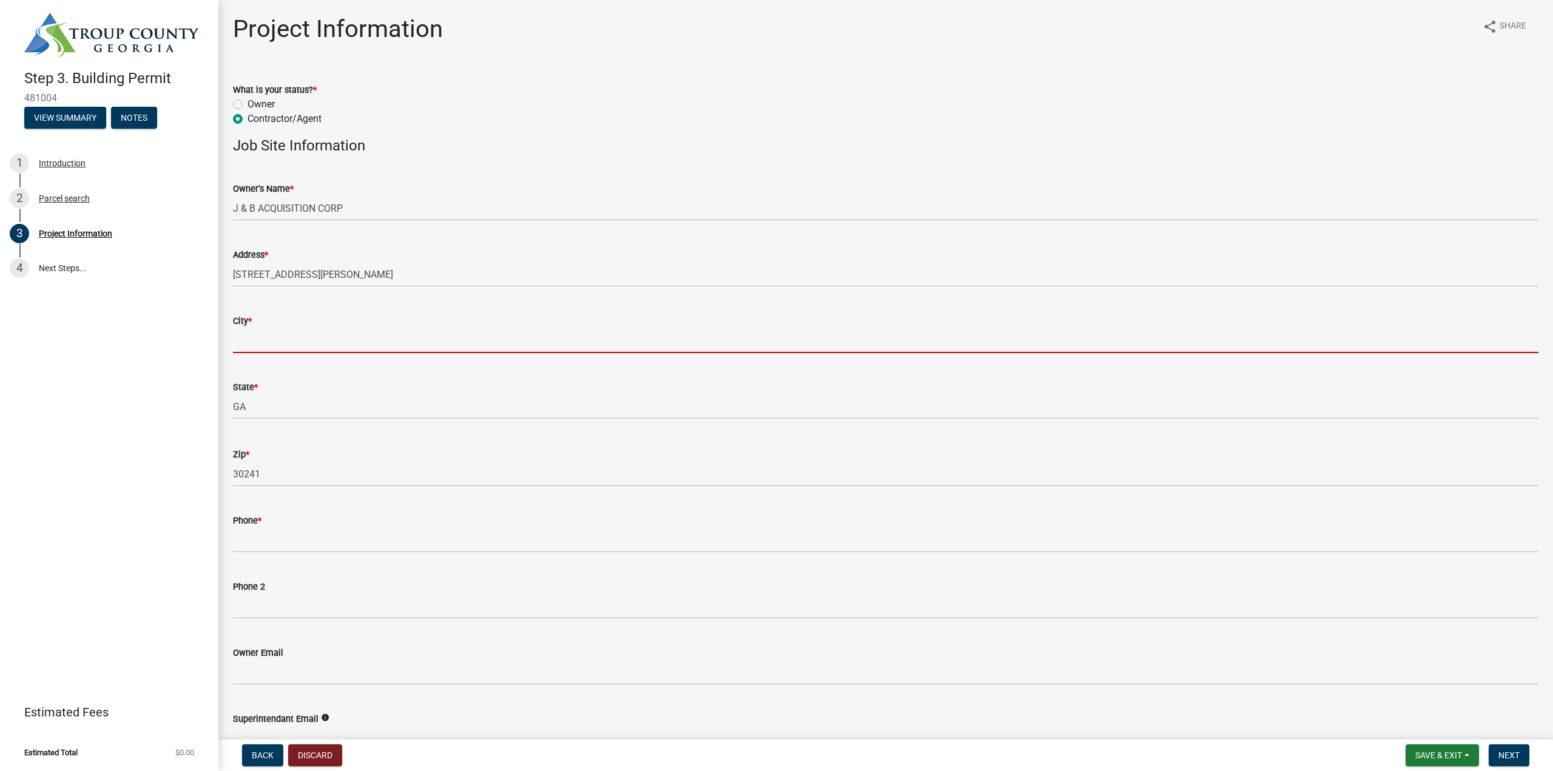
click at [278, 346] on input "City *" at bounding box center [886, 340] width 1306 height 25
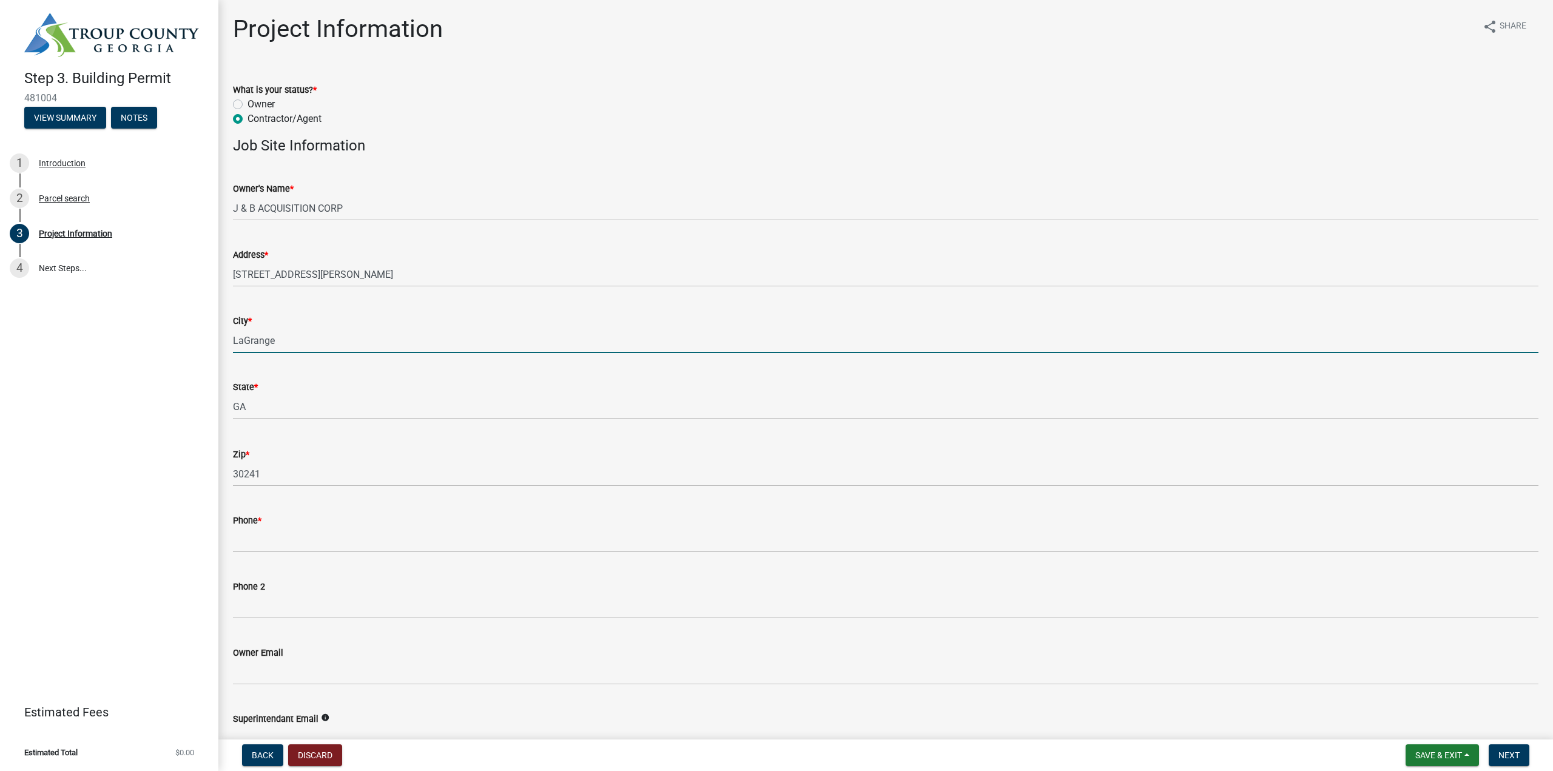
type input "LaGrange"
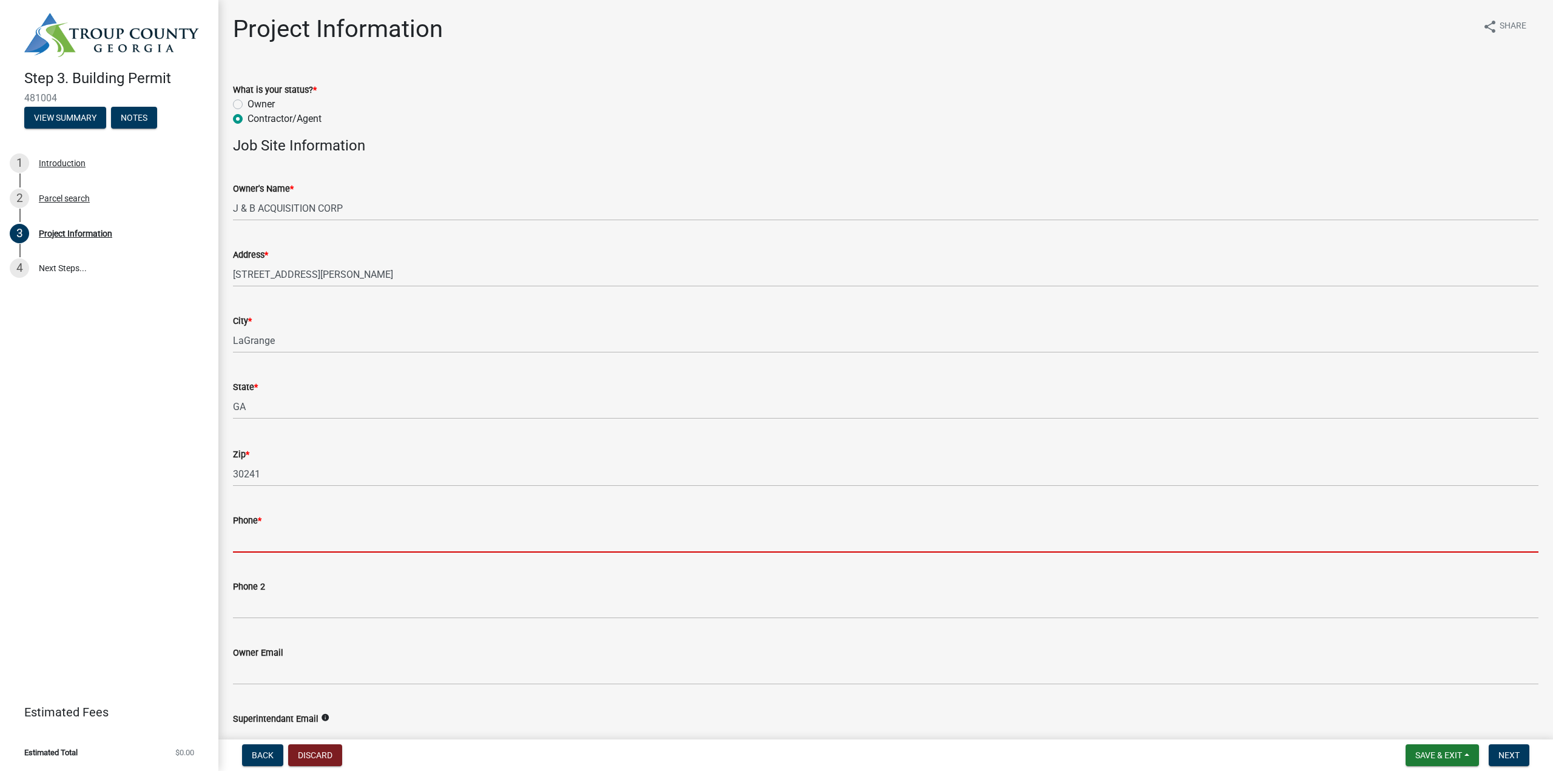
click at [299, 552] on input "Phone *" at bounding box center [886, 540] width 1306 height 25
click at [268, 544] on input "Phone *" at bounding box center [886, 540] width 1306 height 25
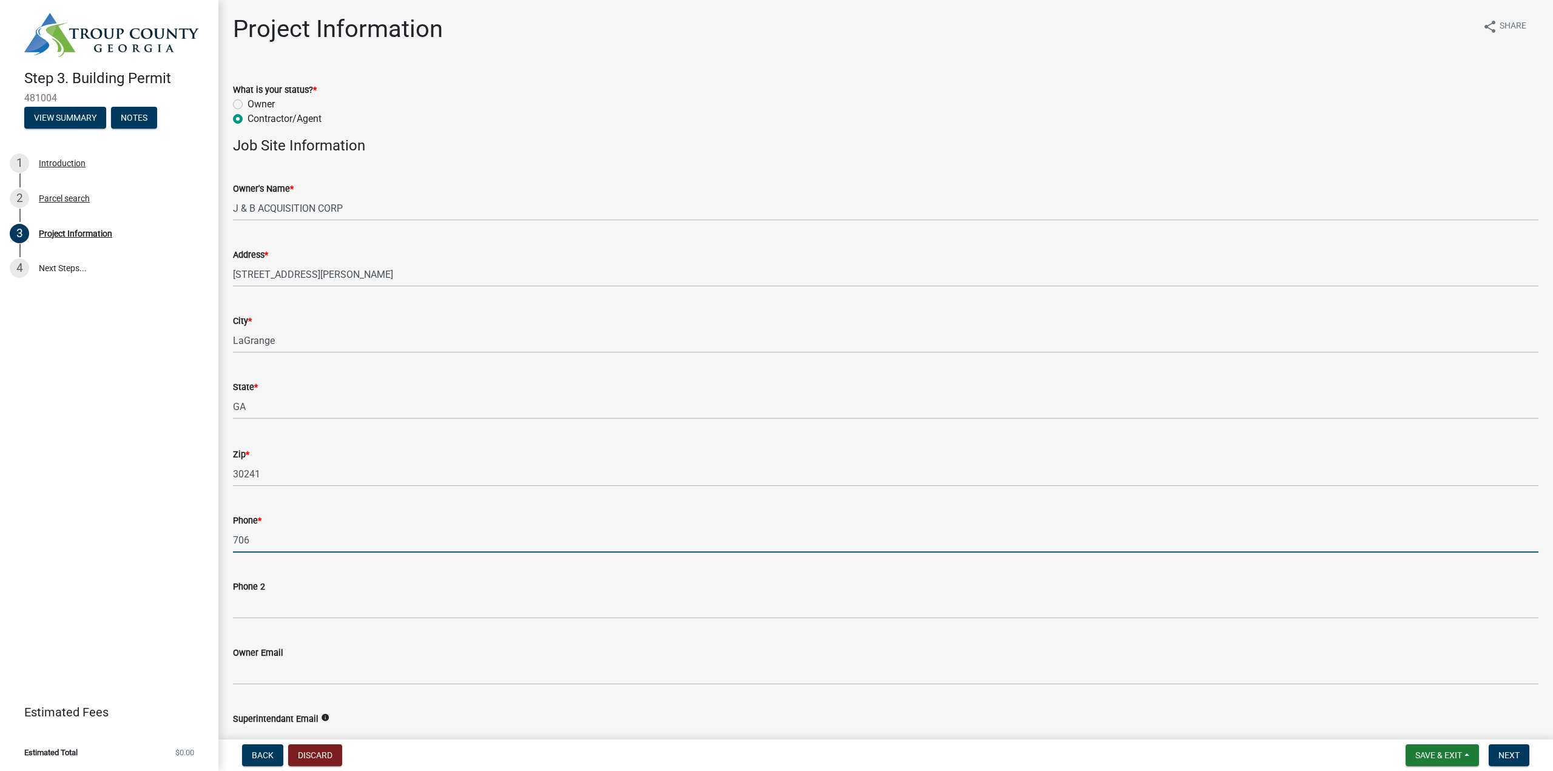
type input "7068821428"
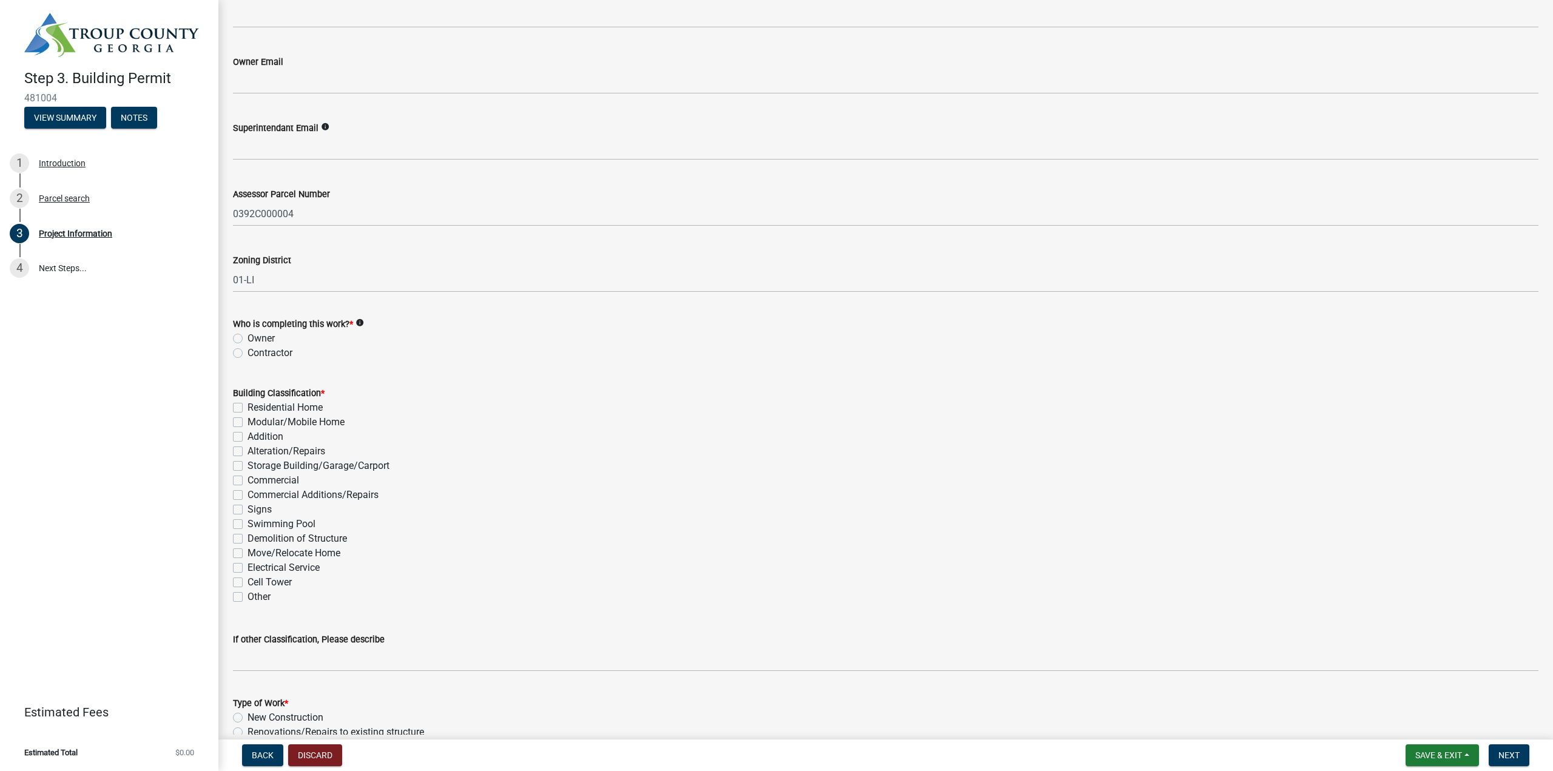
scroll to position [607, 0]
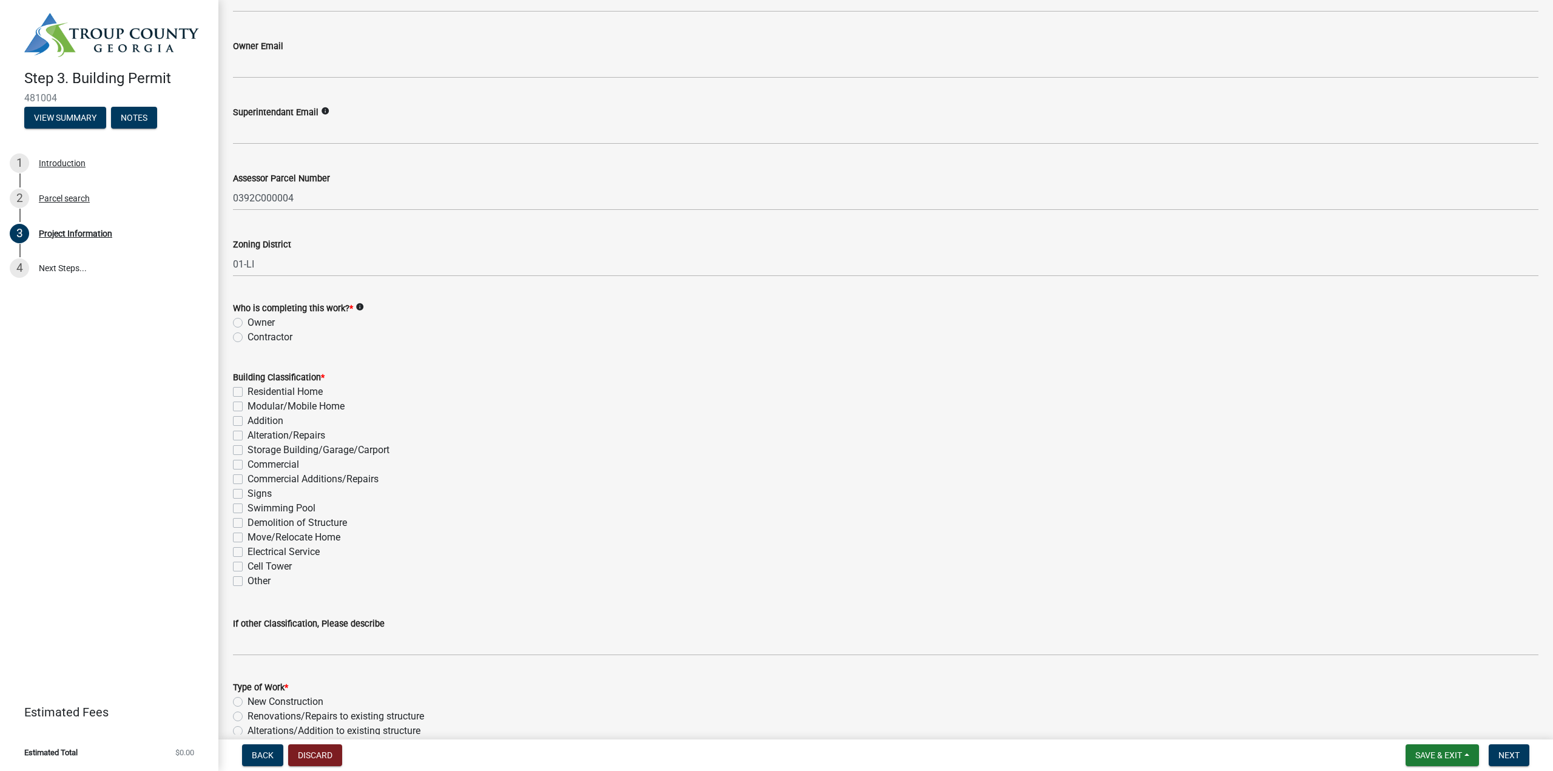
click at [248, 468] on label "Commercial" at bounding box center [274, 465] width 52 height 15
click at [248, 465] on input "Commercial" at bounding box center [252, 462] width 8 height 8
checkbox input "true"
checkbox input "false"
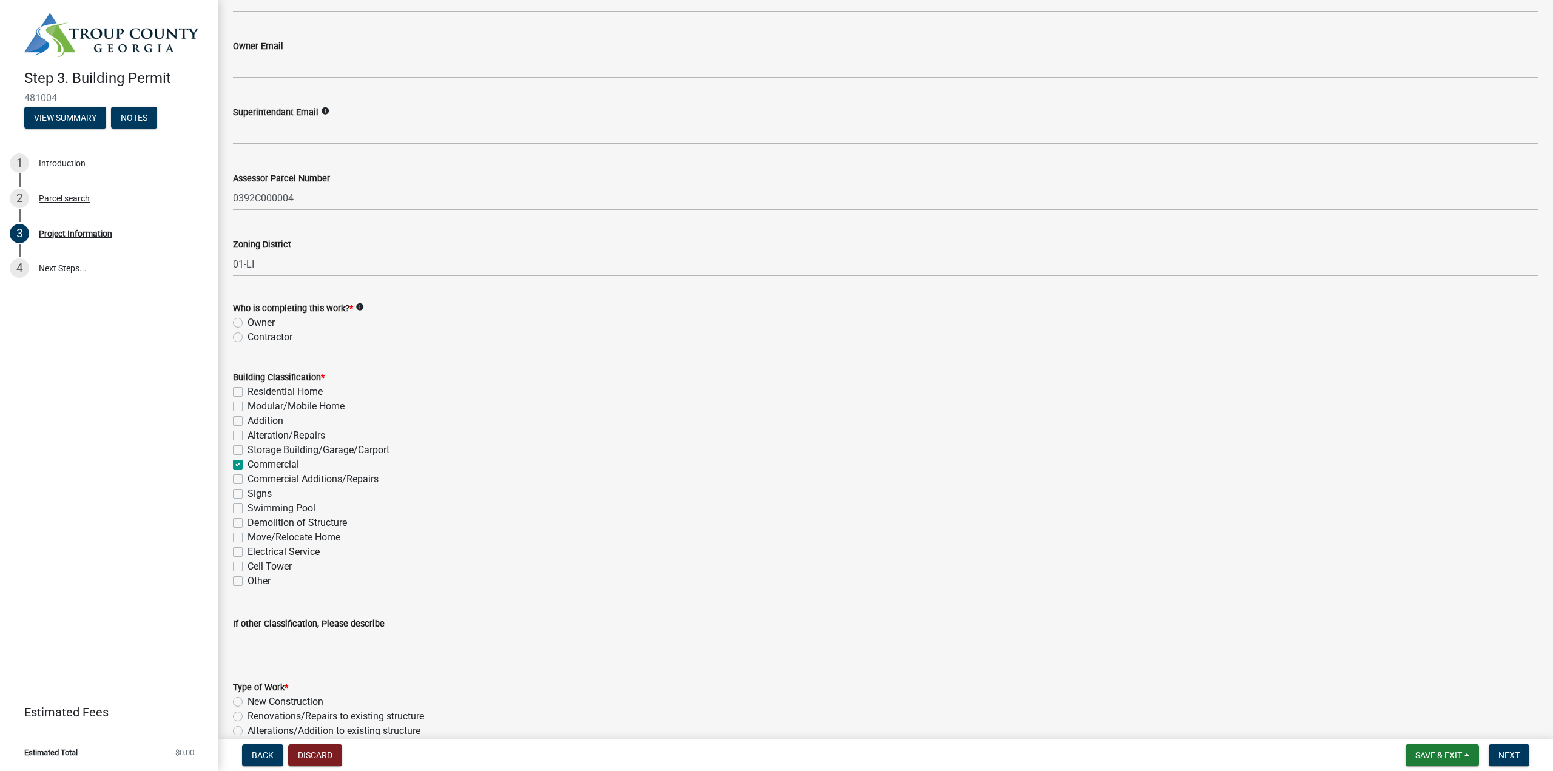
checkbox input "false"
checkbox input "true"
checkbox input "false"
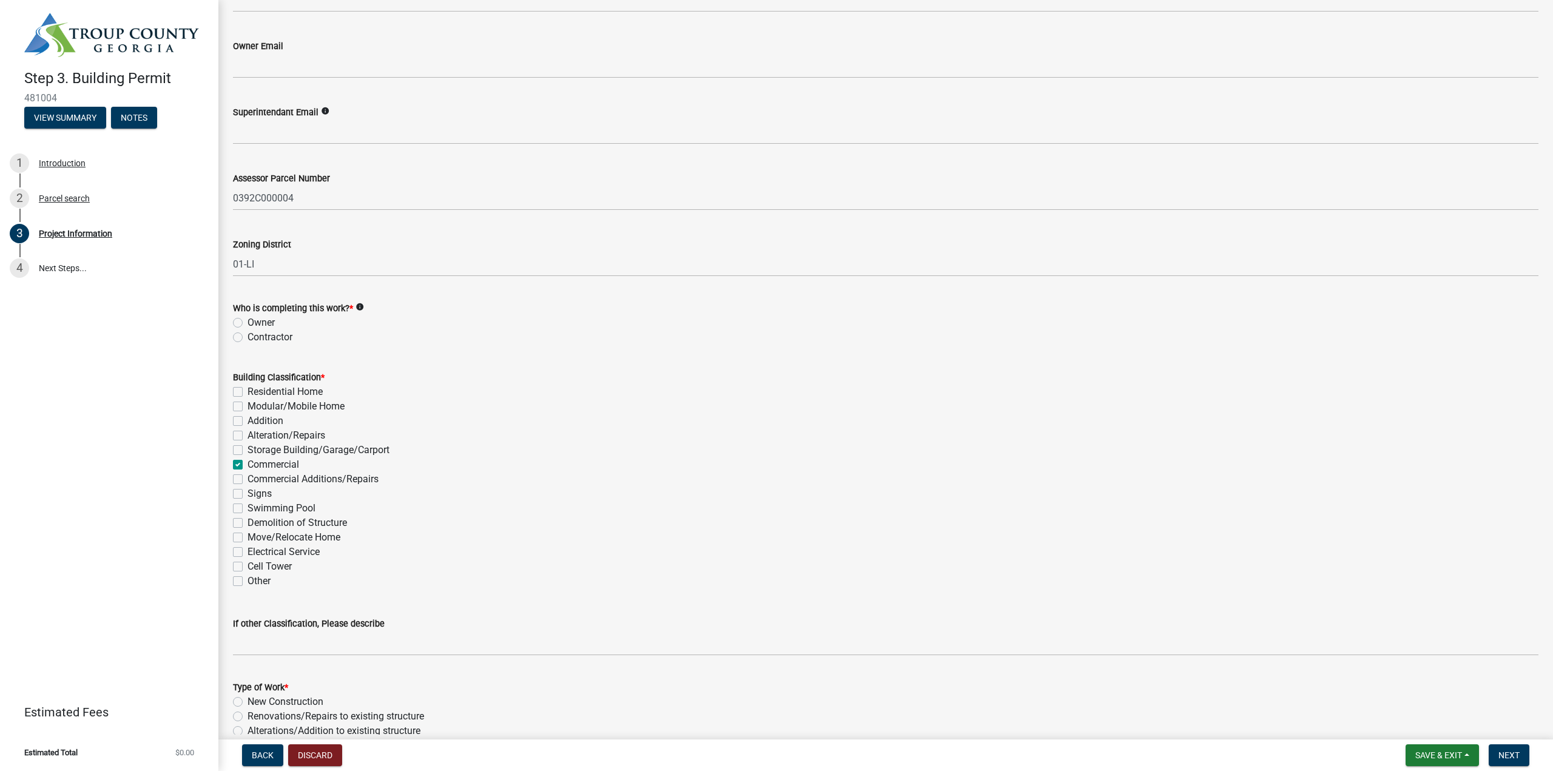
checkbox input "false"
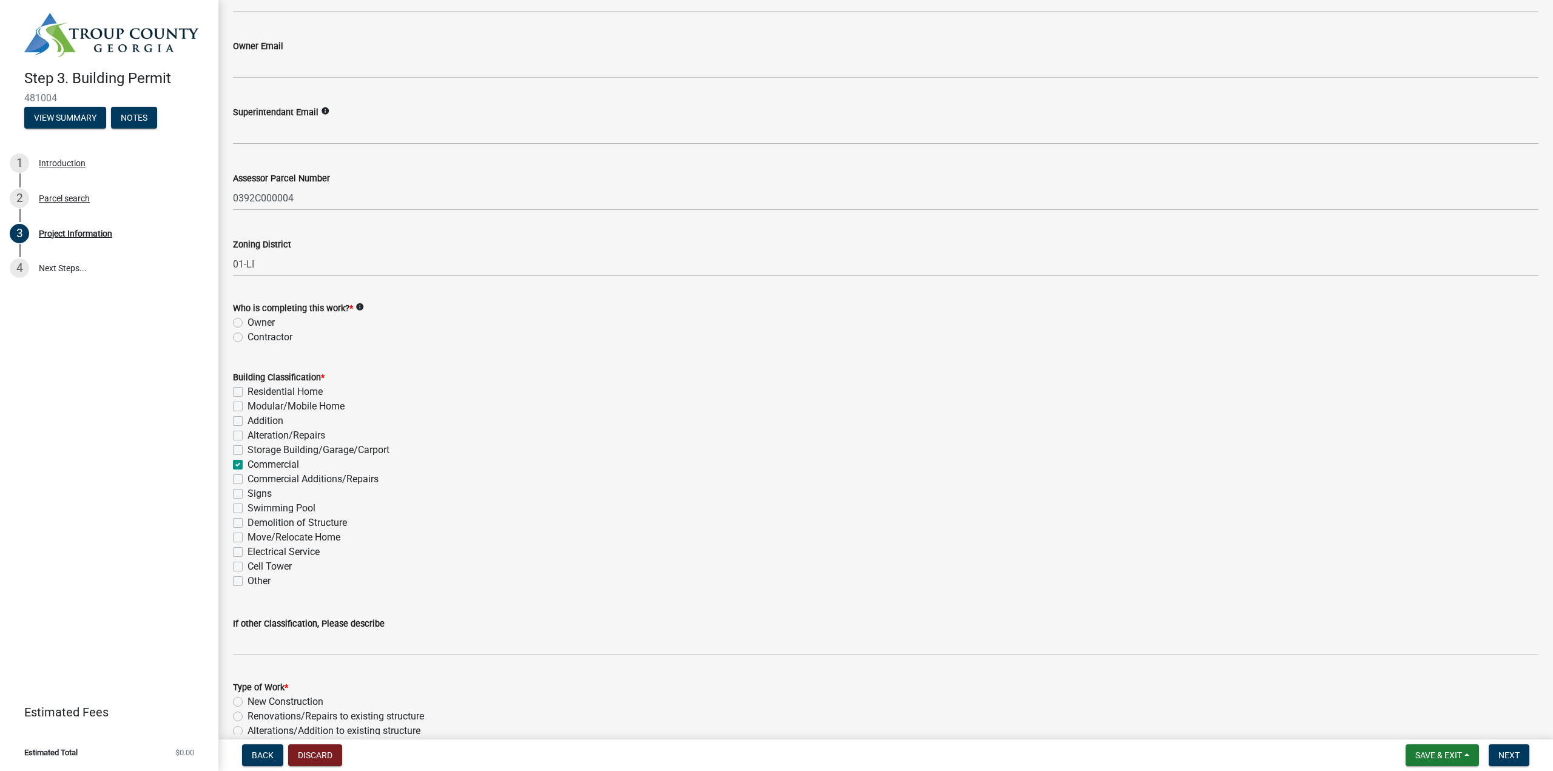
checkbox input "false"
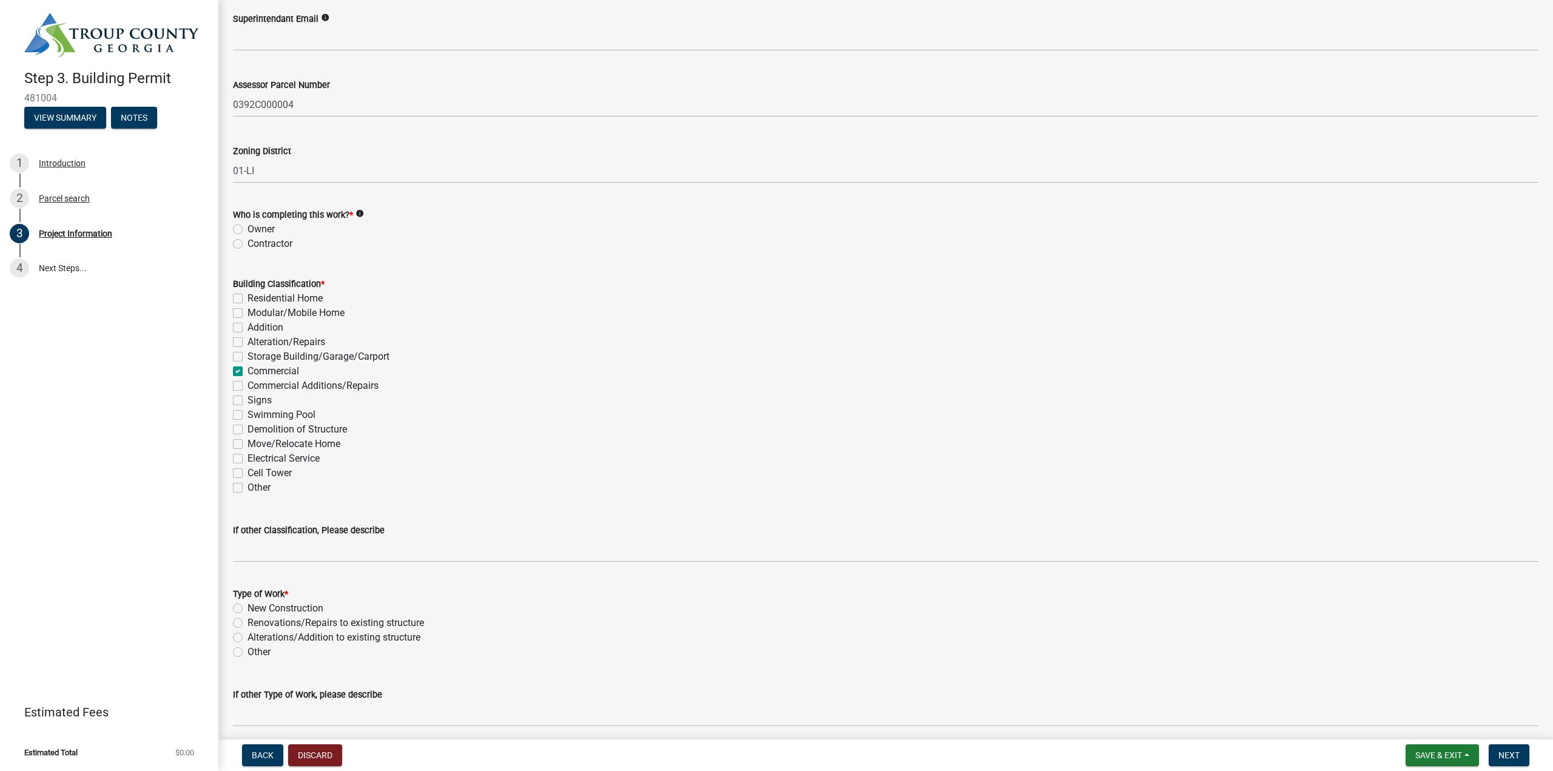
scroll to position [910, 0]
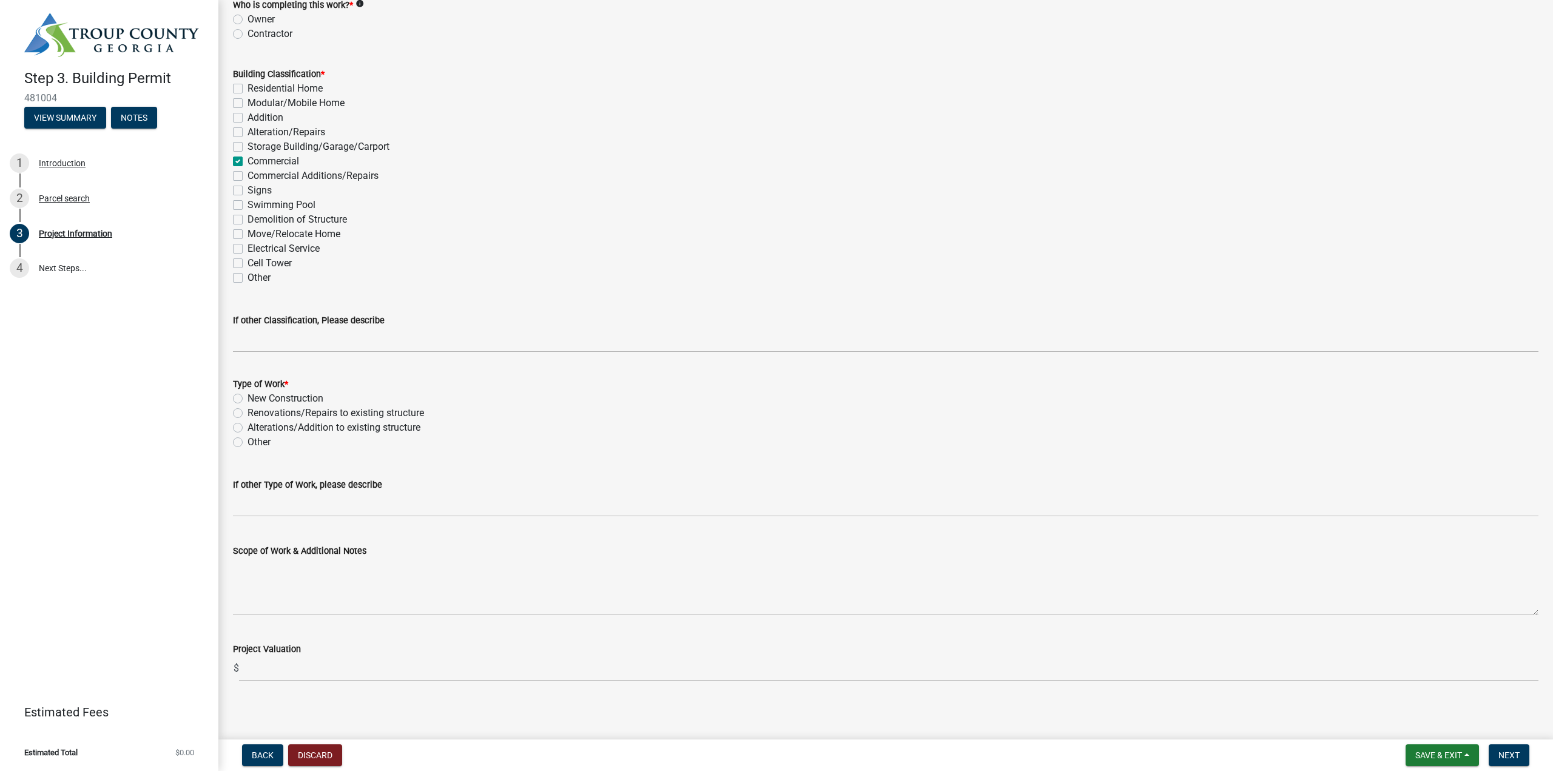
click at [246, 397] on div "New Construction" at bounding box center [886, 398] width 1306 height 15
click at [248, 399] on label "New Construction" at bounding box center [286, 398] width 76 height 15
click at [248, 399] on input "New Construction" at bounding box center [252, 395] width 8 height 8
radio input "true"
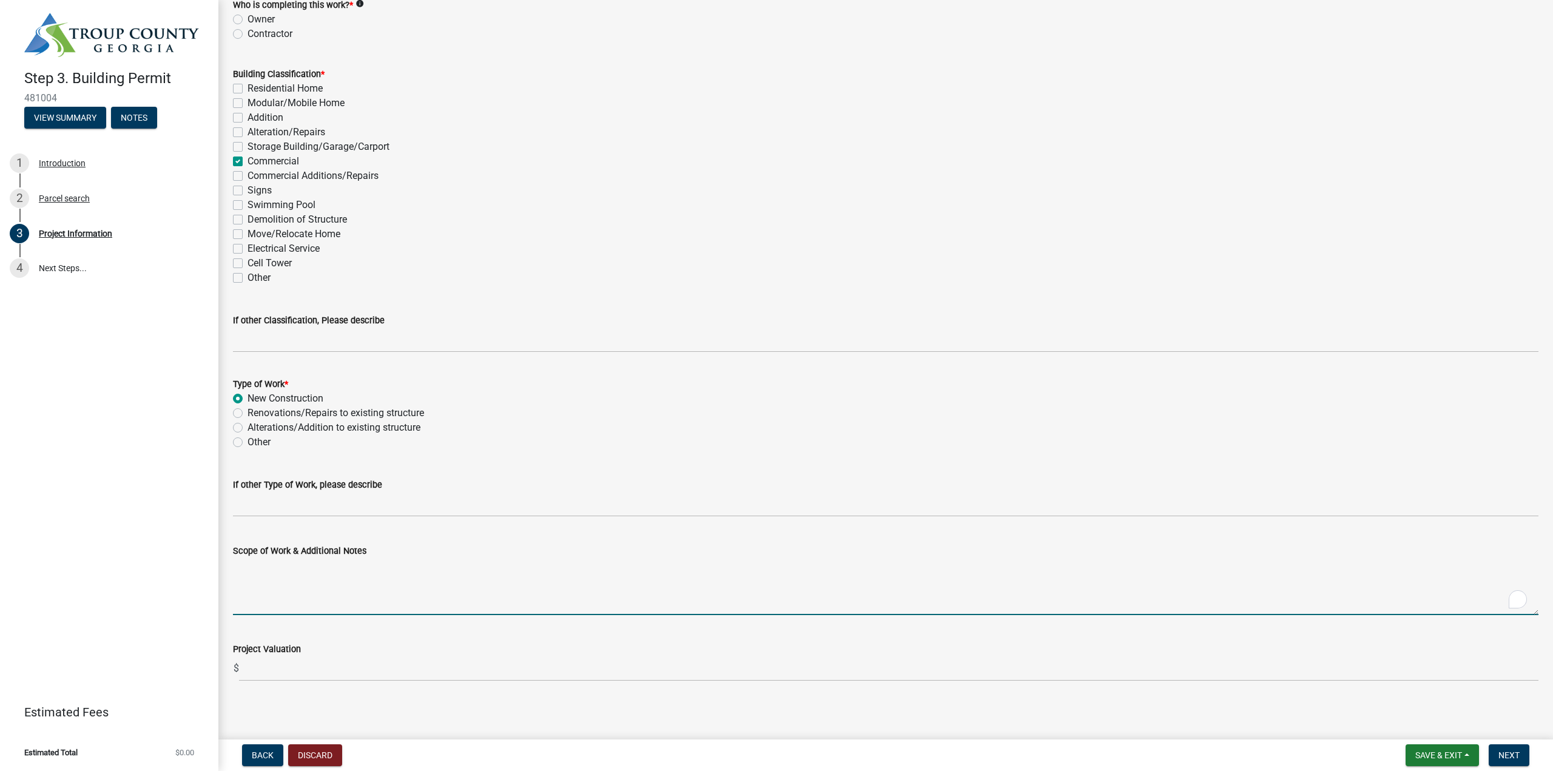
click at [266, 615] on textarea "Scope of Work & Additional Notes" at bounding box center [886, 586] width 1306 height 57
type textarea "T-Shed No. 3 - PEMB with 6 column footings."
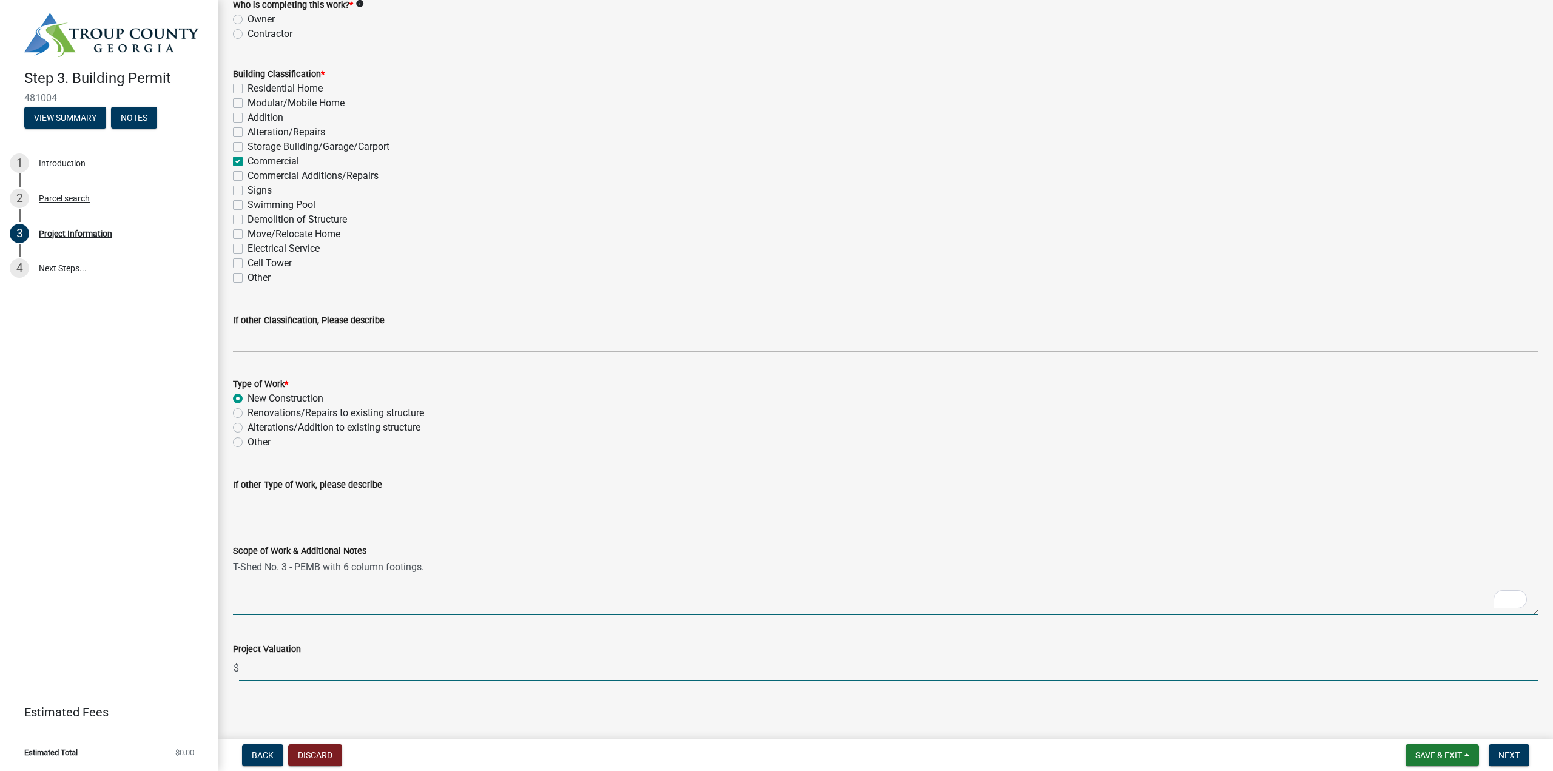
click at [331, 667] on input "text" at bounding box center [889, 669] width 1300 height 25
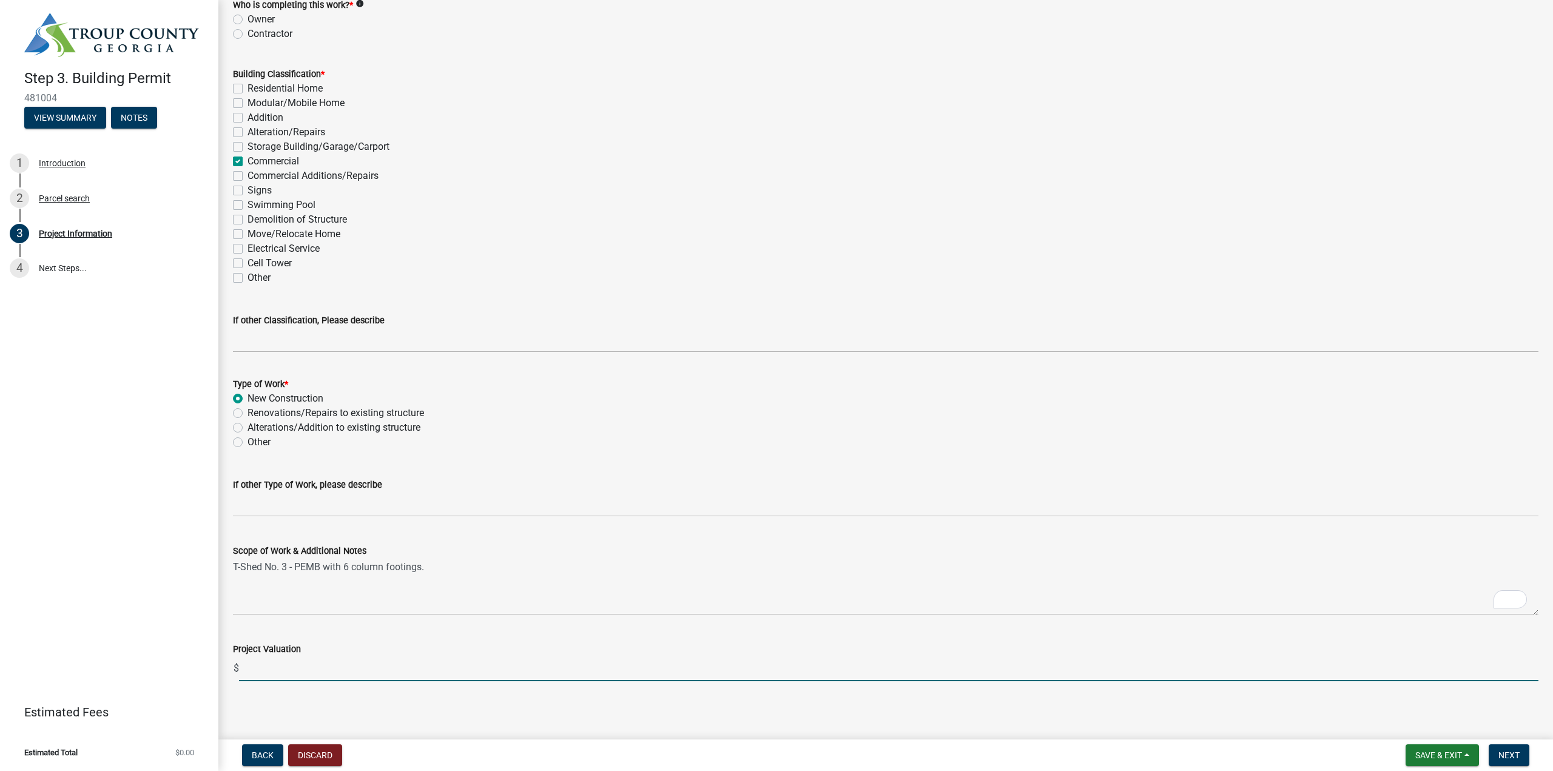
type input "67281"
click at [1502, 758] on span "Next" at bounding box center [1509, 756] width 21 height 10
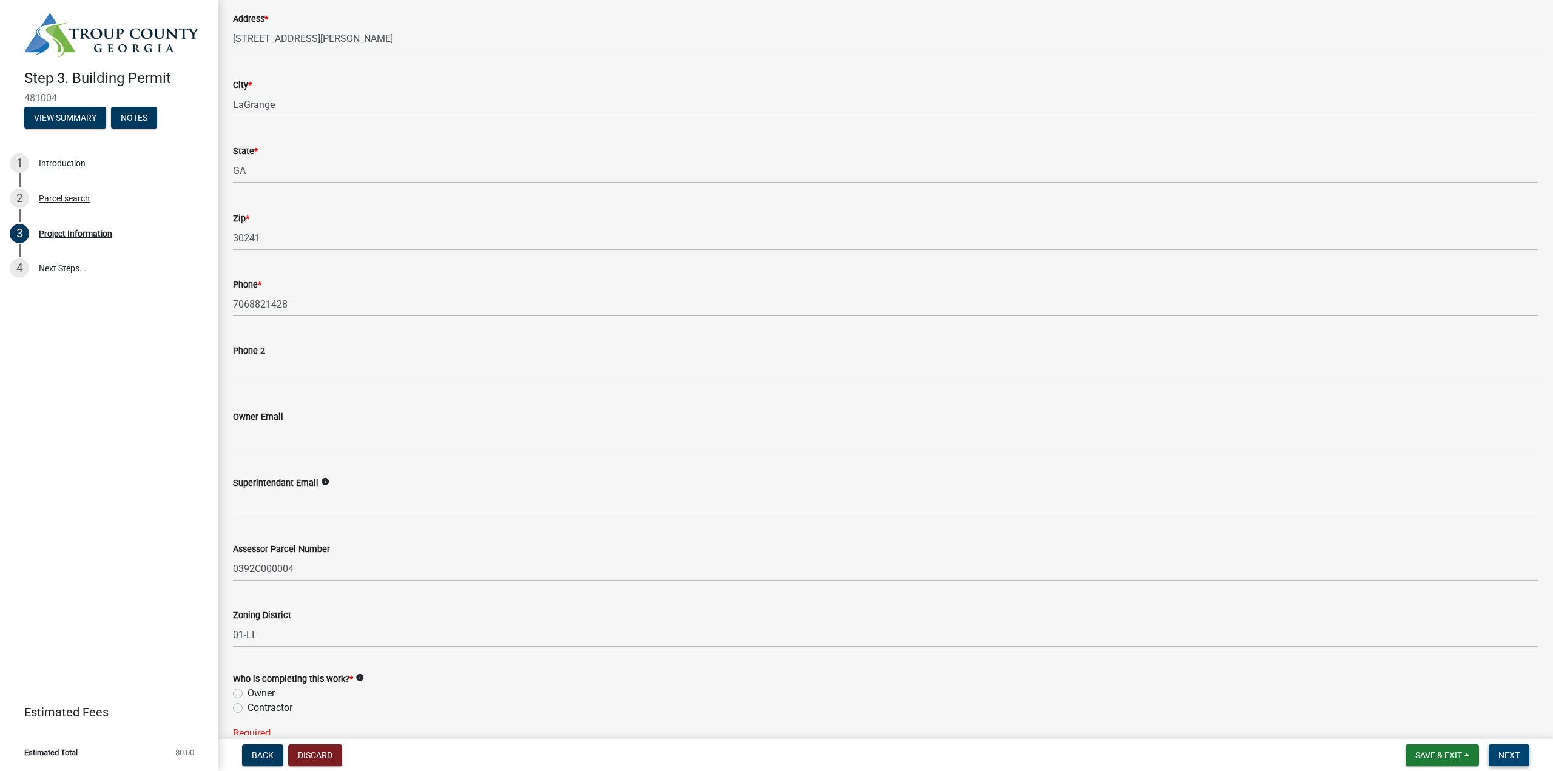
scroll to position [546, 0]
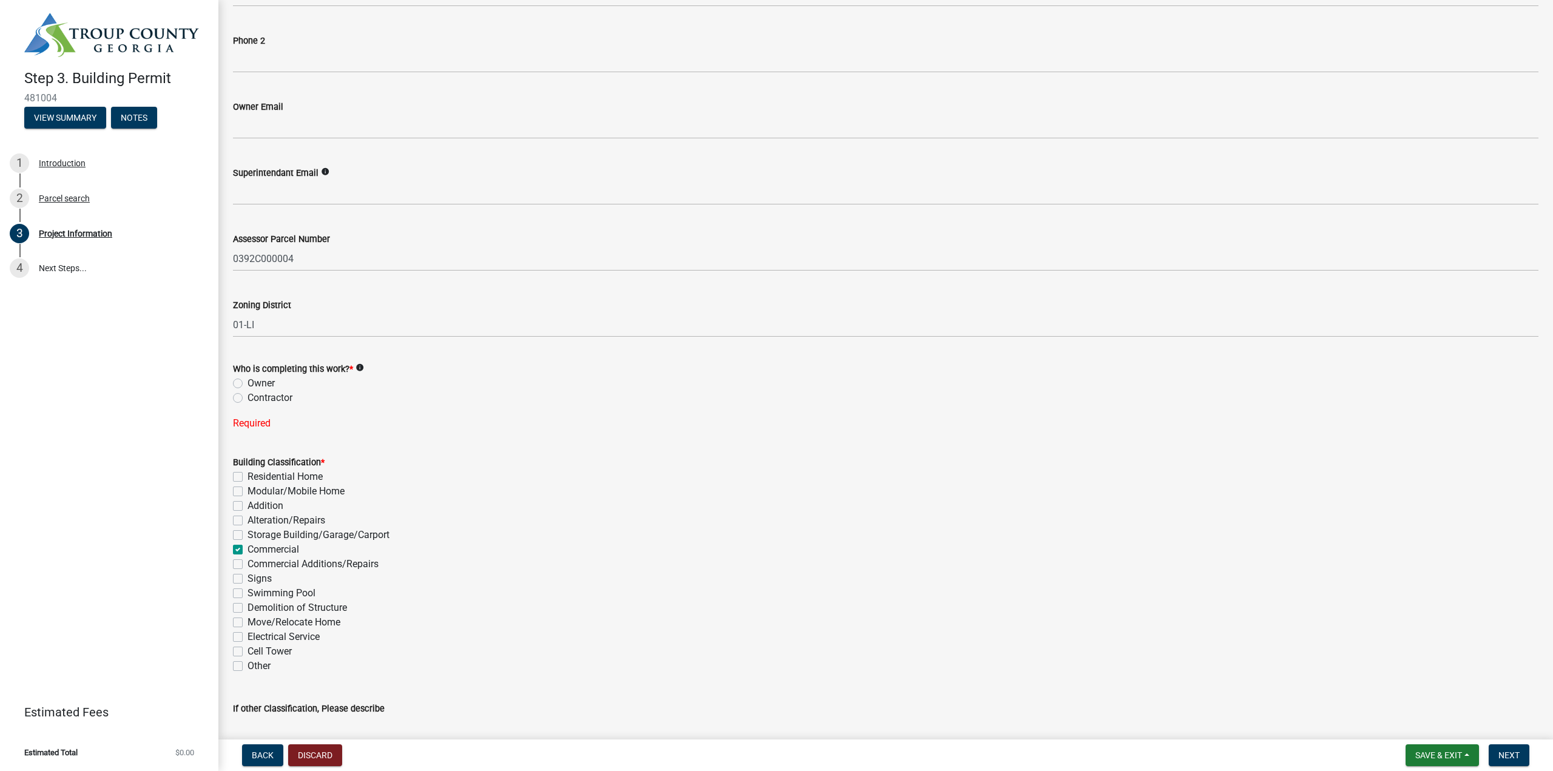
click at [248, 399] on label "Contractor" at bounding box center [270, 398] width 45 height 15
click at [248, 399] on input "Contractor" at bounding box center [252, 395] width 8 height 8
radio input "true"
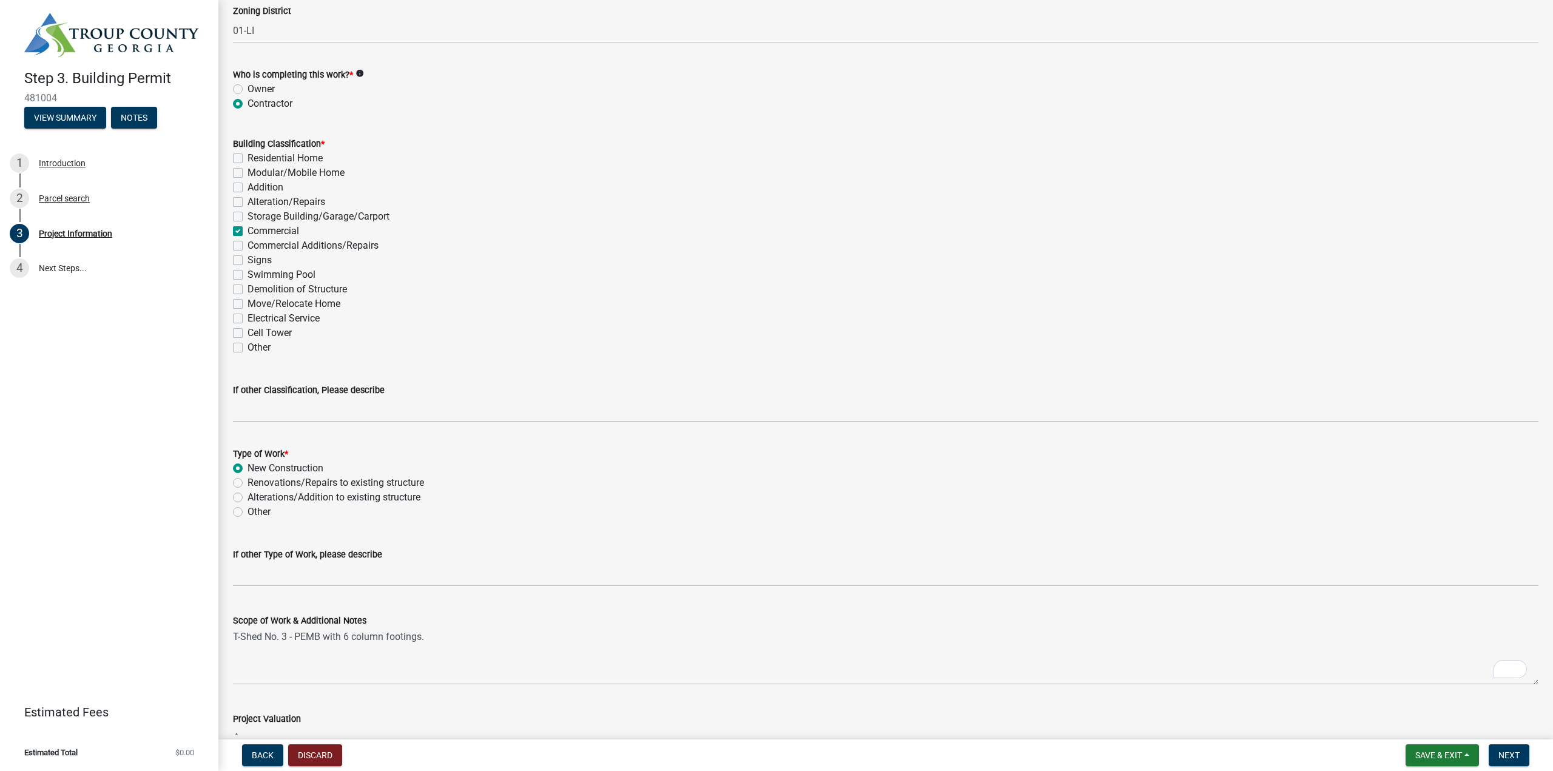
scroll to position [915, 0]
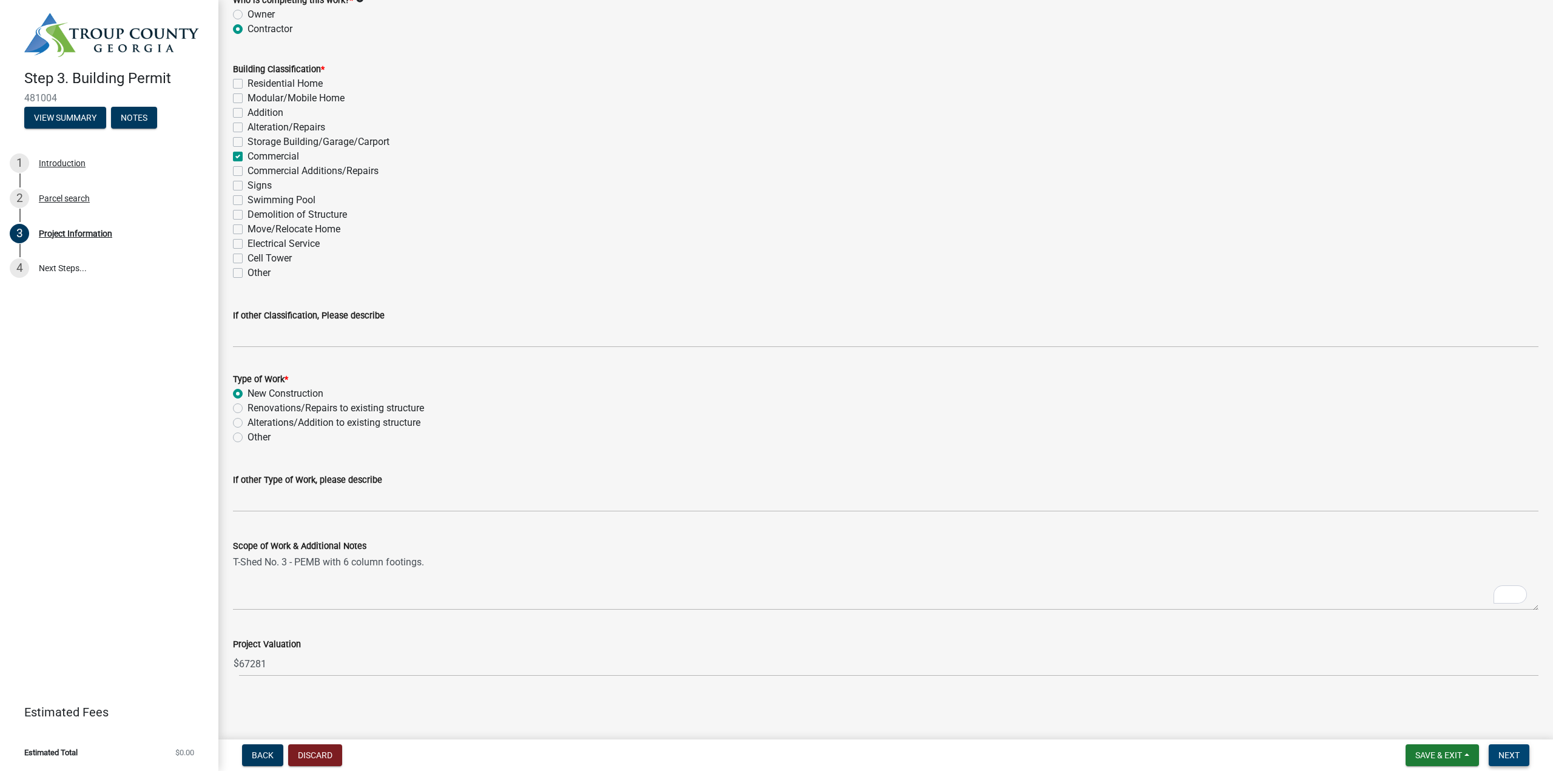
click at [1513, 757] on span "Next" at bounding box center [1509, 756] width 21 height 10
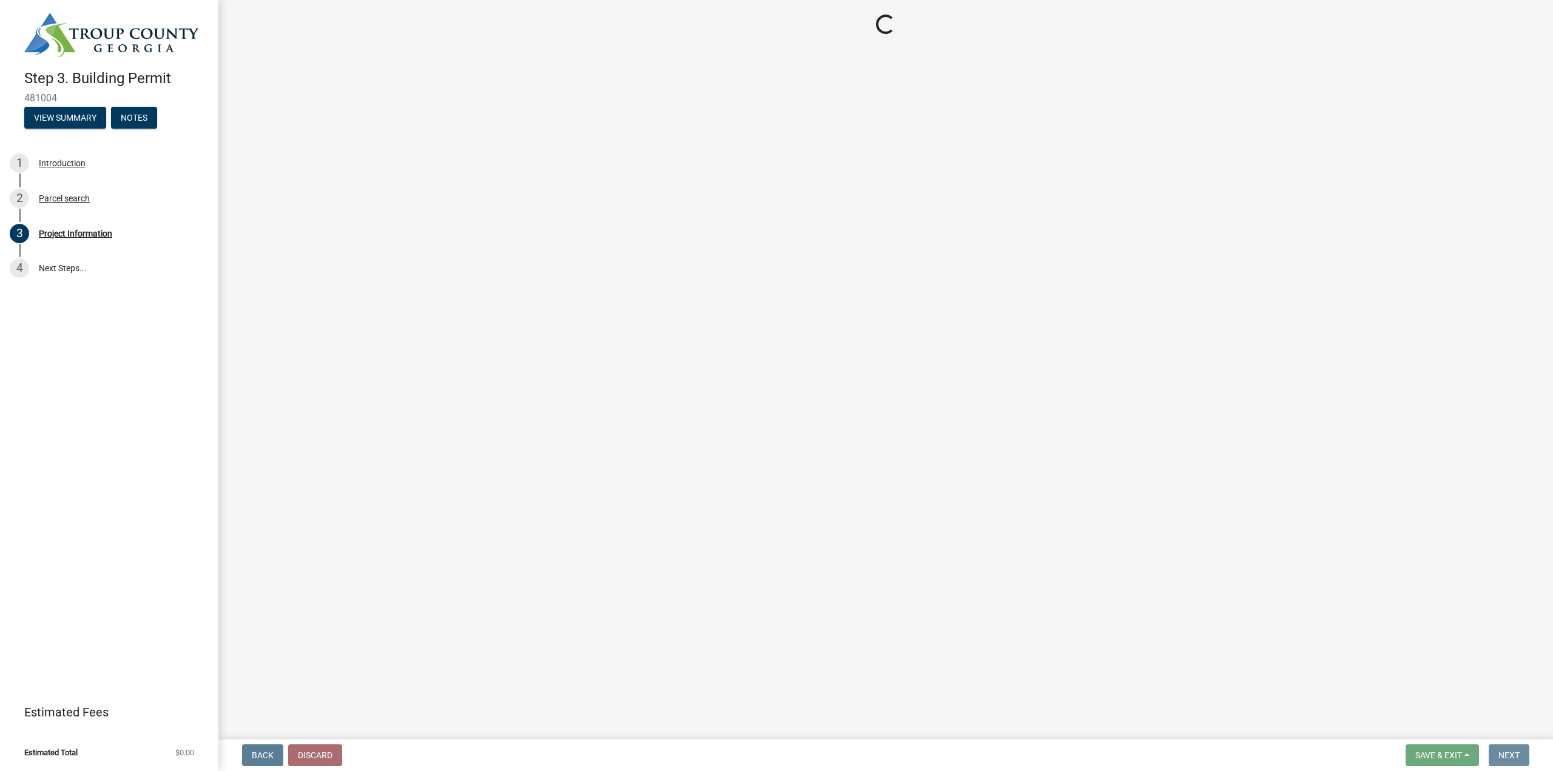
scroll to position [0, 0]
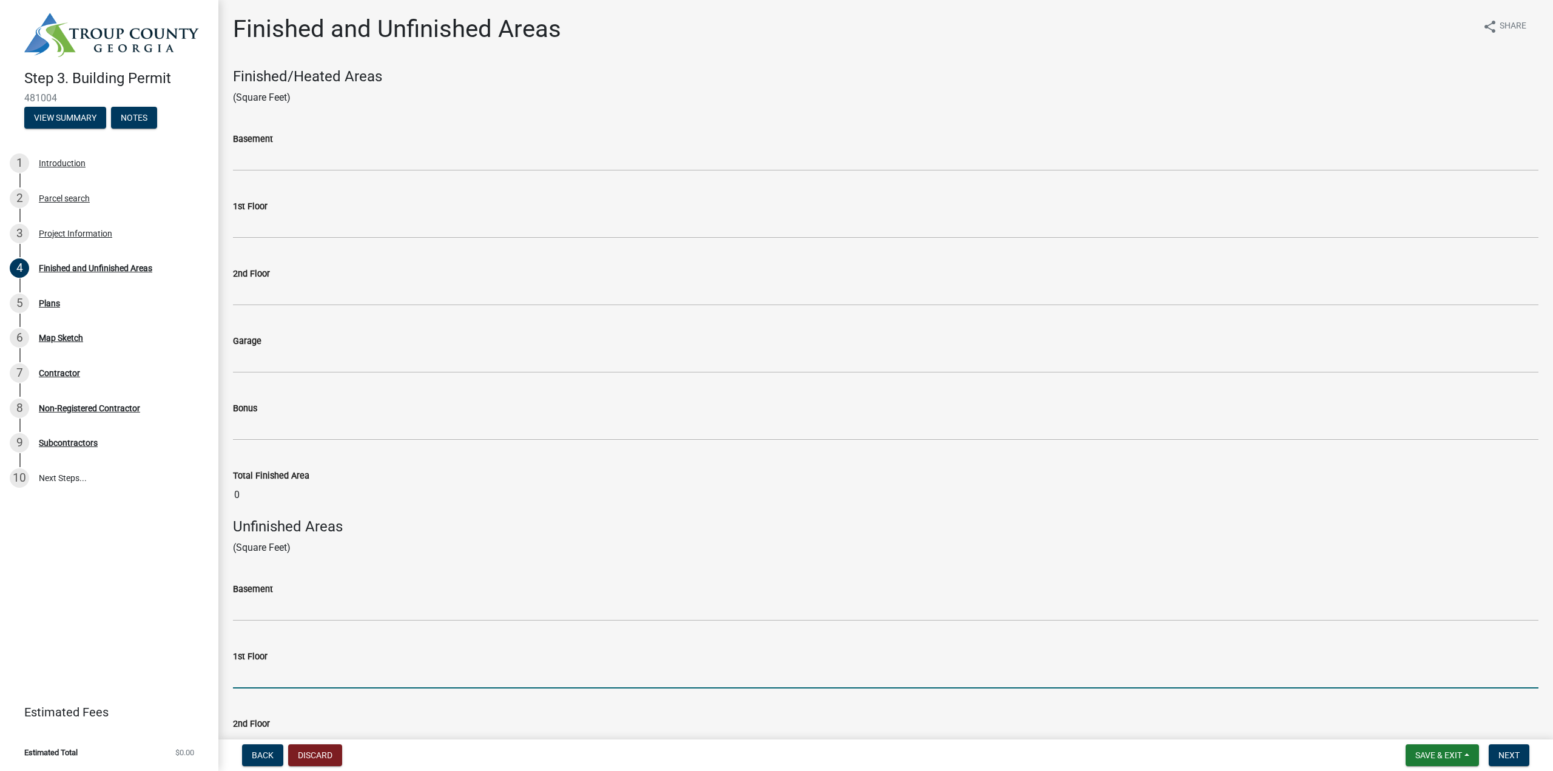
click at [268, 679] on input "text" at bounding box center [886, 676] width 1306 height 25
type input "3750"
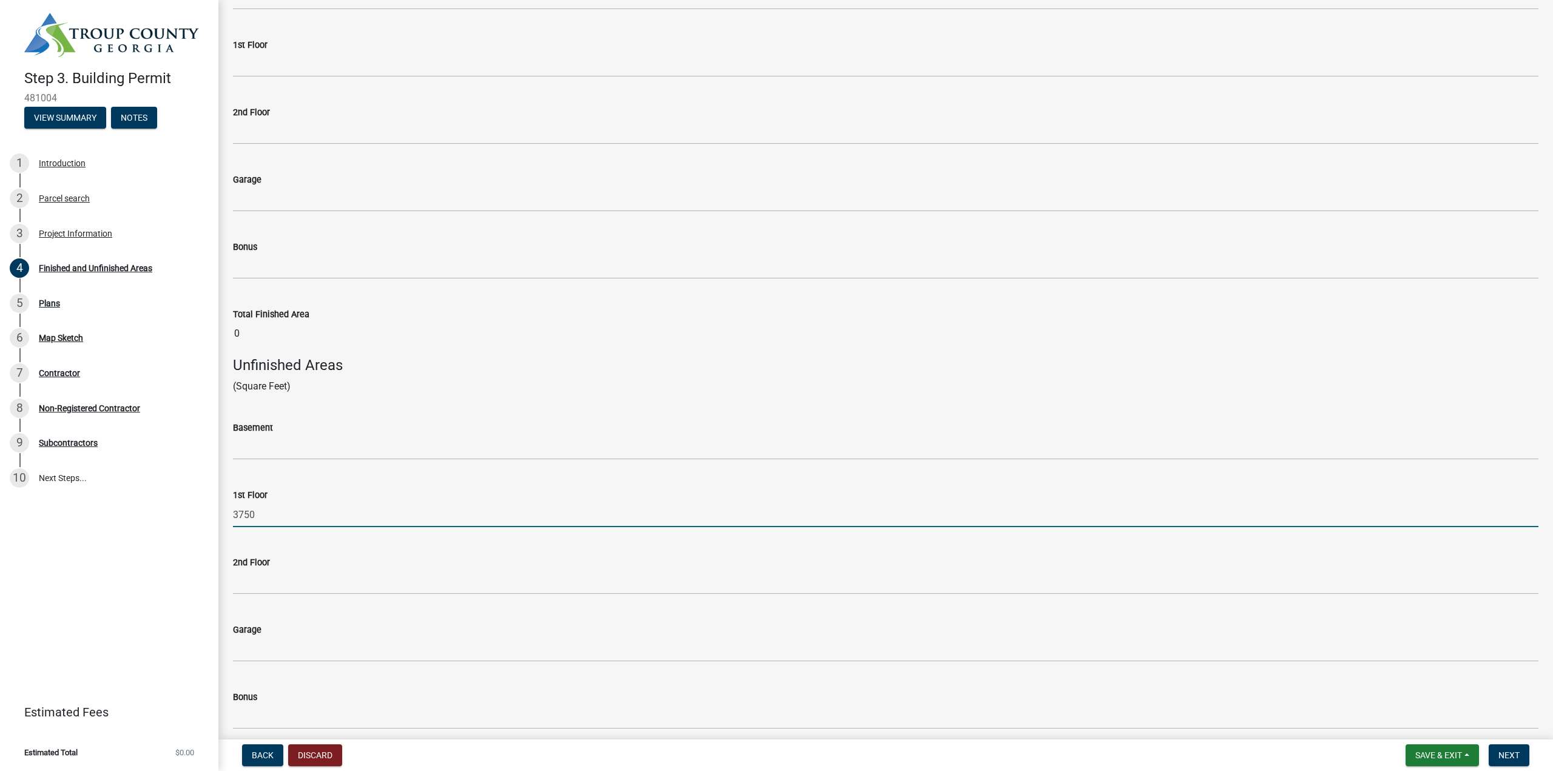
scroll to position [281, 0]
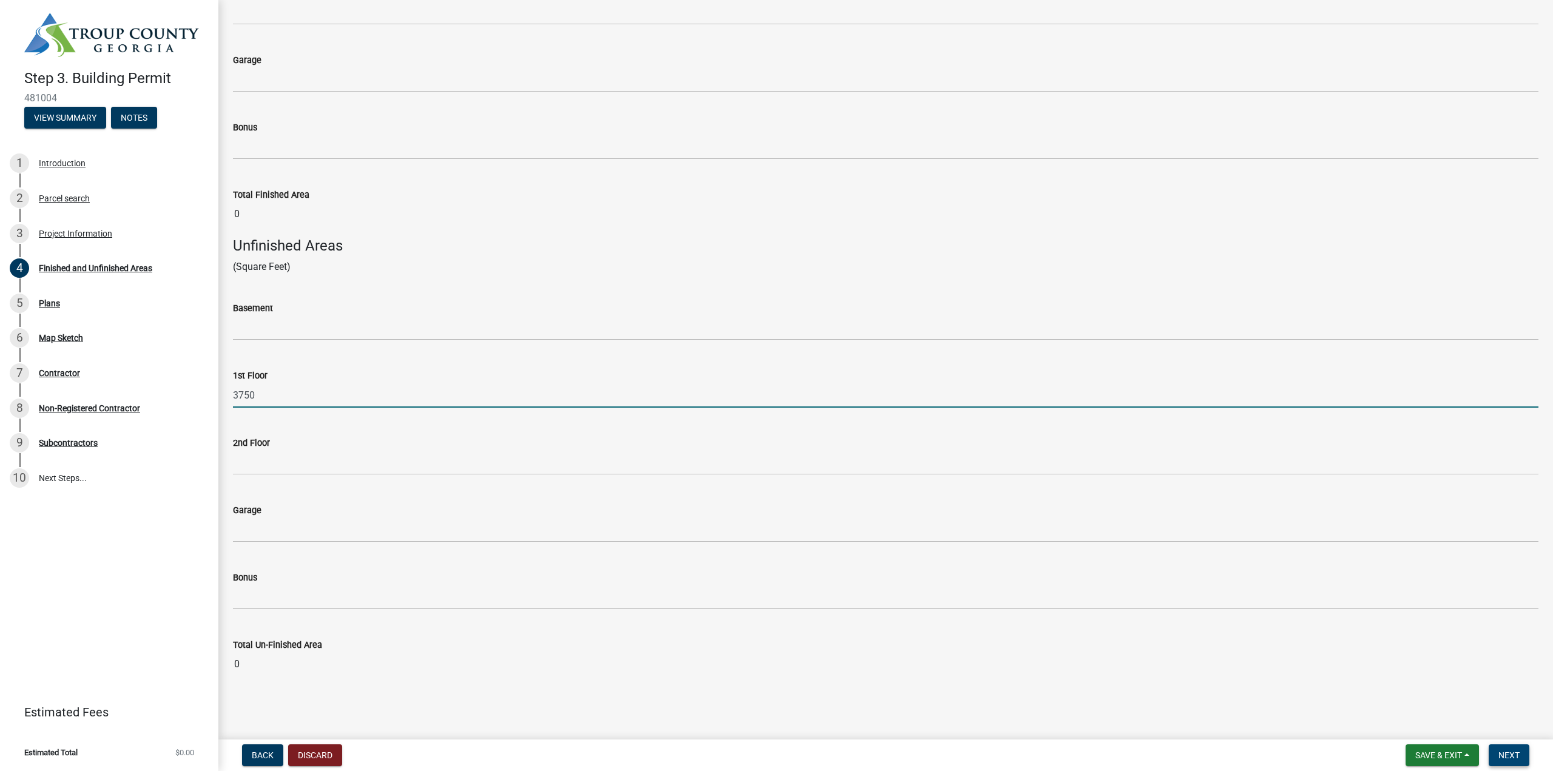
click at [1529, 755] on button "Next" at bounding box center [1509, 756] width 41 height 22
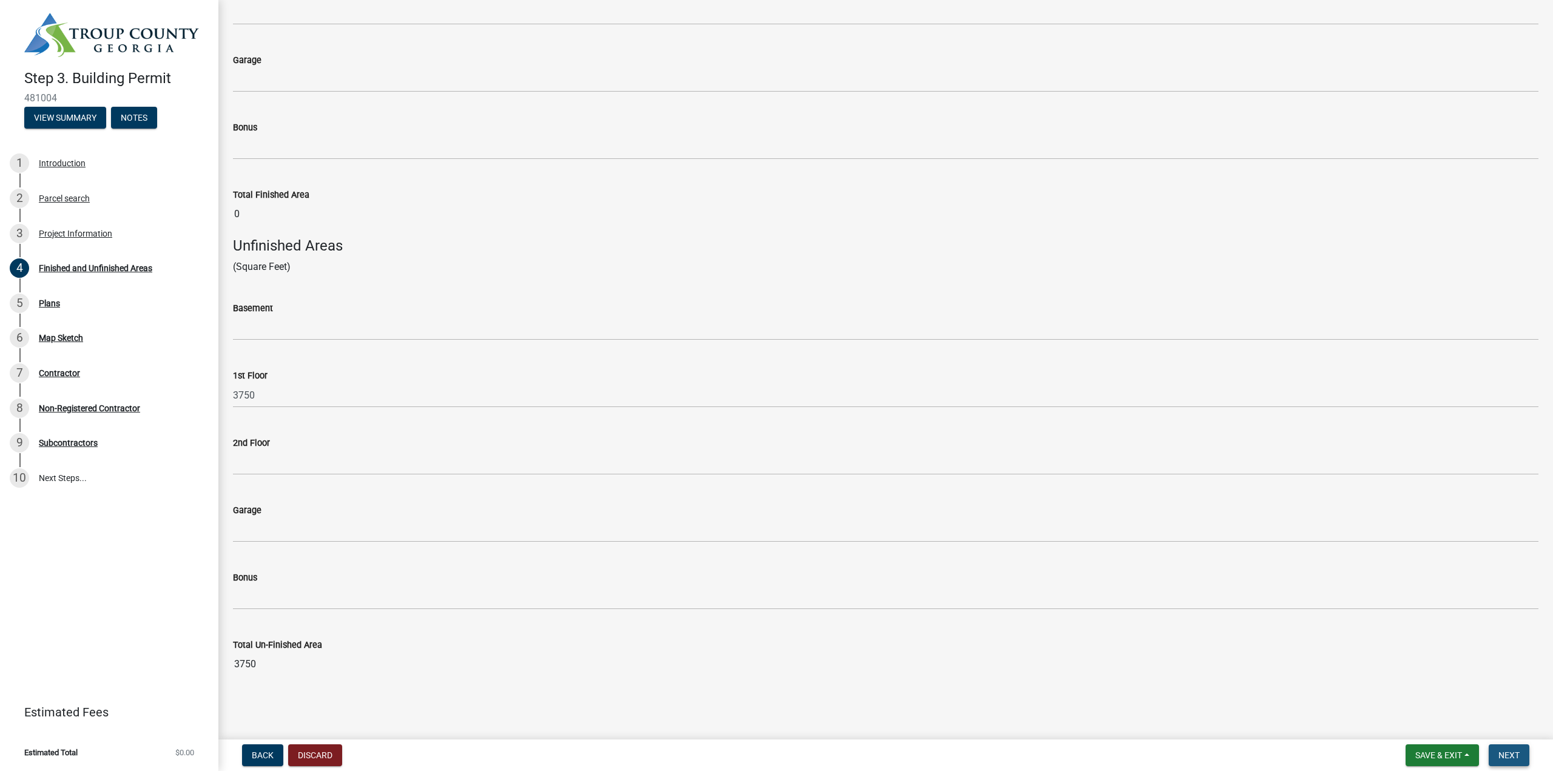
click at [1518, 756] on span "Next" at bounding box center [1509, 756] width 21 height 10
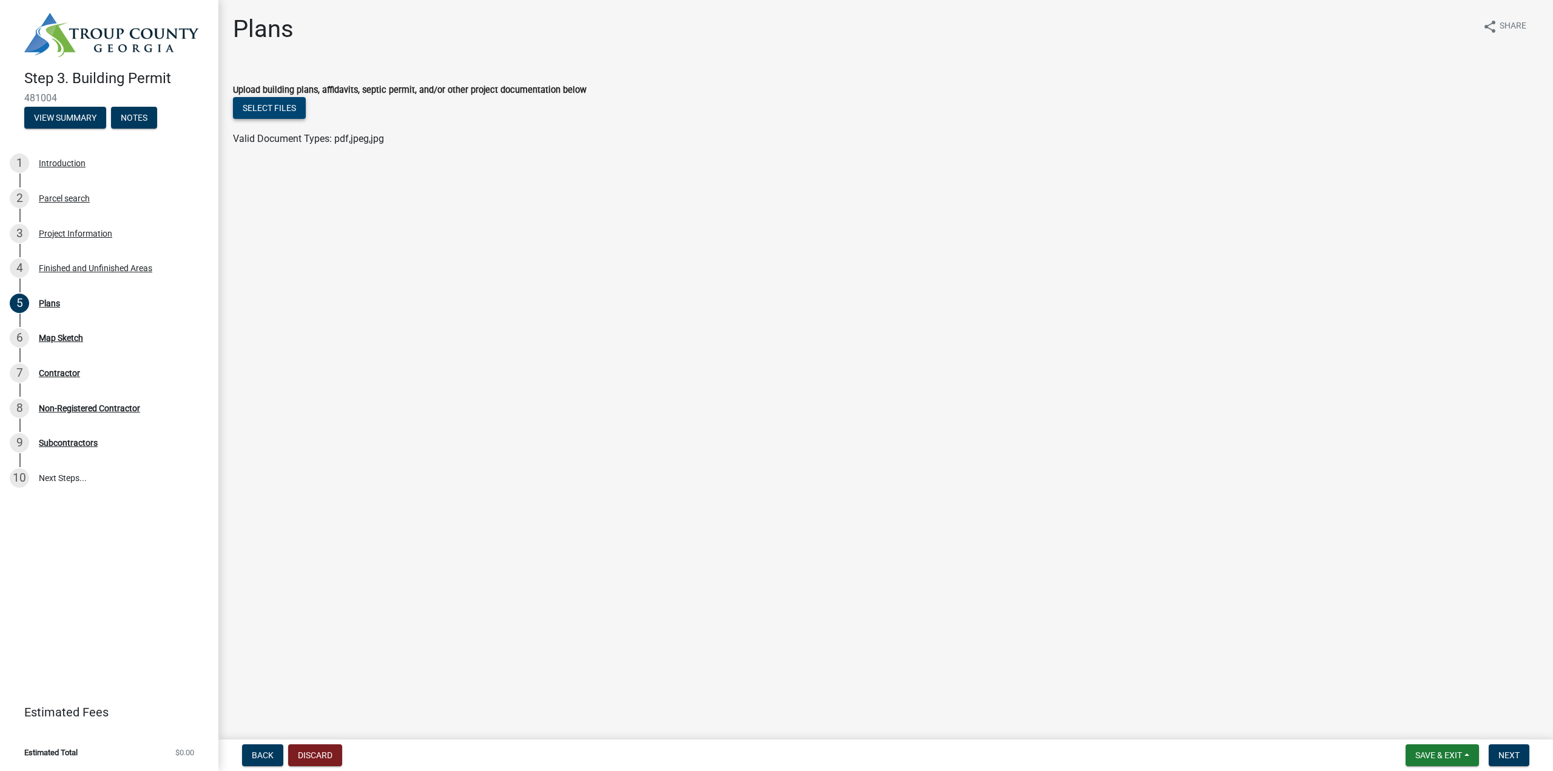
click at [248, 109] on button "Select files" at bounding box center [269, 108] width 73 height 22
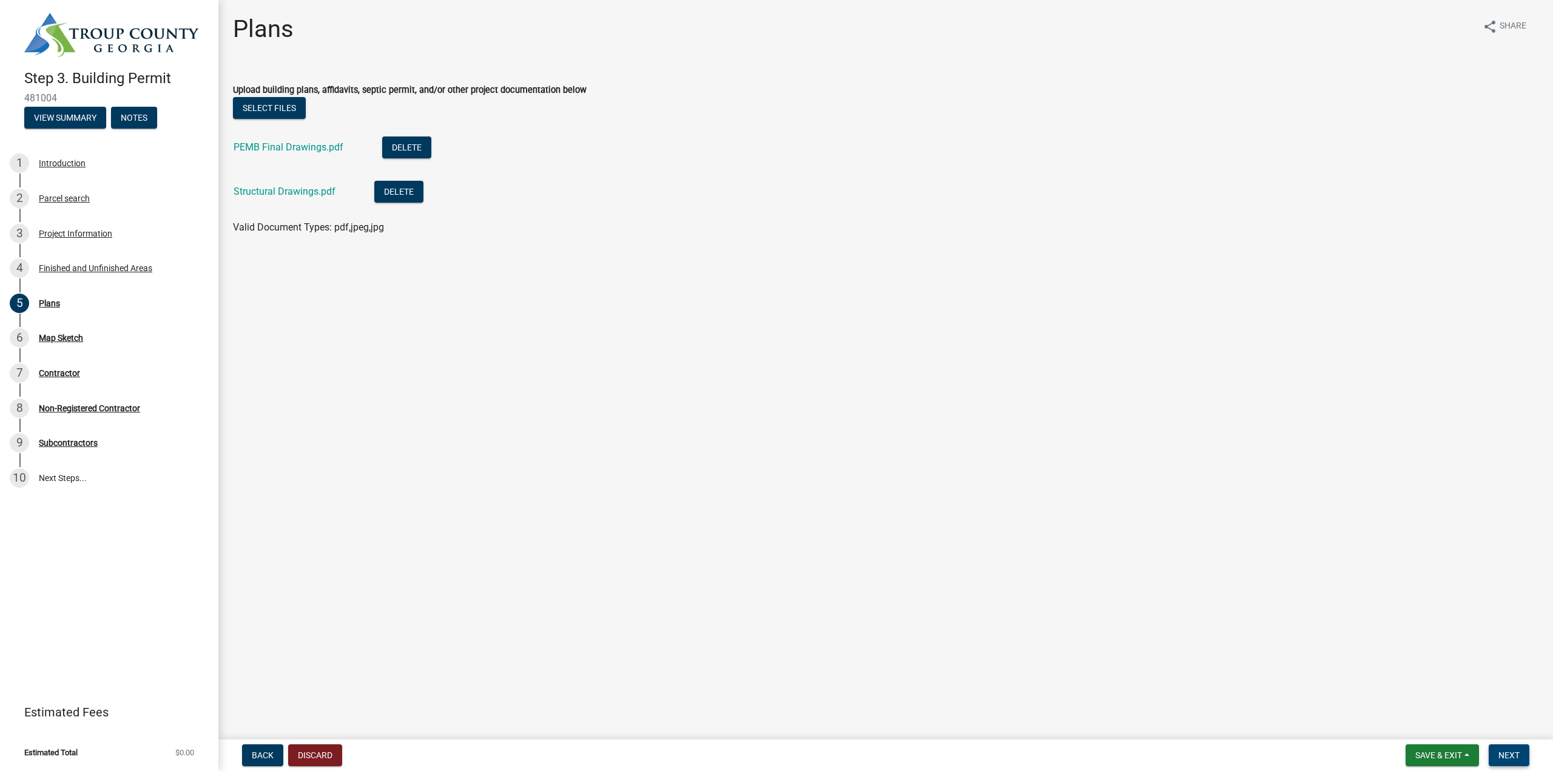
click at [1508, 751] on span "Next" at bounding box center [1509, 756] width 21 height 10
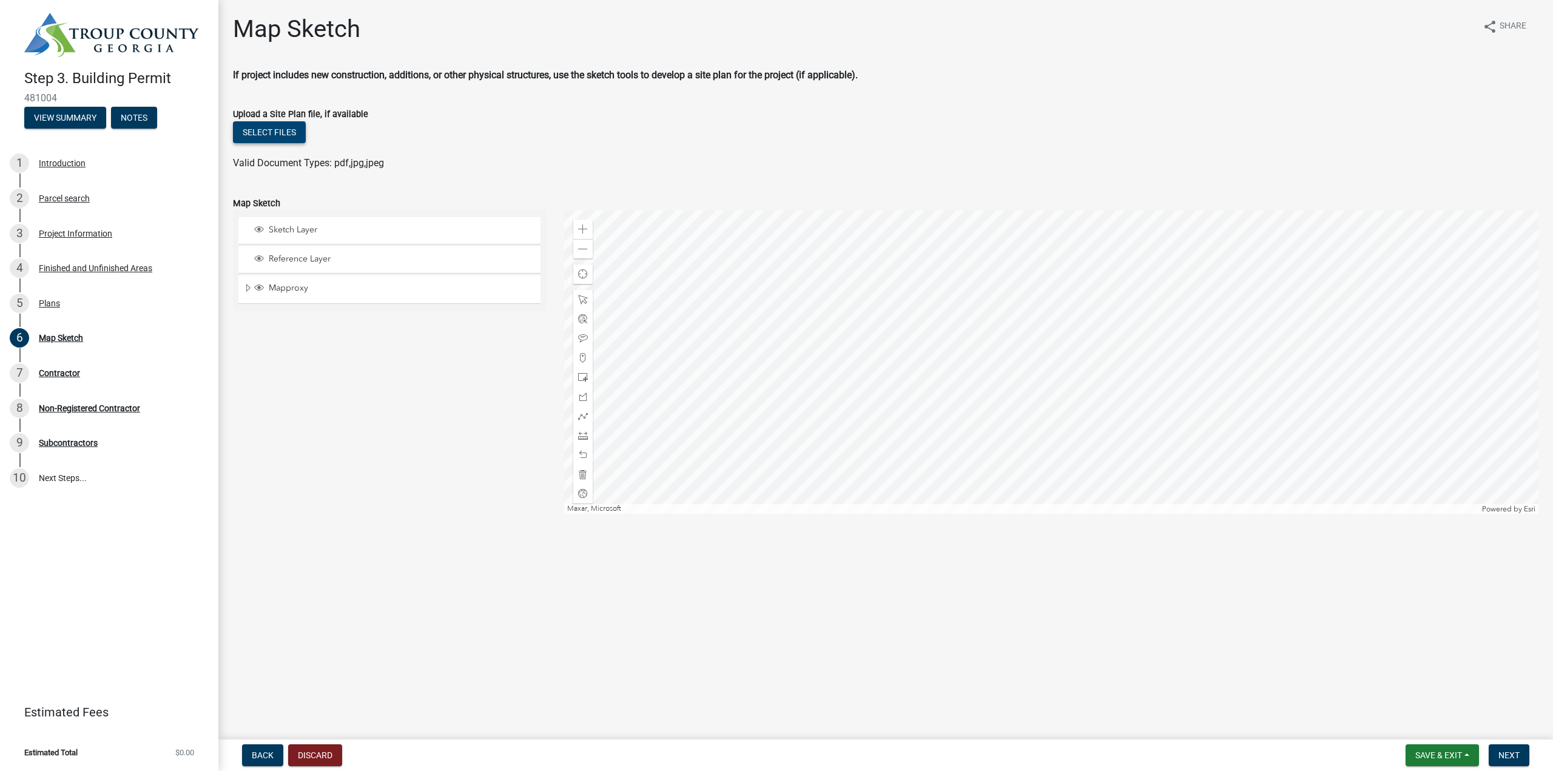
click at [283, 133] on button "Select files" at bounding box center [269, 132] width 73 height 22
click at [1505, 757] on span "Next" at bounding box center [1509, 756] width 21 height 10
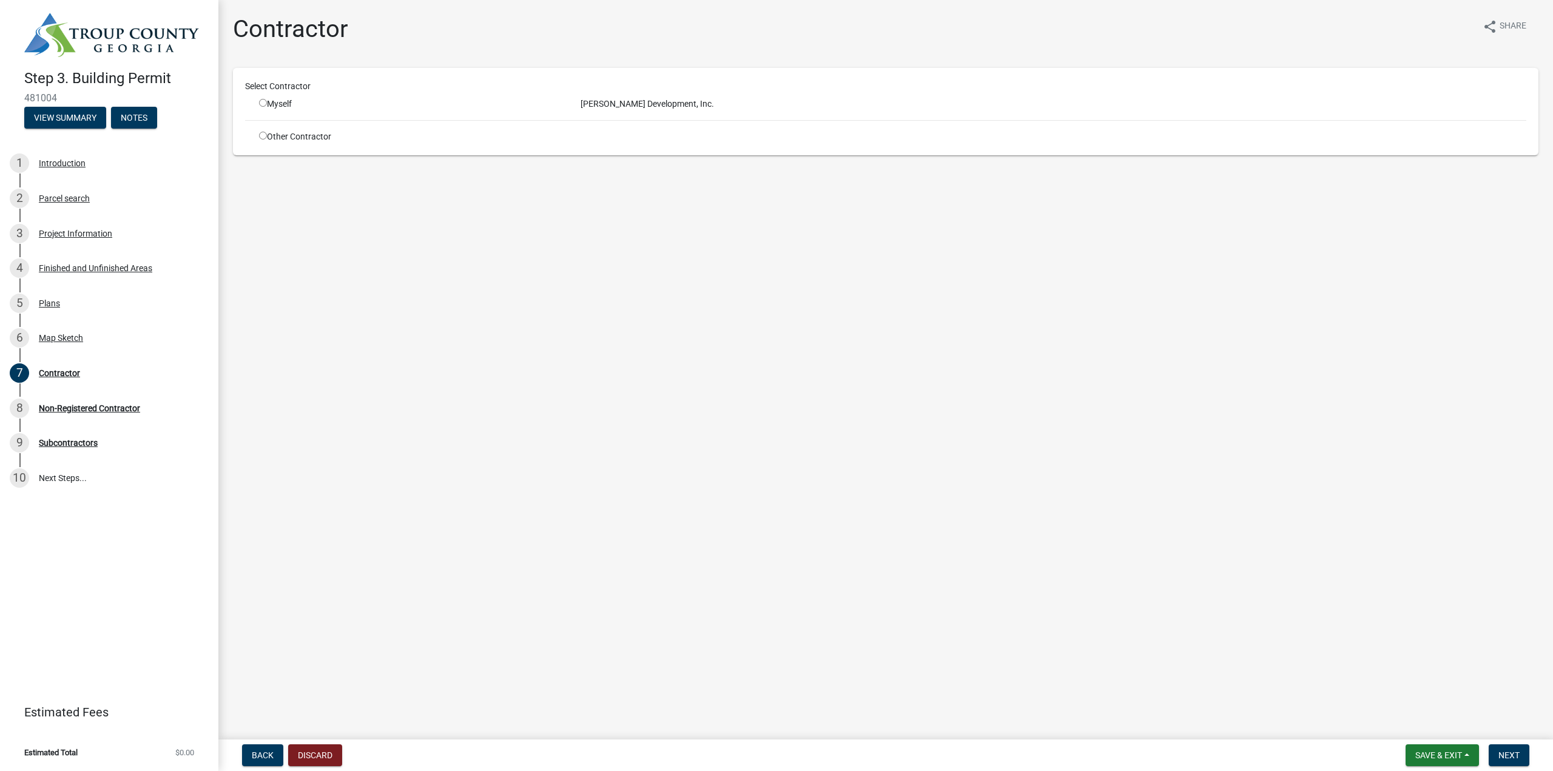
click at [276, 102] on div "Myself" at bounding box center [410, 104] width 303 height 13
click at [257, 105] on div "Myself" at bounding box center [411, 104] width 322 height 13
click at [262, 105] on input "radio" at bounding box center [263, 103] width 8 height 8
radio input "true"
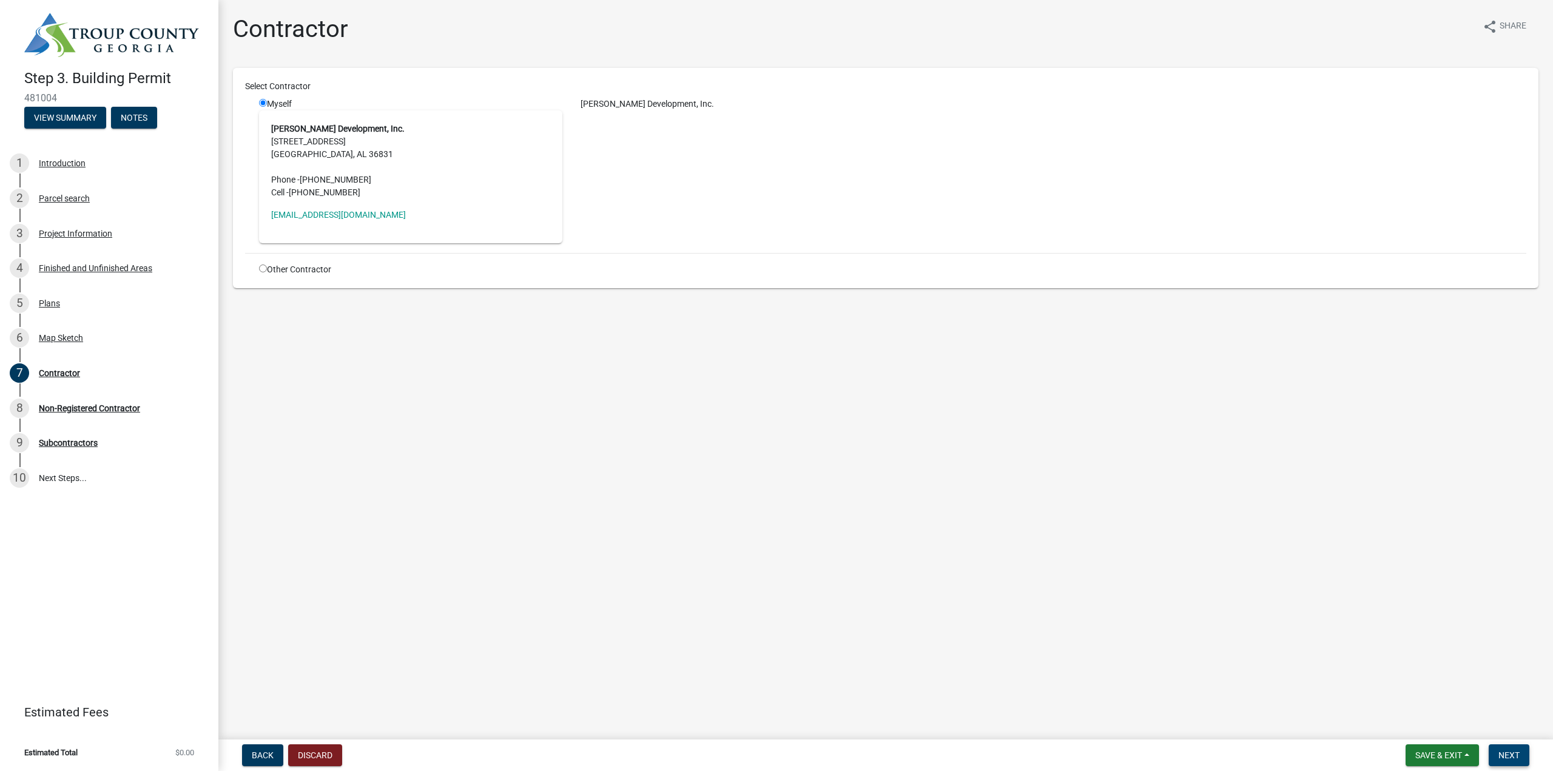
click at [1501, 756] on span "Next" at bounding box center [1509, 756] width 21 height 10
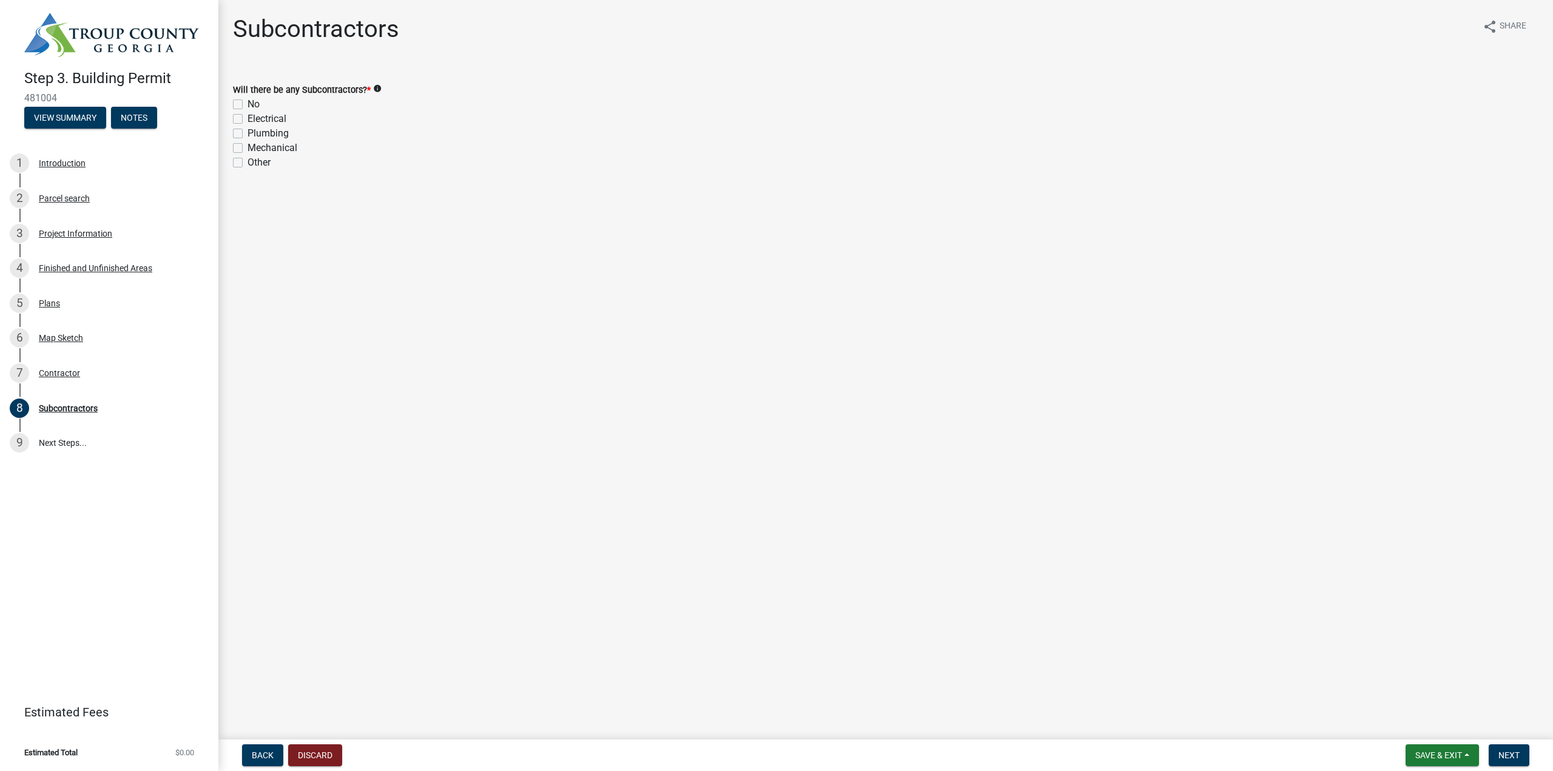
click at [254, 101] on label "No" at bounding box center [254, 104] width 12 height 15
click at [254, 101] on input "No" at bounding box center [252, 101] width 8 height 8
checkbox input "true"
checkbox input "false"
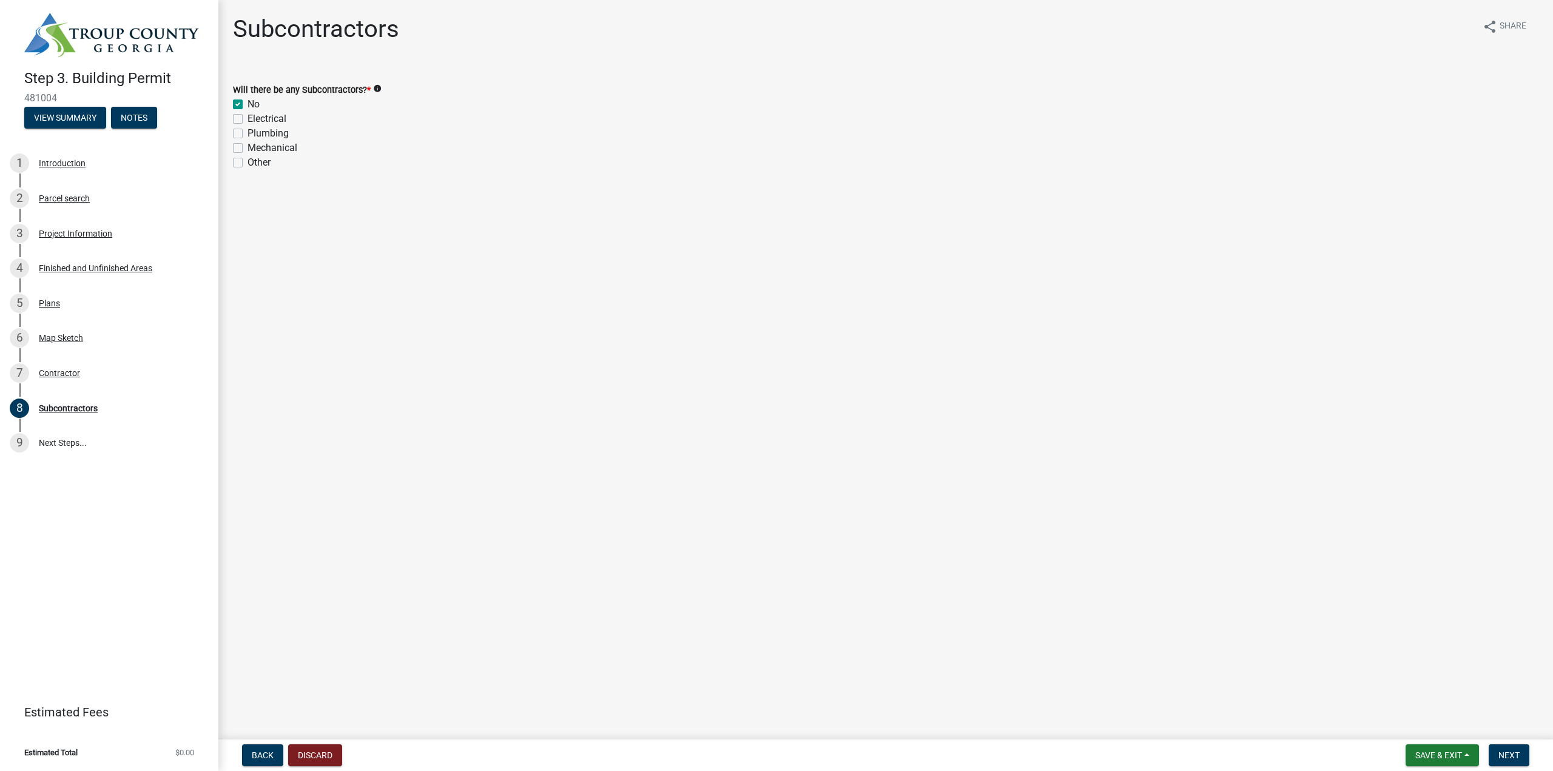
checkbox input "false"
click at [1500, 757] on span "Next" at bounding box center [1509, 756] width 21 height 10
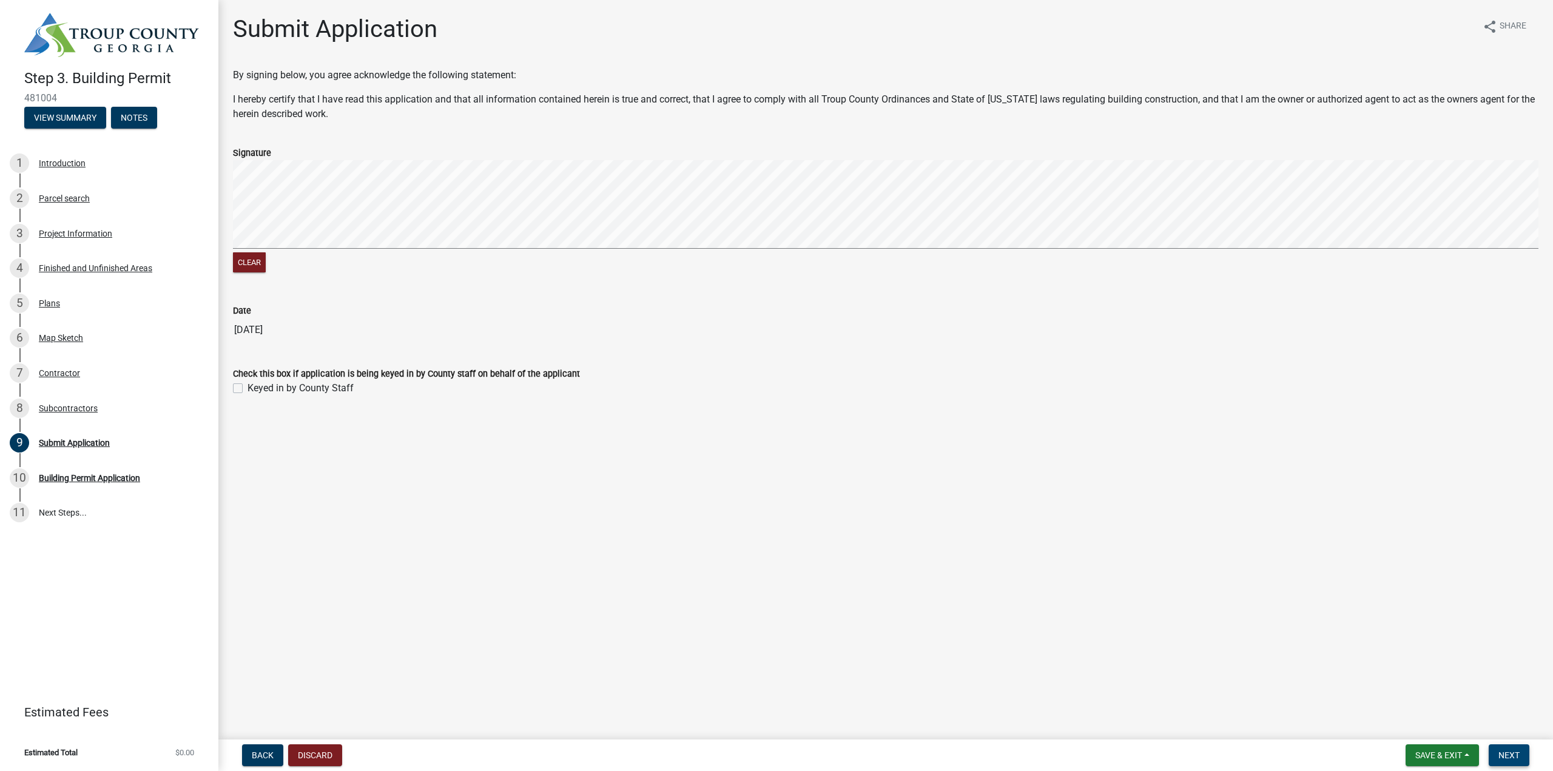
click at [1516, 762] on button "Next" at bounding box center [1509, 756] width 41 height 22
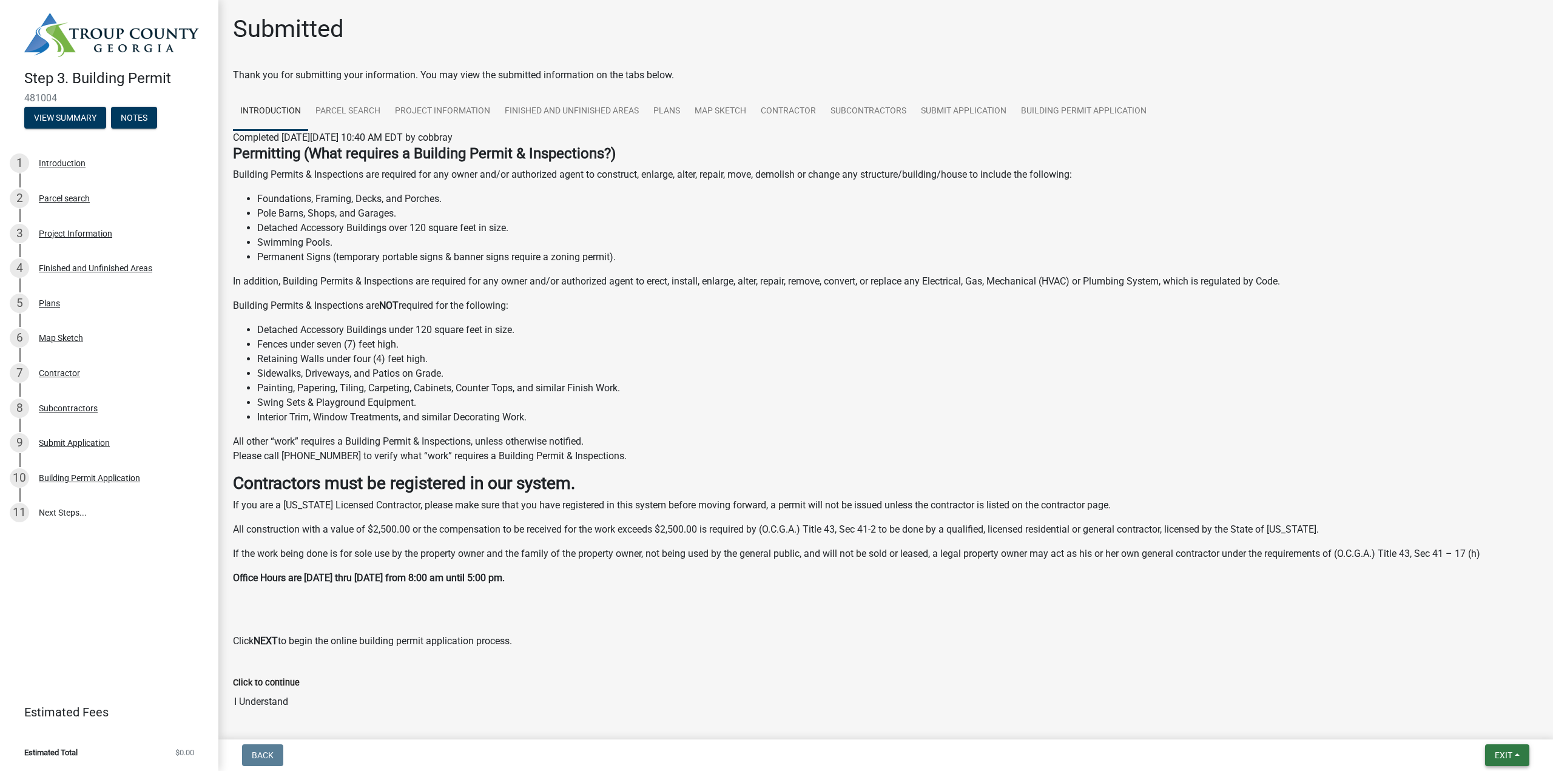
click at [1518, 755] on button "Exit" at bounding box center [1507, 756] width 44 height 22
click at [1506, 729] on button "Save & Exit" at bounding box center [1481, 723] width 97 height 29
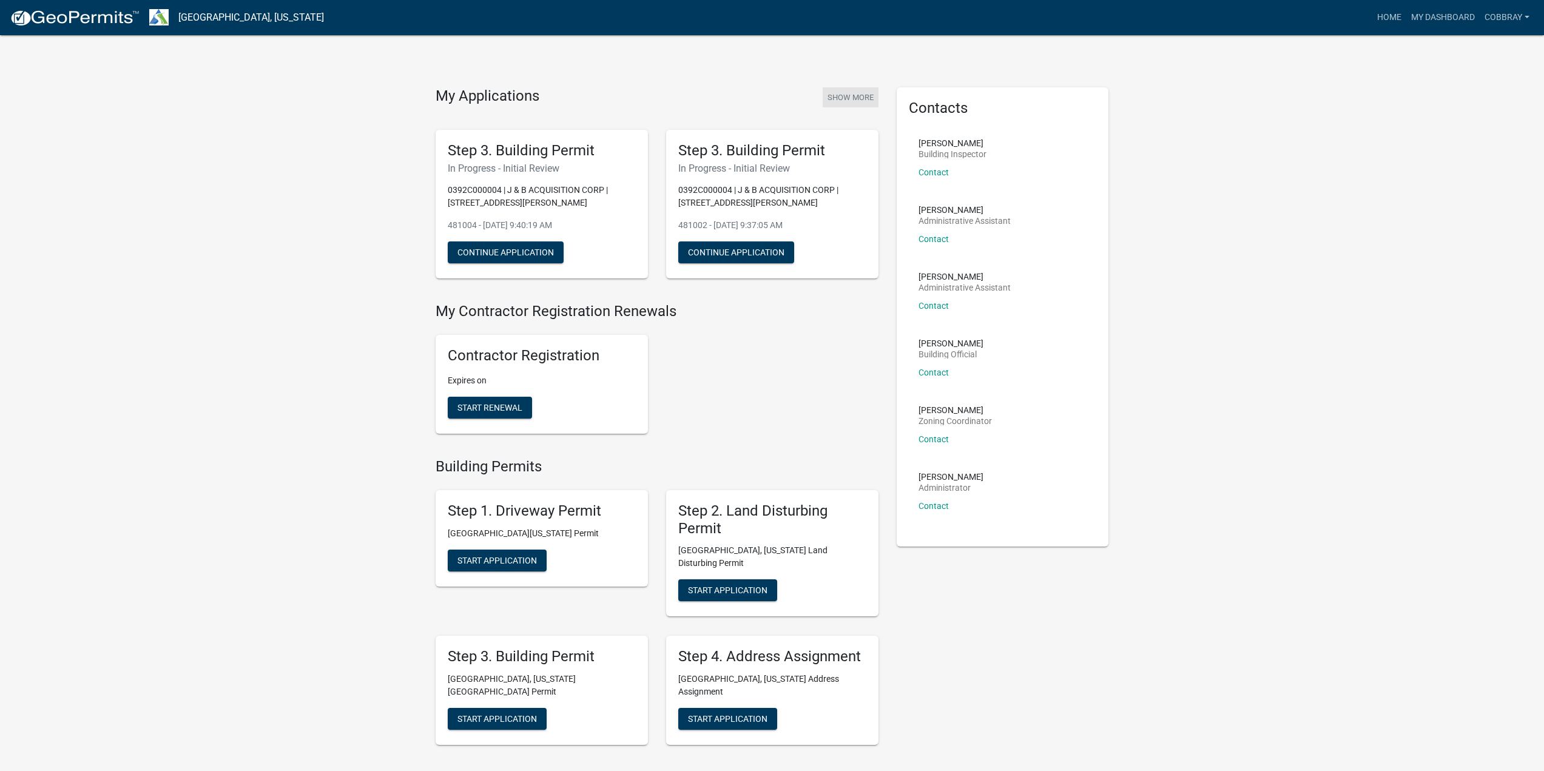
click at [862, 102] on button "Show More" at bounding box center [851, 97] width 56 height 20
